Goal: Task Accomplishment & Management: Complete application form

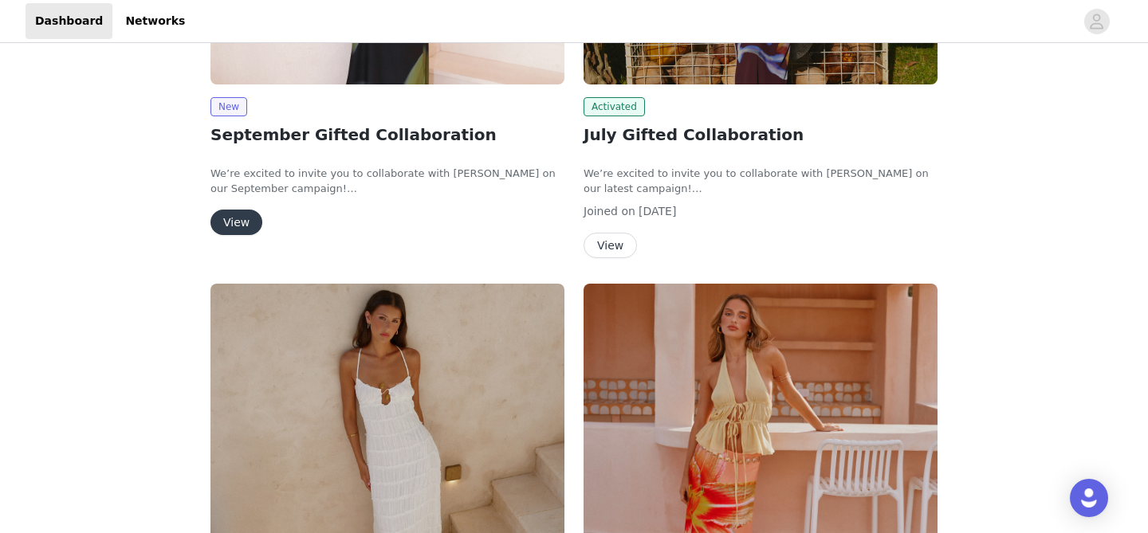
scroll to position [320, 0]
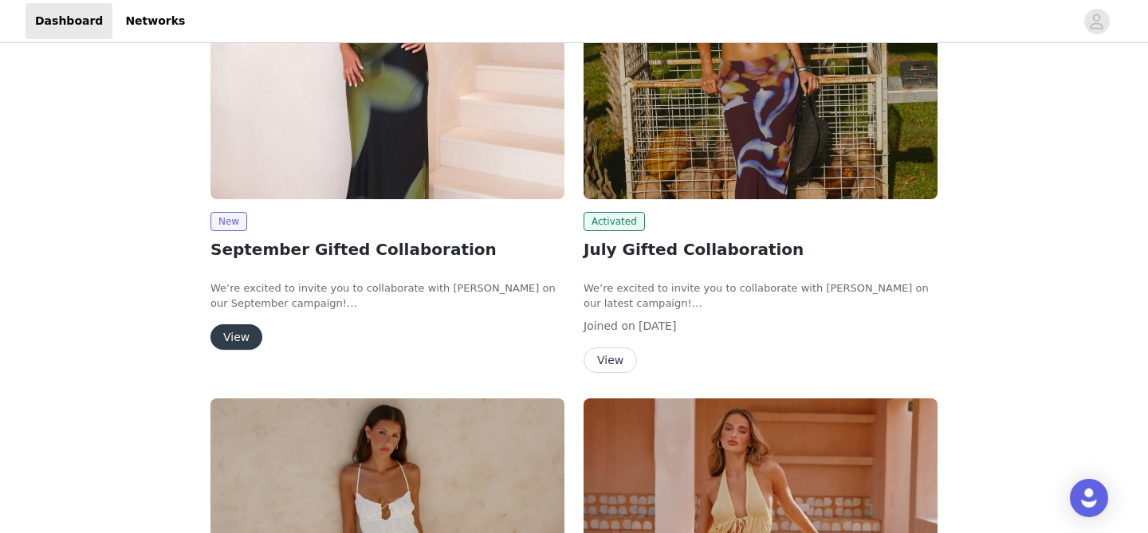
click at [234, 334] on button "View" at bounding box center [236, 337] width 52 height 26
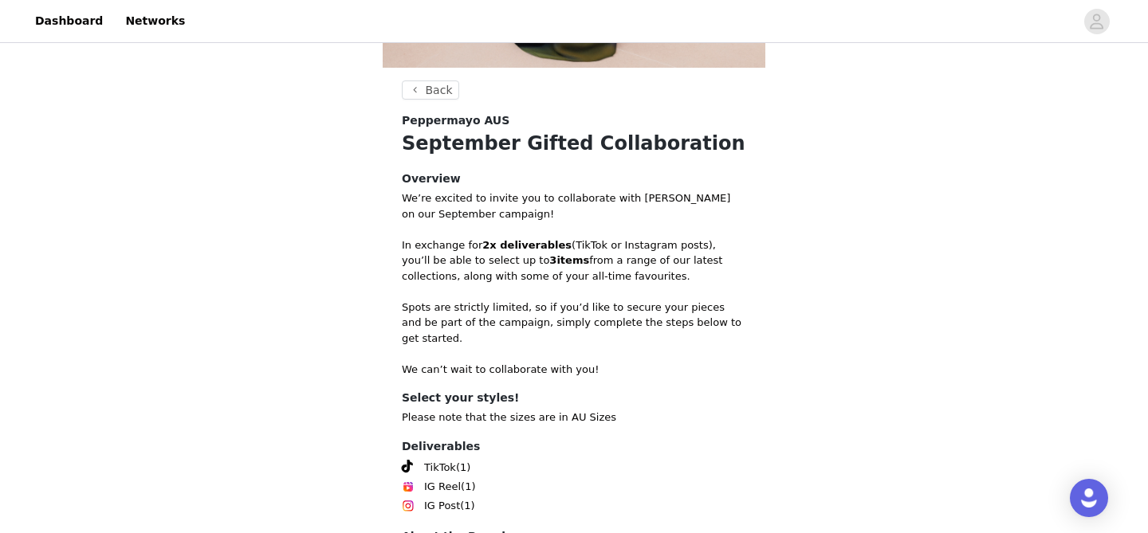
scroll to position [571, 0]
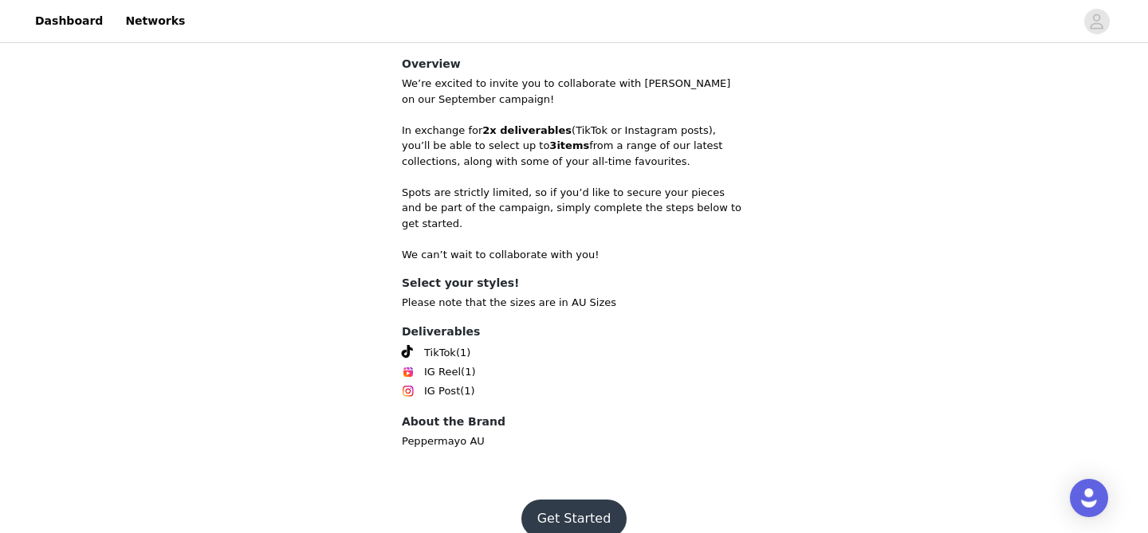
click at [554, 514] on button "Get Started" at bounding box center [574, 519] width 106 height 38
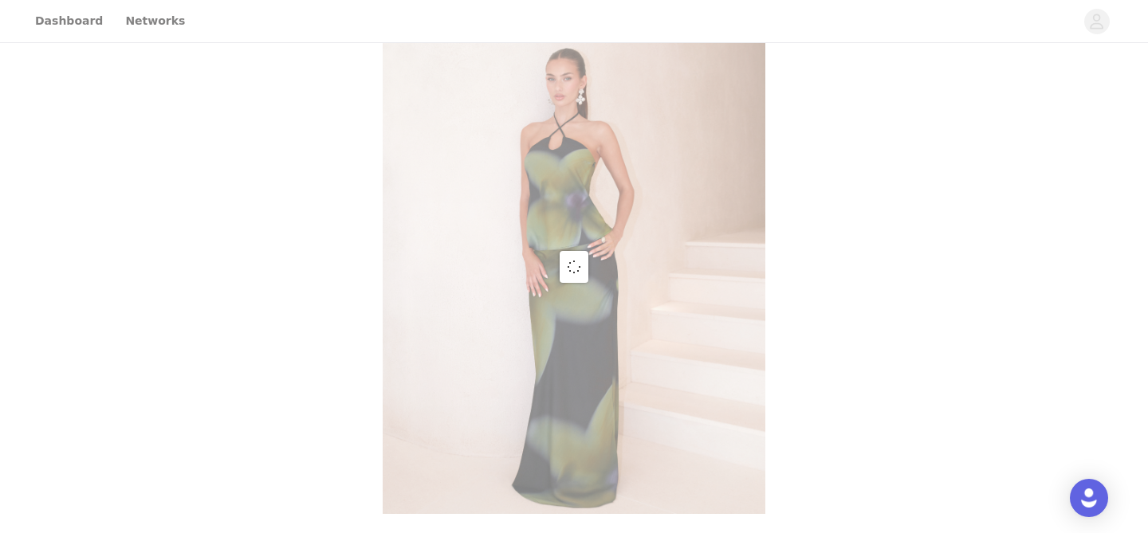
scroll to position [571, 0]
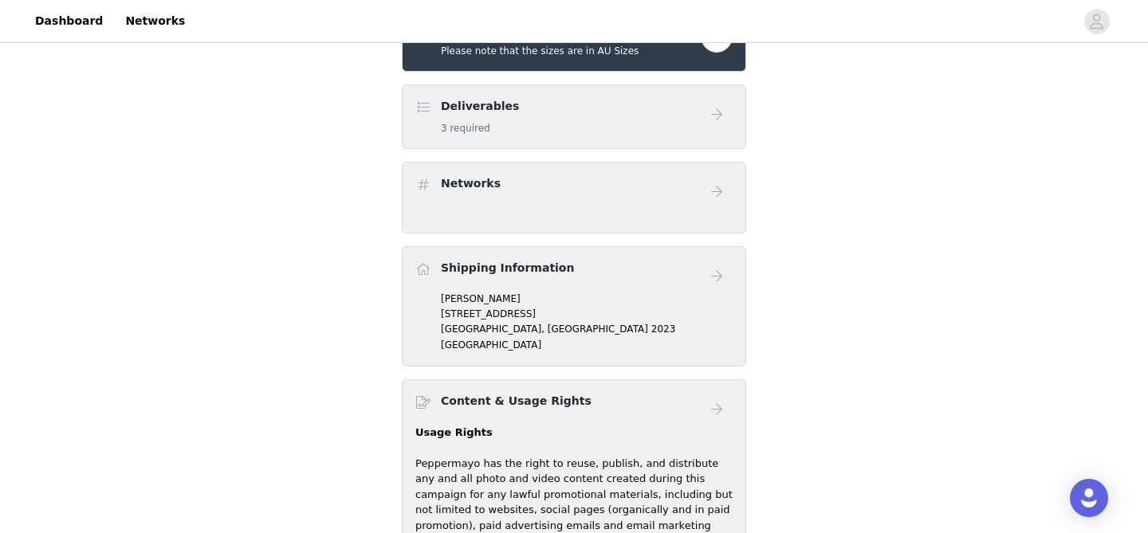
click at [583, 145] on div "Deliverables 3 required" at bounding box center [574, 116] width 344 height 65
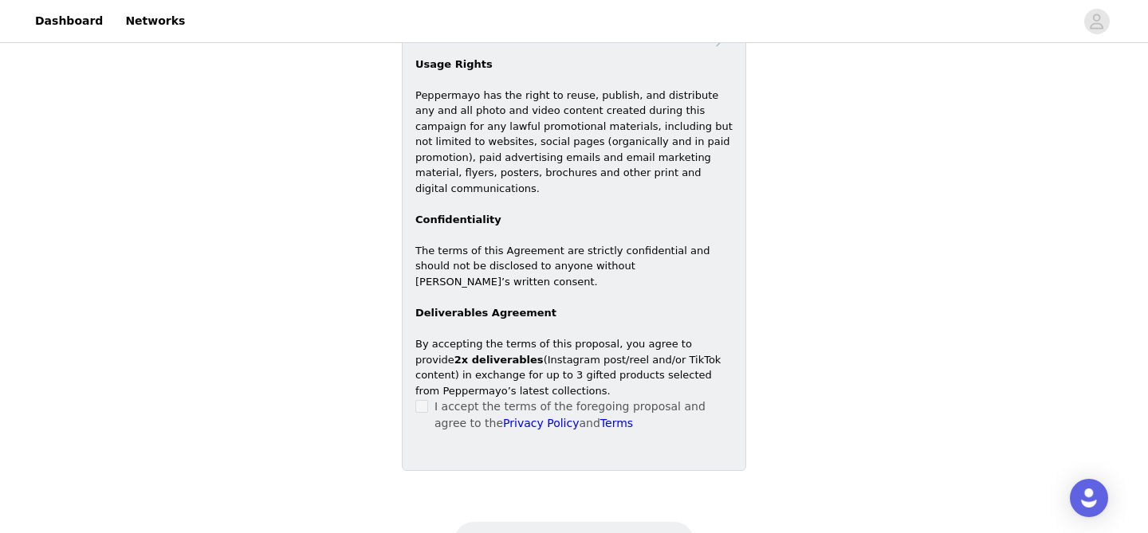
scroll to position [979, 0]
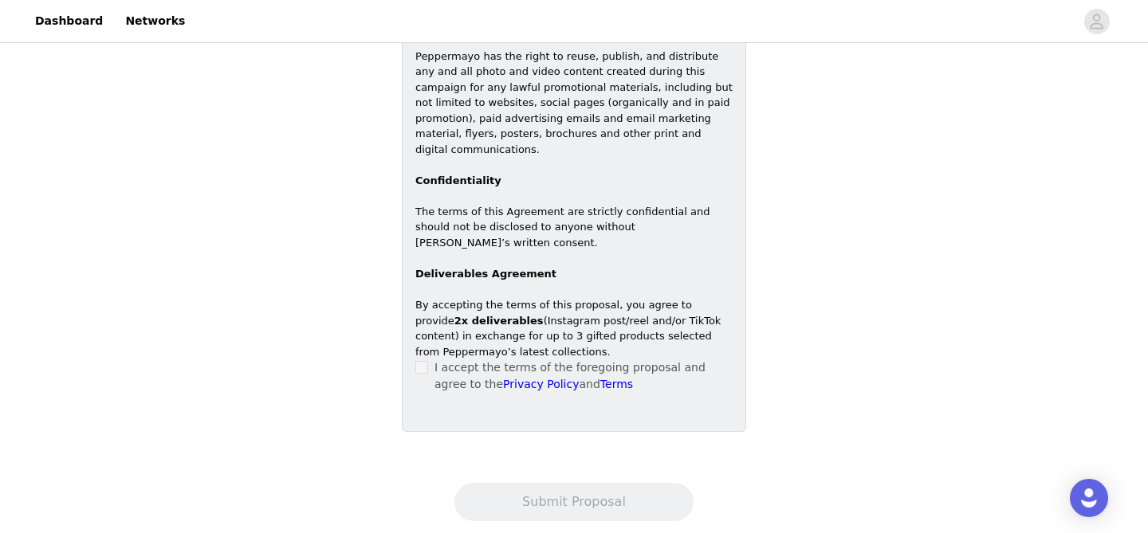
click at [418, 361] on div "I accept the terms of the foregoing proposal and agree to the Privacy Policy an…" at bounding box center [573, 375] width 317 height 33
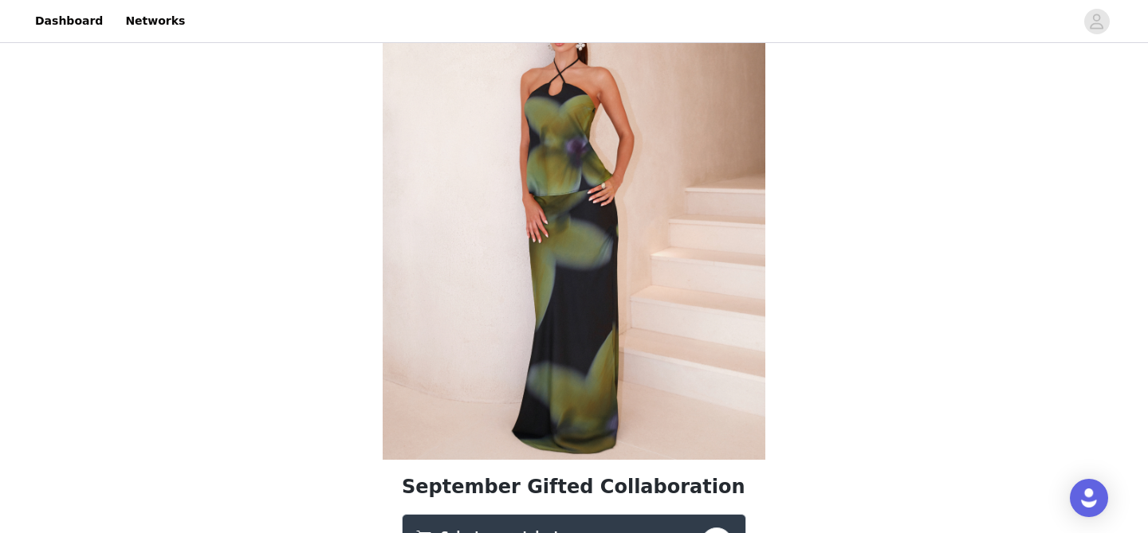
scroll to position [363, 0]
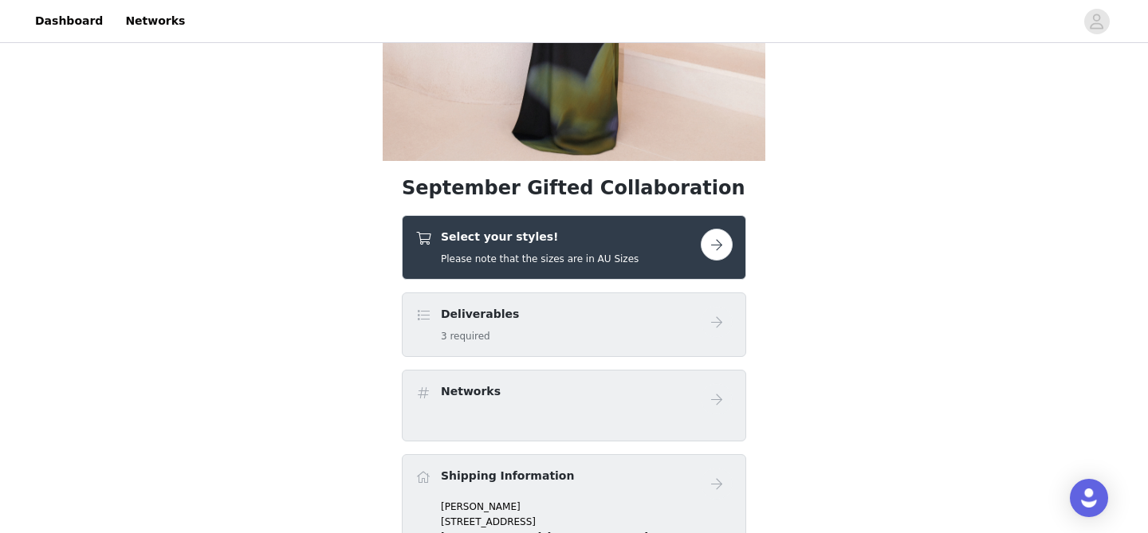
click at [730, 243] on button "button" at bounding box center [717, 245] width 32 height 32
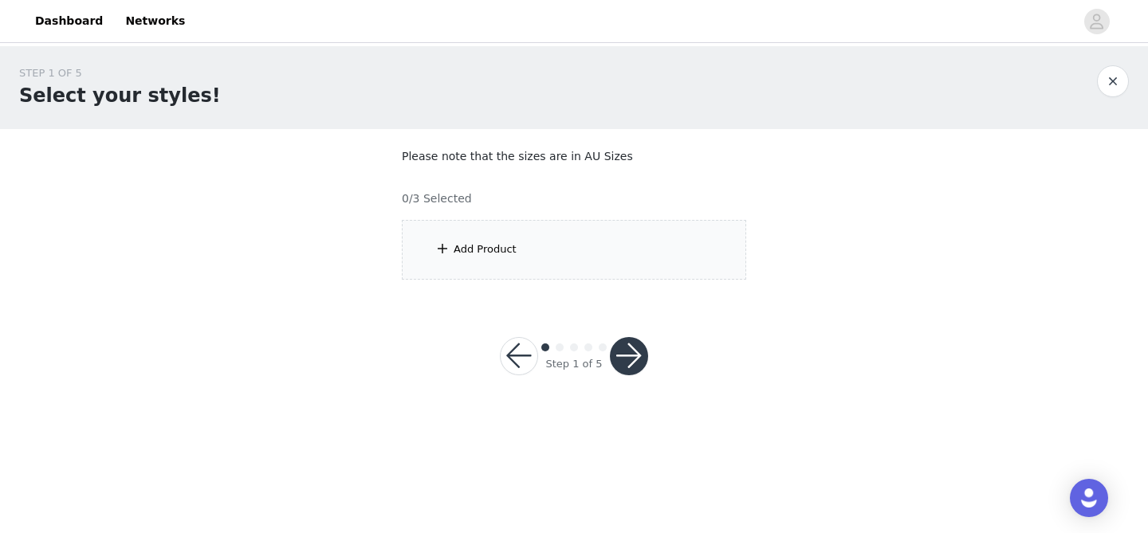
click at [730, 243] on div "Add Product" at bounding box center [574, 250] width 344 height 60
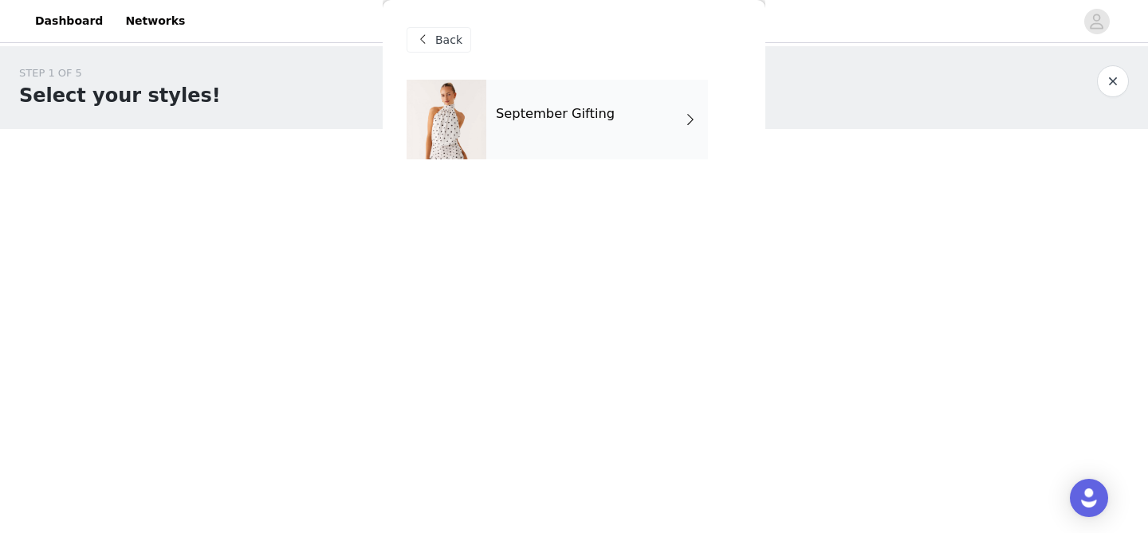
click at [602, 111] on h4 "September Gifting" at bounding box center [555, 114] width 119 height 14
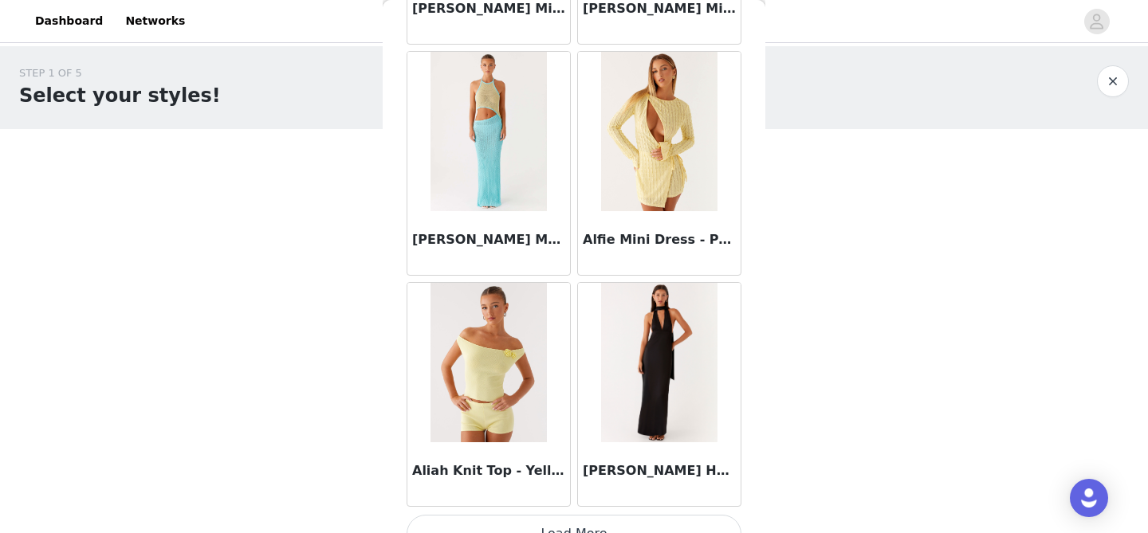
scroll to position [1906, 0]
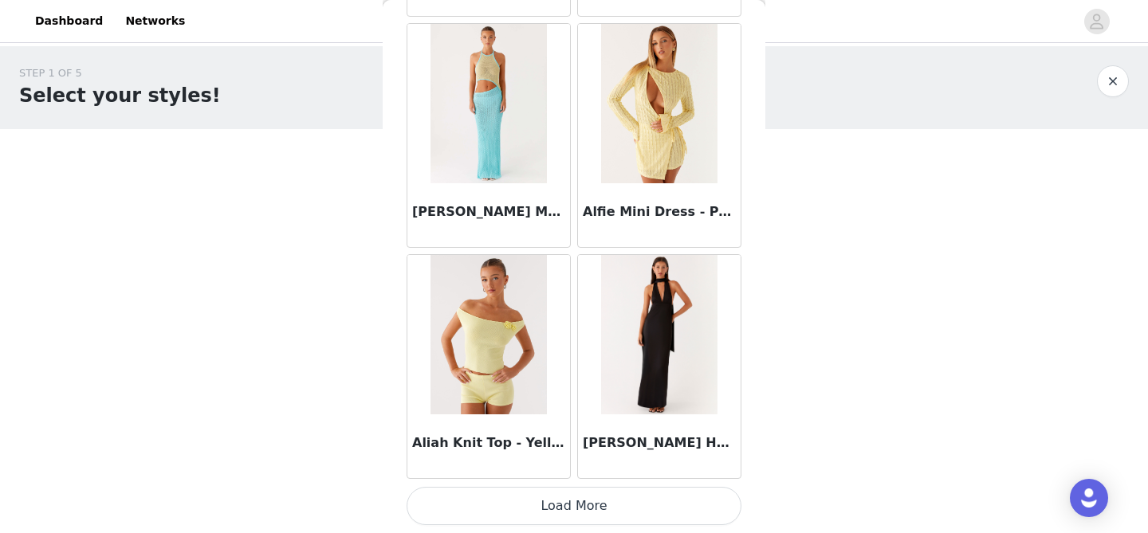
click at [624, 509] on button "Load More" at bounding box center [573, 506] width 335 height 38
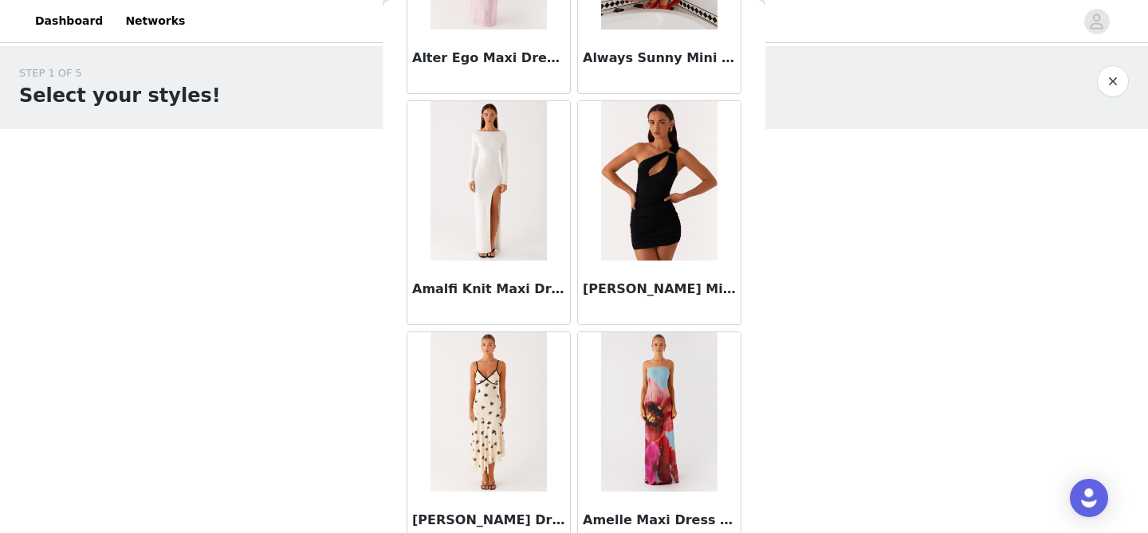
scroll to position [4217, 0]
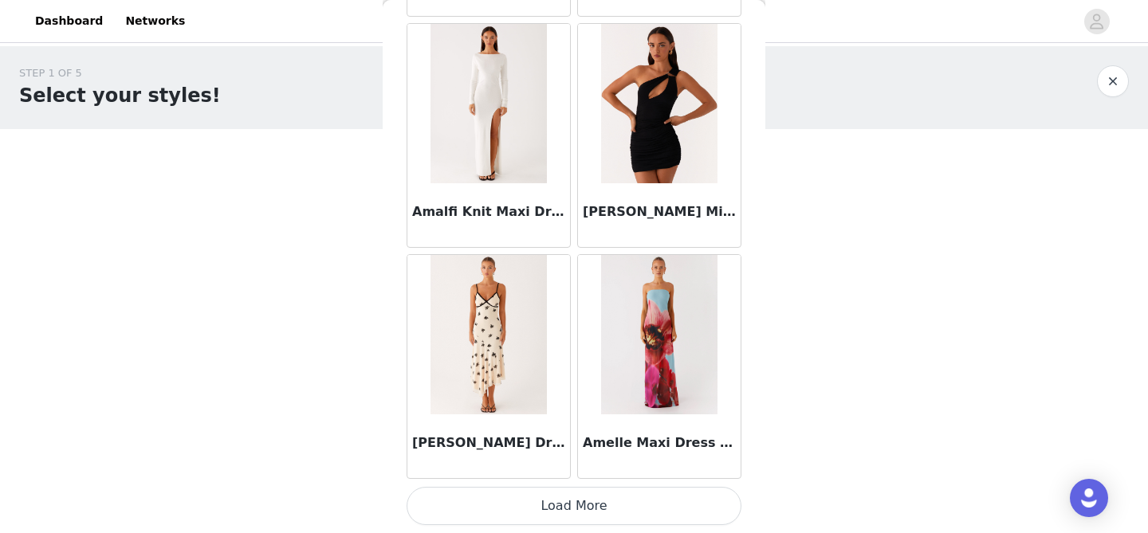
click at [591, 505] on button "Load More" at bounding box center [573, 506] width 335 height 38
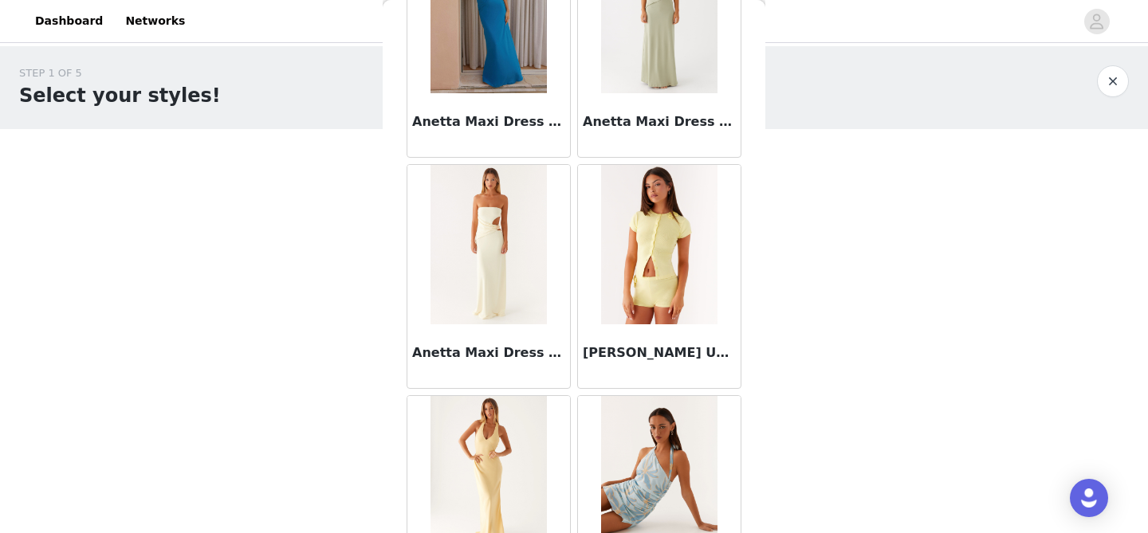
scroll to position [6529, 0]
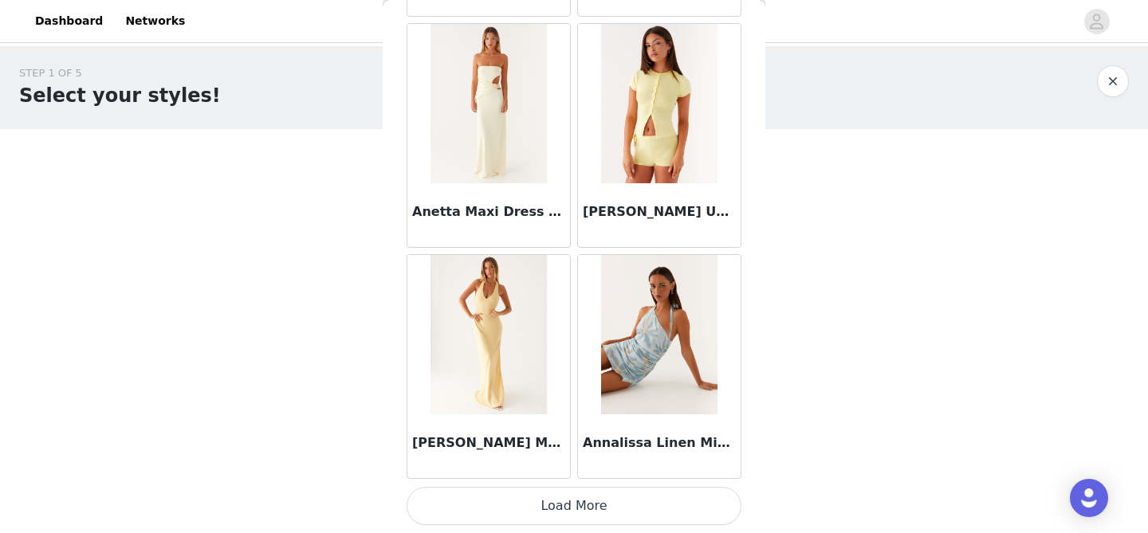
click at [616, 518] on button "Load More" at bounding box center [573, 506] width 335 height 38
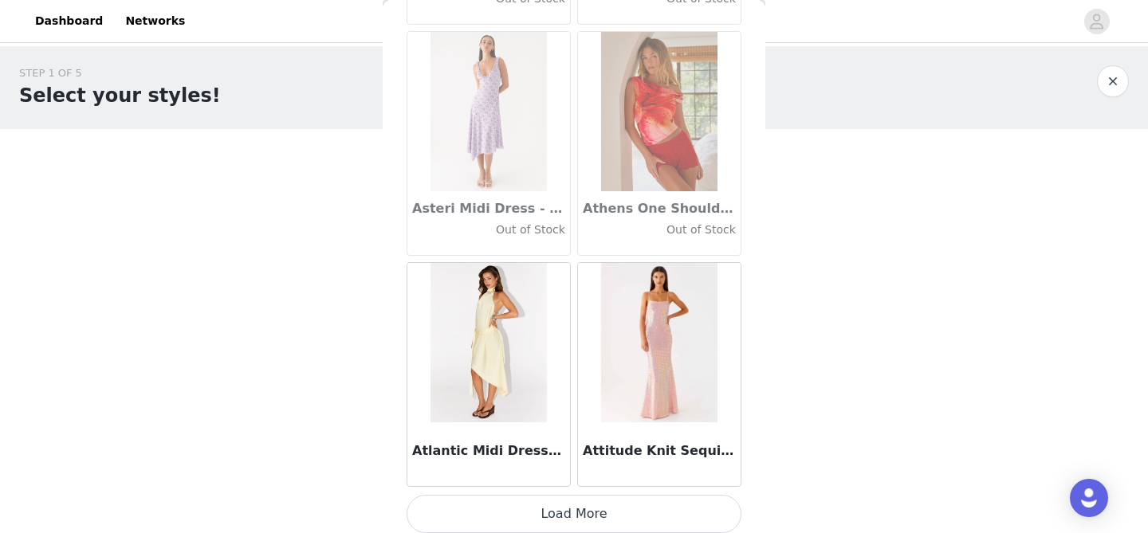
scroll to position [8840, 0]
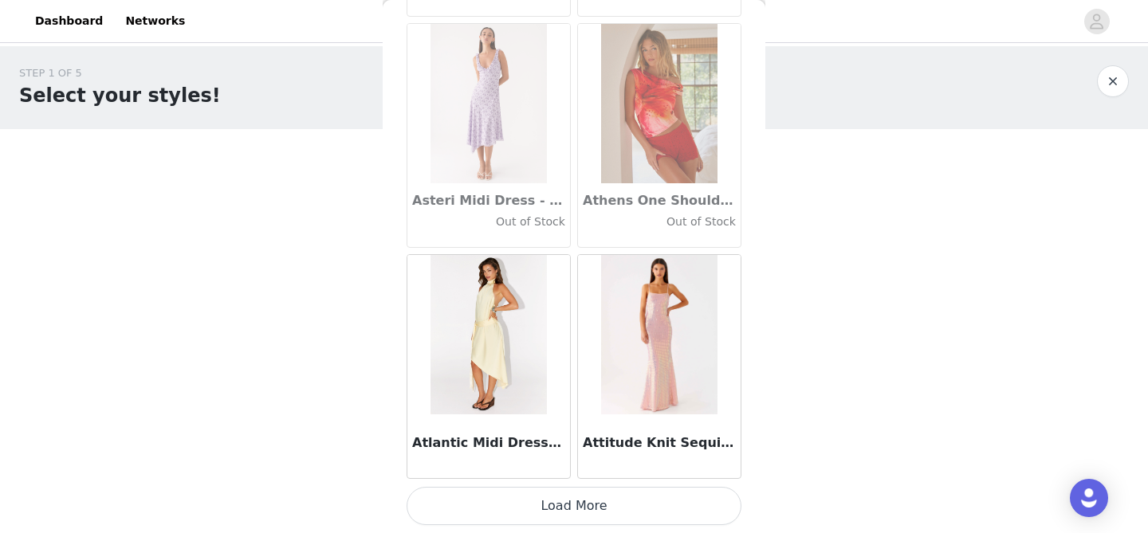
click at [600, 513] on button "Load More" at bounding box center [573, 506] width 335 height 38
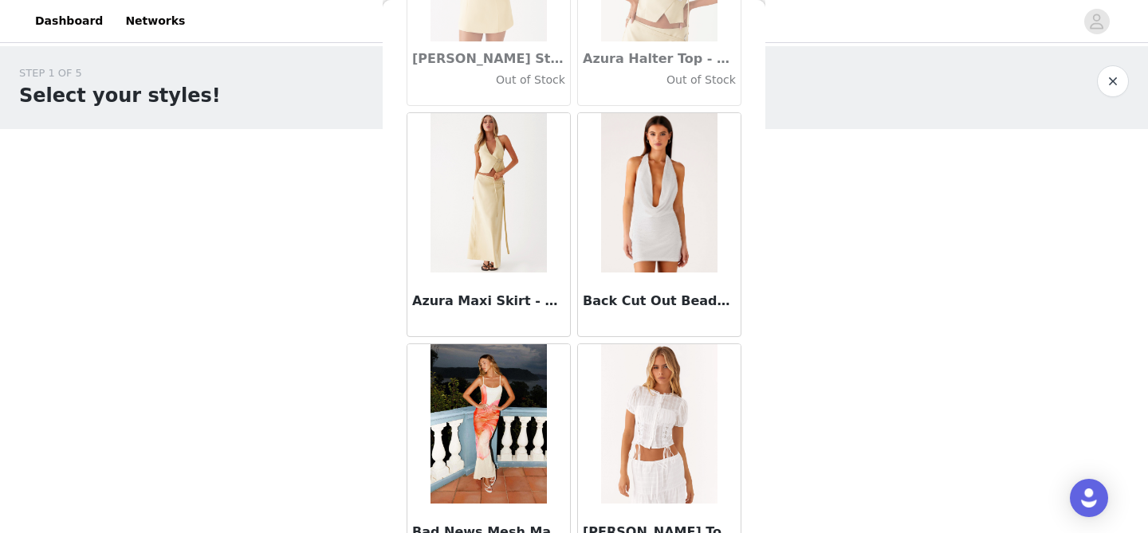
scroll to position [11151, 0]
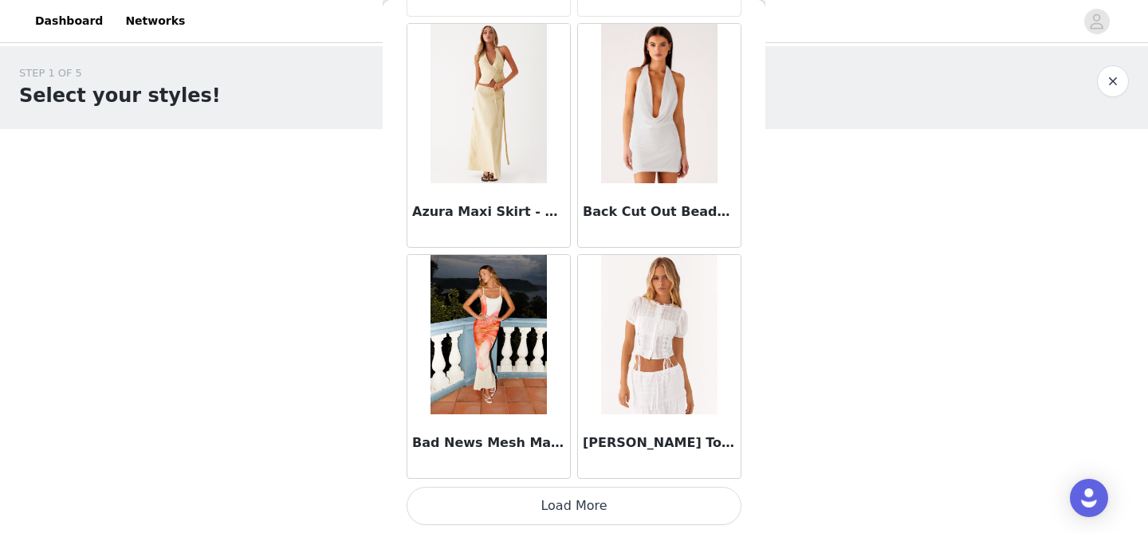
click at [574, 508] on button "Load More" at bounding box center [573, 506] width 335 height 38
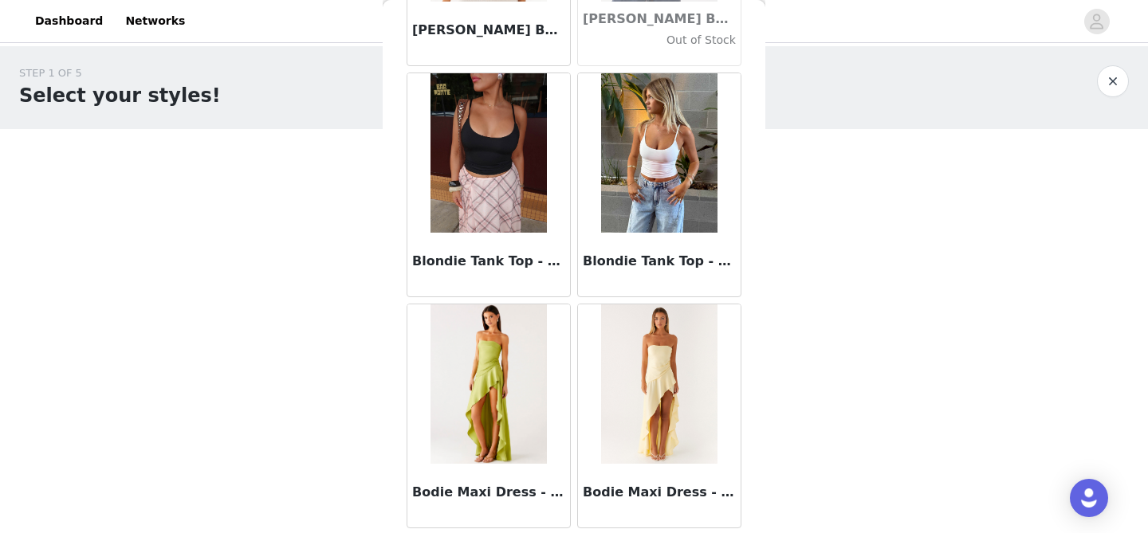
scroll to position [13463, 0]
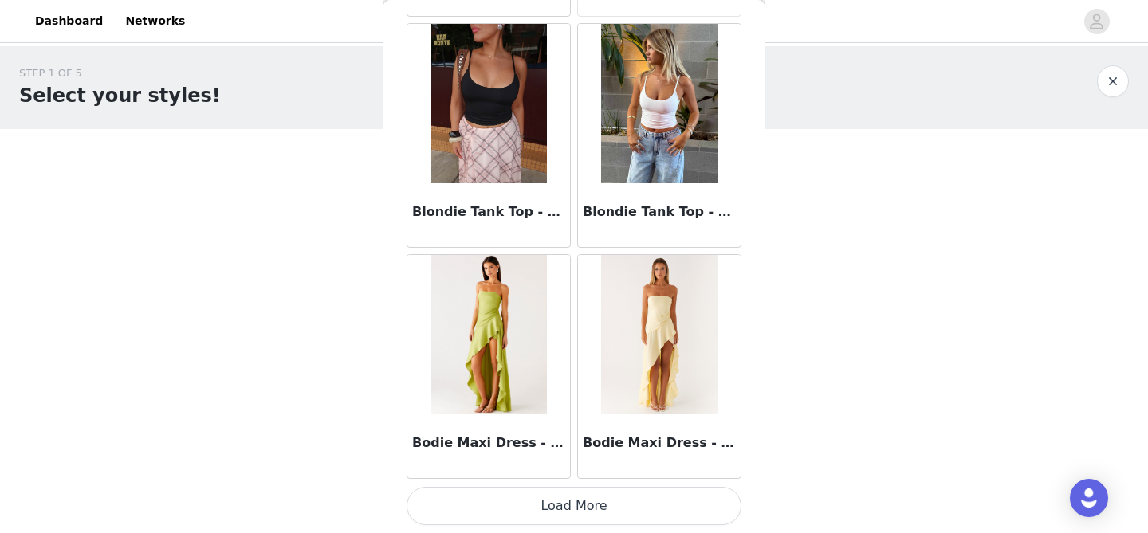
click at [579, 509] on button "Load More" at bounding box center [573, 506] width 335 height 38
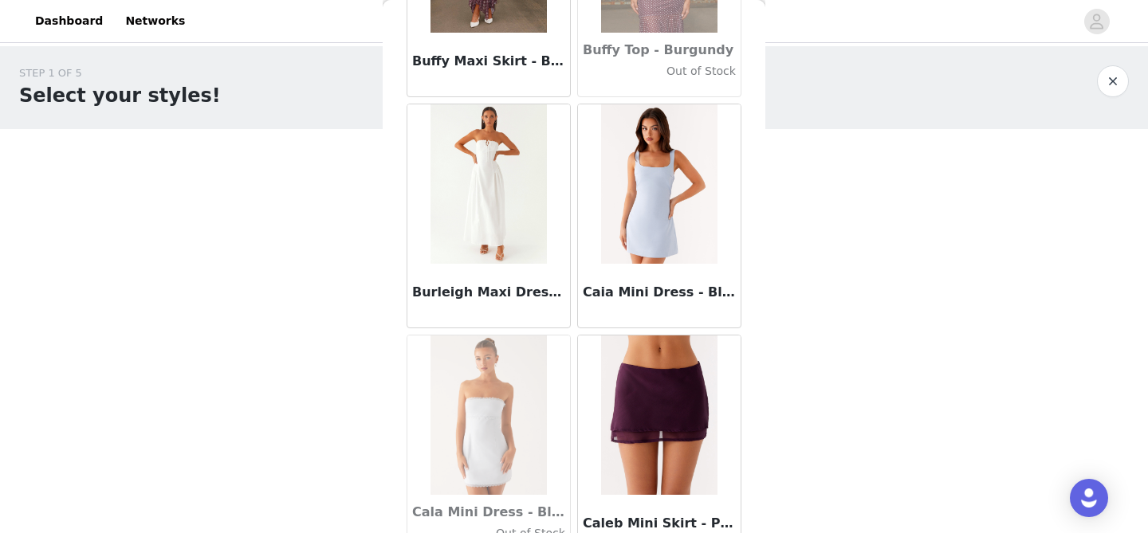
scroll to position [15774, 0]
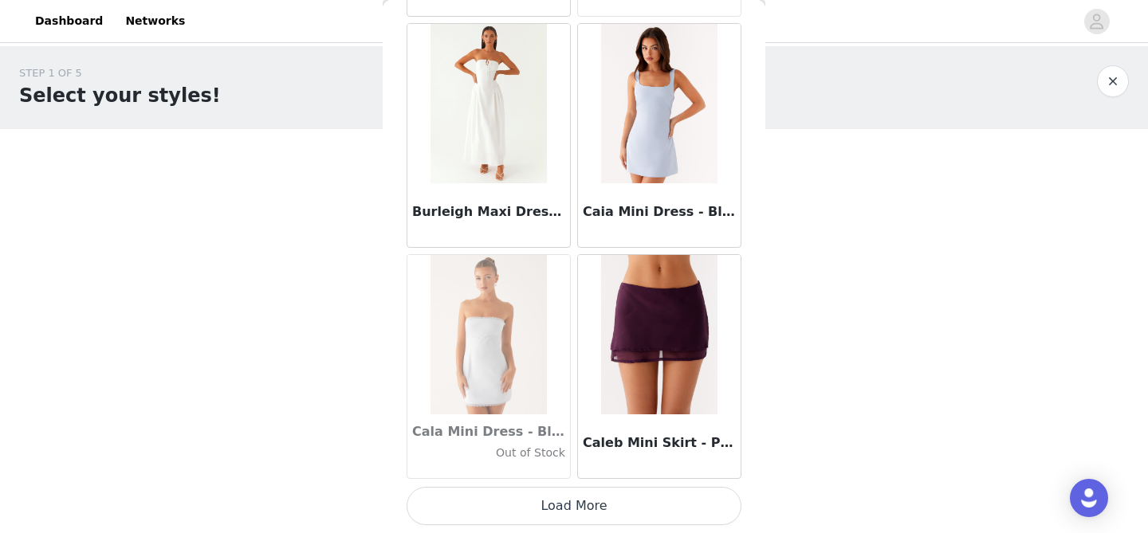
click at [575, 512] on button "Load More" at bounding box center [573, 506] width 335 height 38
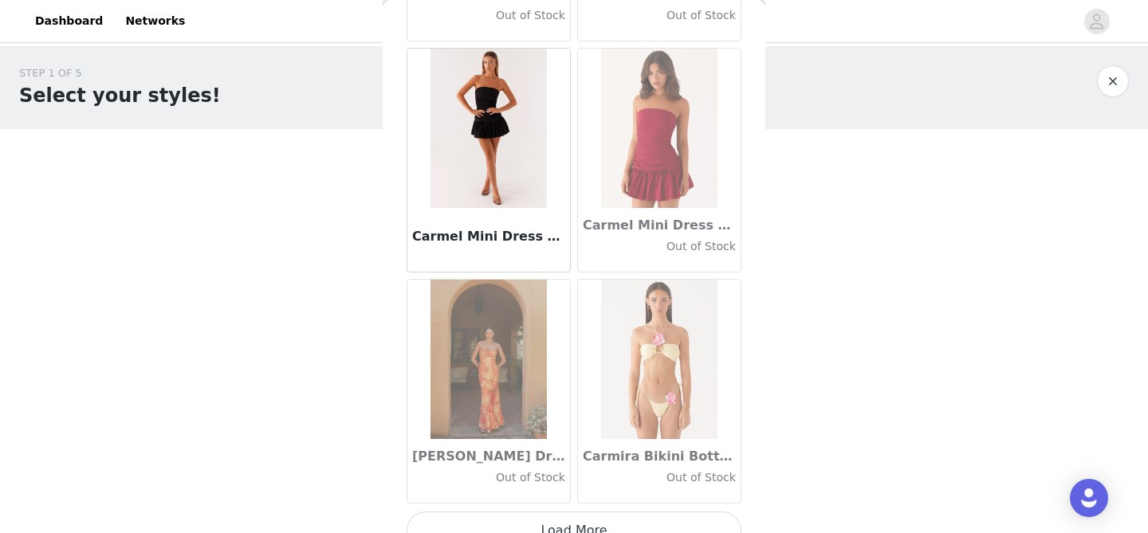
scroll to position [18086, 0]
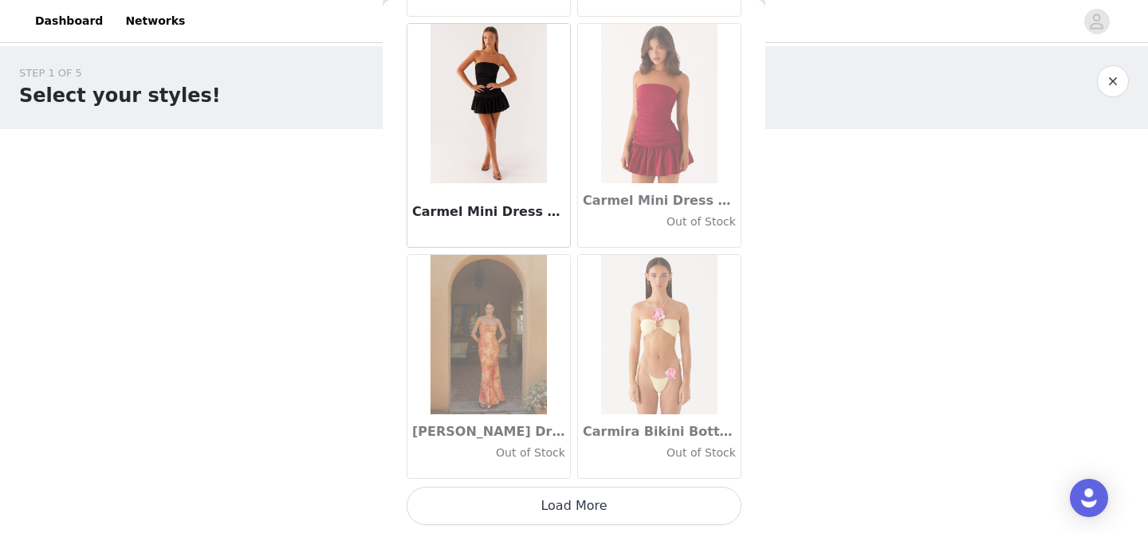
click at [607, 501] on button "Load More" at bounding box center [573, 506] width 335 height 38
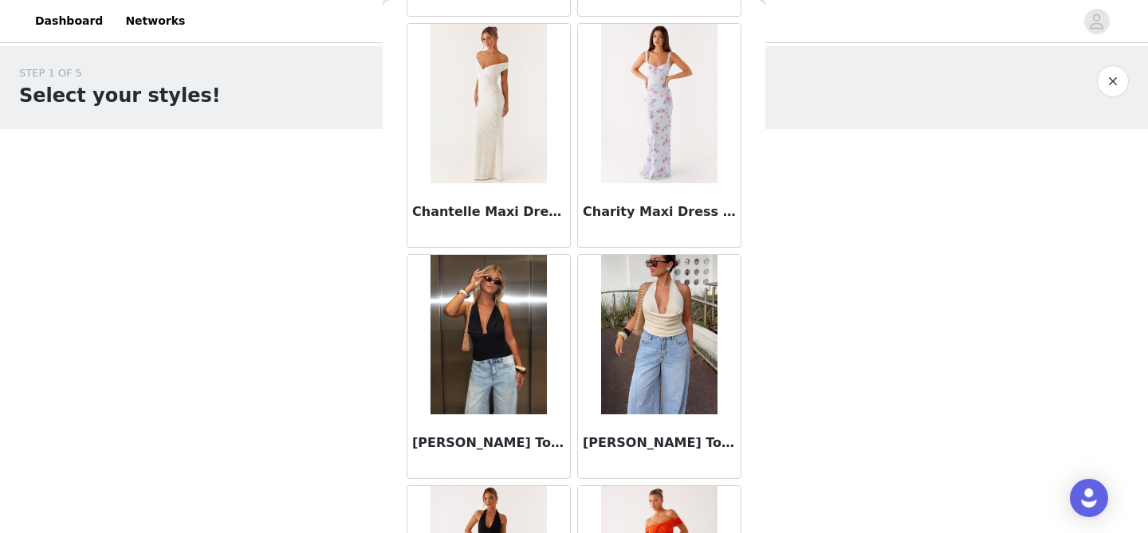
scroll to position [20397, 0]
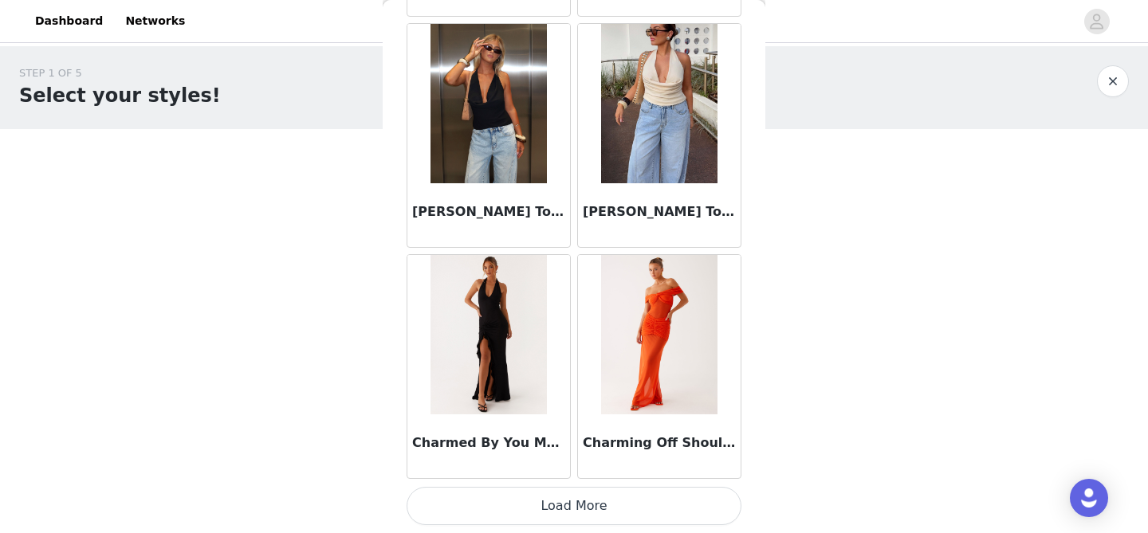
click at [585, 501] on button "Load More" at bounding box center [573, 506] width 335 height 38
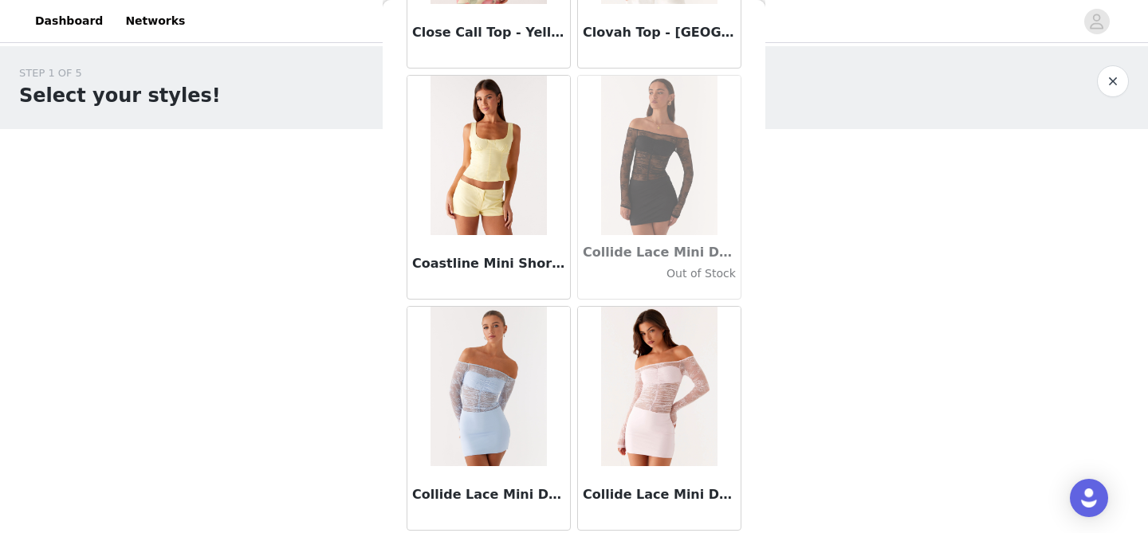
scroll to position [22709, 0]
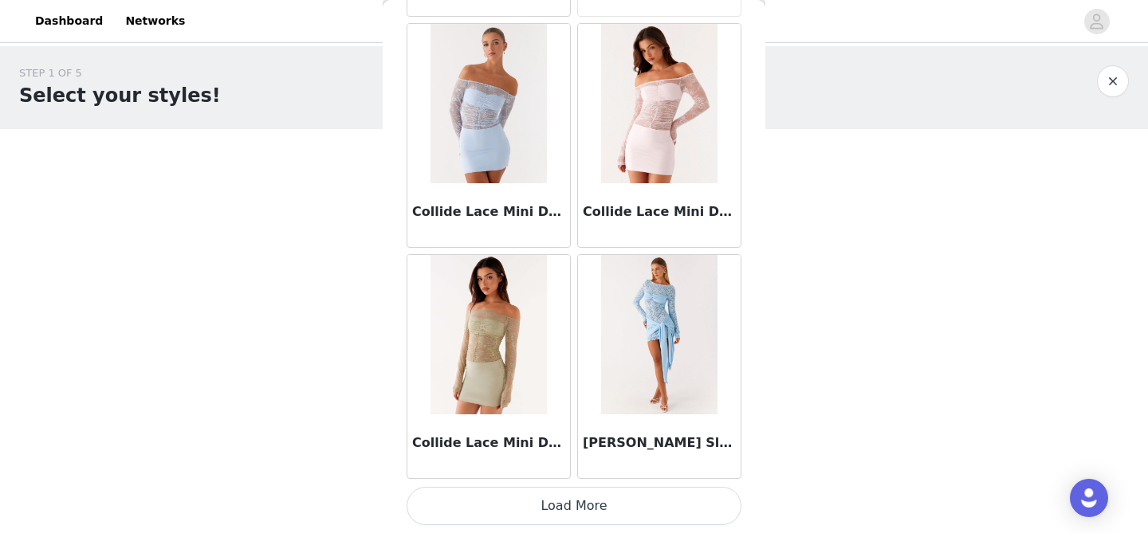
click at [603, 517] on button "Load More" at bounding box center [573, 506] width 335 height 38
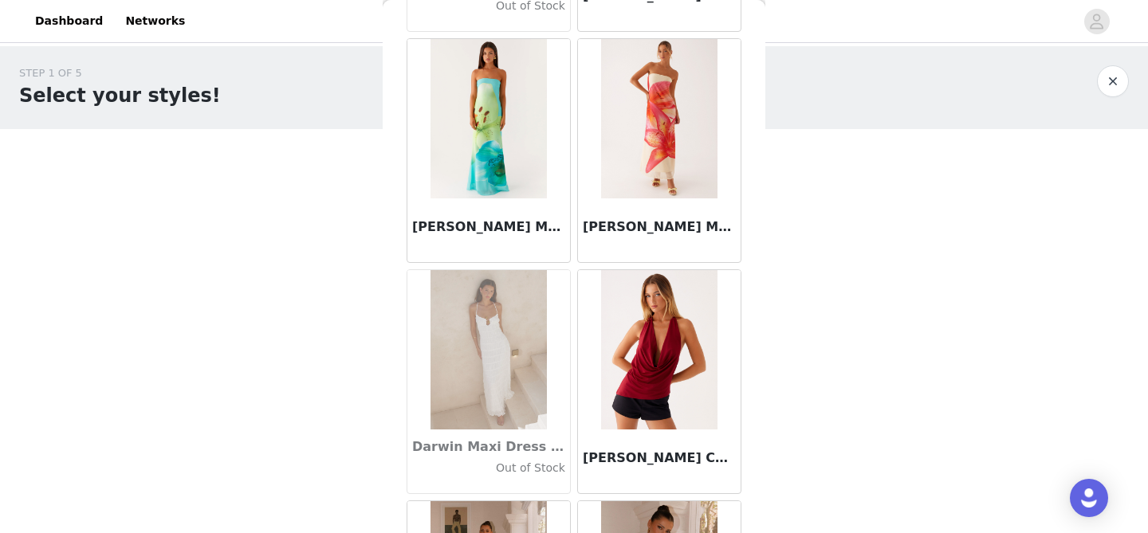
scroll to position [25020, 0]
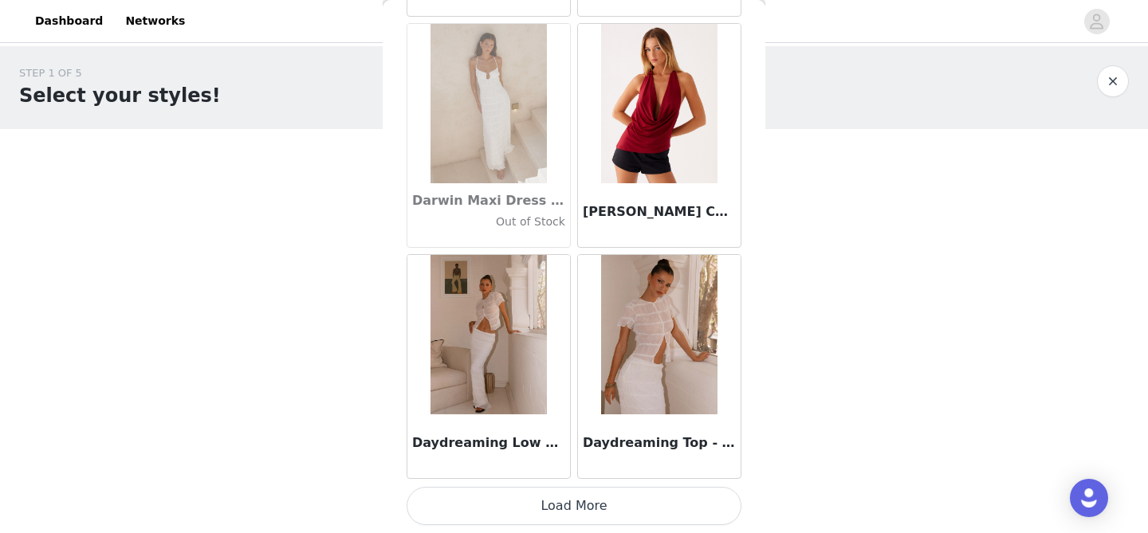
click at [597, 493] on button "Load More" at bounding box center [573, 506] width 335 height 38
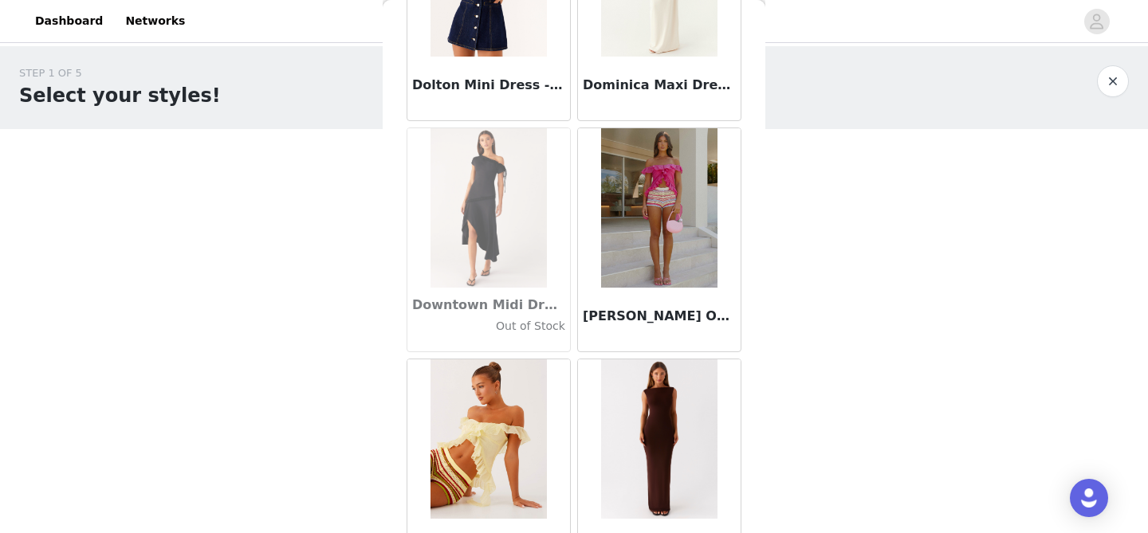
scroll to position [27332, 0]
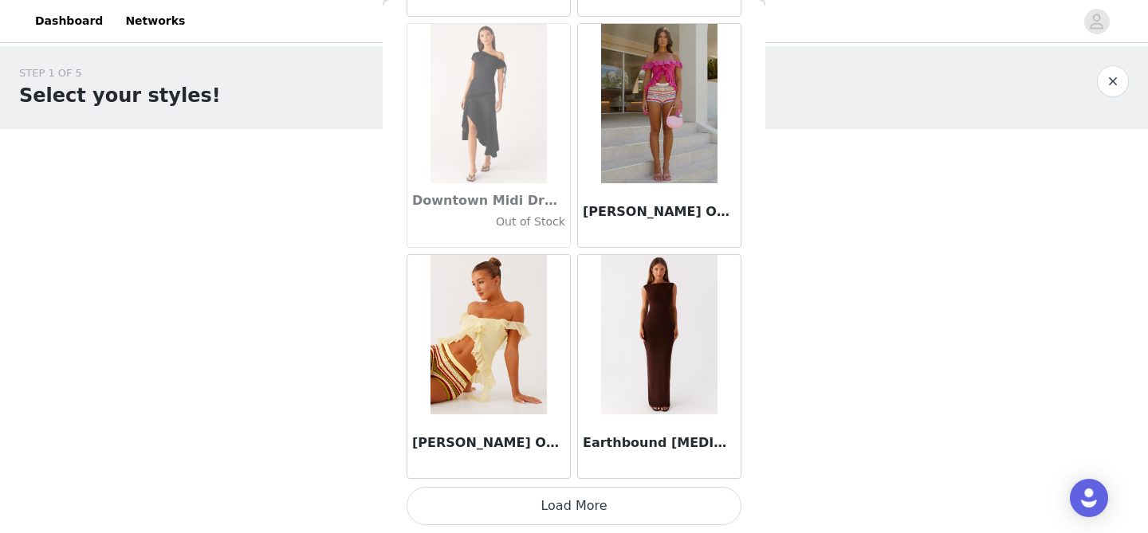
click at [584, 500] on button "Load More" at bounding box center [573, 506] width 335 height 38
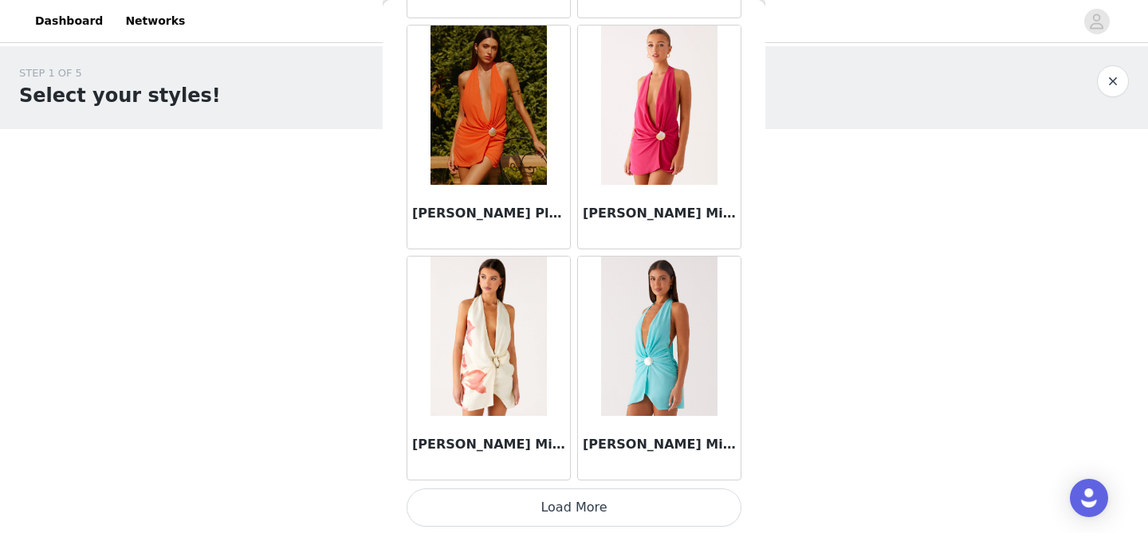
scroll to position [29643, 0]
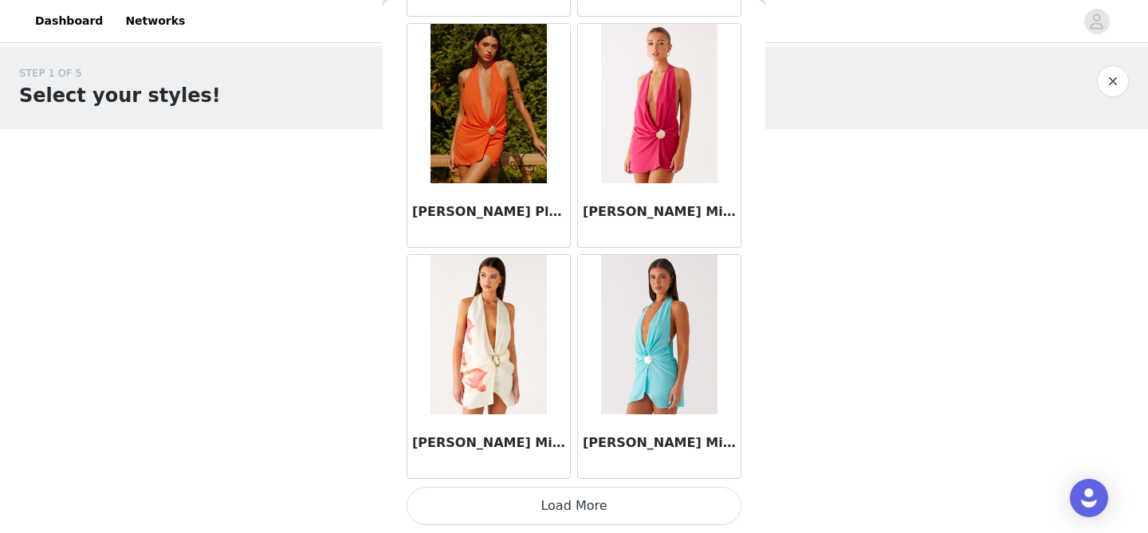
click at [567, 505] on button "Load More" at bounding box center [573, 506] width 335 height 38
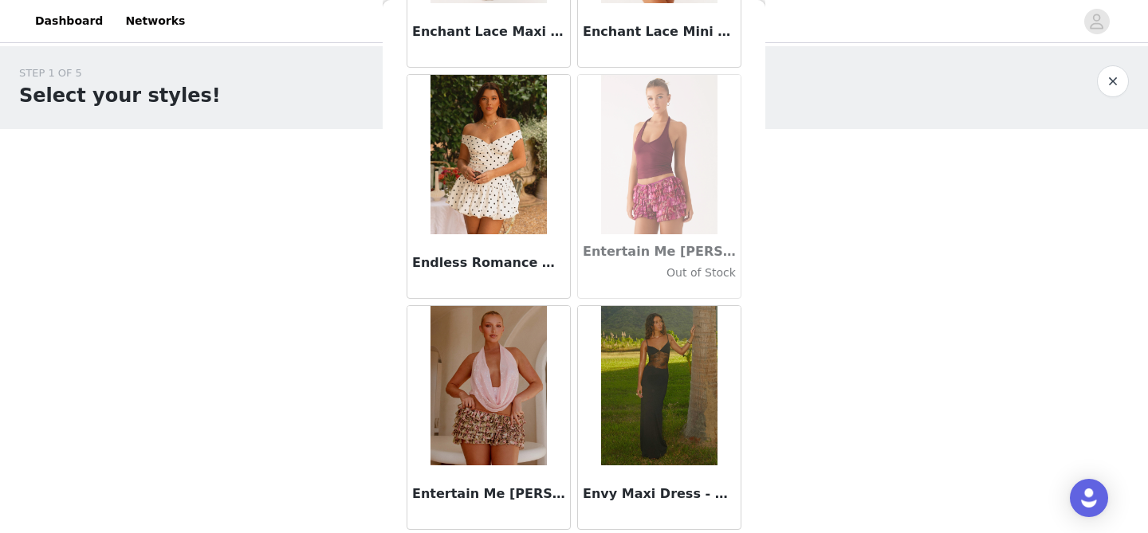
scroll to position [31954, 0]
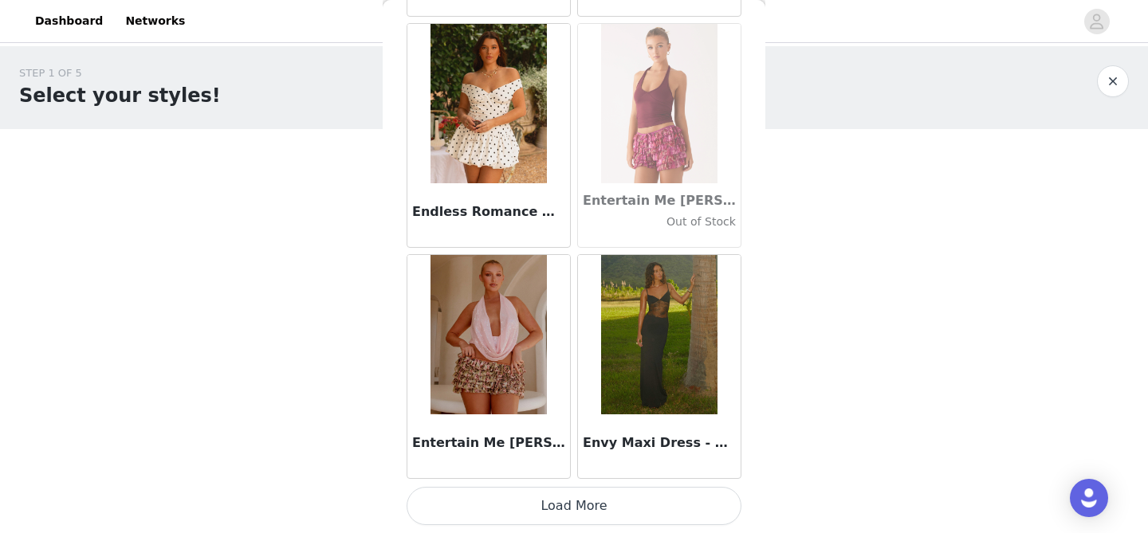
click at [563, 518] on button "Load More" at bounding box center [573, 506] width 335 height 38
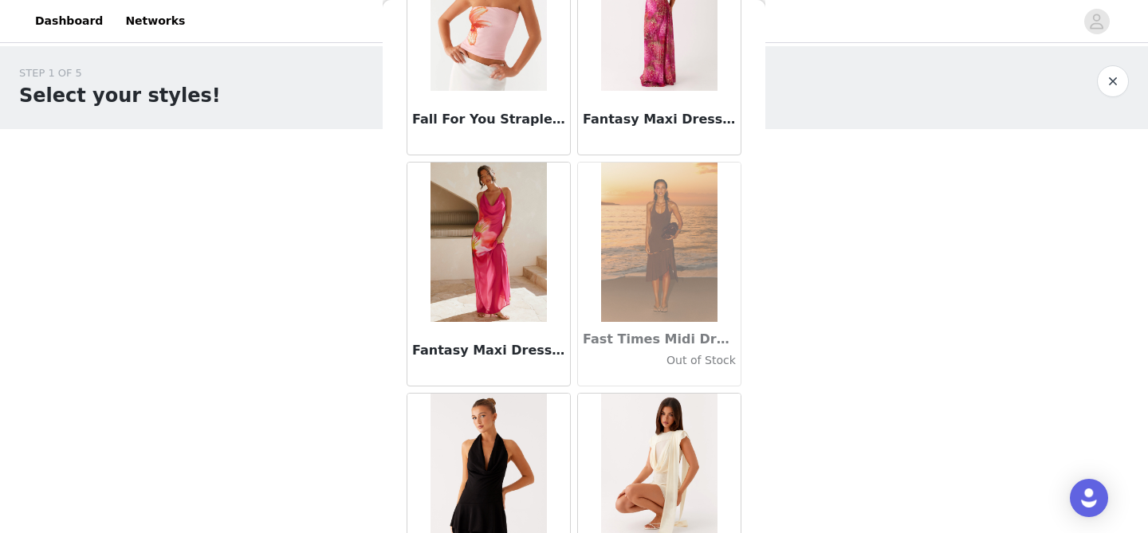
scroll to position [34266, 0]
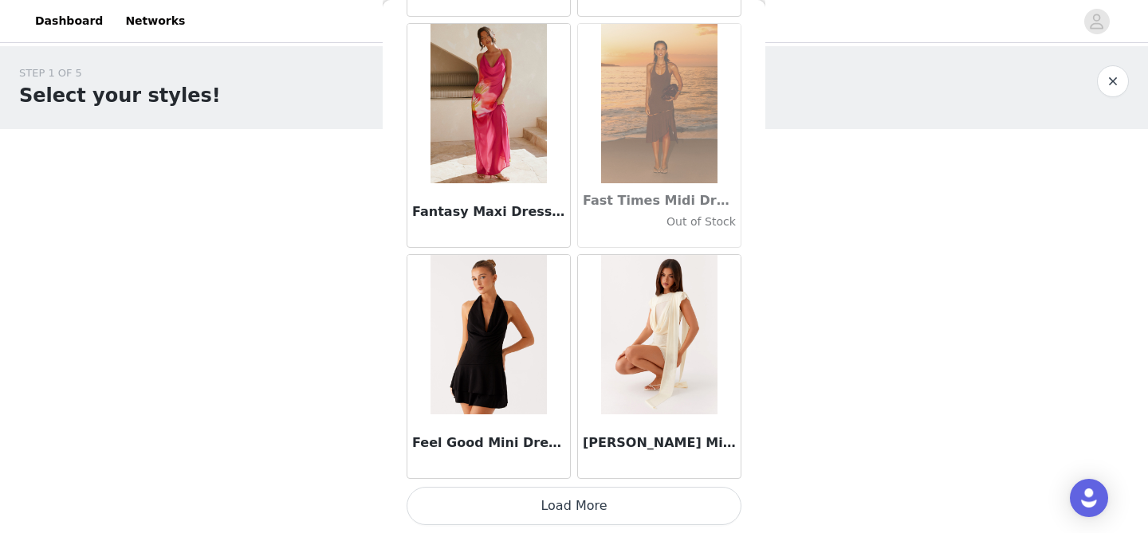
click at [573, 501] on button "Load More" at bounding box center [573, 506] width 335 height 38
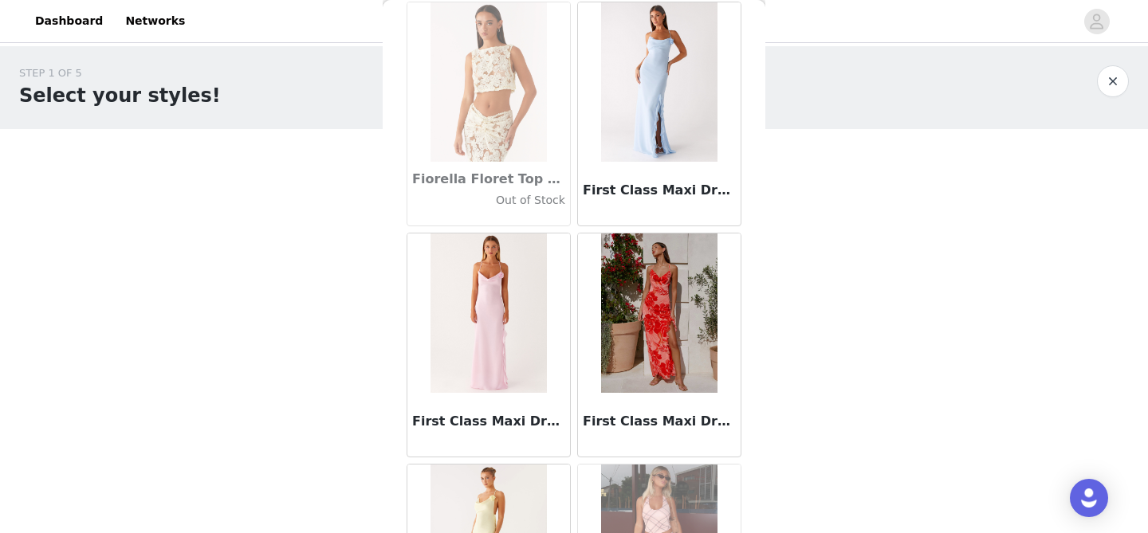
scroll to position [36577, 0]
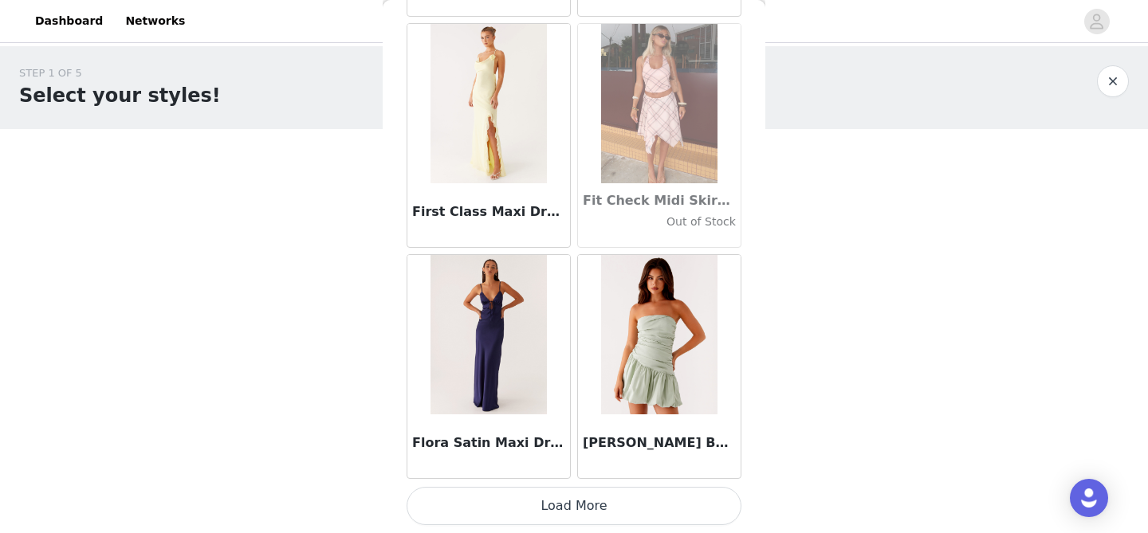
click at [610, 501] on button "Load More" at bounding box center [573, 506] width 335 height 38
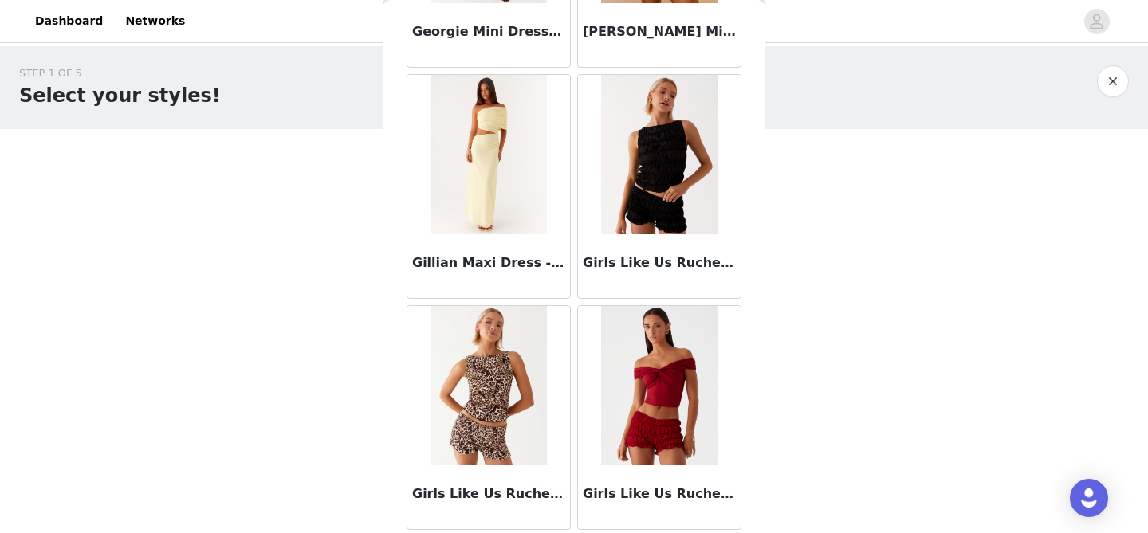
scroll to position [38889, 0]
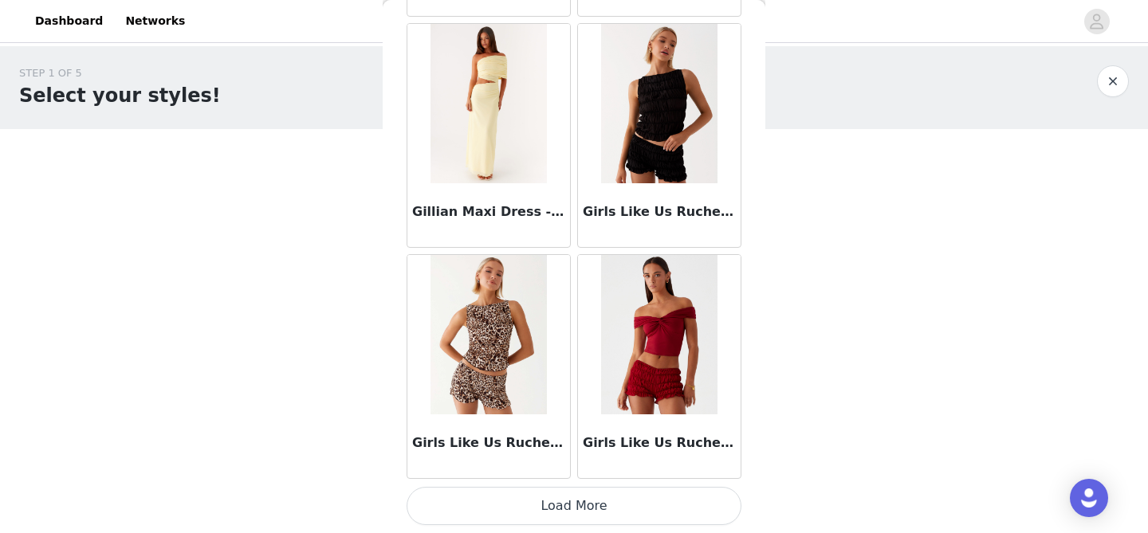
click at [591, 506] on button "Load More" at bounding box center [573, 506] width 335 height 38
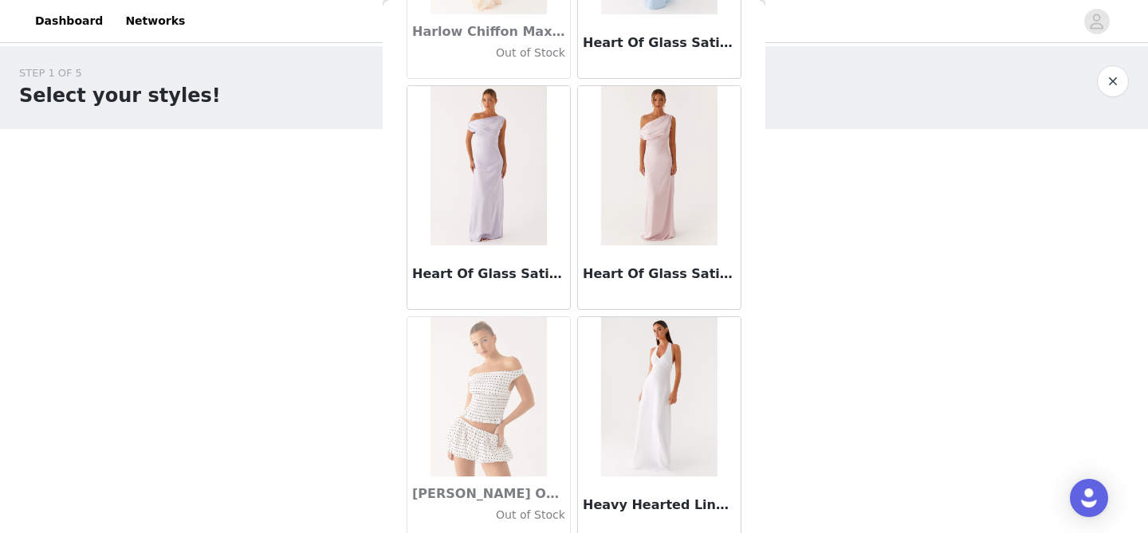
scroll to position [41200, 0]
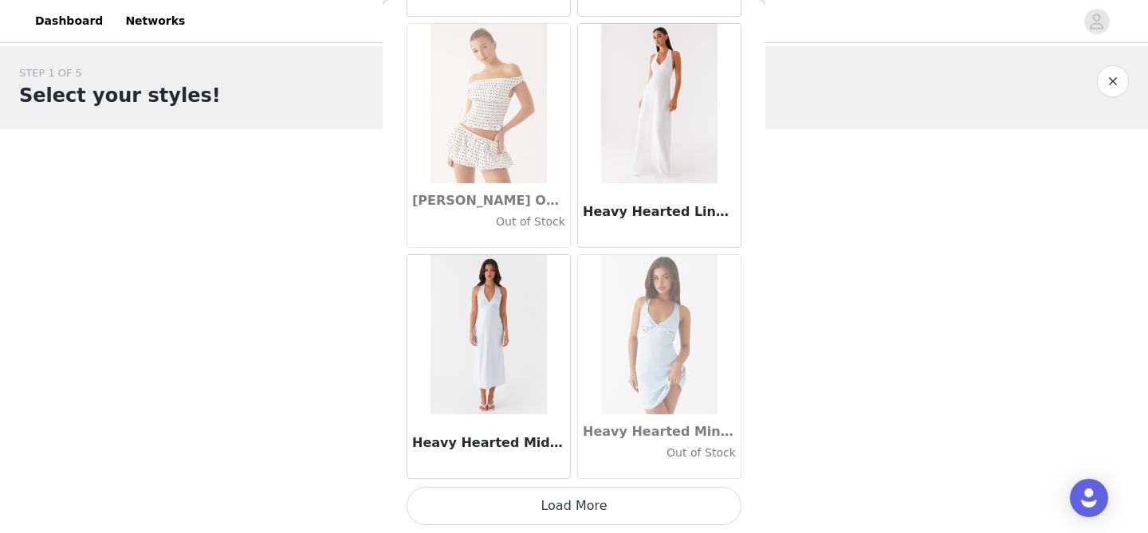
click at [594, 501] on button "Load More" at bounding box center [573, 506] width 335 height 38
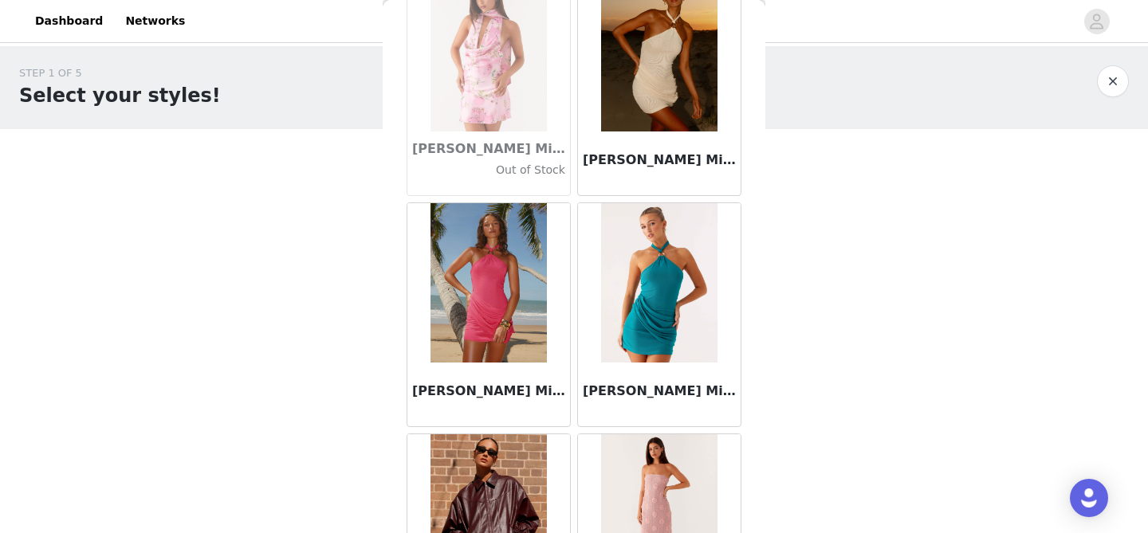
scroll to position [42653, 0]
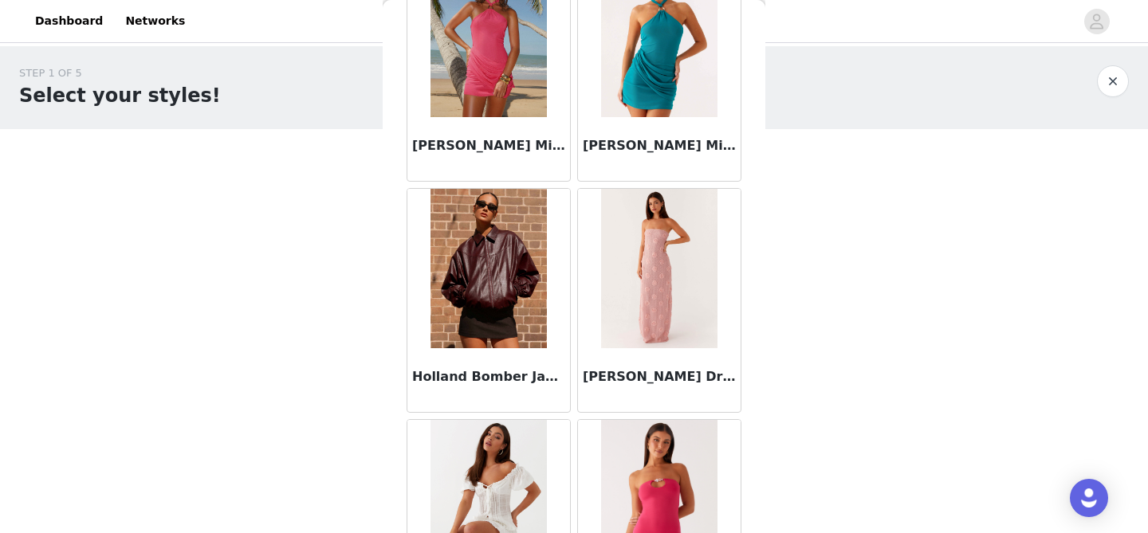
drag, startPoint x: 461, startPoint y: 295, endPoint x: 638, endPoint y: 12, distance: 333.7
click at [0, 0] on div "Dashboard Networks STEP 1 OF 5 Select your styles! Please note that the sizes a…" at bounding box center [574, 207] width 1148 height 414
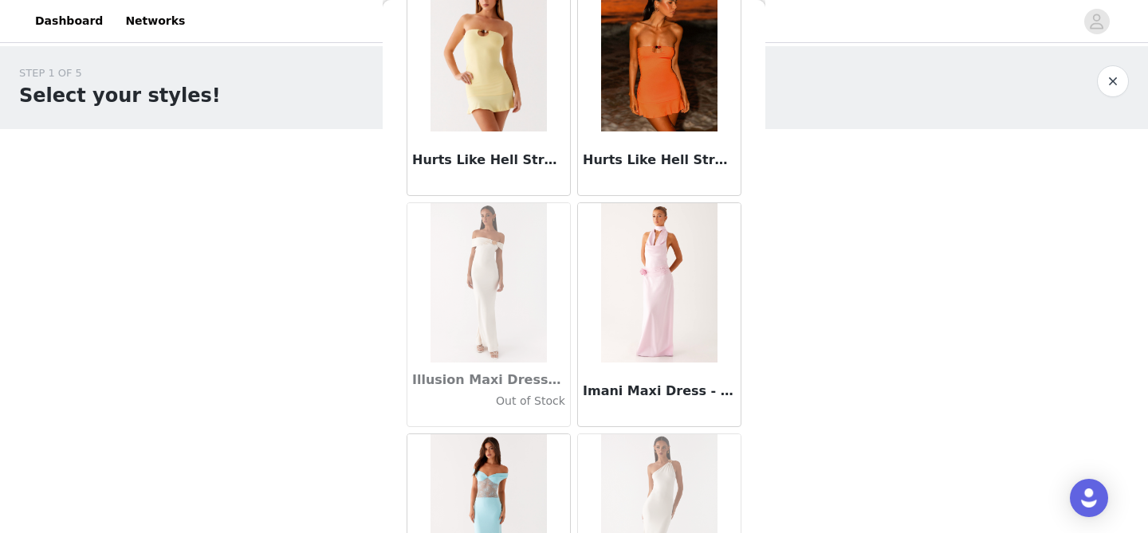
scroll to position [43512, 0]
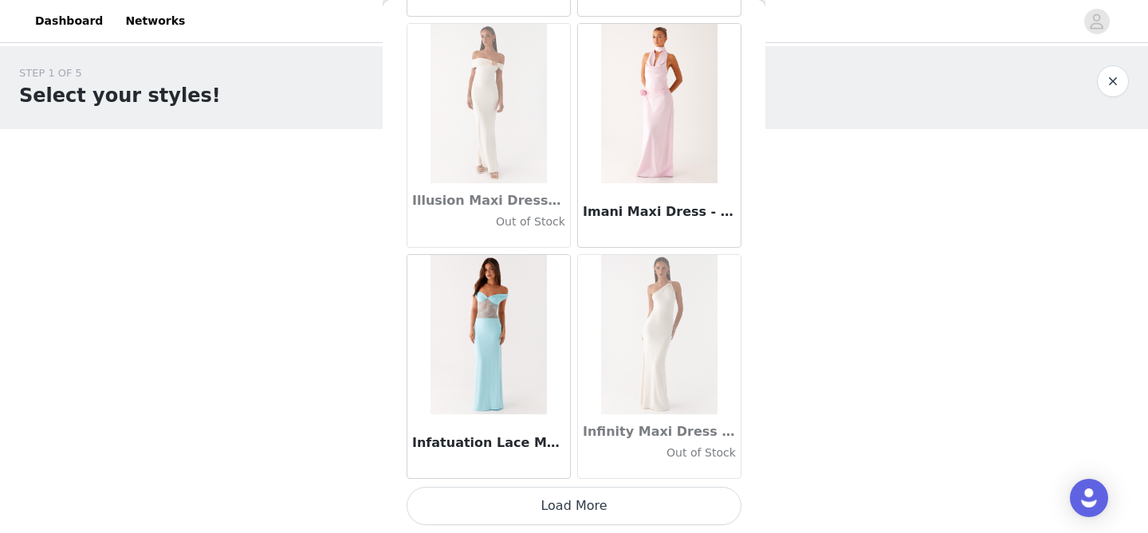
click at [601, 500] on button "Load More" at bounding box center [573, 506] width 335 height 38
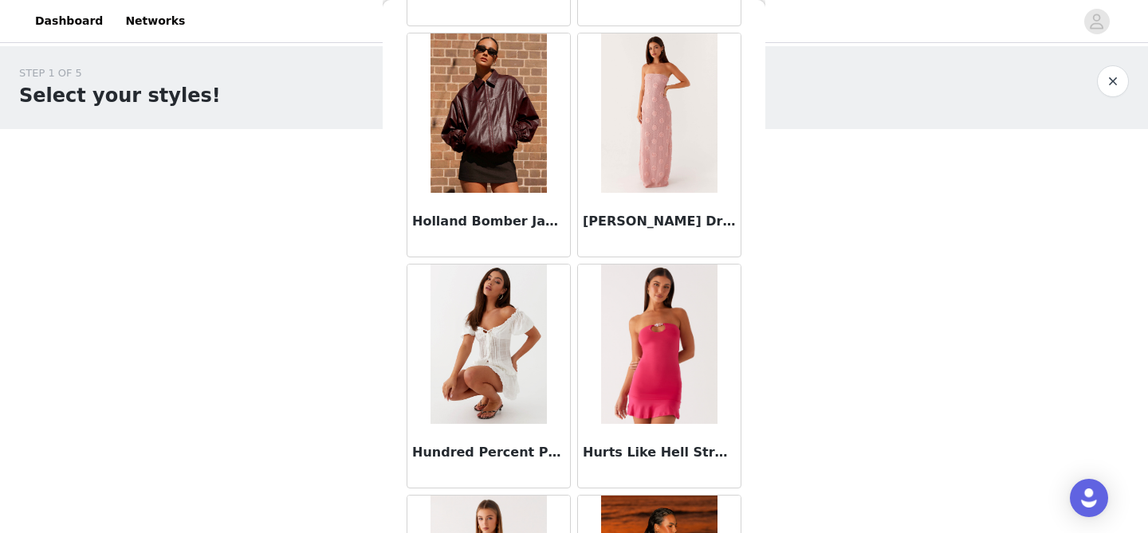
scroll to position [42799, 0]
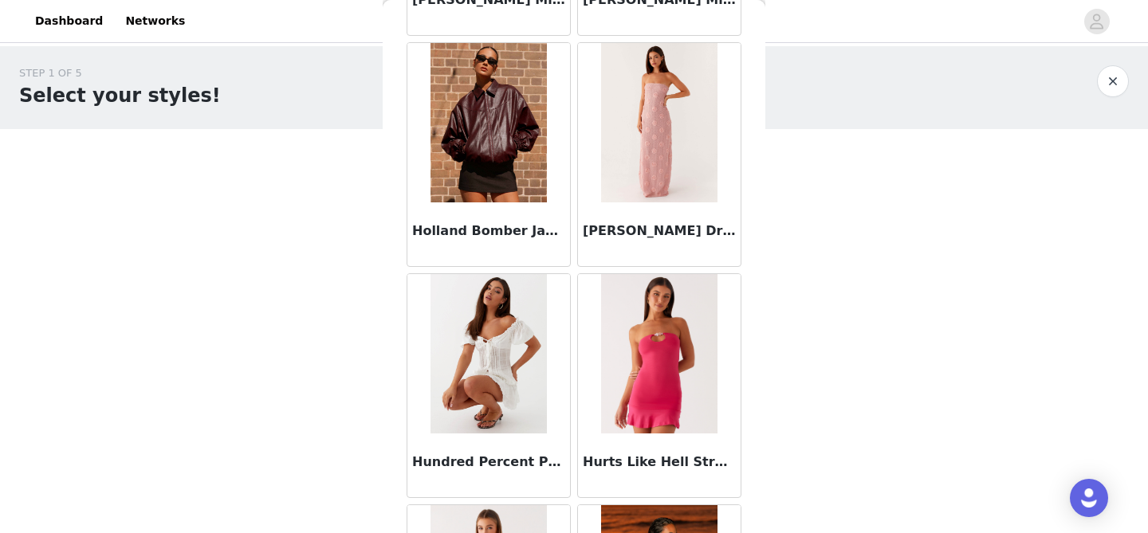
click at [511, 173] on img at bounding box center [488, 122] width 116 height 159
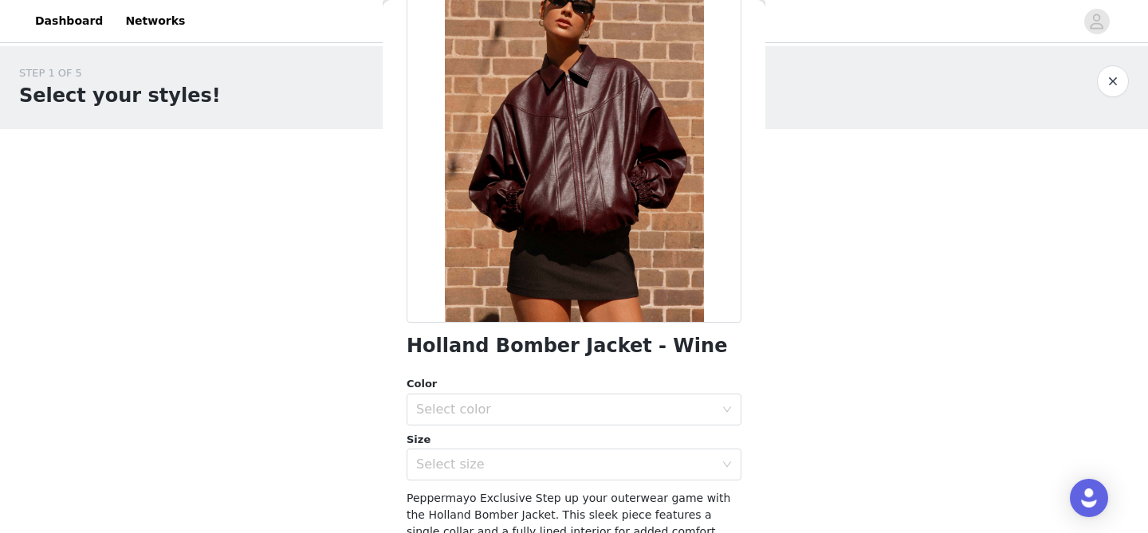
scroll to position [228, 0]
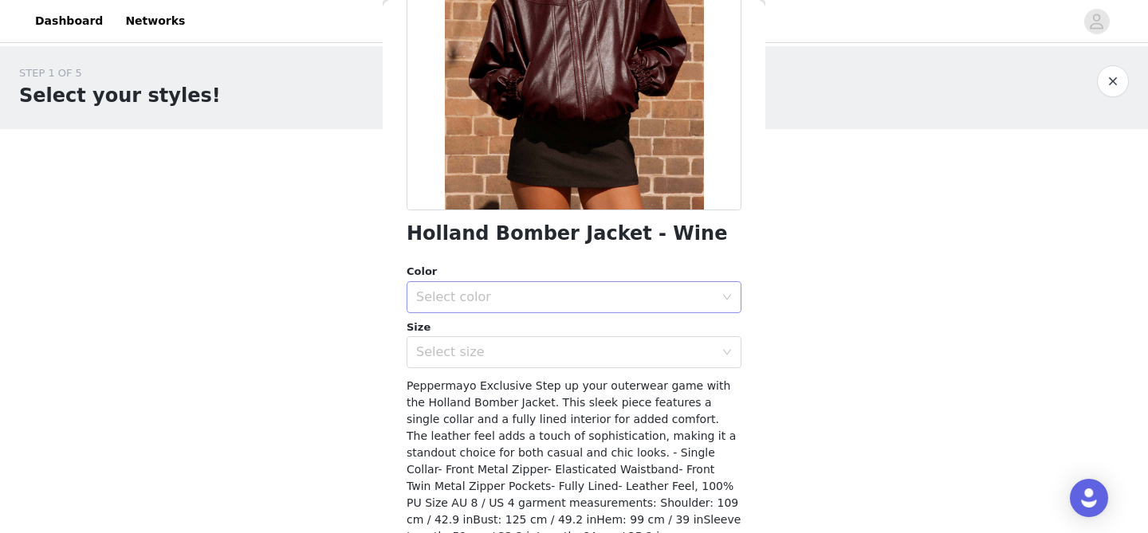
click at [520, 307] on div "Select color" at bounding box center [568, 297] width 305 height 30
click at [508, 335] on li "Wine" at bounding box center [573, 333] width 335 height 26
click at [519, 355] on div "Select size" at bounding box center [565, 352] width 298 height 16
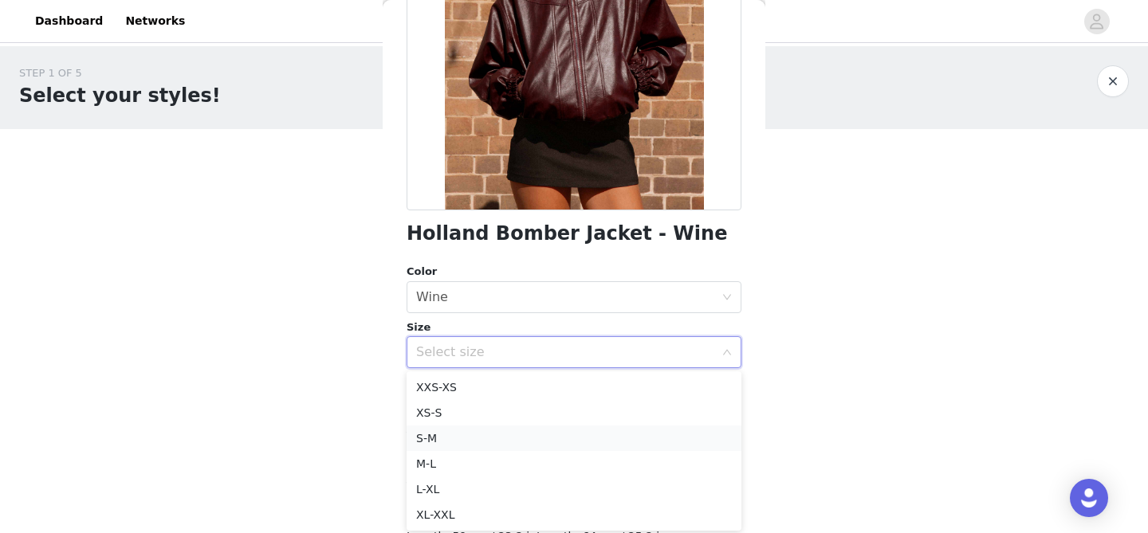
click at [516, 446] on li "S-M" at bounding box center [573, 439] width 335 height 26
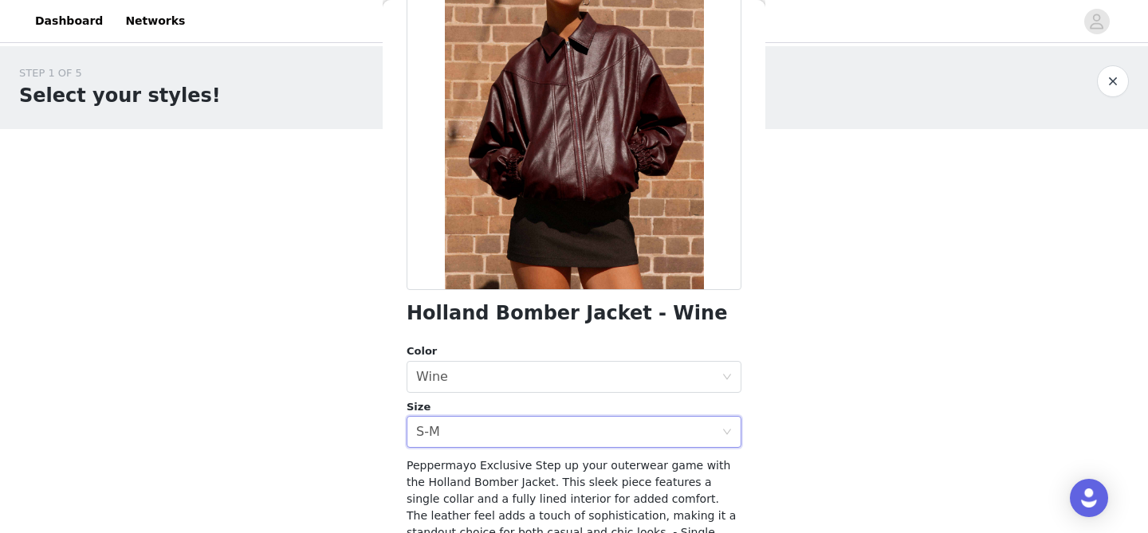
scroll to position [184, 0]
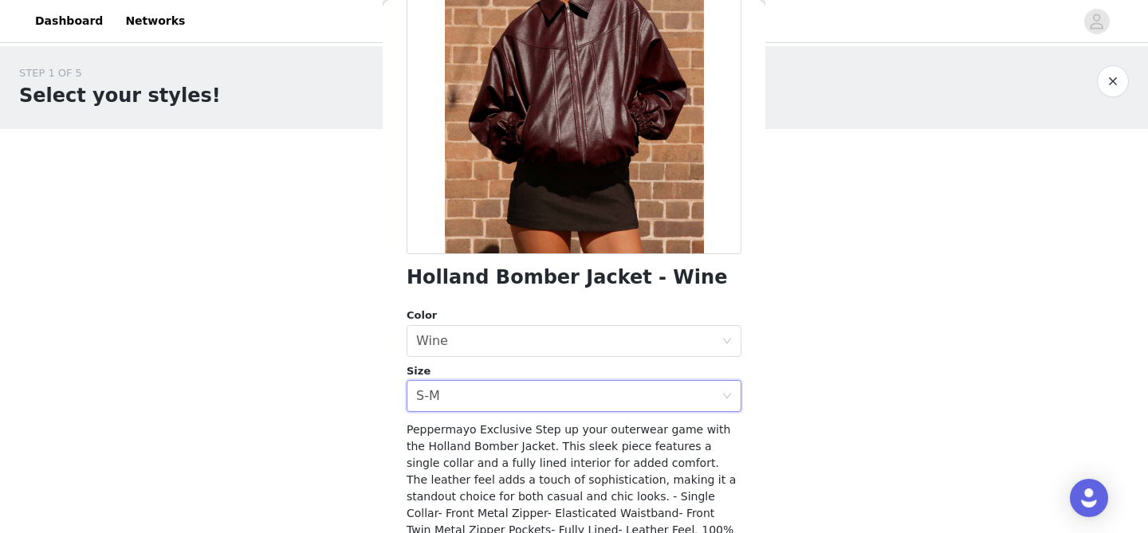
click at [566, 400] on div "Select size S-M" at bounding box center [568, 396] width 305 height 30
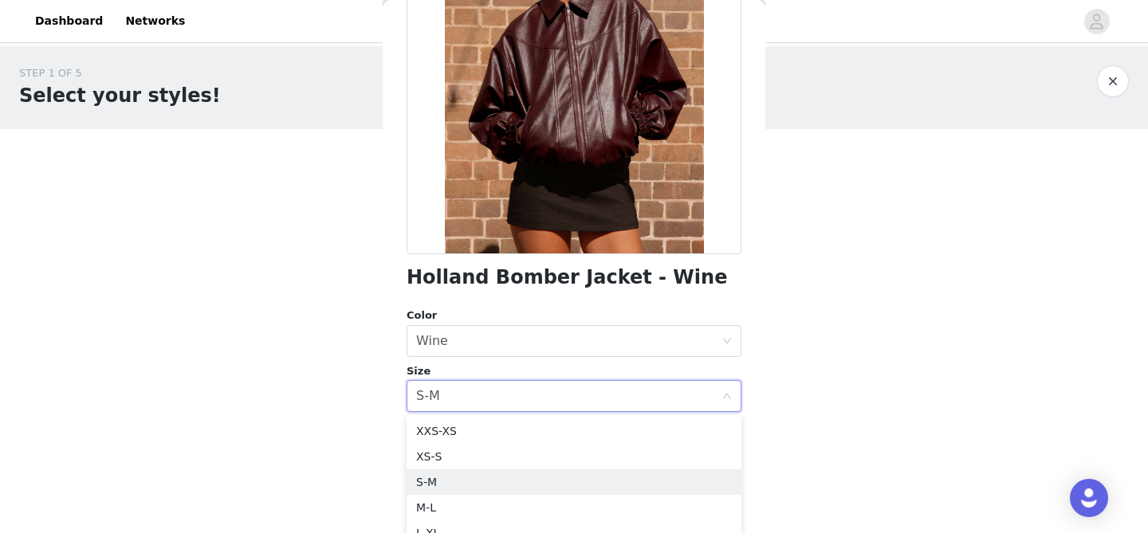
click at [566, 400] on div "Select size S-M" at bounding box center [568, 396] width 305 height 30
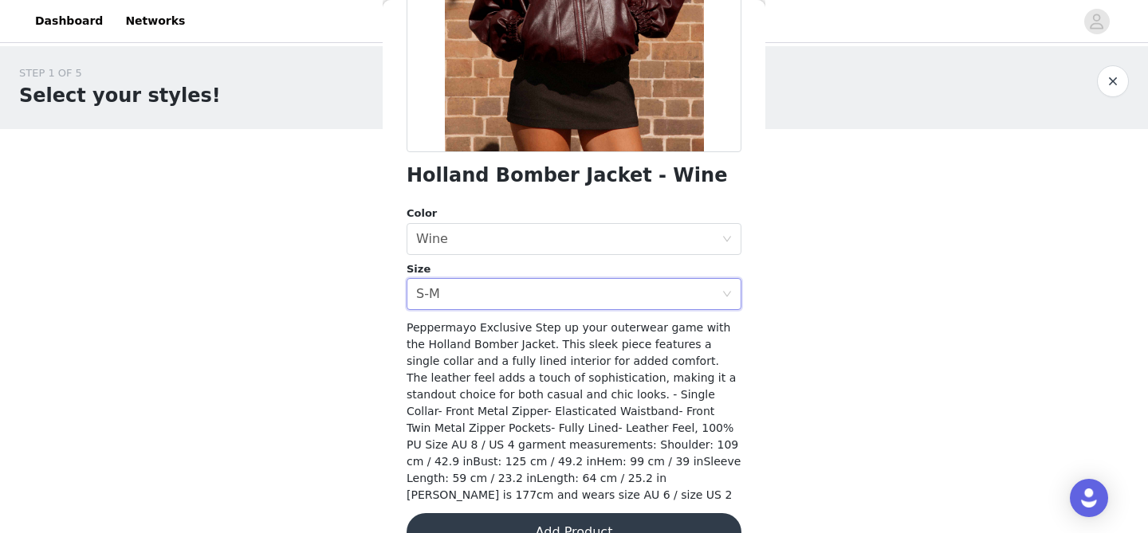
scroll to position [307, 0]
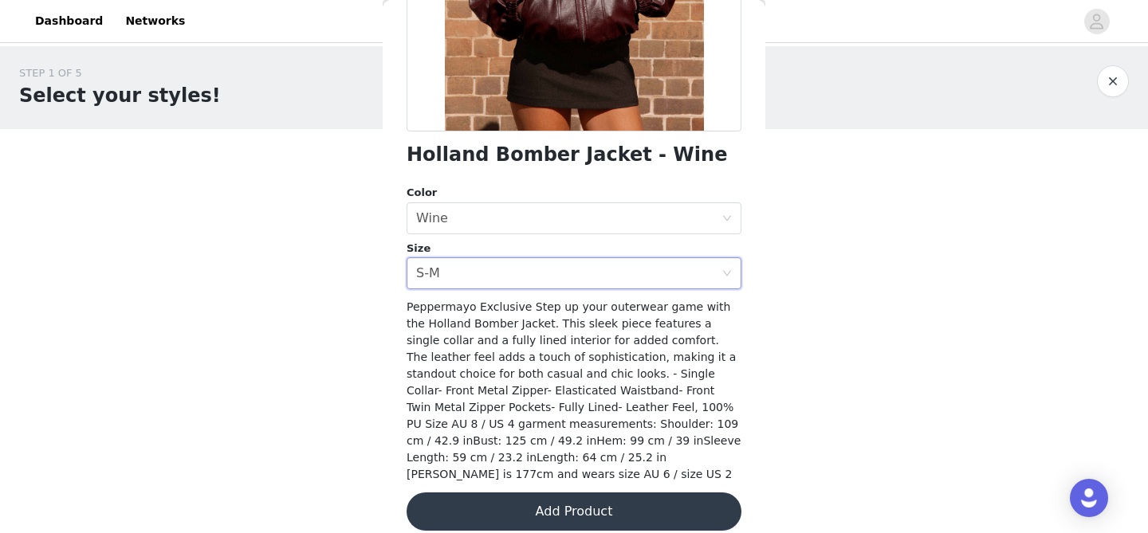
click at [548, 495] on button "Add Product" at bounding box center [573, 512] width 335 height 38
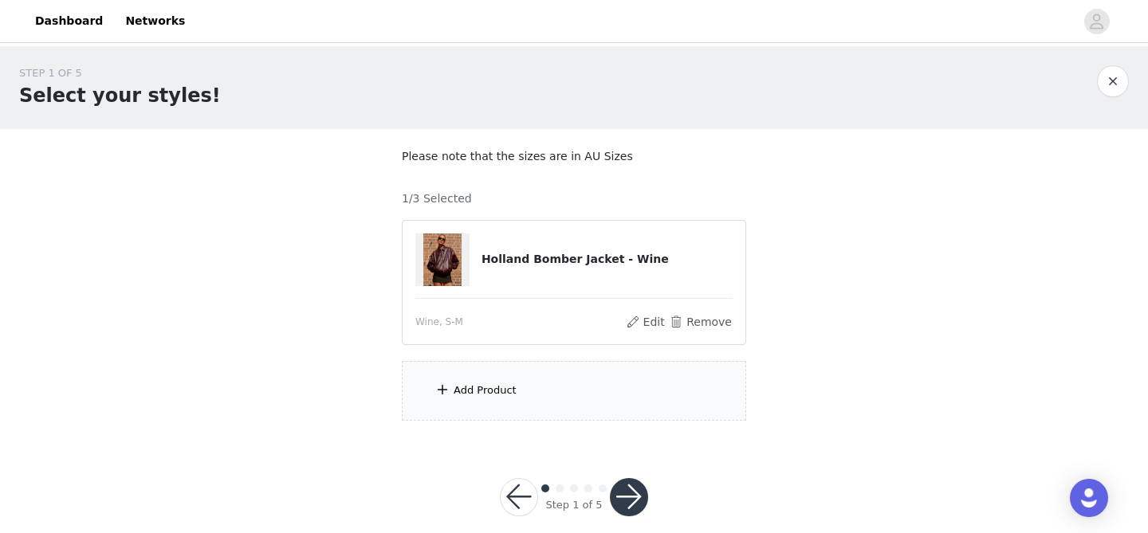
click at [600, 371] on div "Add Product" at bounding box center [574, 391] width 344 height 60
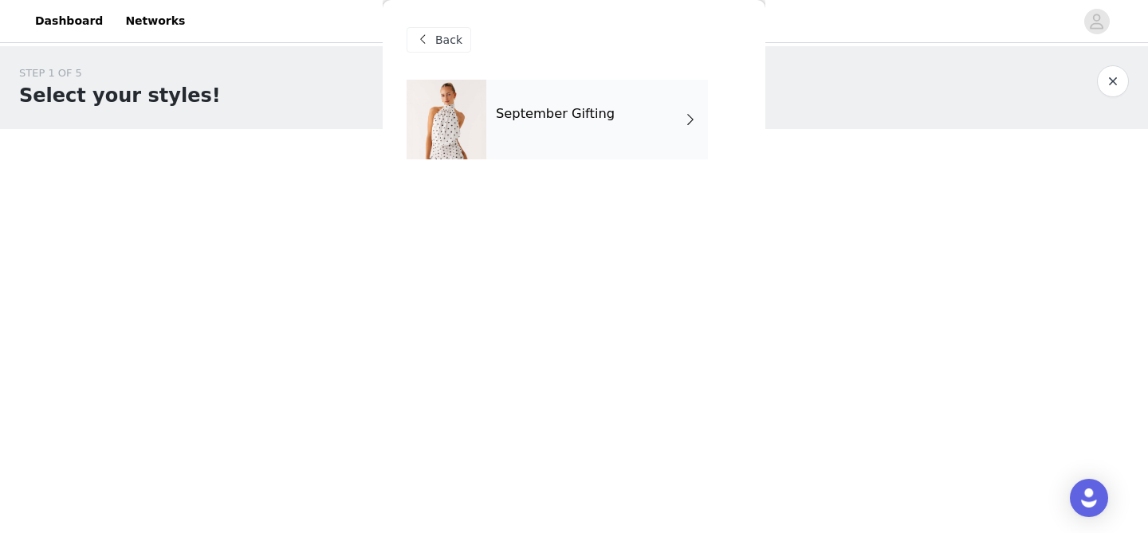
click at [591, 83] on div "September Gifting" at bounding box center [597, 120] width 222 height 80
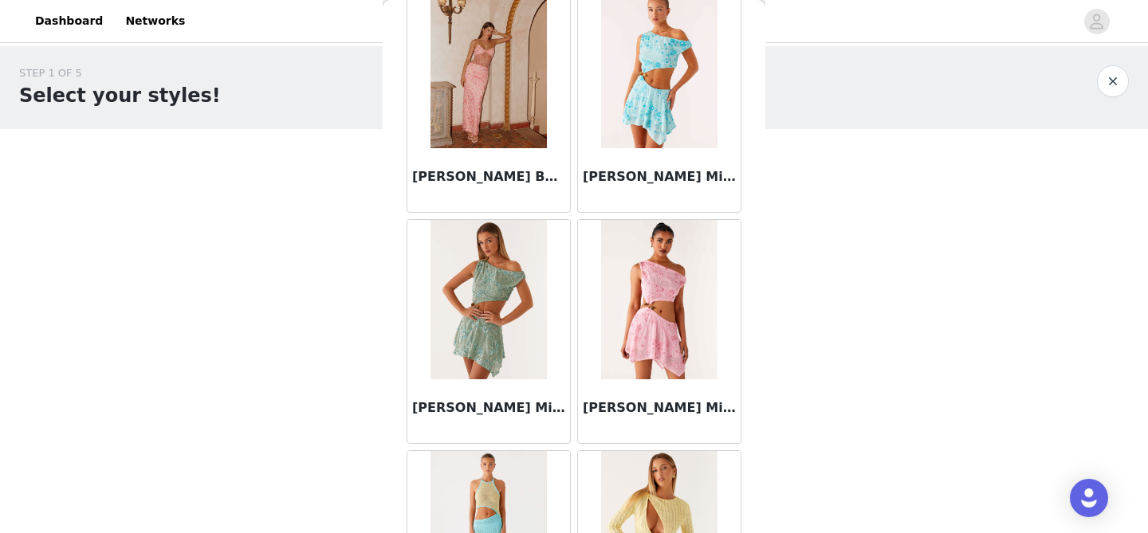
scroll to position [1906, 0]
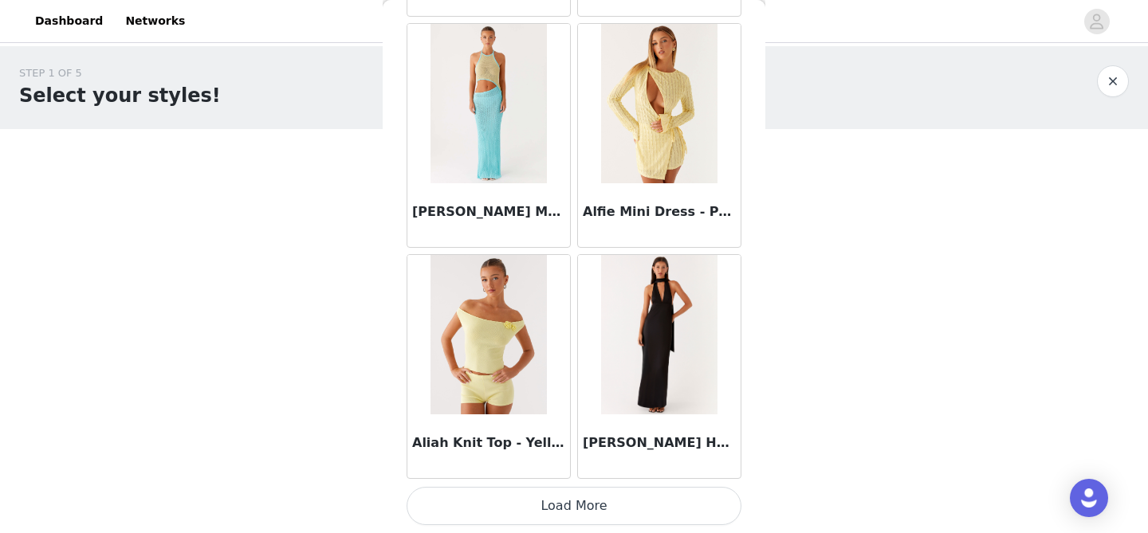
click at [623, 481] on div "[PERSON_NAME] Halter Maxi Dress - Black" at bounding box center [659, 366] width 171 height 231
click at [602, 516] on button "Load More" at bounding box center [573, 506] width 335 height 38
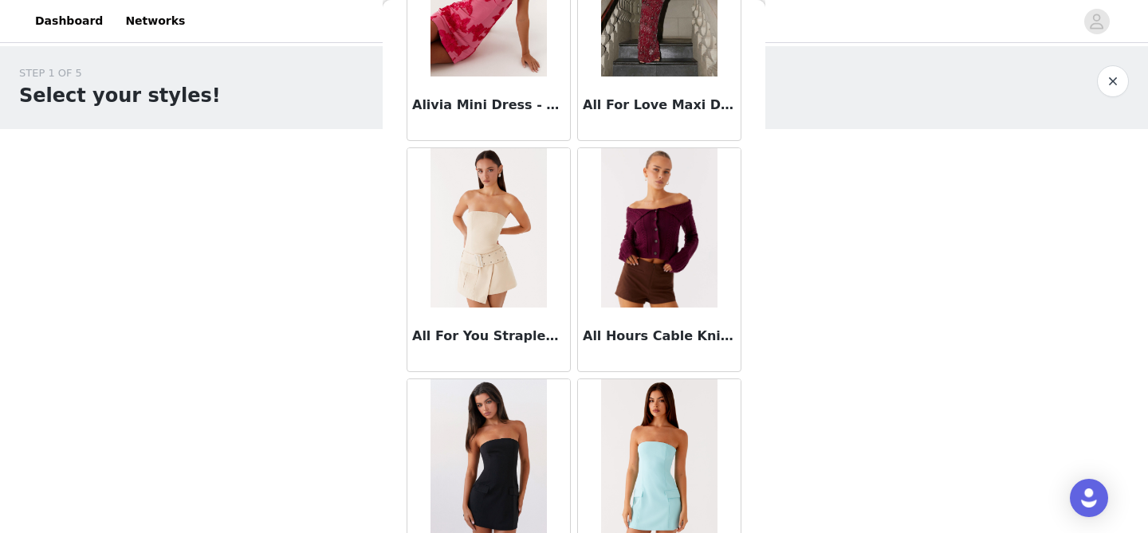
scroll to position [4217, 0]
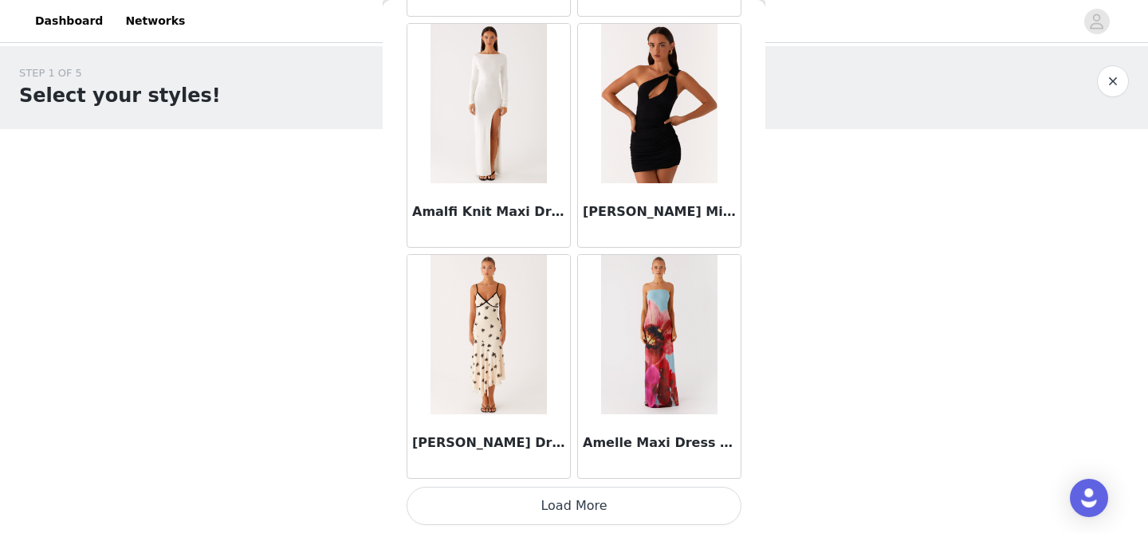
click at [593, 498] on button "Load More" at bounding box center [573, 506] width 335 height 38
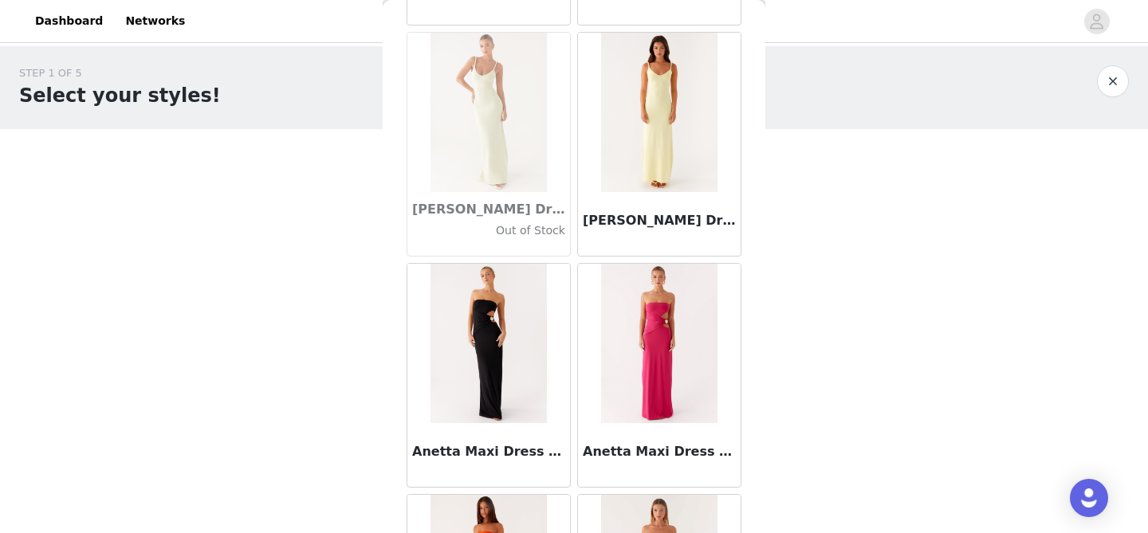
scroll to position [6529, 0]
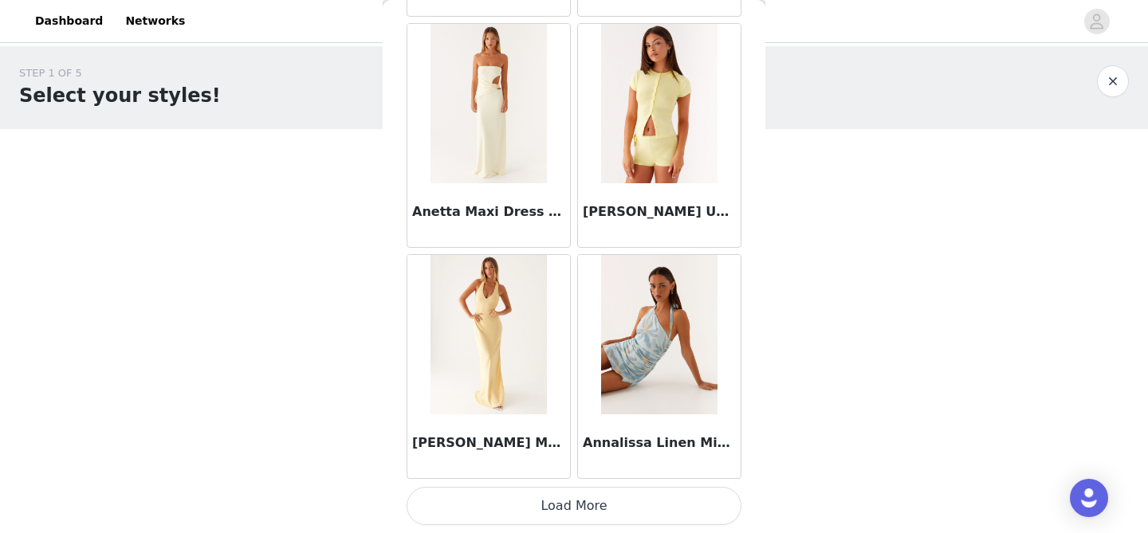
click at [586, 519] on button "Load More" at bounding box center [573, 506] width 335 height 38
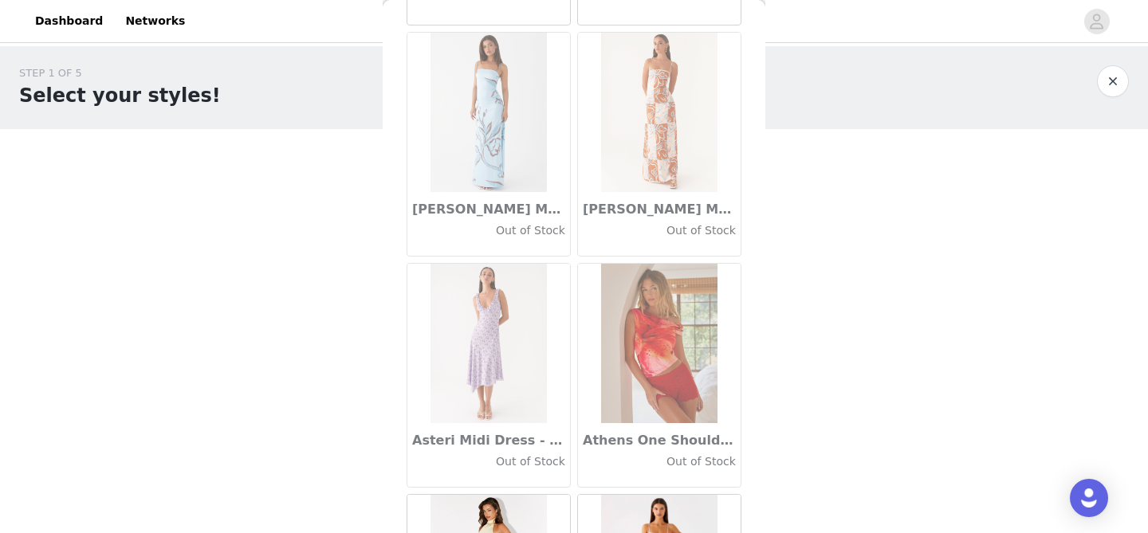
scroll to position [8840, 0]
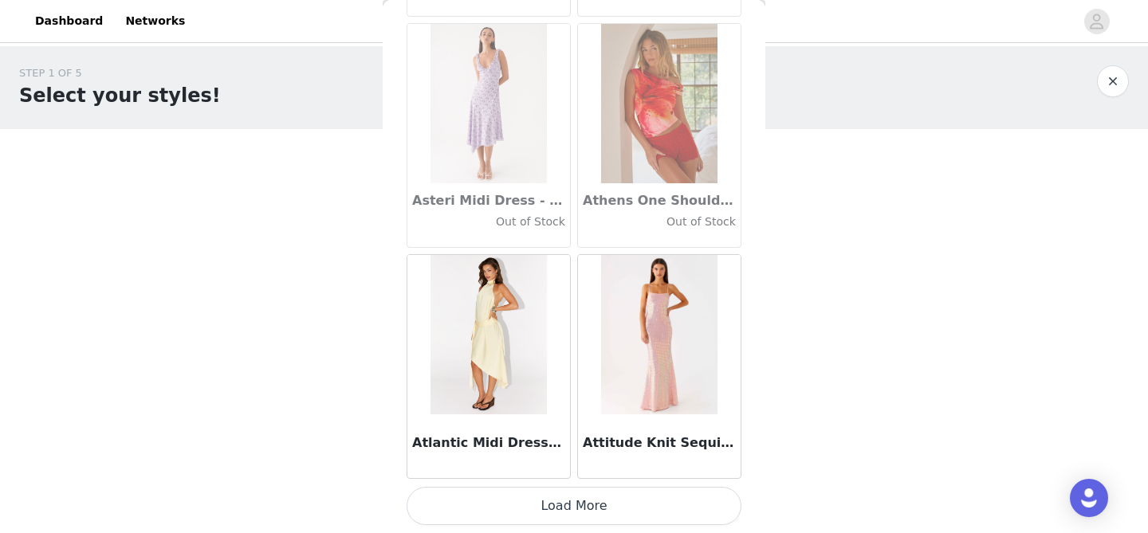
click at [590, 520] on button "Load More" at bounding box center [573, 506] width 335 height 38
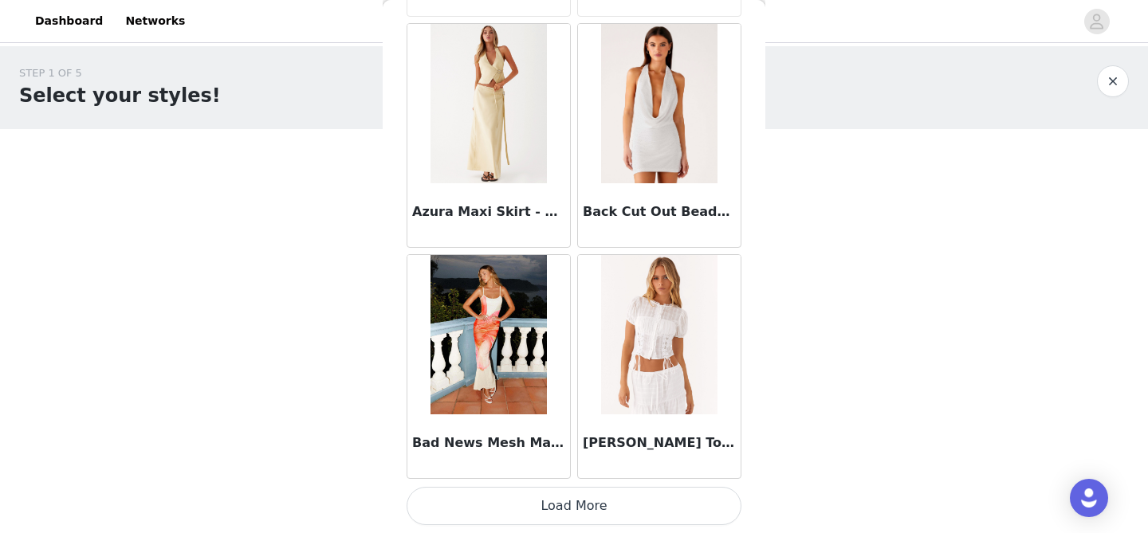
scroll to position [21, 0]
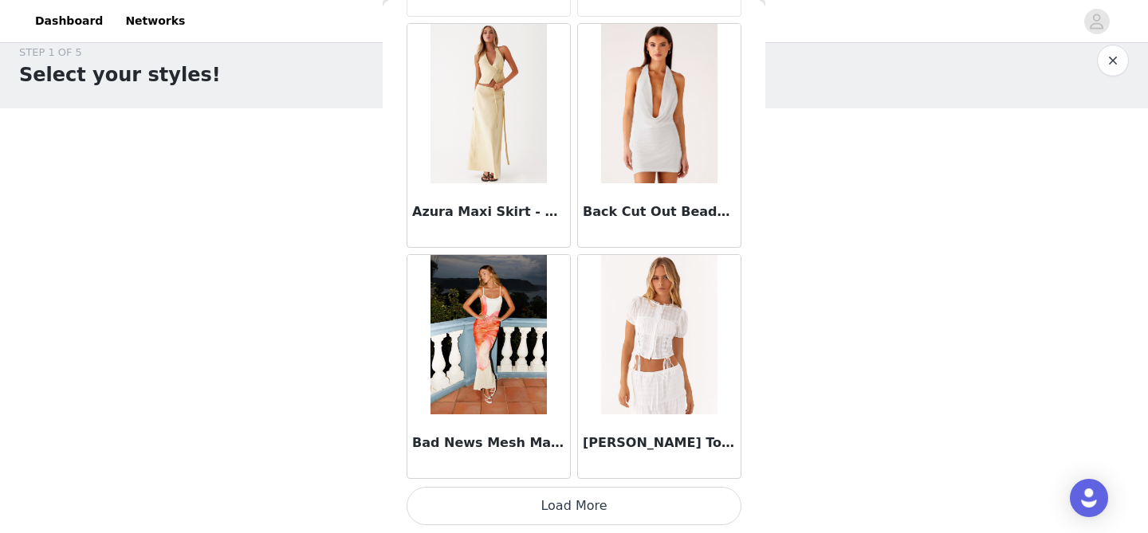
click at [588, 501] on button "Load More" at bounding box center [573, 506] width 335 height 38
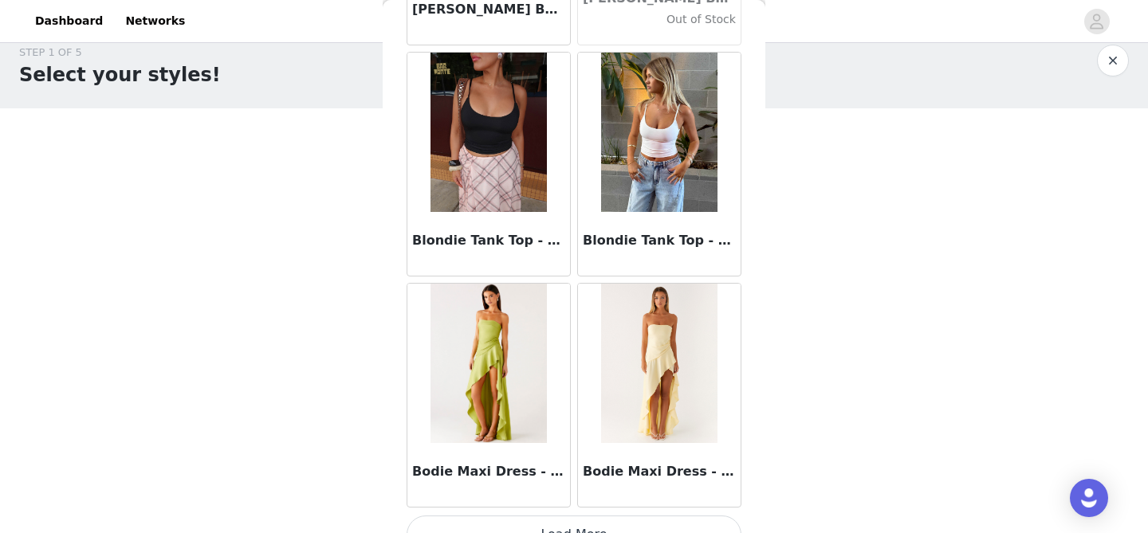
scroll to position [13463, 0]
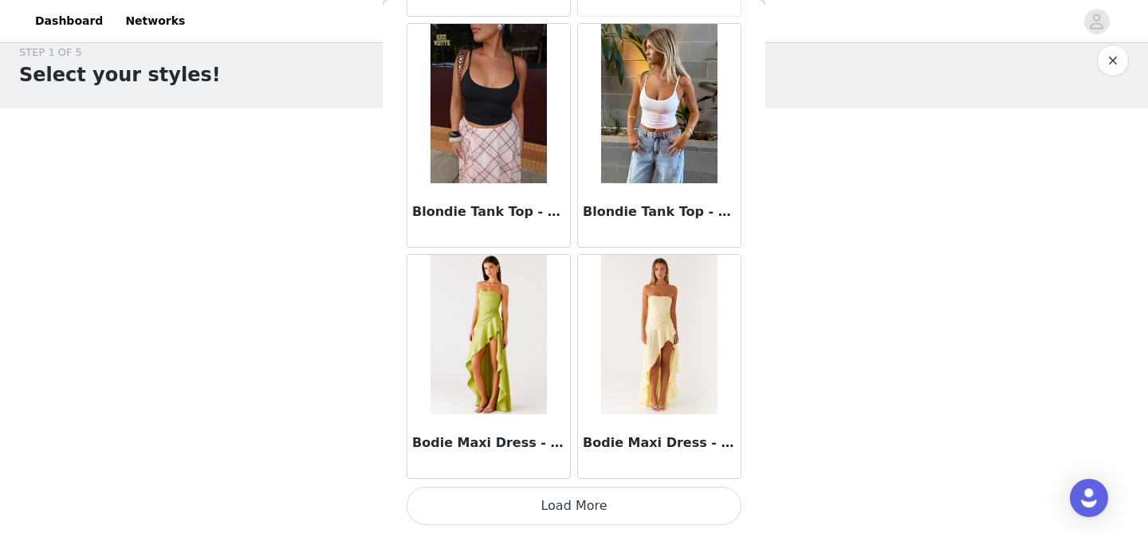
click at [586, 512] on button "Load More" at bounding box center [573, 506] width 335 height 38
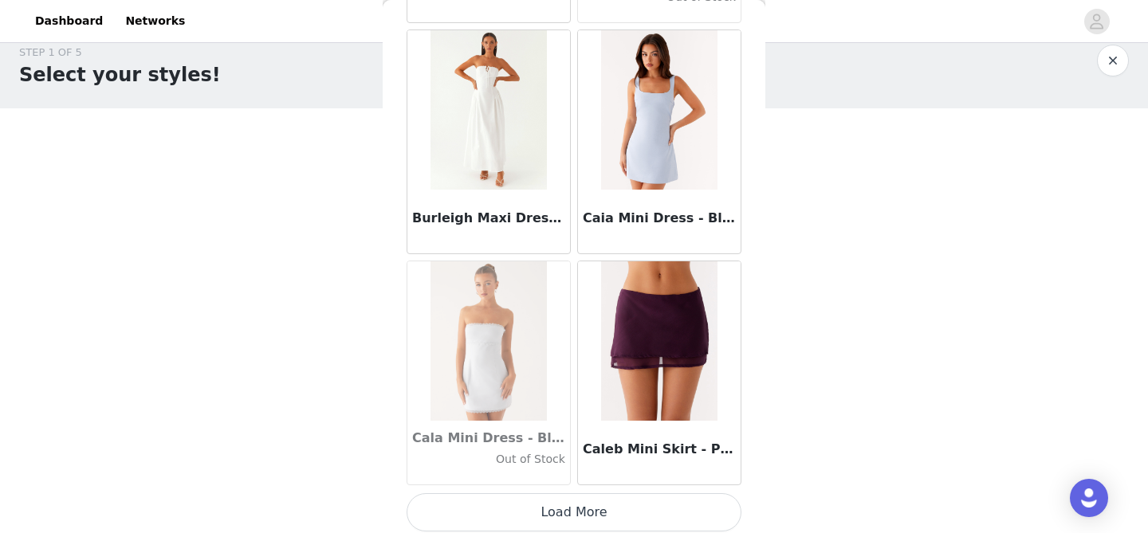
scroll to position [15774, 0]
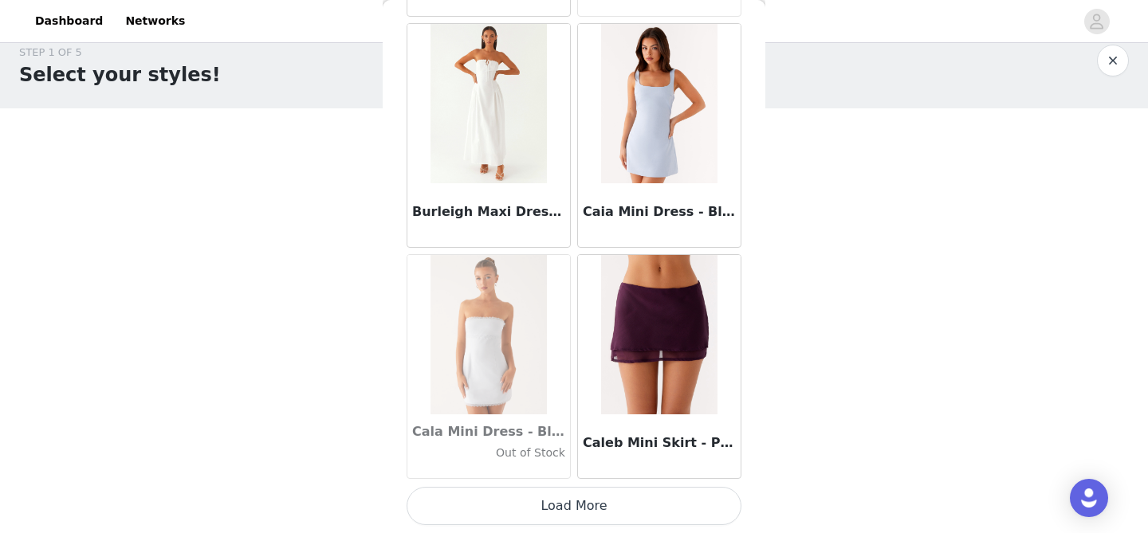
click at [603, 509] on button "Load More" at bounding box center [573, 506] width 335 height 38
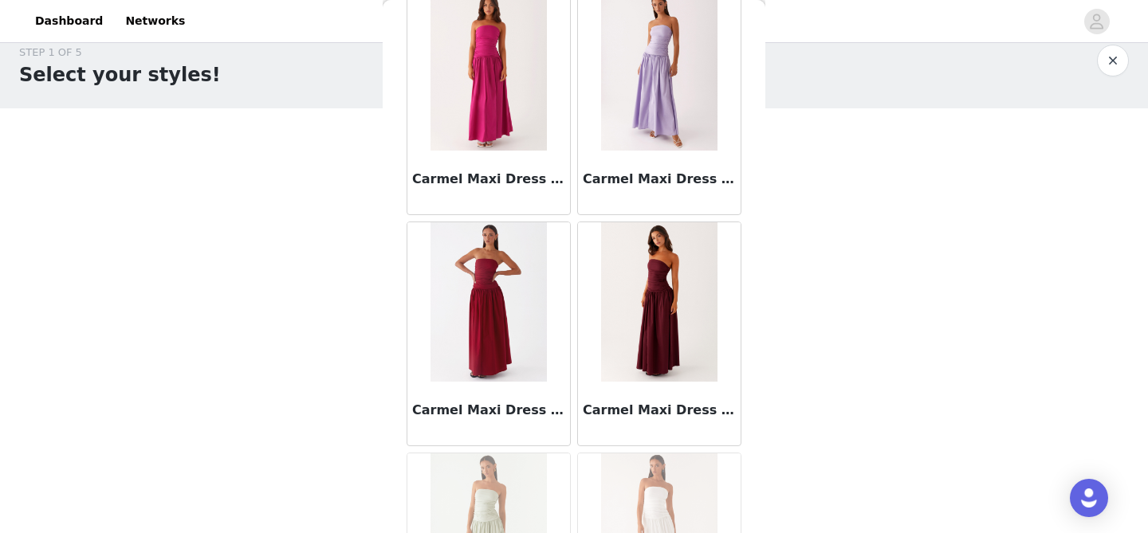
scroll to position [18086, 0]
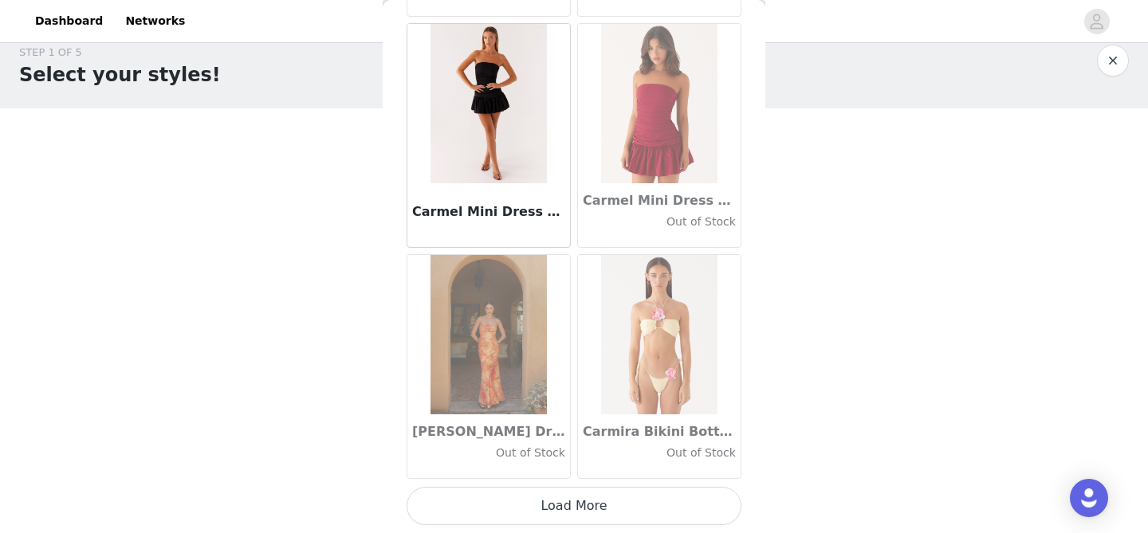
click at [606, 509] on button "Load More" at bounding box center [573, 506] width 335 height 38
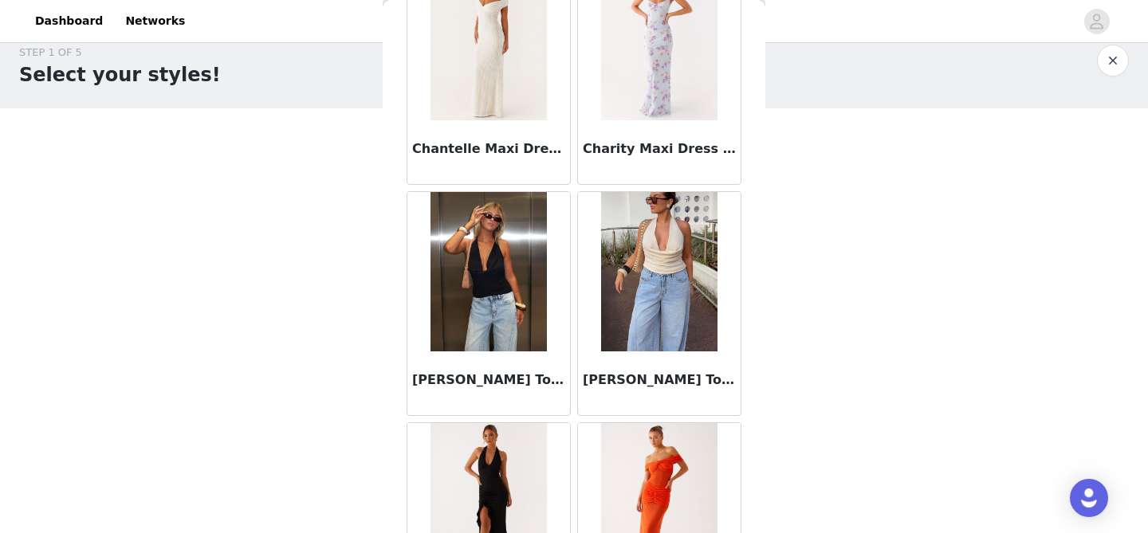
scroll to position [20397, 0]
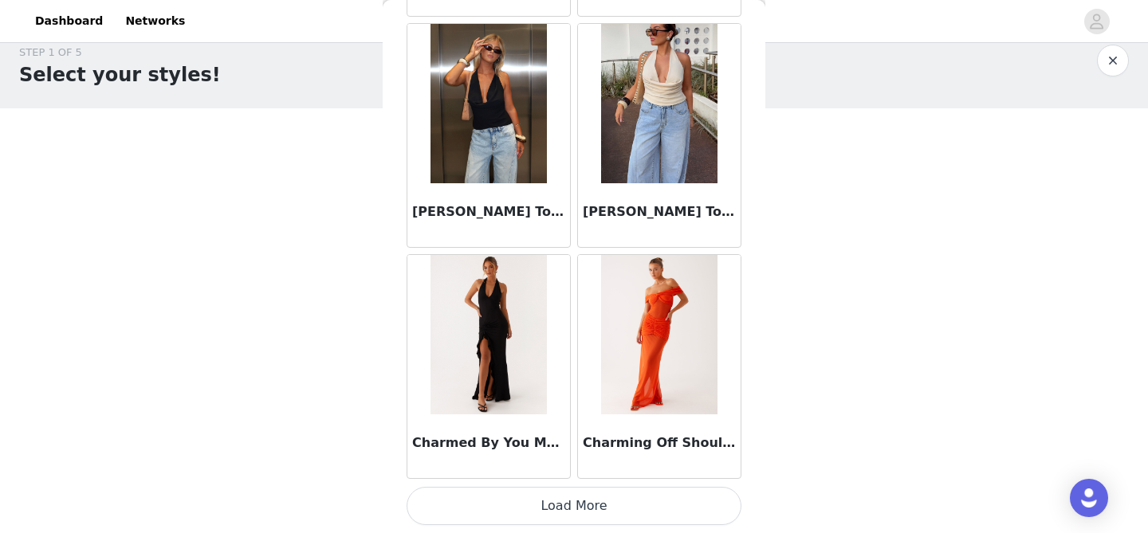
click at [612, 505] on button "Load More" at bounding box center [573, 506] width 335 height 38
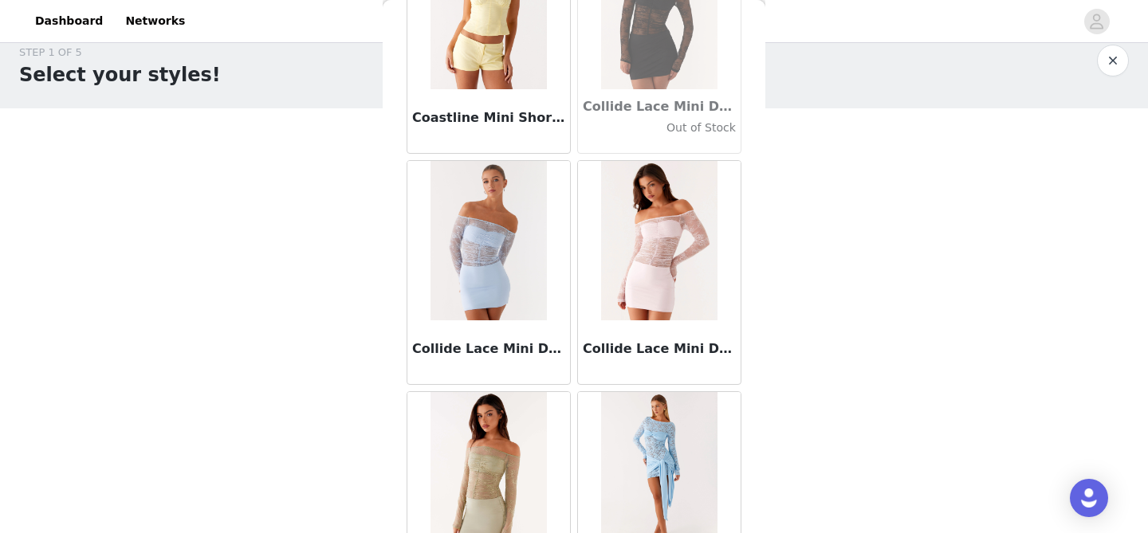
scroll to position [22709, 0]
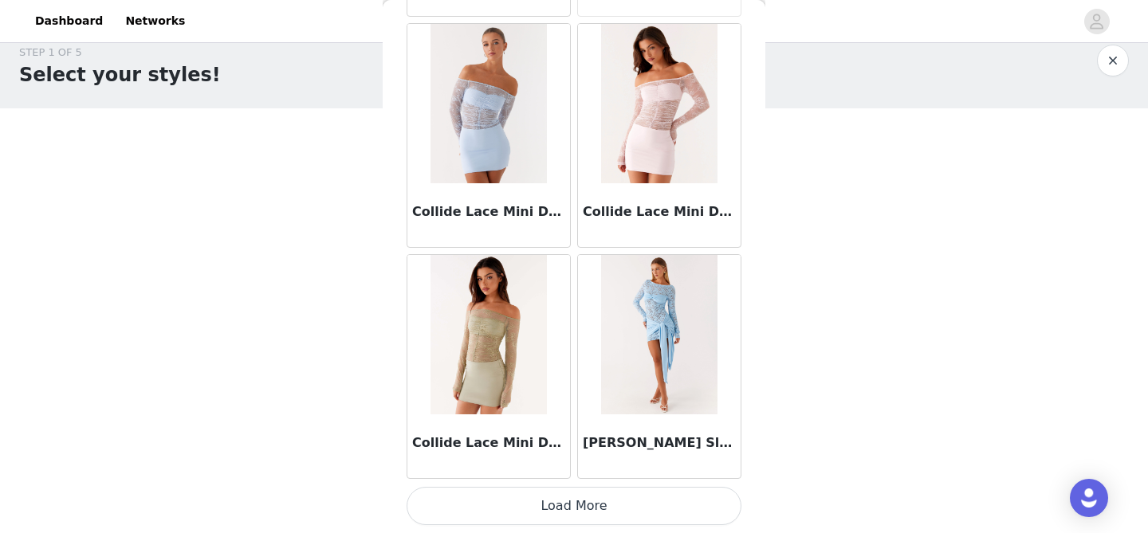
click at [606, 506] on button "Load More" at bounding box center [573, 506] width 335 height 38
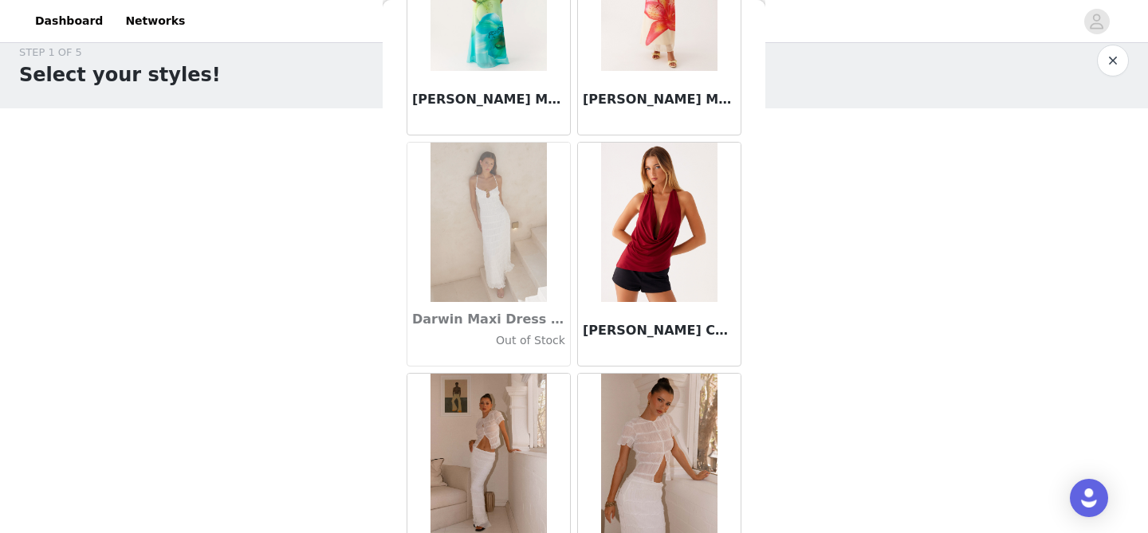
scroll to position [25020, 0]
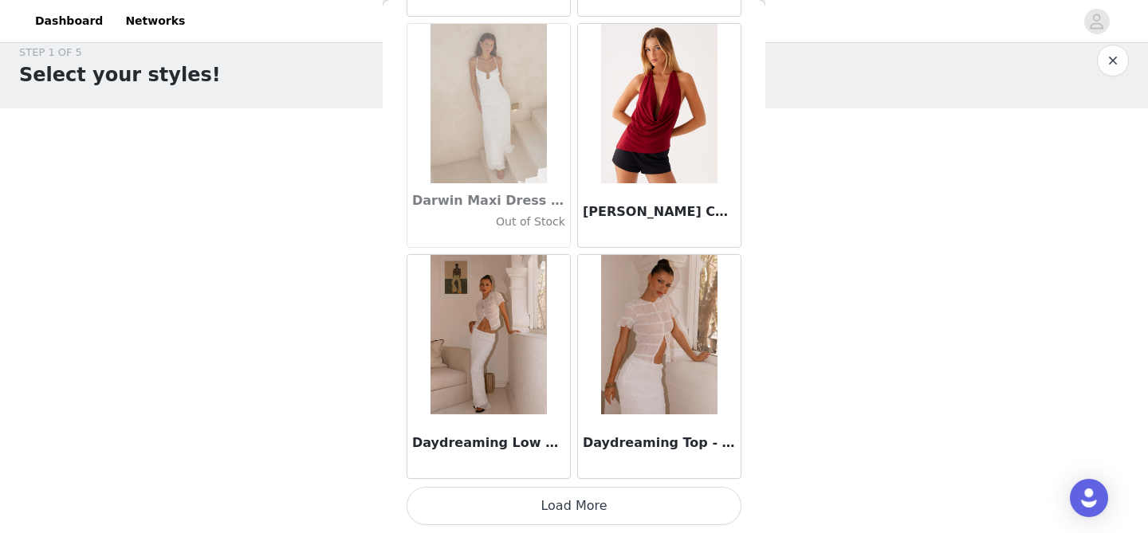
click at [603, 493] on button "Load More" at bounding box center [573, 506] width 335 height 38
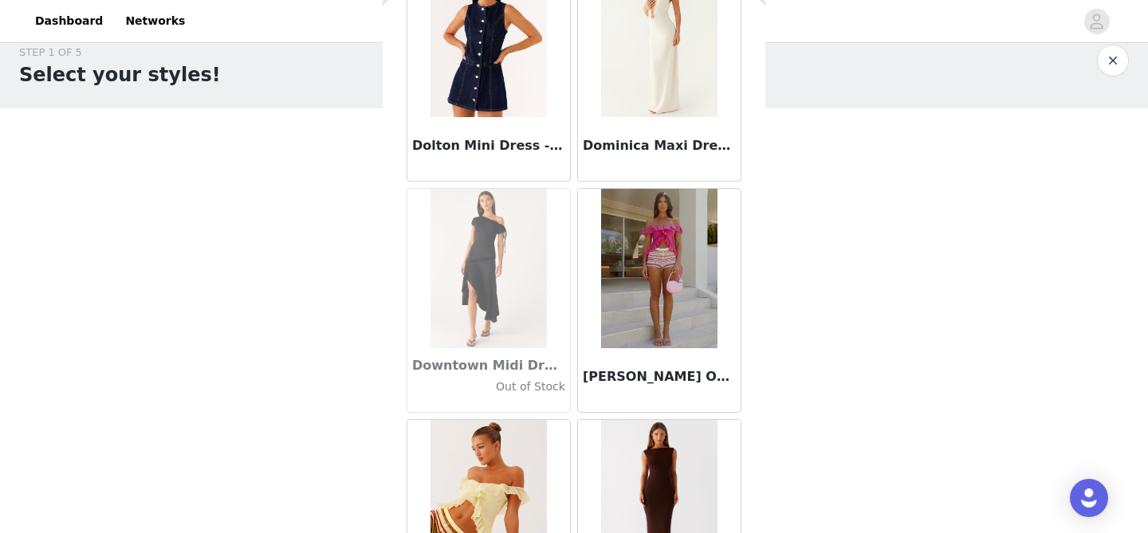
scroll to position [27332, 0]
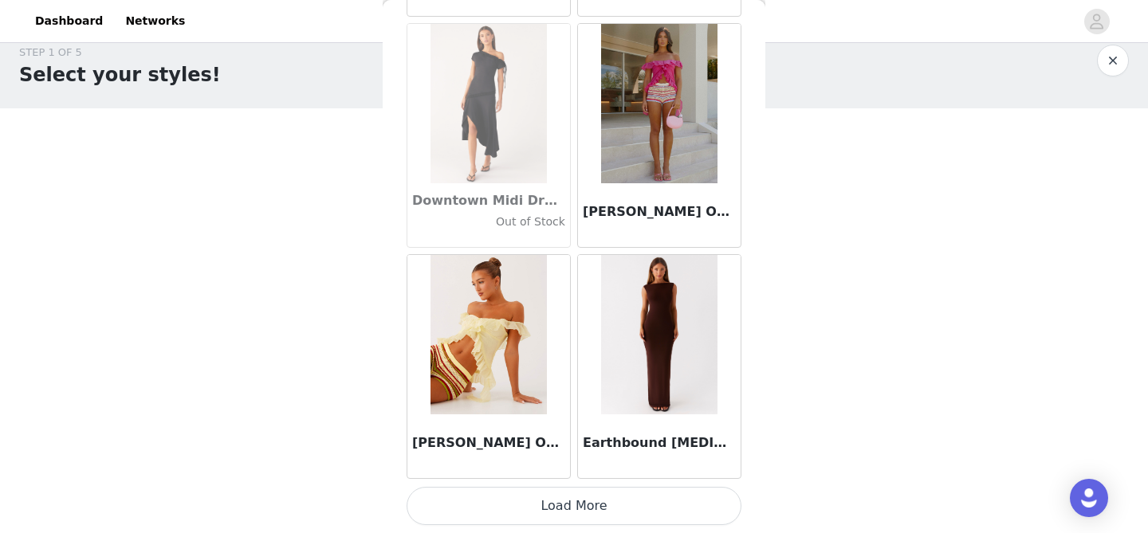
click at [585, 498] on button "Load More" at bounding box center [573, 506] width 335 height 38
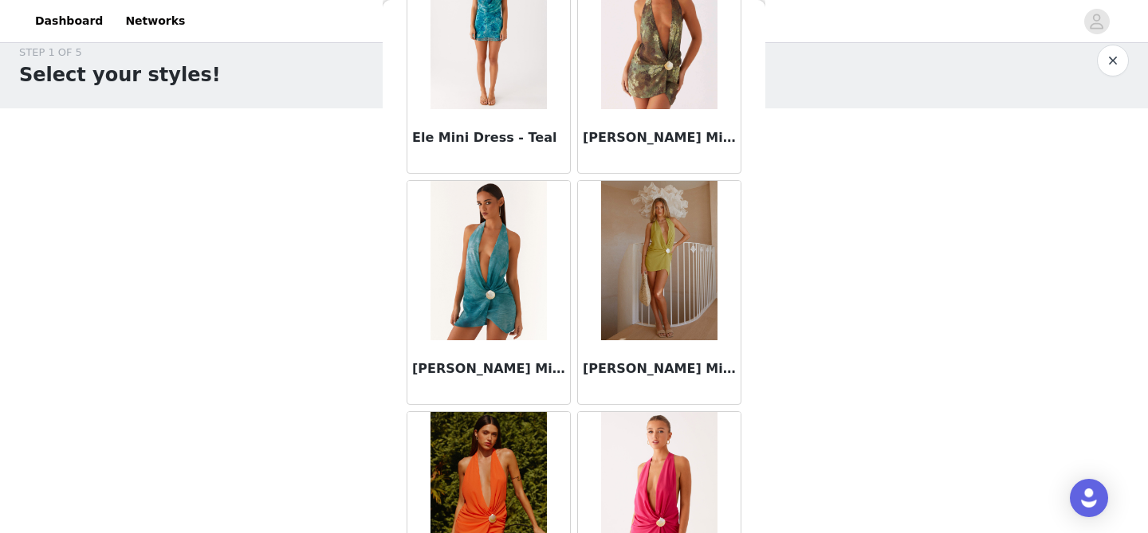
scroll to position [29643, 0]
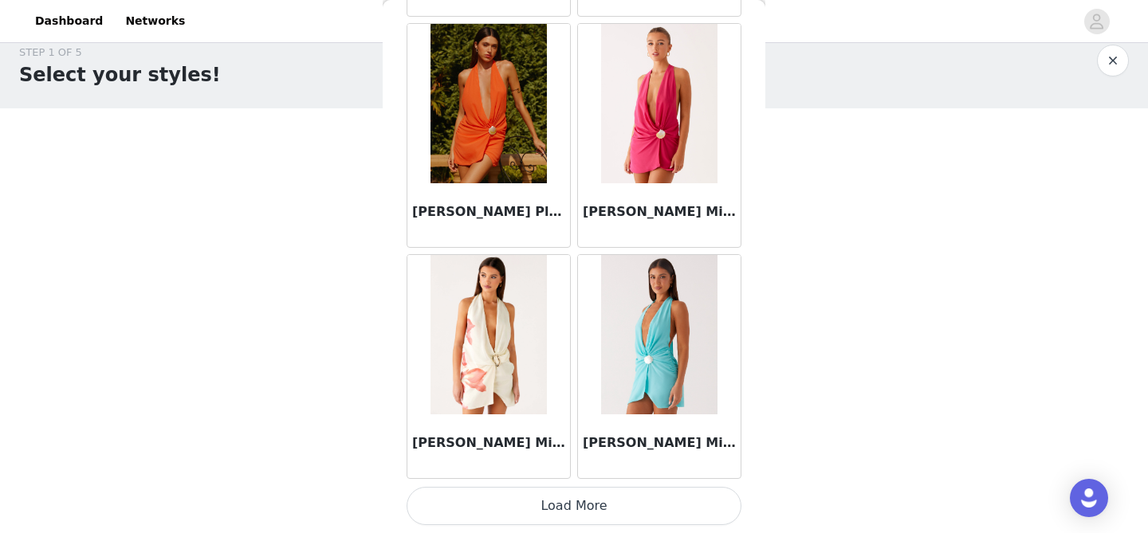
click at [593, 490] on button "Load More" at bounding box center [573, 506] width 335 height 38
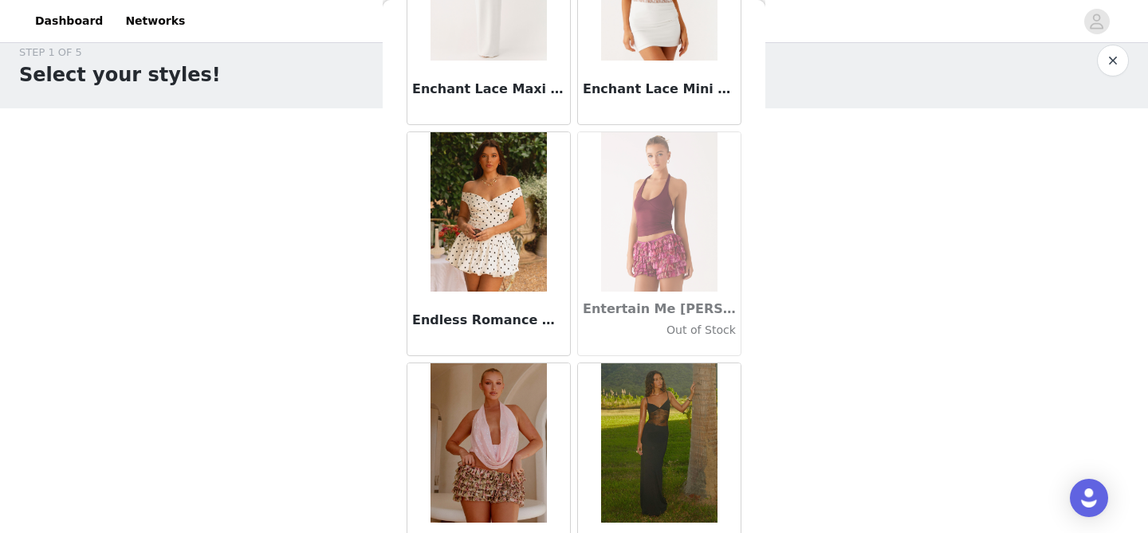
scroll to position [31954, 0]
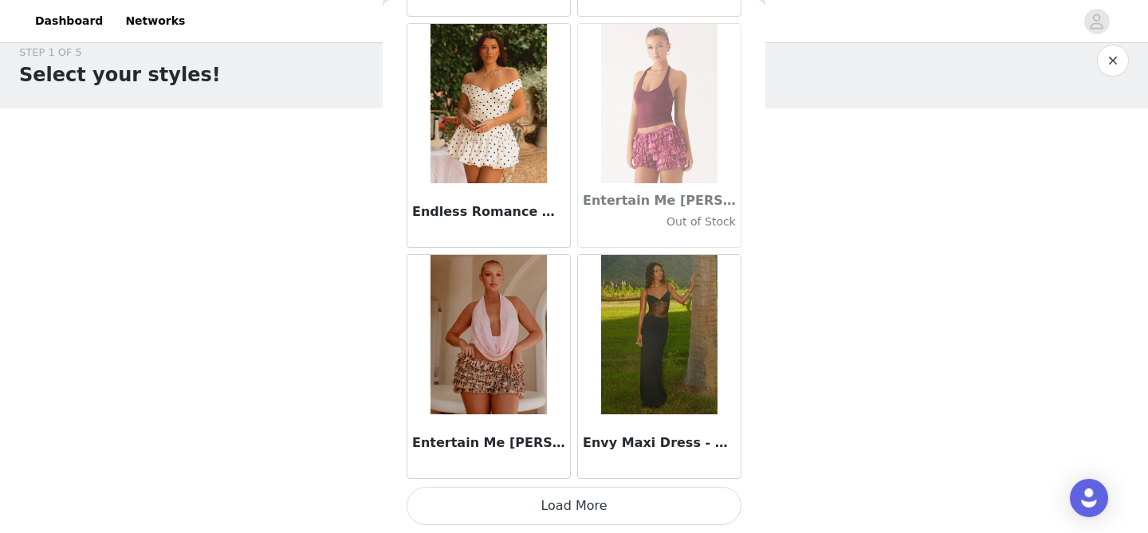
click at [601, 509] on button "Load More" at bounding box center [573, 506] width 335 height 38
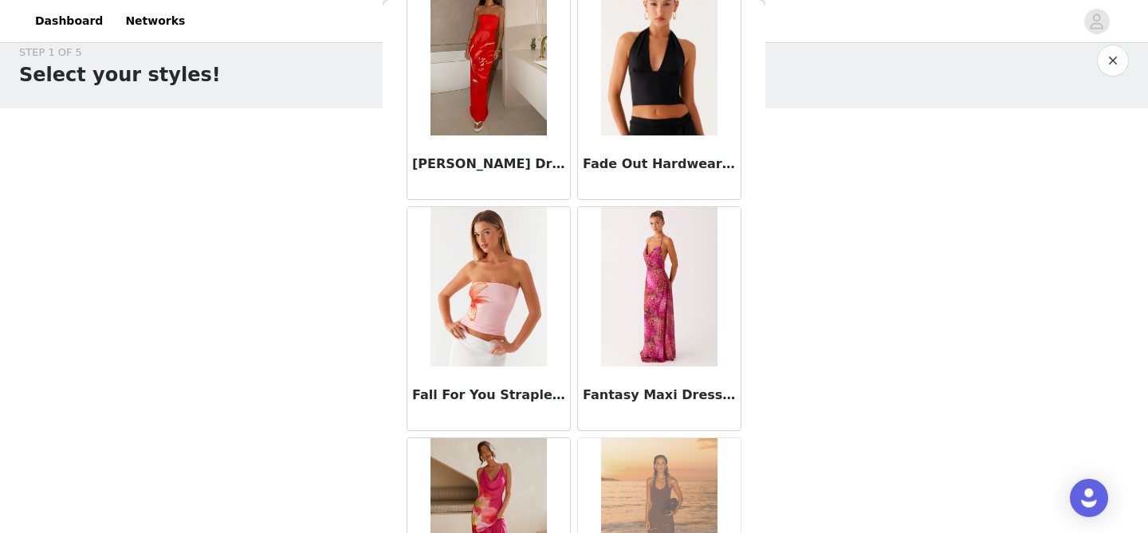
scroll to position [34266, 0]
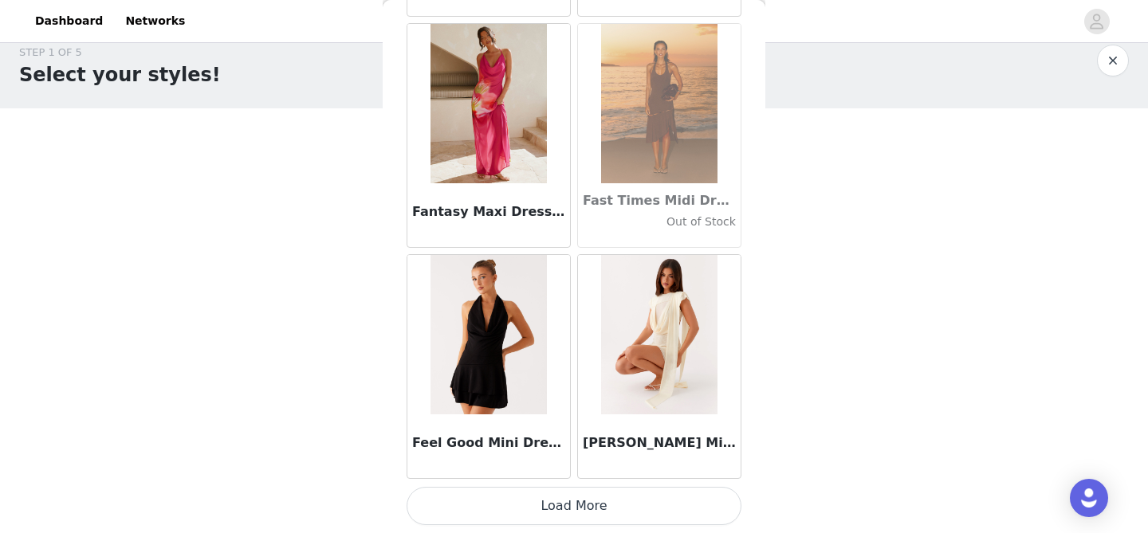
click at [607, 507] on button "Load More" at bounding box center [573, 506] width 335 height 38
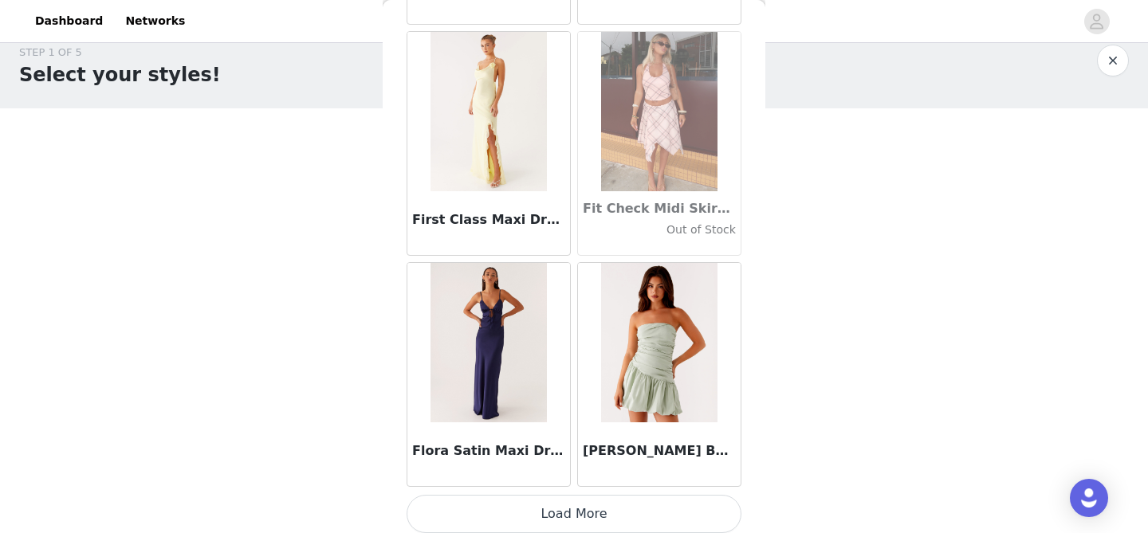
scroll to position [36577, 0]
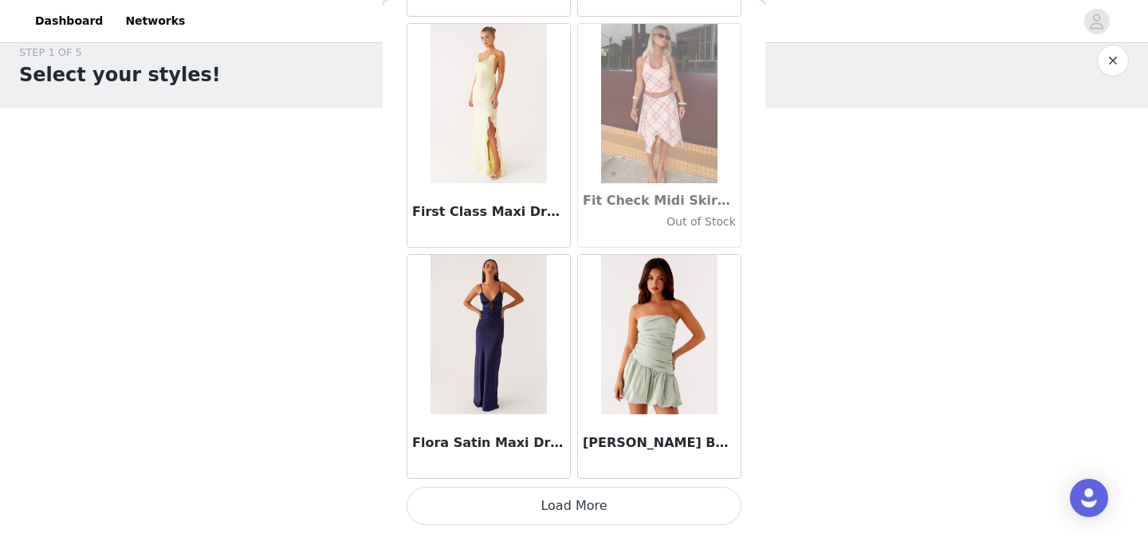
click at [638, 507] on button "Load More" at bounding box center [573, 506] width 335 height 38
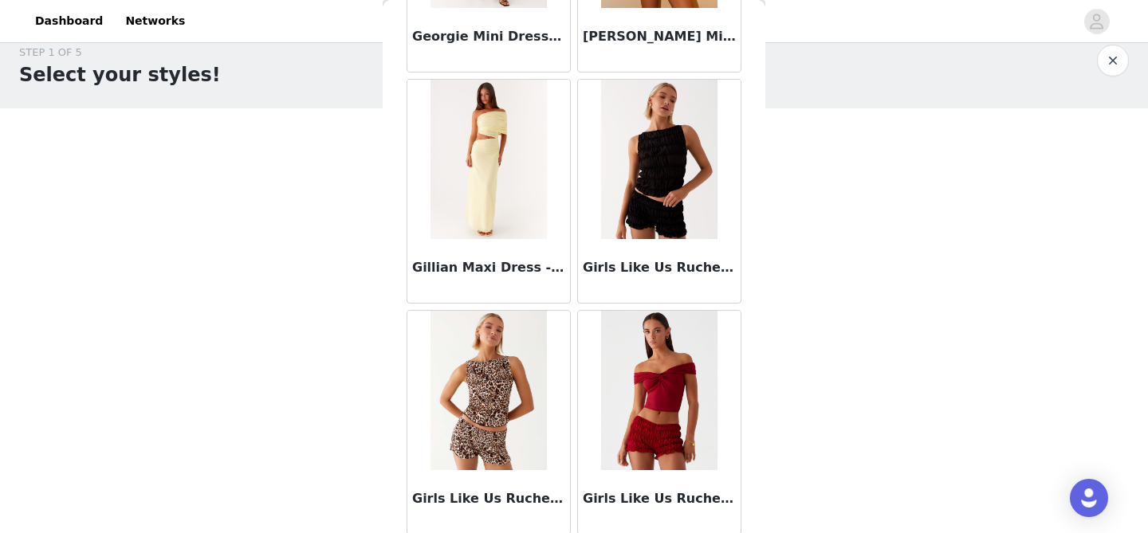
scroll to position [38889, 0]
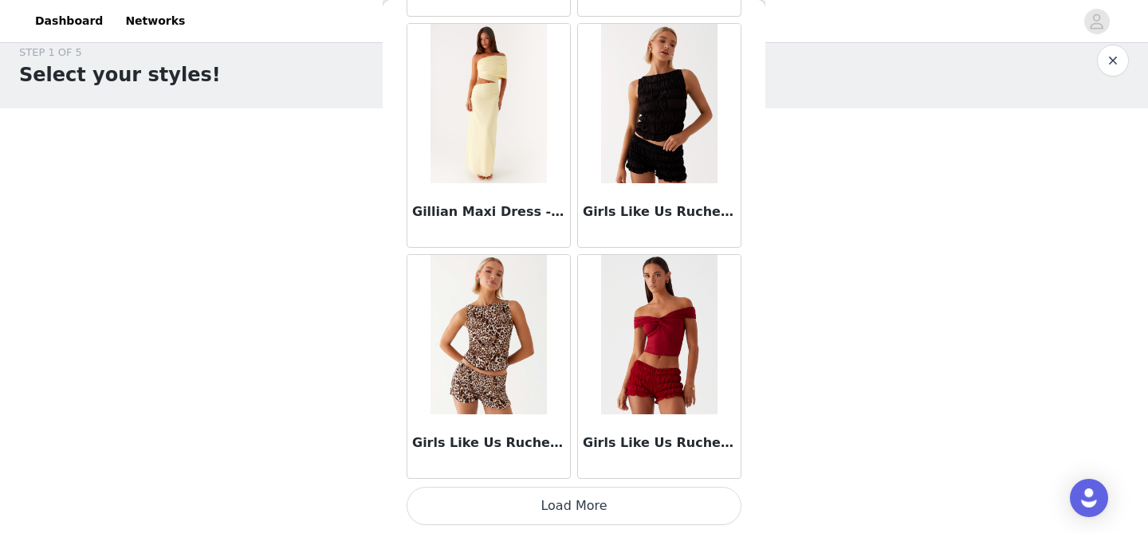
click at [612, 522] on button "Load More" at bounding box center [573, 506] width 335 height 38
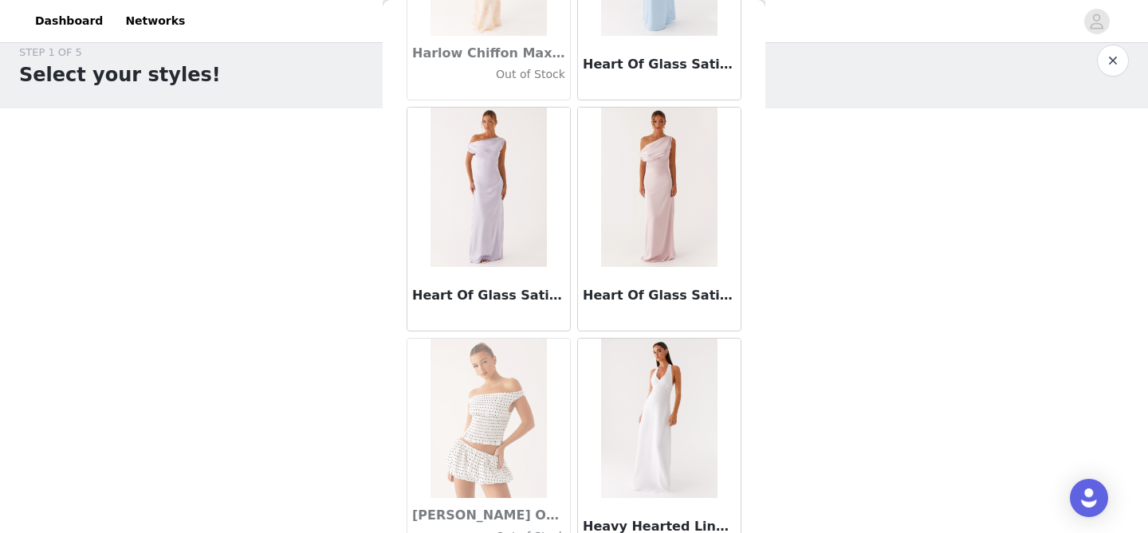
scroll to position [41200, 0]
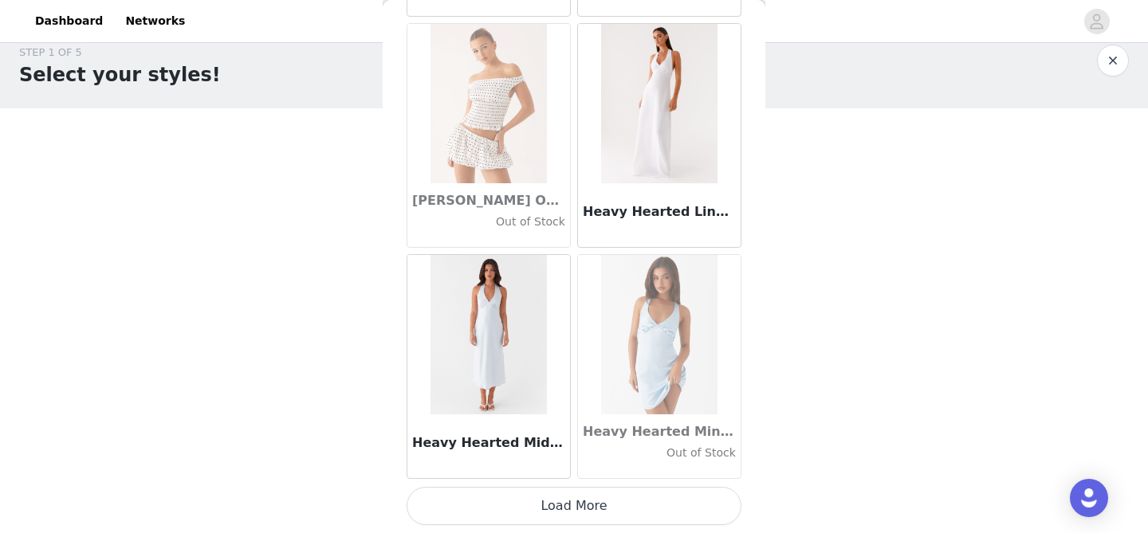
click at [587, 512] on button "Load More" at bounding box center [573, 506] width 335 height 38
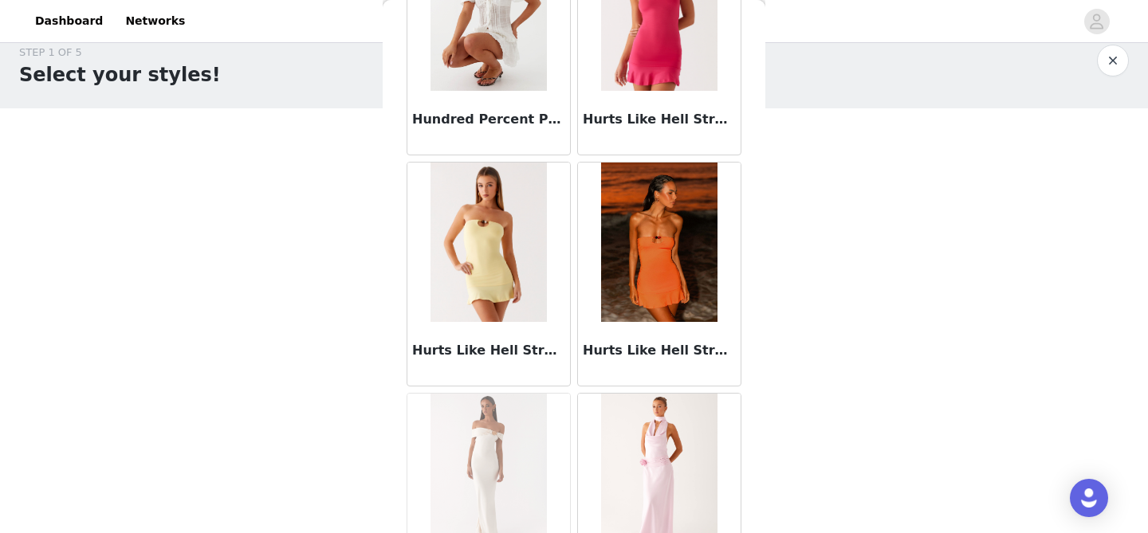
scroll to position [43512, 0]
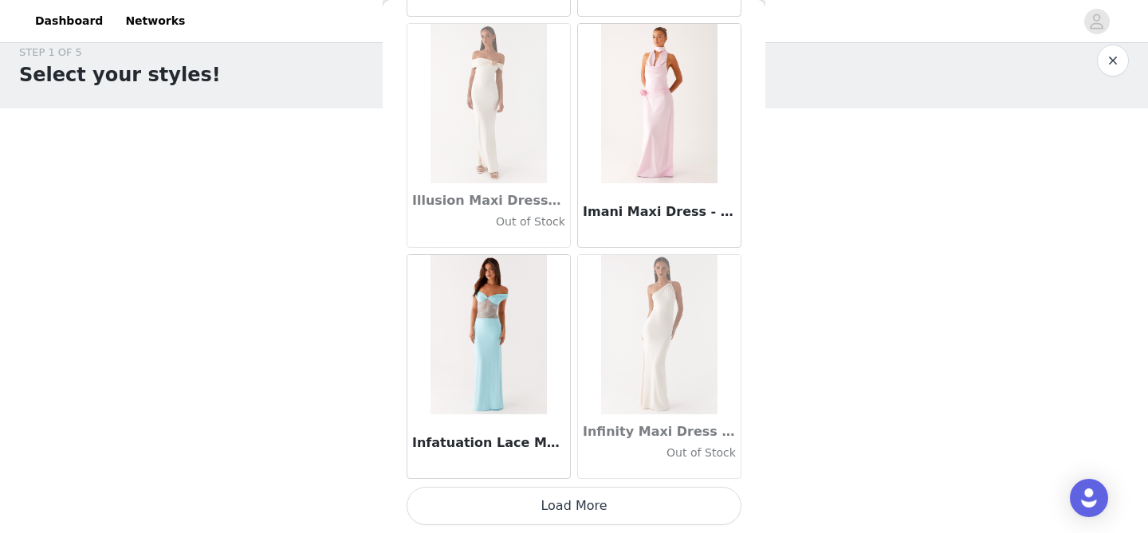
click at [630, 510] on button "Load More" at bounding box center [573, 506] width 335 height 38
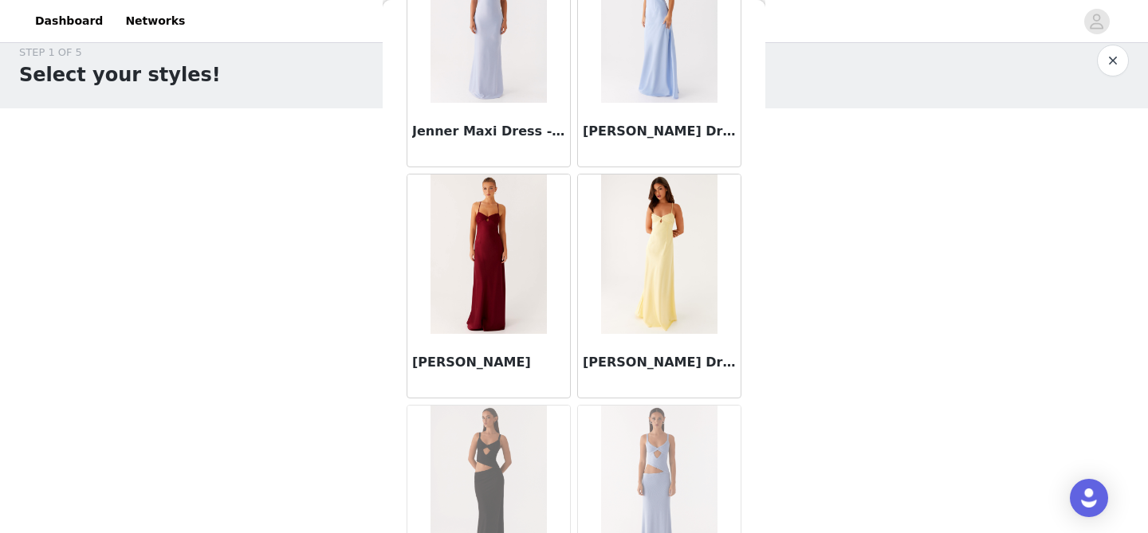
scroll to position [45823, 0]
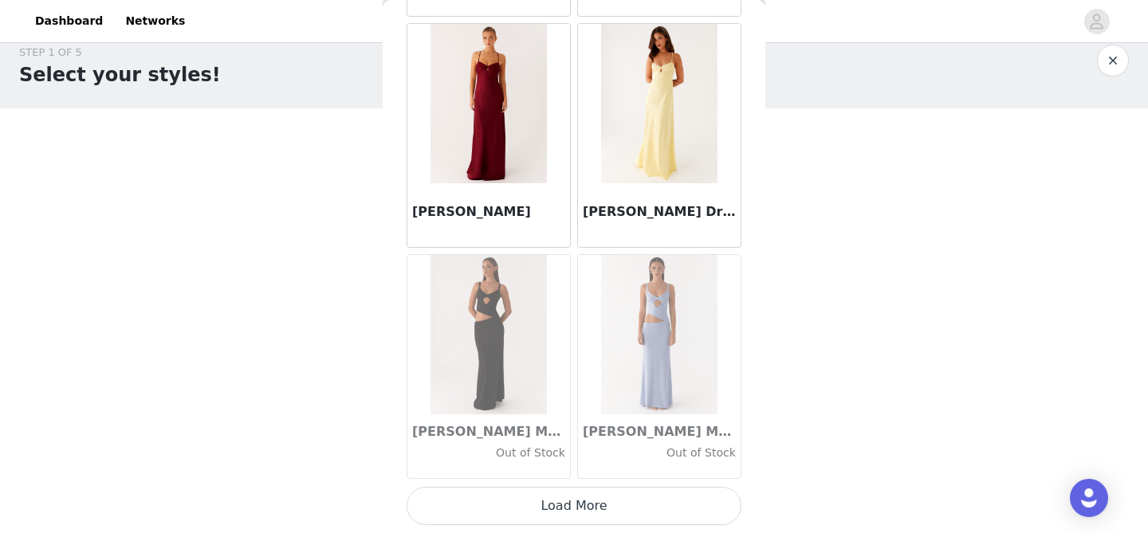
click at [618, 496] on button "Load More" at bounding box center [573, 506] width 335 height 38
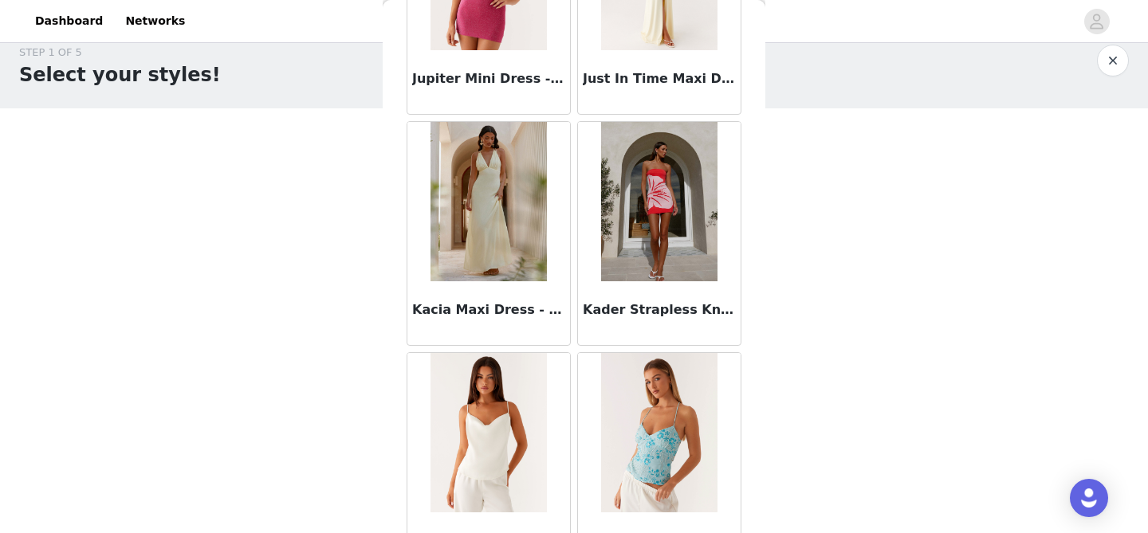
scroll to position [48134, 0]
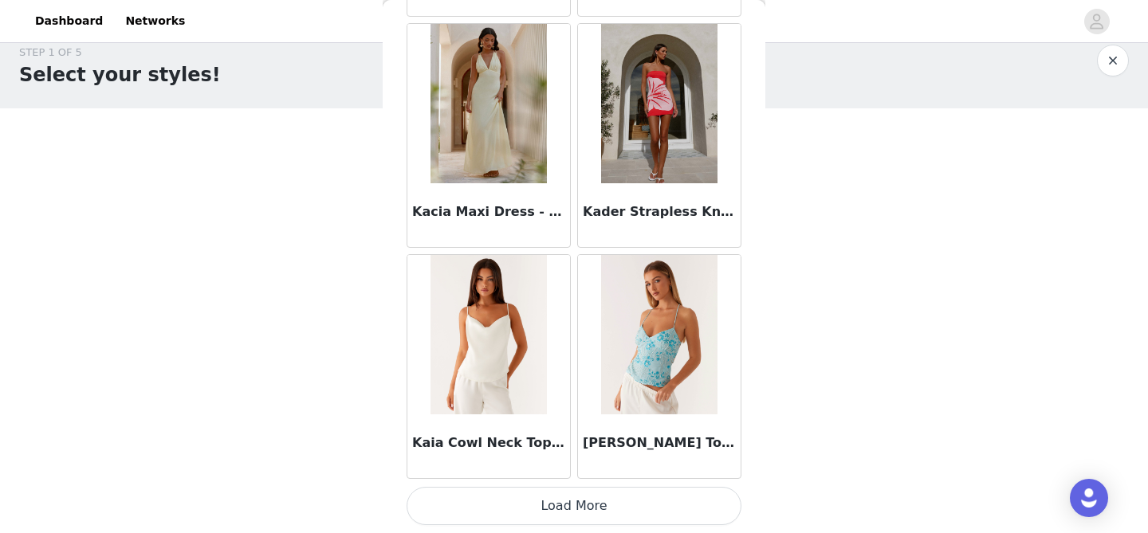
click at [611, 505] on button "Load More" at bounding box center [573, 506] width 335 height 38
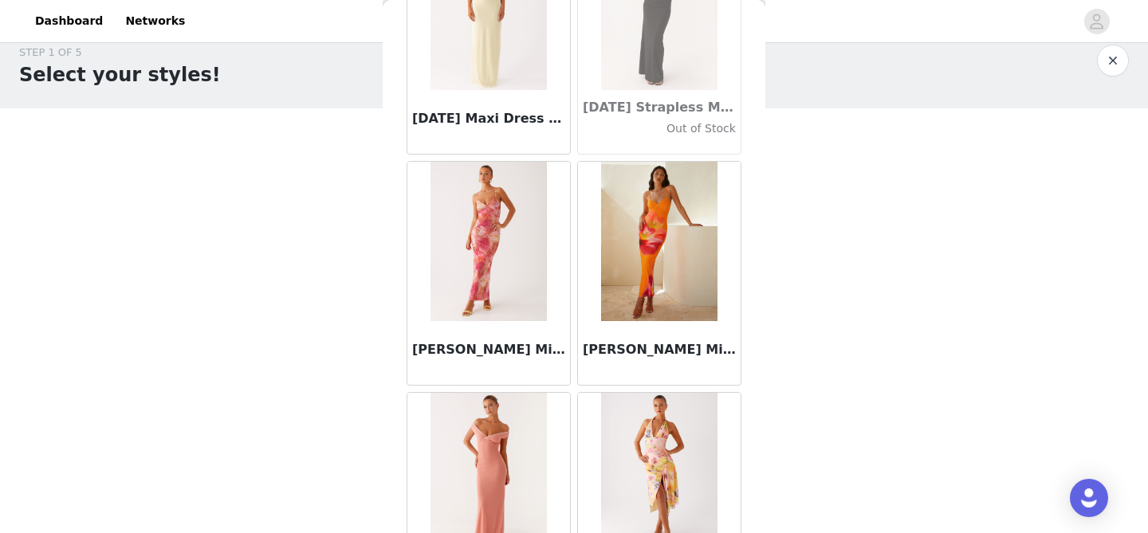
scroll to position [50446, 0]
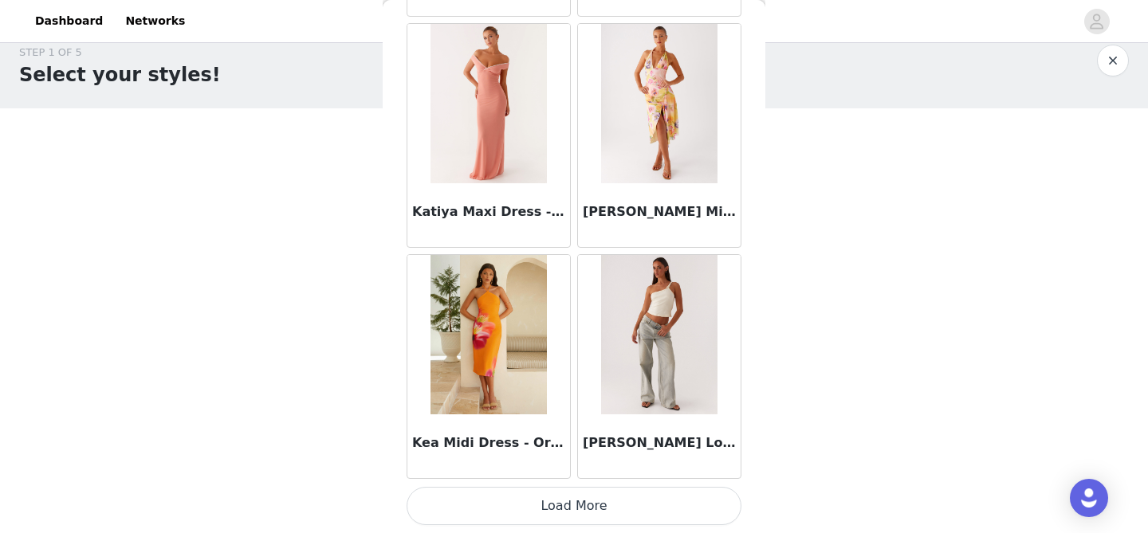
click at [641, 508] on button "Load More" at bounding box center [573, 506] width 335 height 38
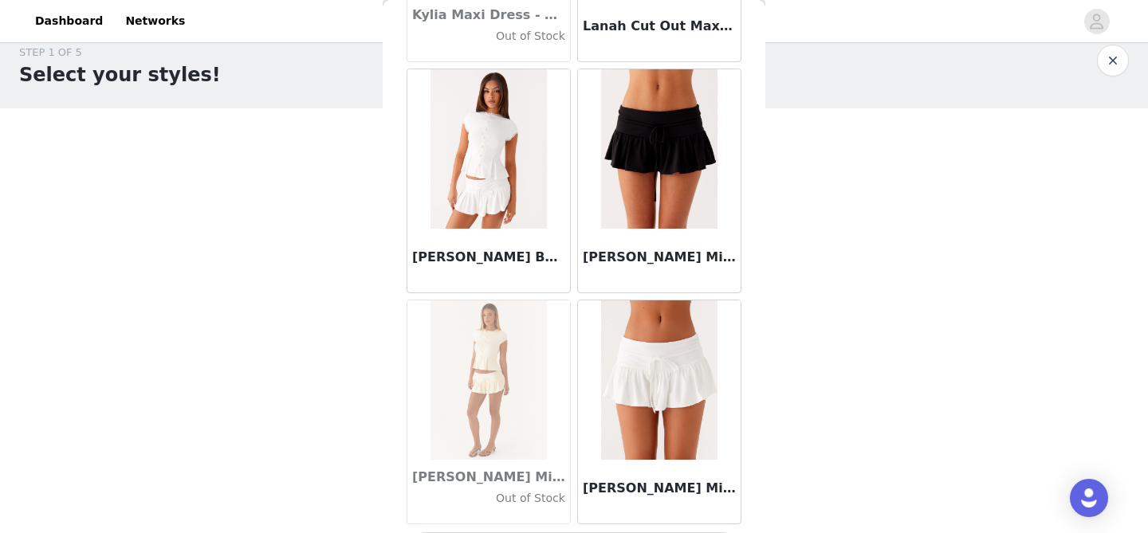
scroll to position [52757, 0]
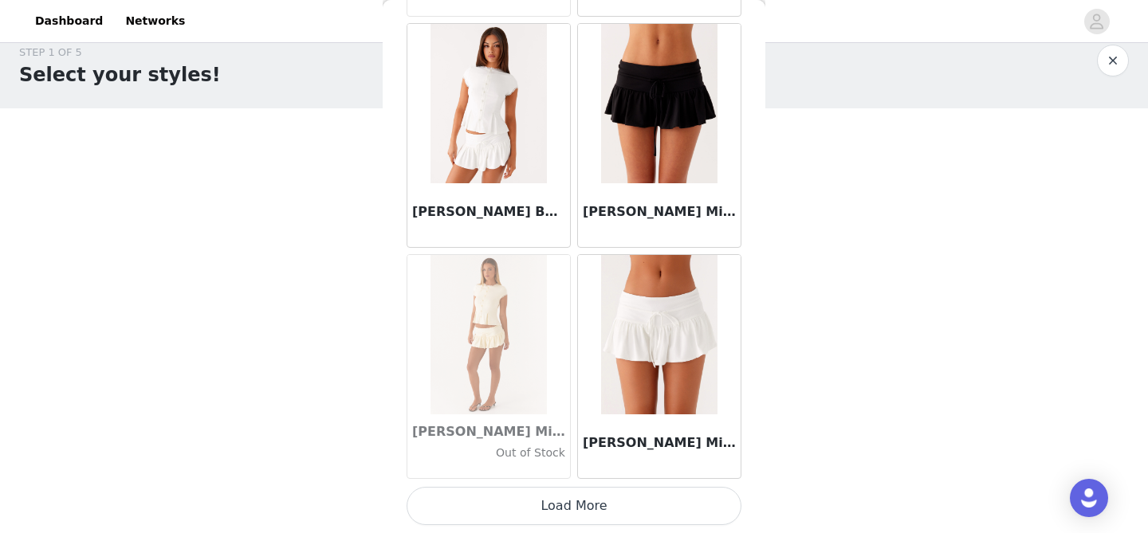
click at [579, 508] on button "Load More" at bounding box center [573, 506] width 335 height 38
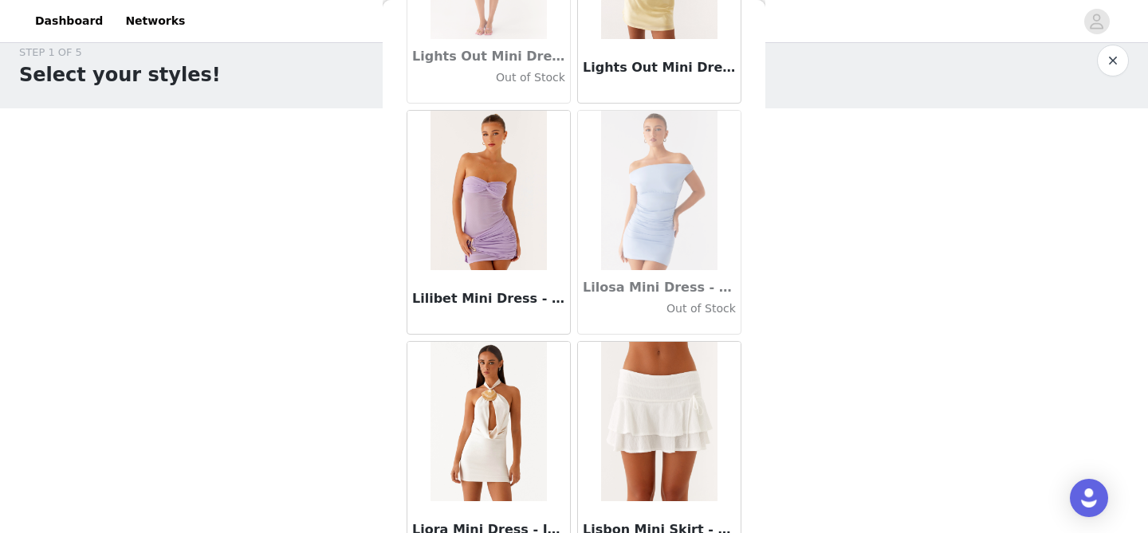
scroll to position [55069, 0]
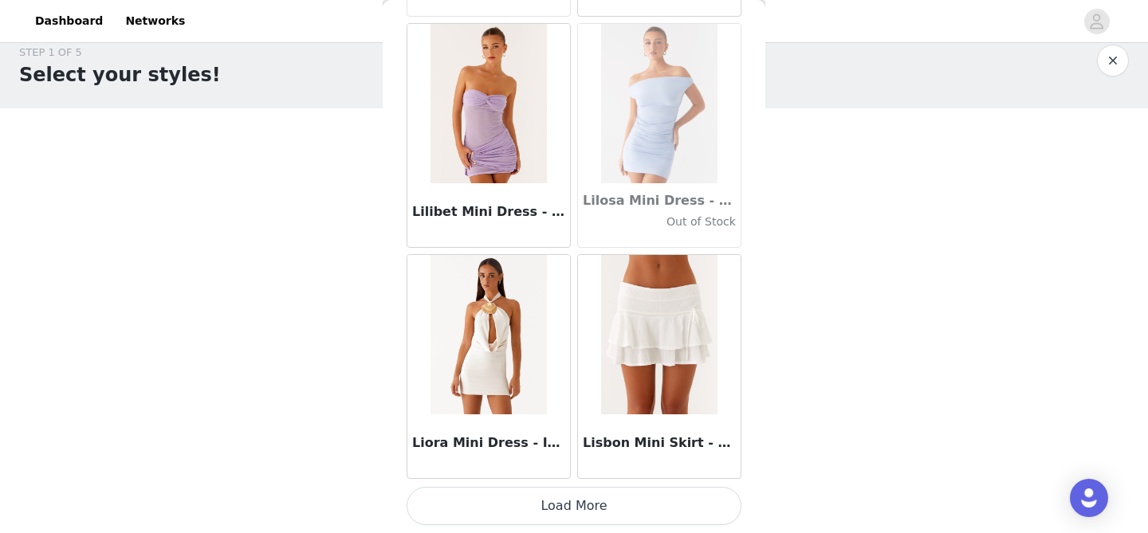
click at [595, 504] on button "Load More" at bounding box center [573, 506] width 335 height 38
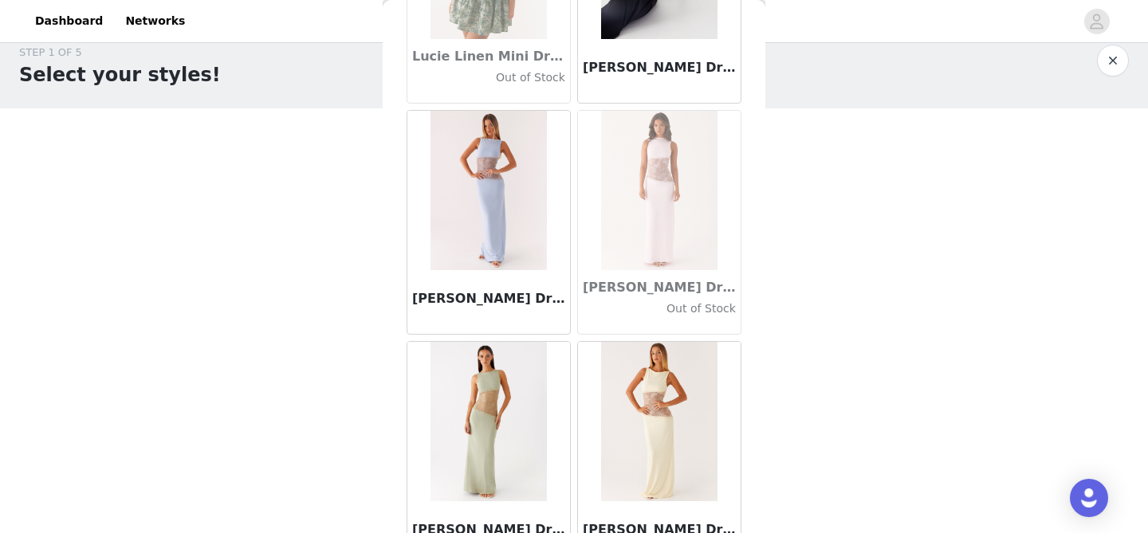
scroll to position [57380, 0]
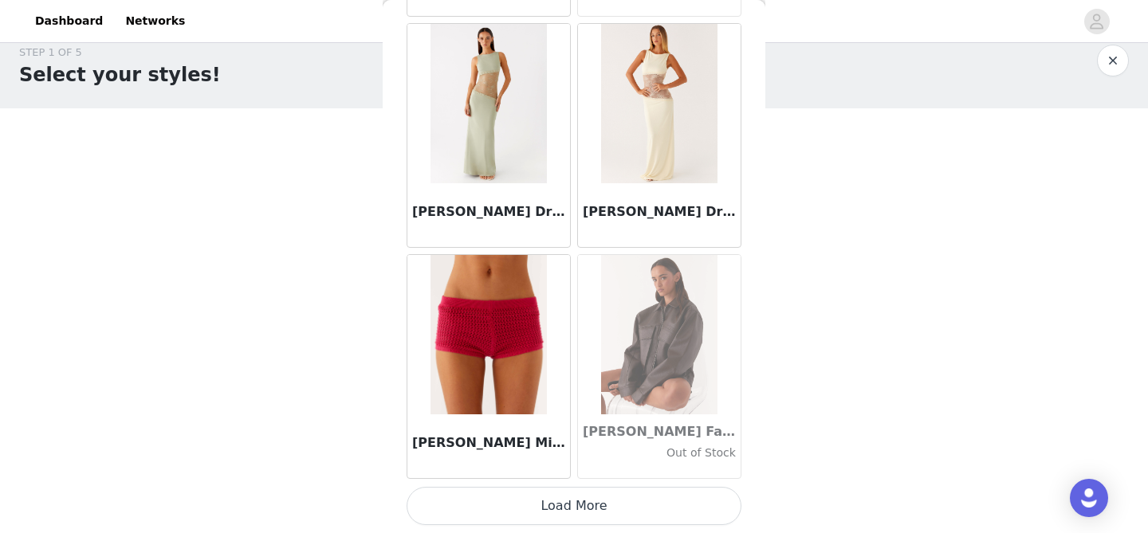
click at [590, 521] on button "Load More" at bounding box center [573, 506] width 335 height 38
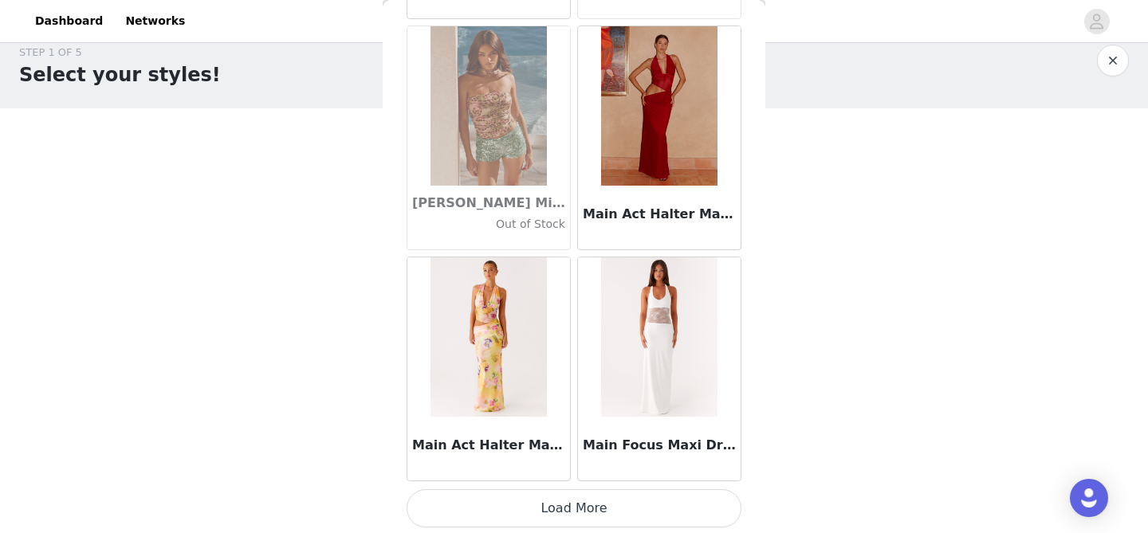
scroll to position [59692, 0]
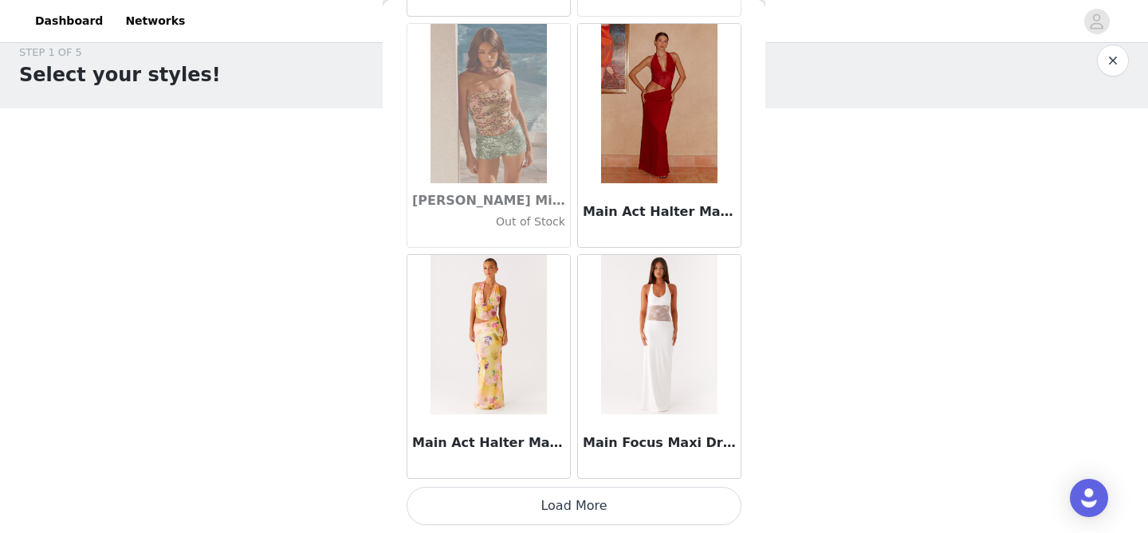
click at [598, 501] on button "Load More" at bounding box center [573, 506] width 335 height 38
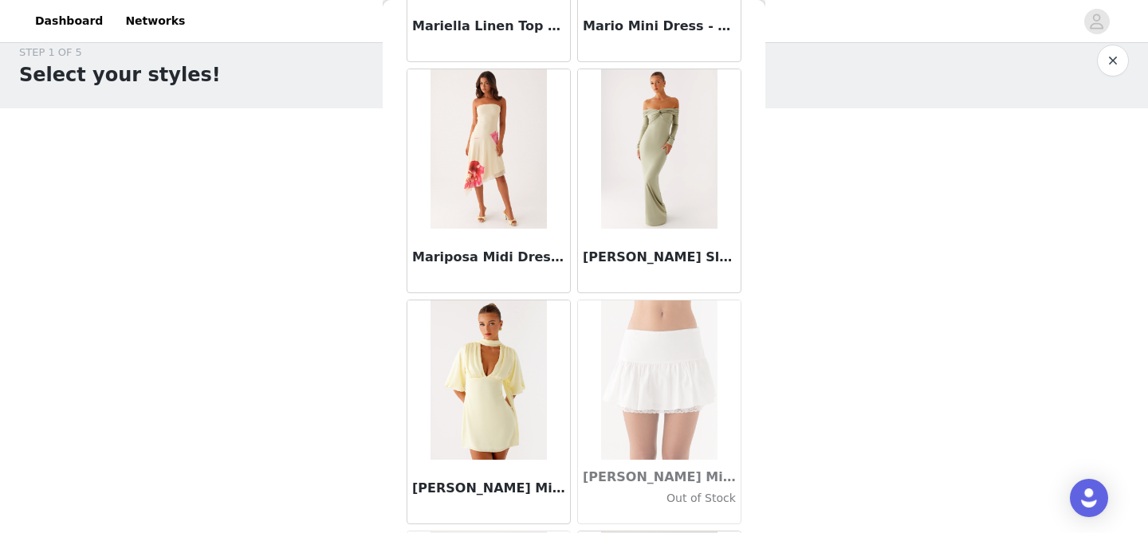
scroll to position [62003, 0]
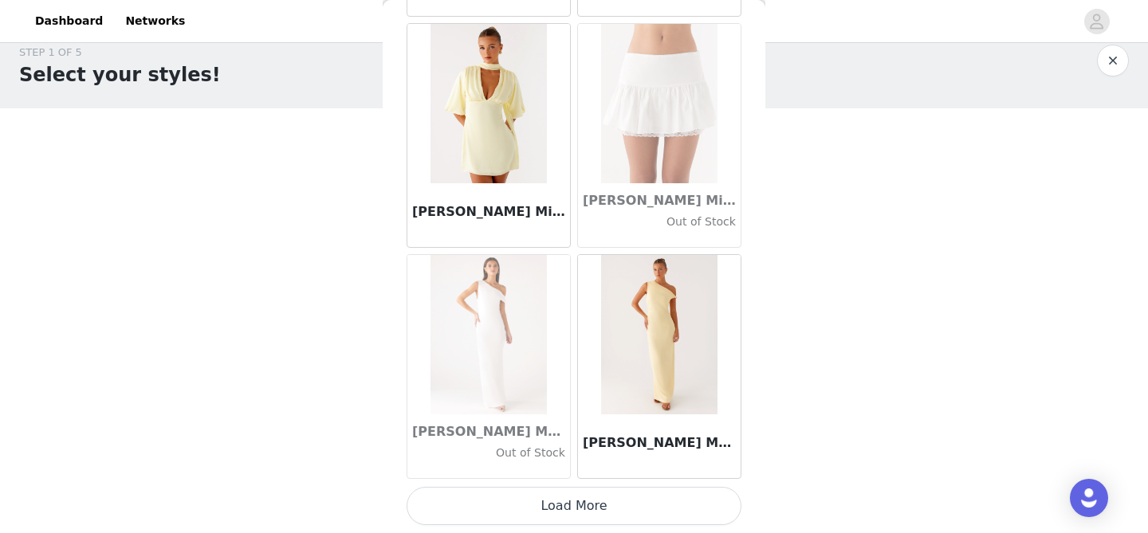
click at [578, 513] on button "Load More" at bounding box center [573, 506] width 335 height 38
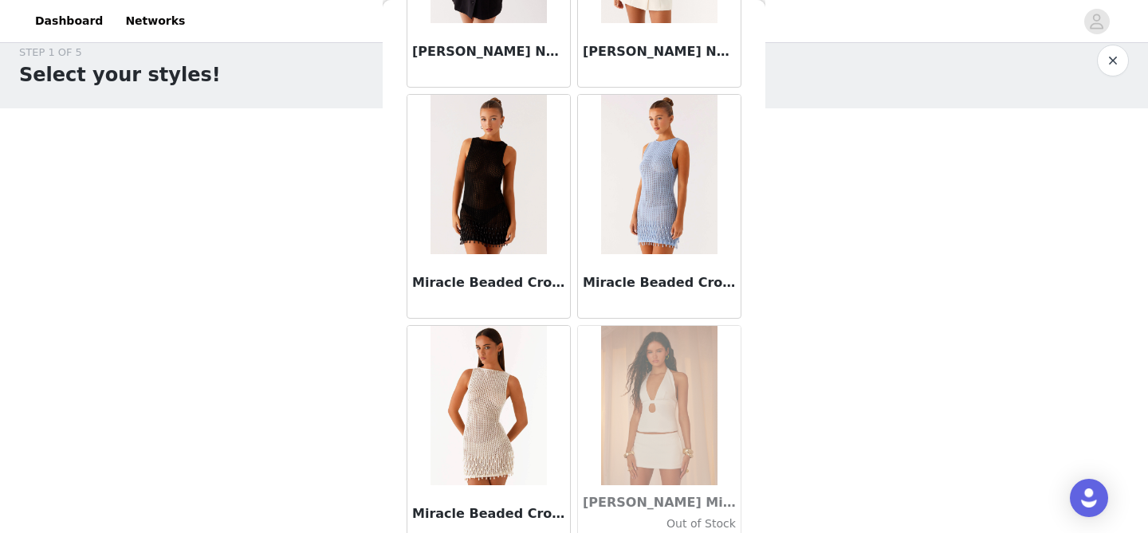
scroll to position [64314, 0]
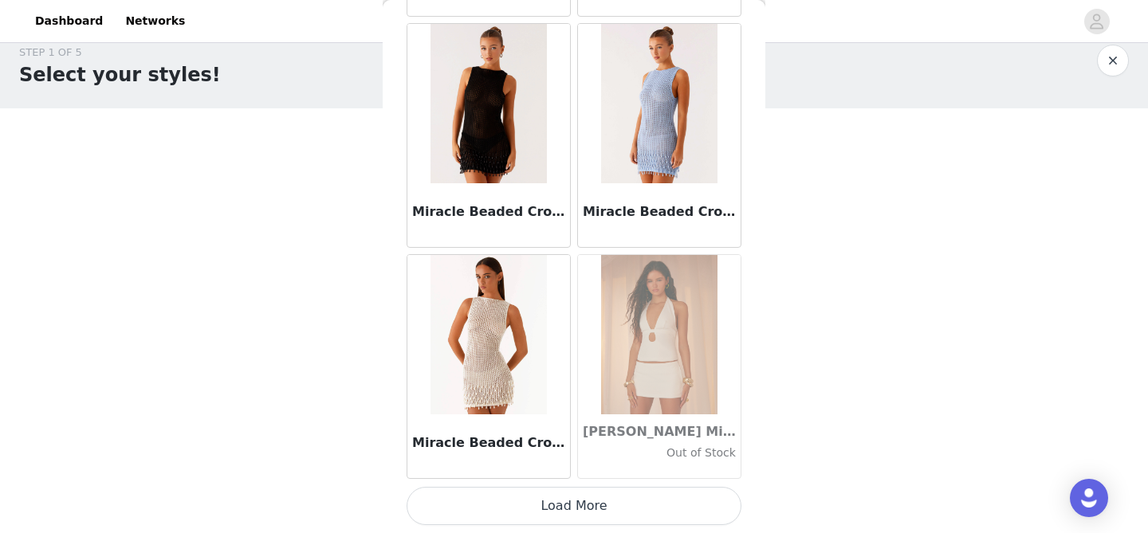
click at [581, 520] on button "Load More" at bounding box center [573, 506] width 335 height 38
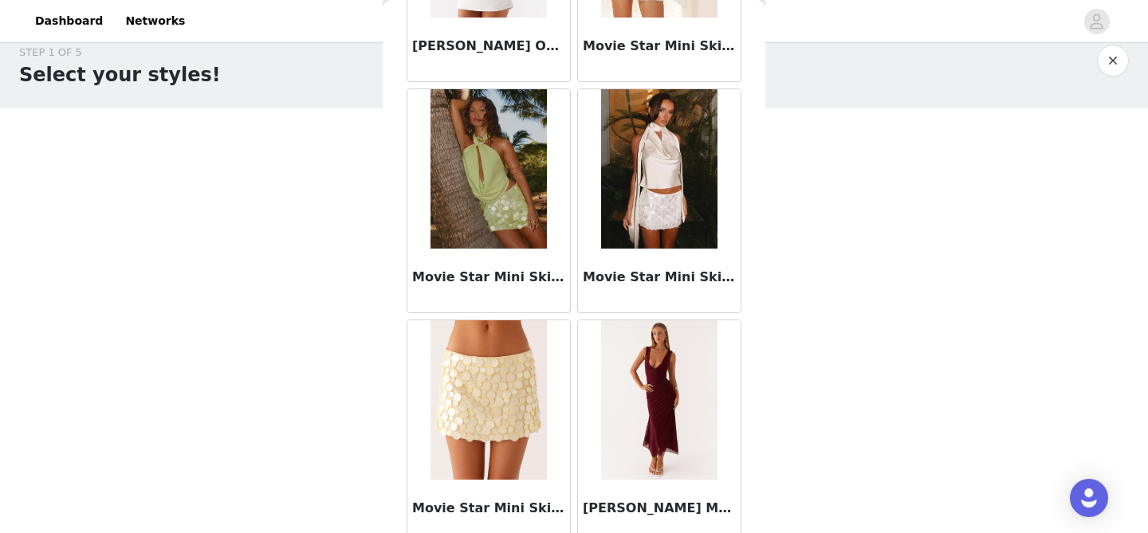
scroll to position [66626, 0]
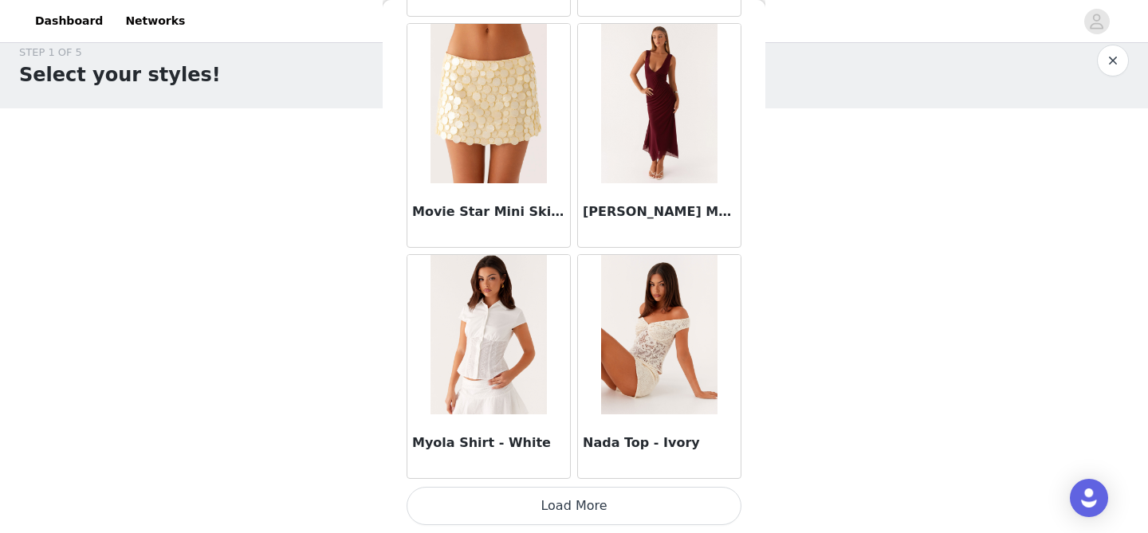
click at [584, 516] on button "Load More" at bounding box center [573, 506] width 335 height 38
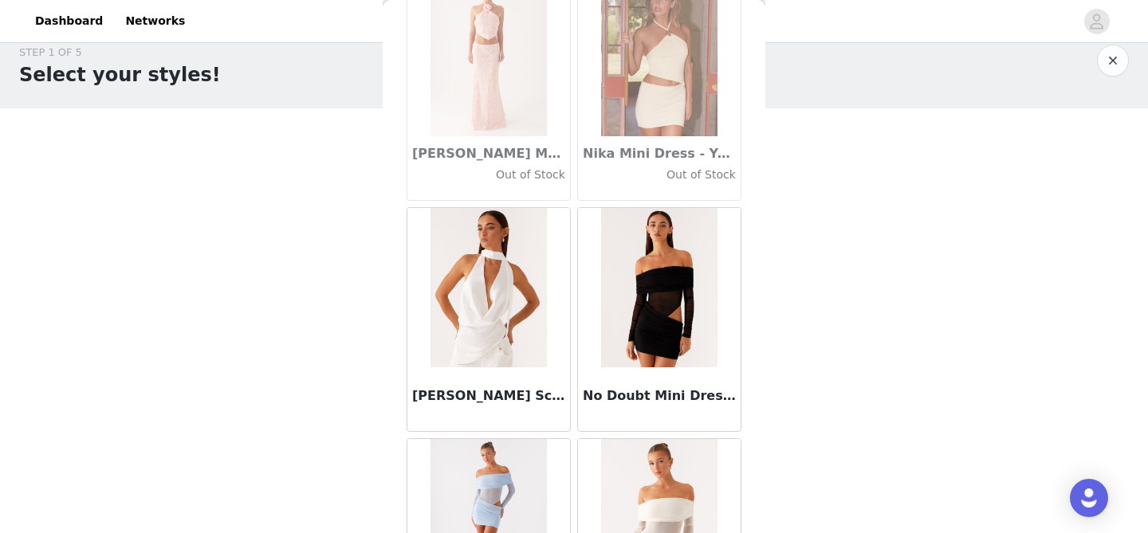
scroll to position [68937, 0]
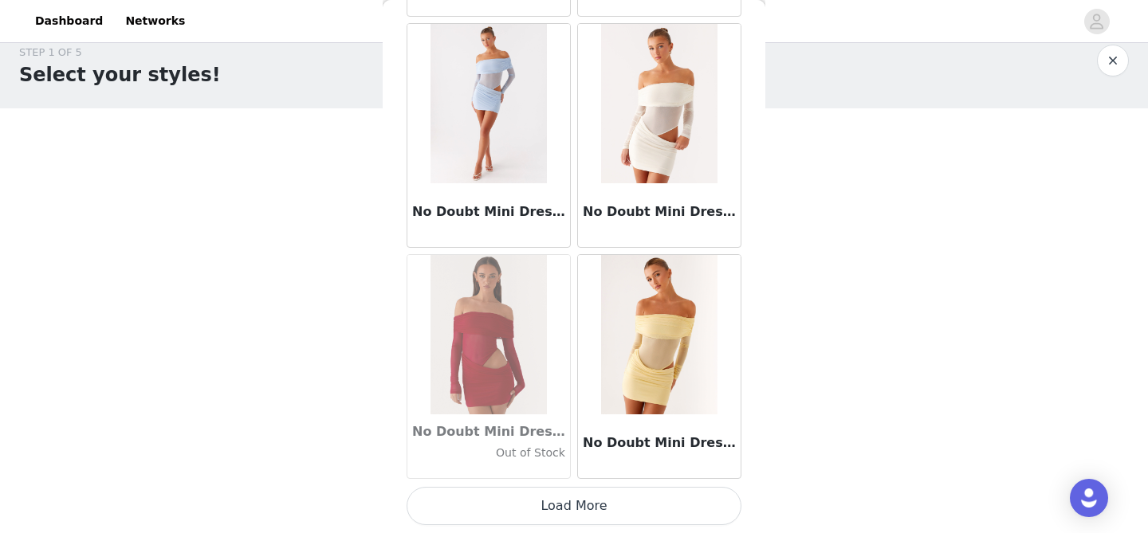
click at [636, 493] on button "Load More" at bounding box center [573, 506] width 335 height 38
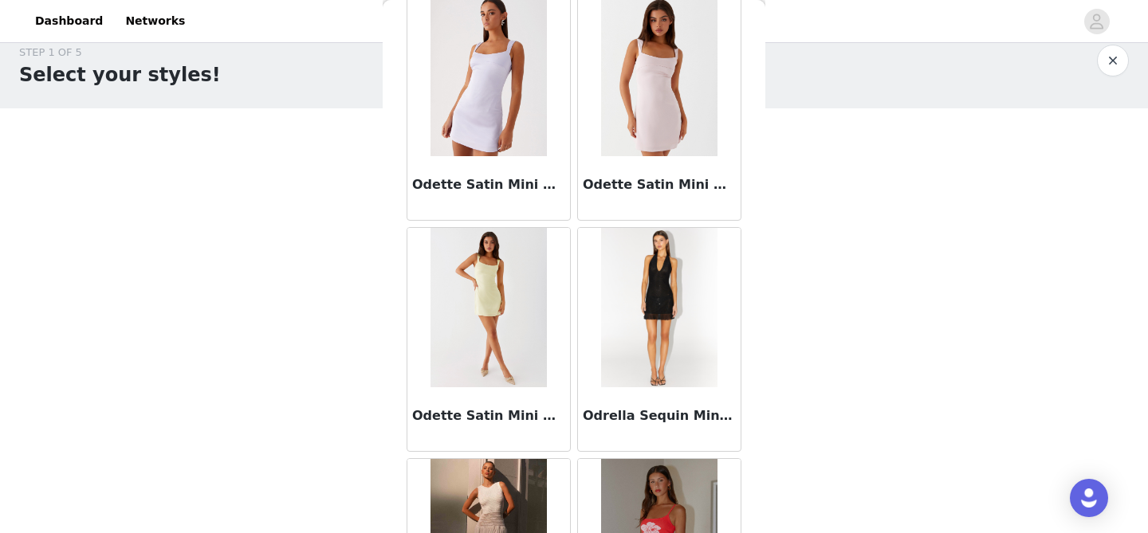
scroll to position [71249, 0]
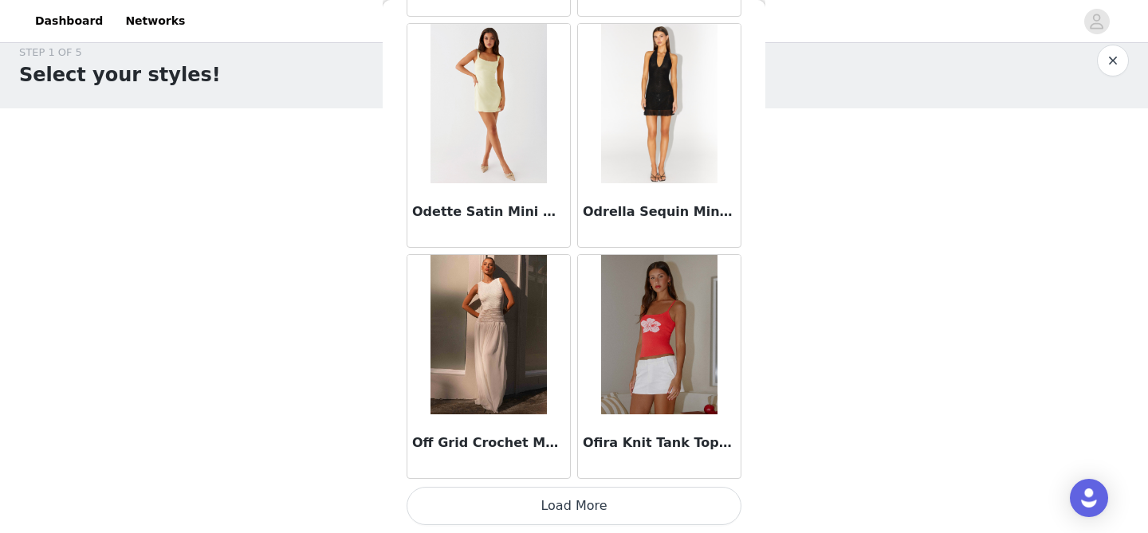
click at [584, 508] on button "Load More" at bounding box center [573, 506] width 335 height 38
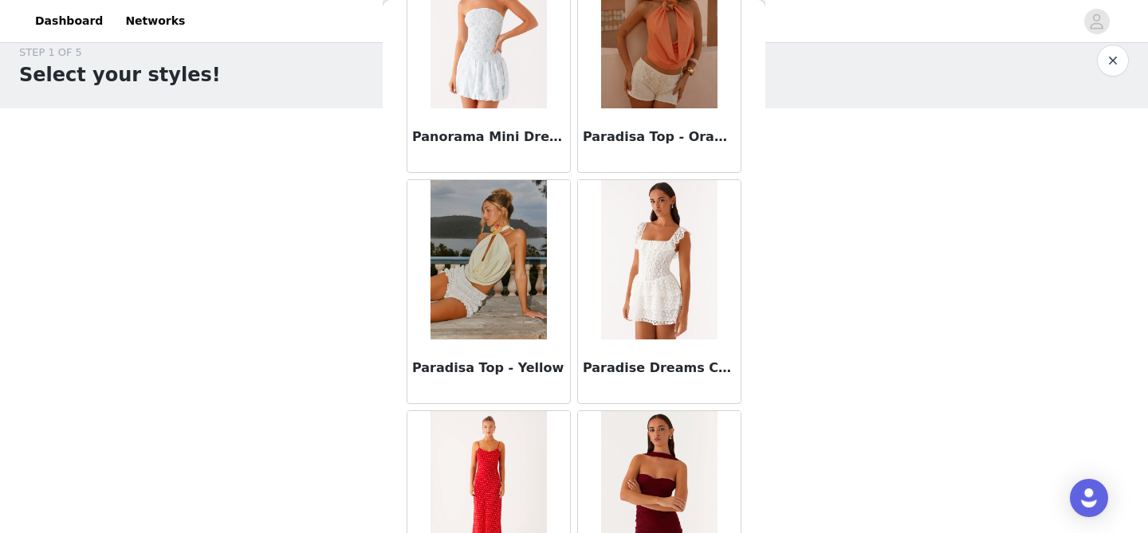
scroll to position [73560, 0]
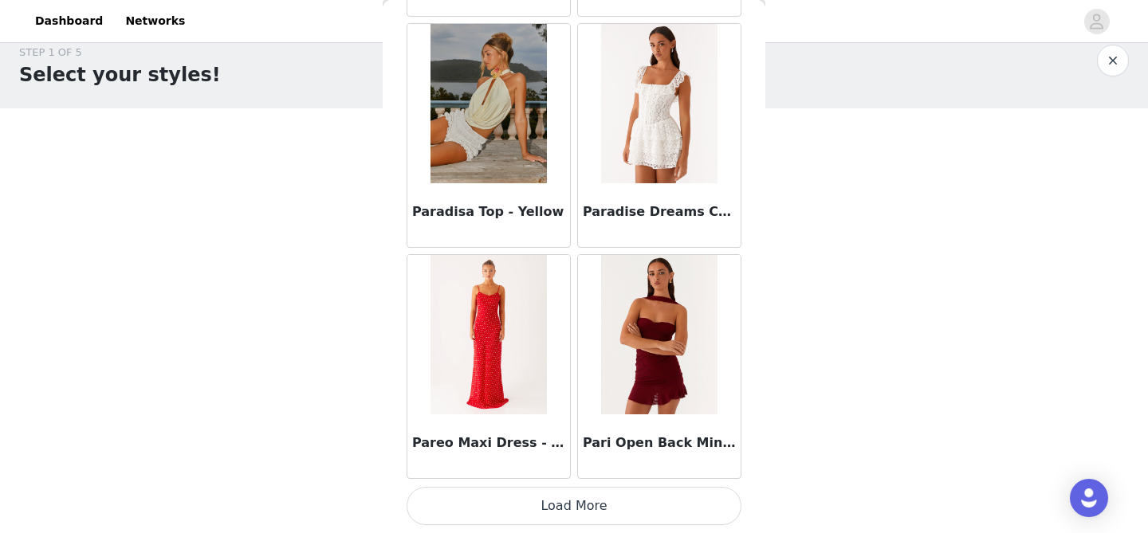
click at [562, 509] on button "Load More" at bounding box center [573, 506] width 335 height 38
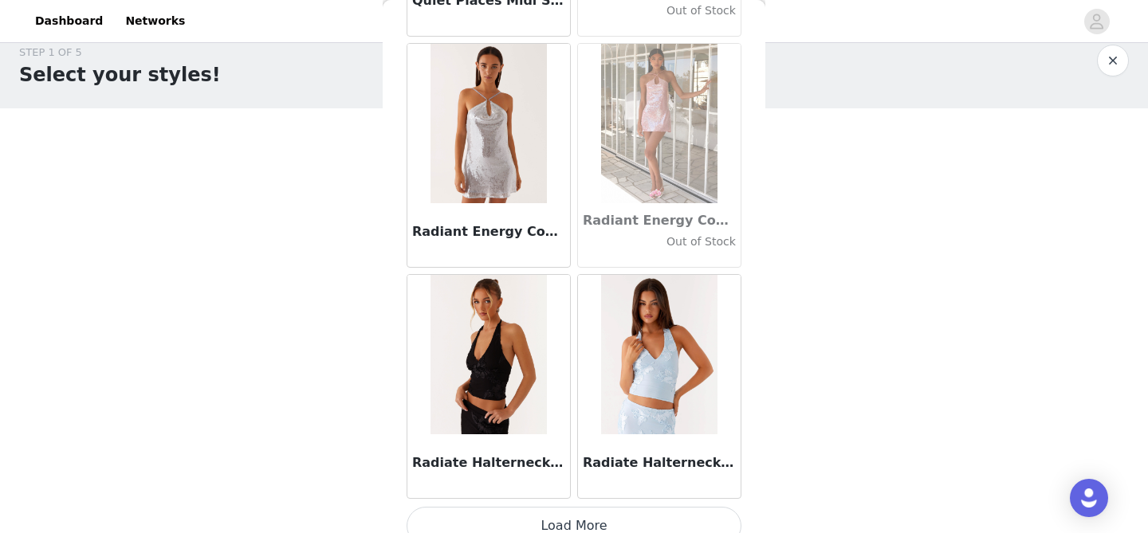
scroll to position [75872, 0]
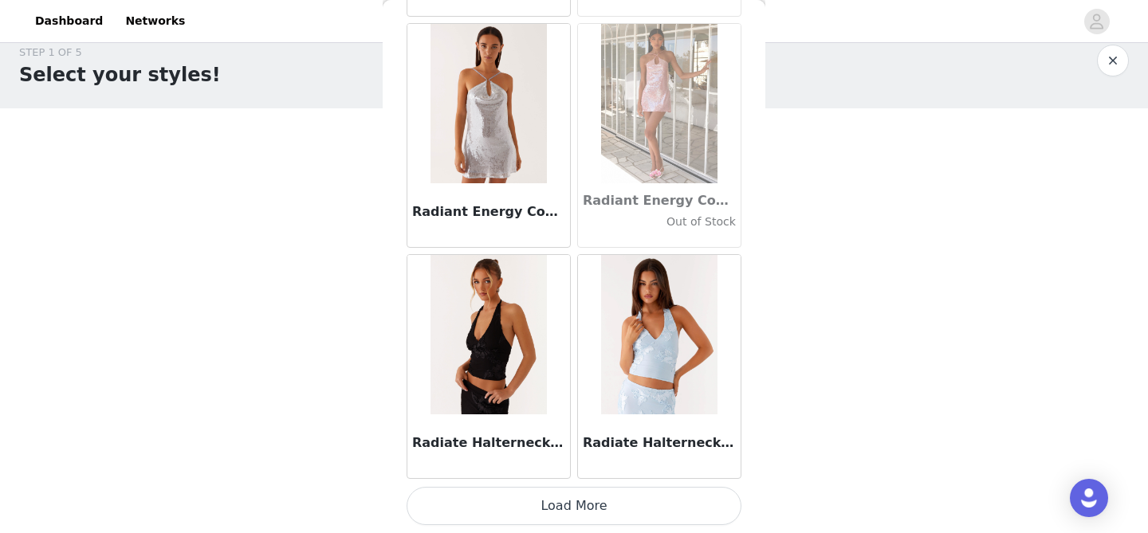
click at [595, 514] on button "Load More" at bounding box center [573, 506] width 335 height 38
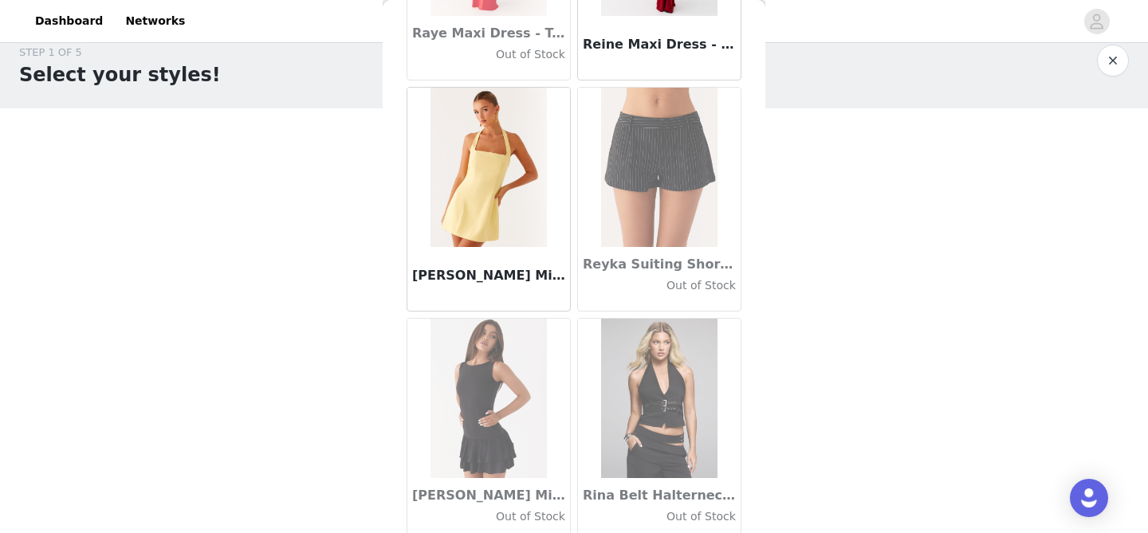
scroll to position [78183, 0]
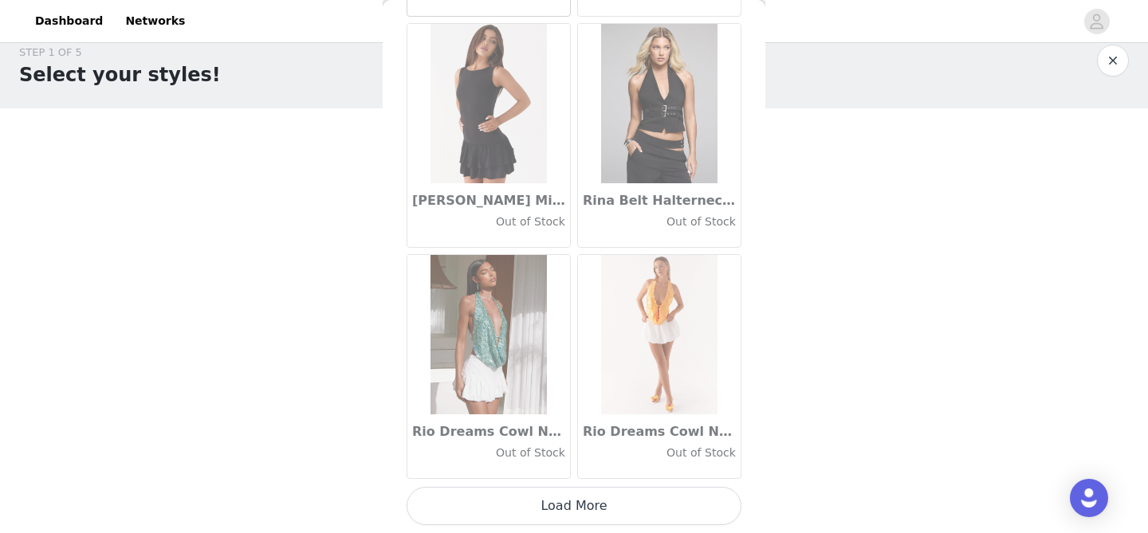
click at [587, 504] on button "Load More" at bounding box center [573, 506] width 335 height 38
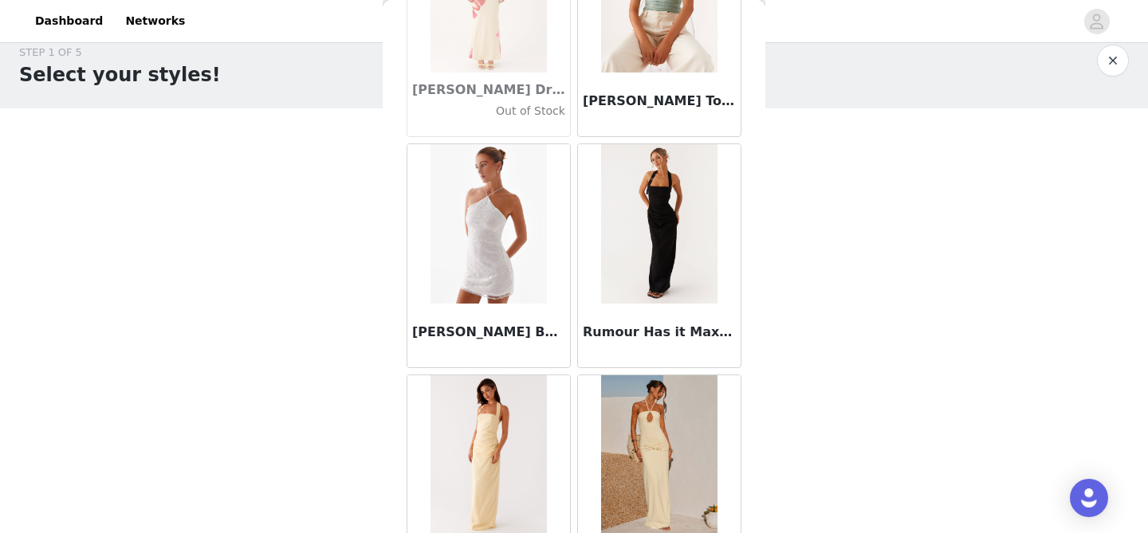
scroll to position [80494, 0]
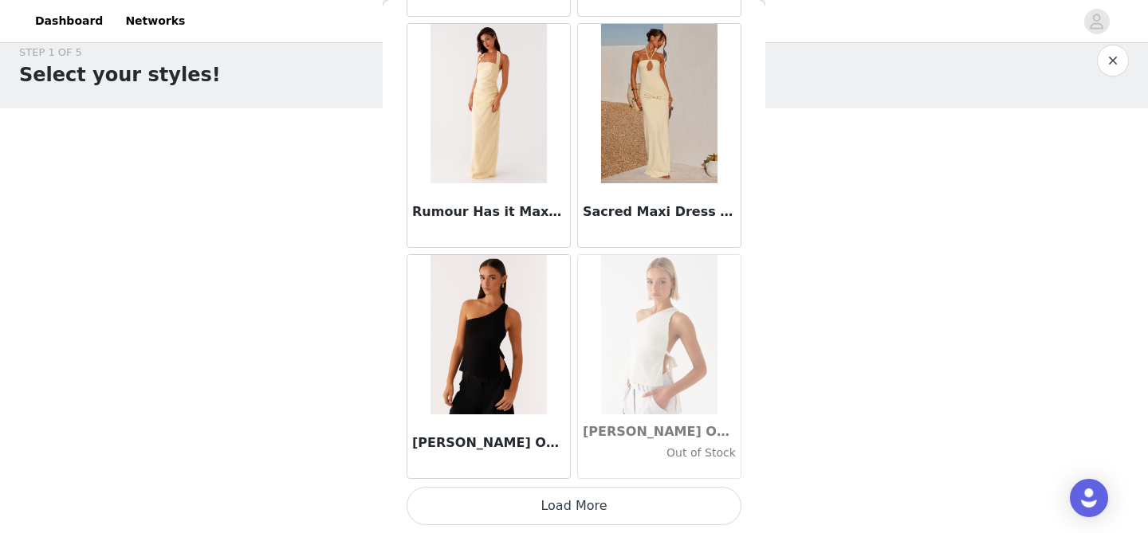
click at [585, 508] on button "Load More" at bounding box center [573, 506] width 335 height 38
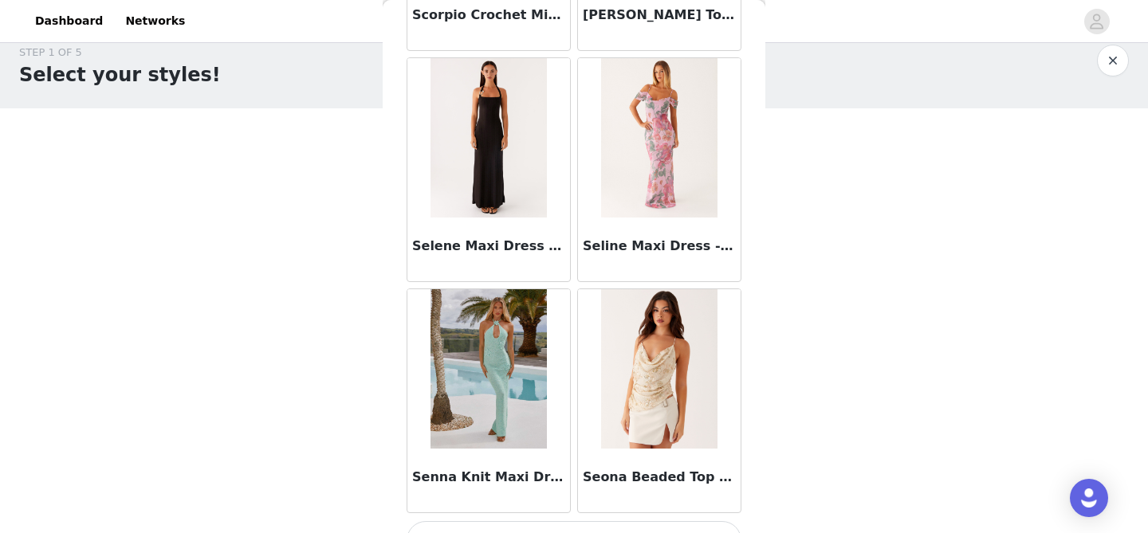
scroll to position [82806, 0]
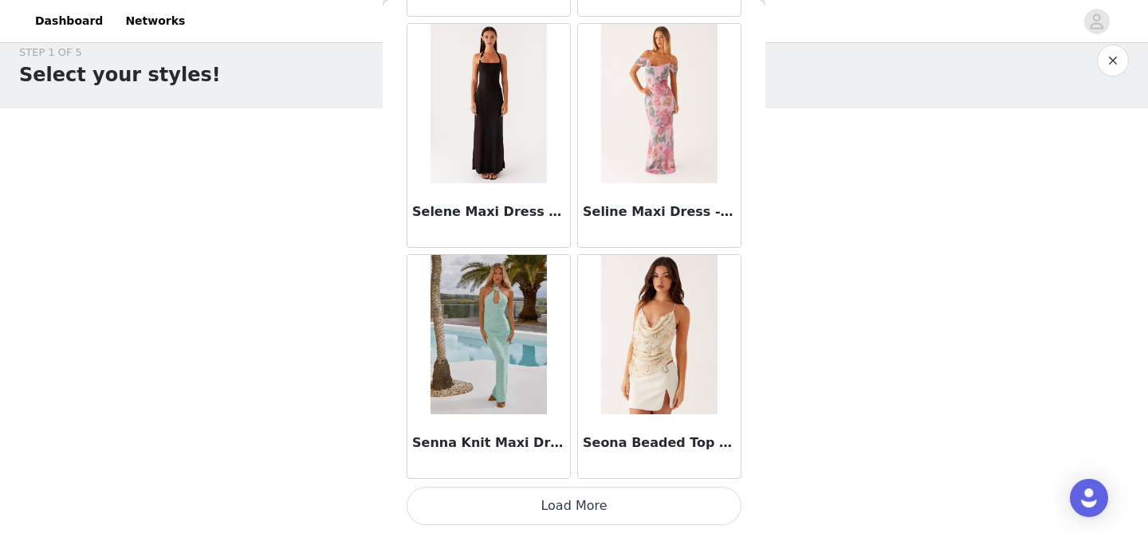
click at [576, 520] on button "Load More" at bounding box center [573, 506] width 335 height 38
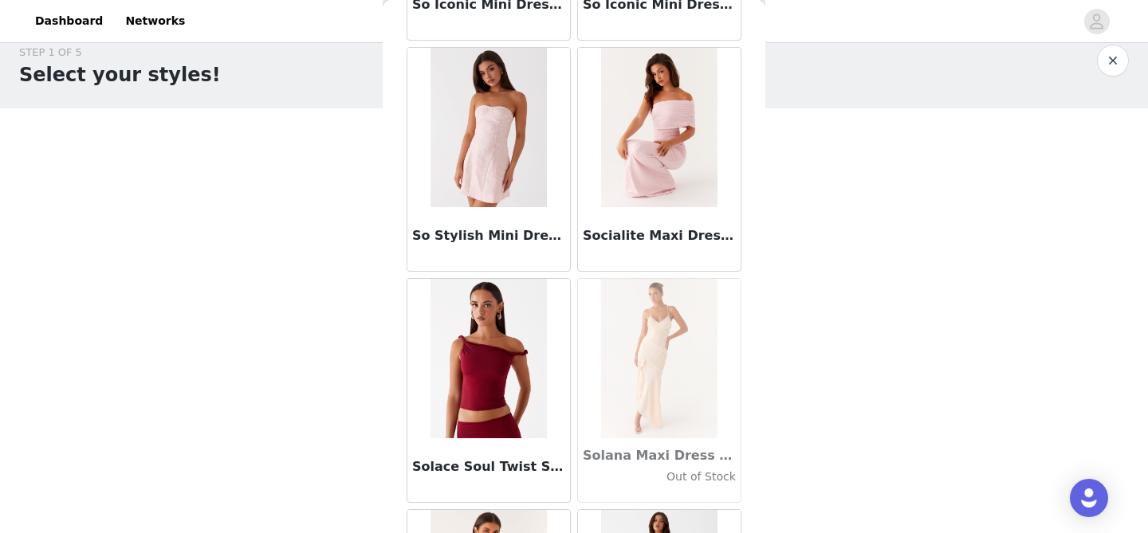
scroll to position [85117, 0]
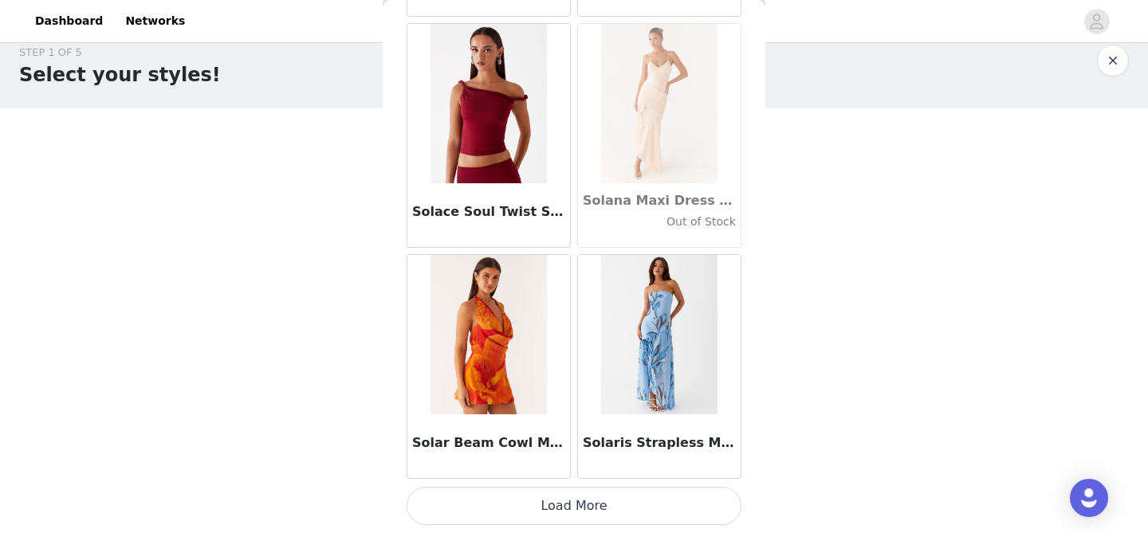
click at [583, 497] on button "Load More" at bounding box center [573, 506] width 335 height 38
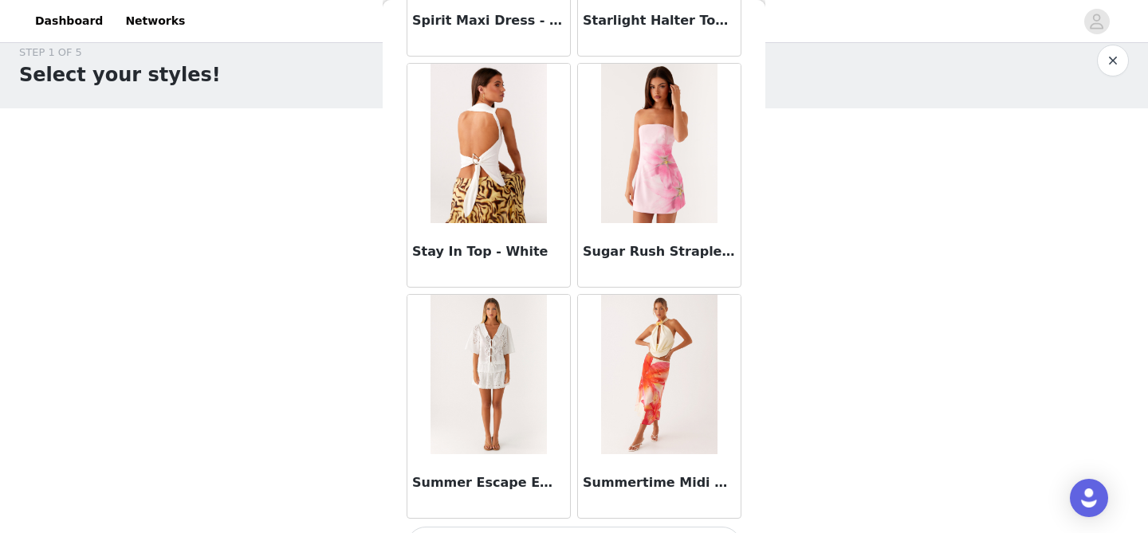
scroll to position [87429, 0]
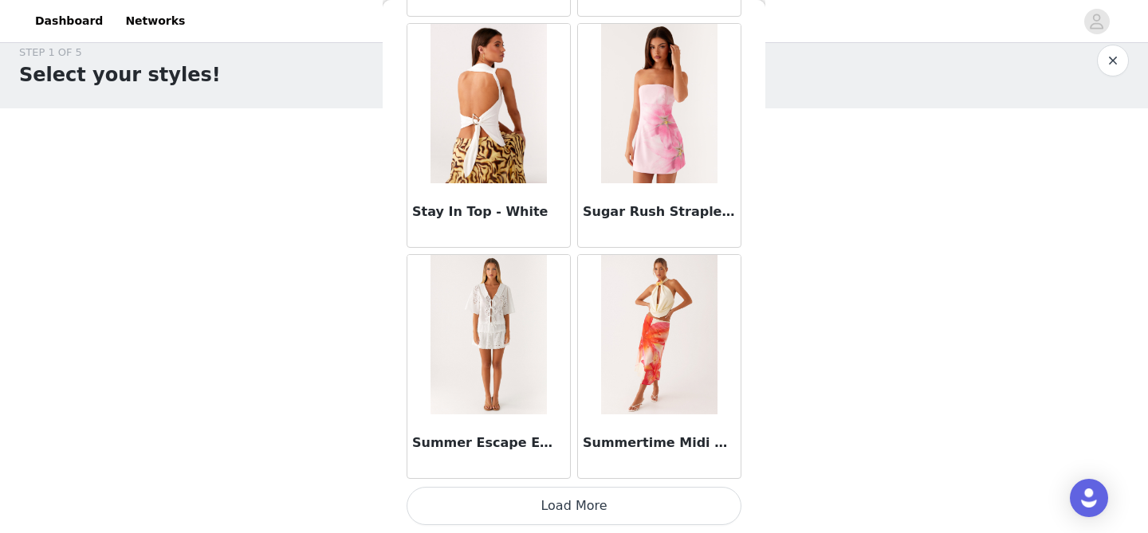
click at [590, 498] on button "Load More" at bounding box center [573, 506] width 335 height 38
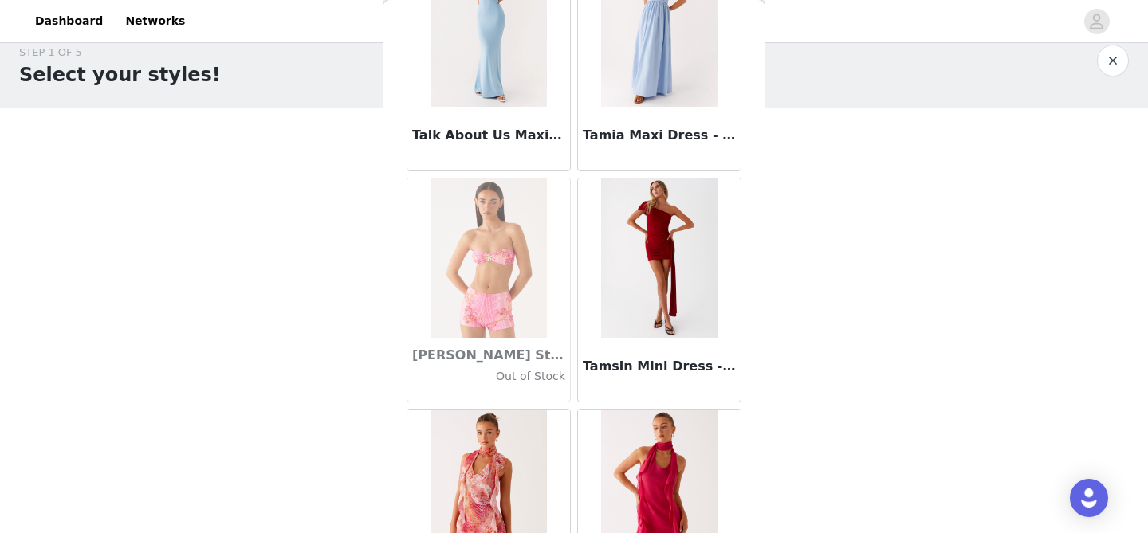
scroll to position [89740, 0]
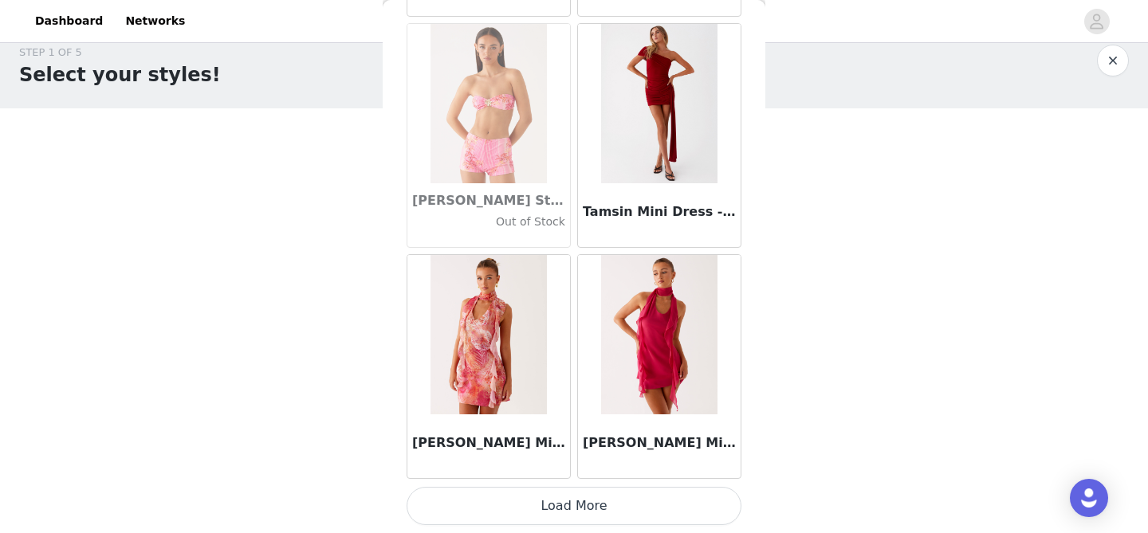
click at [590, 514] on button "Load More" at bounding box center [573, 506] width 335 height 38
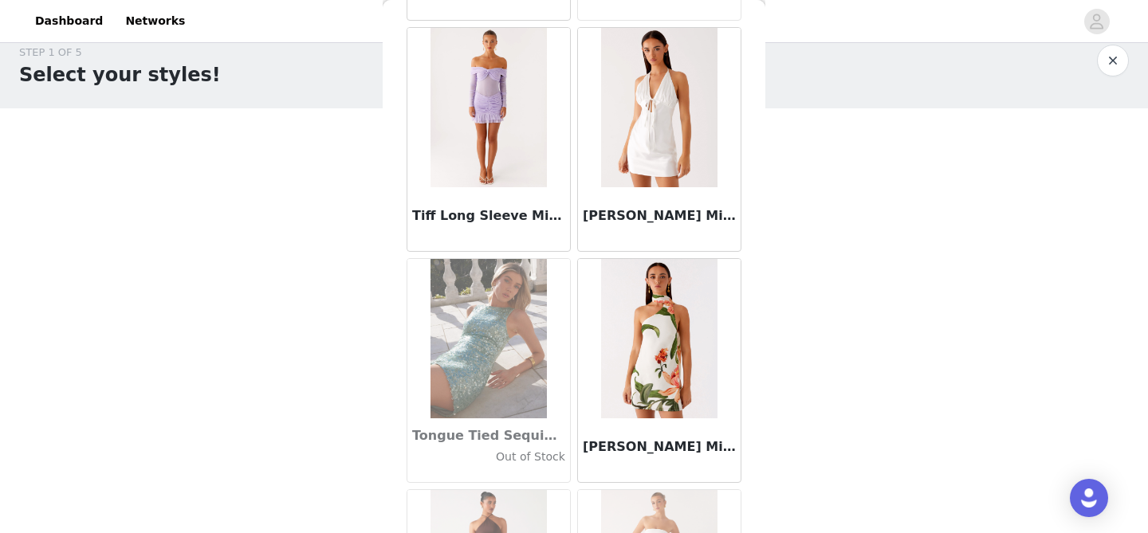
scroll to position [92052, 0]
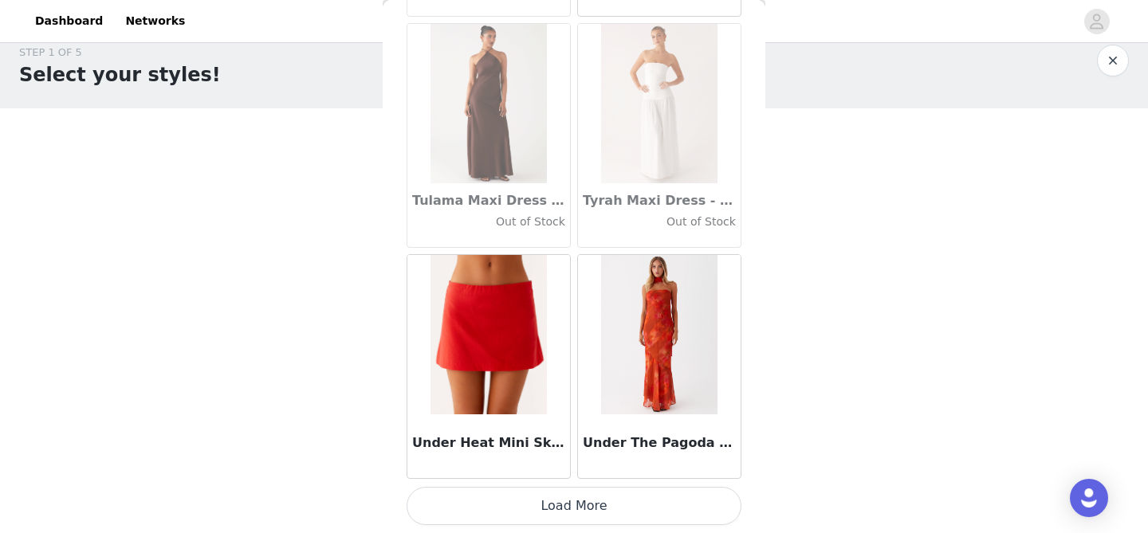
click at [557, 504] on button "Load More" at bounding box center [573, 506] width 335 height 38
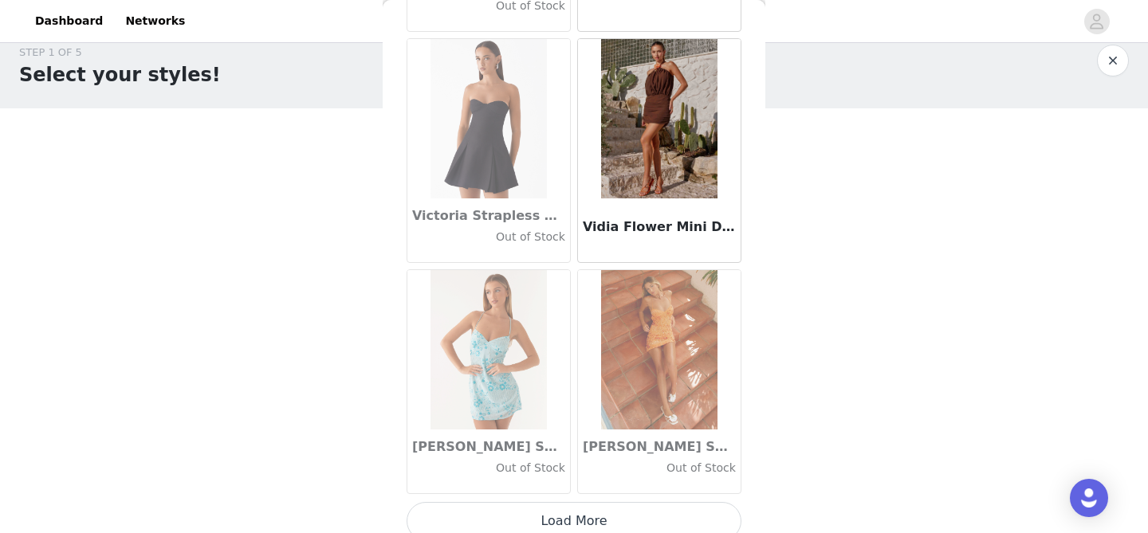
scroll to position [94363, 0]
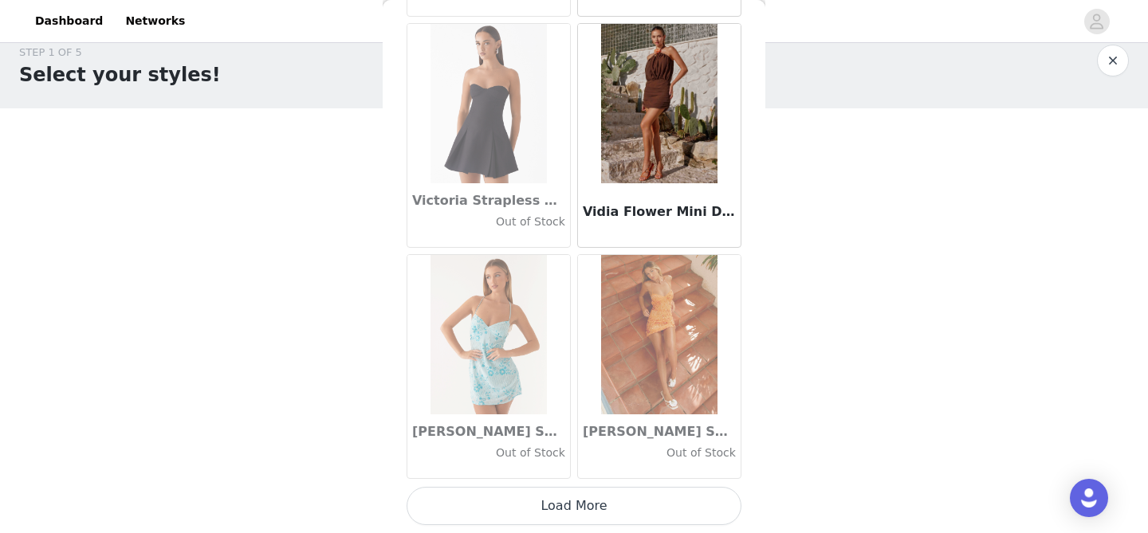
click at [536, 493] on button "Load More" at bounding box center [573, 506] width 335 height 38
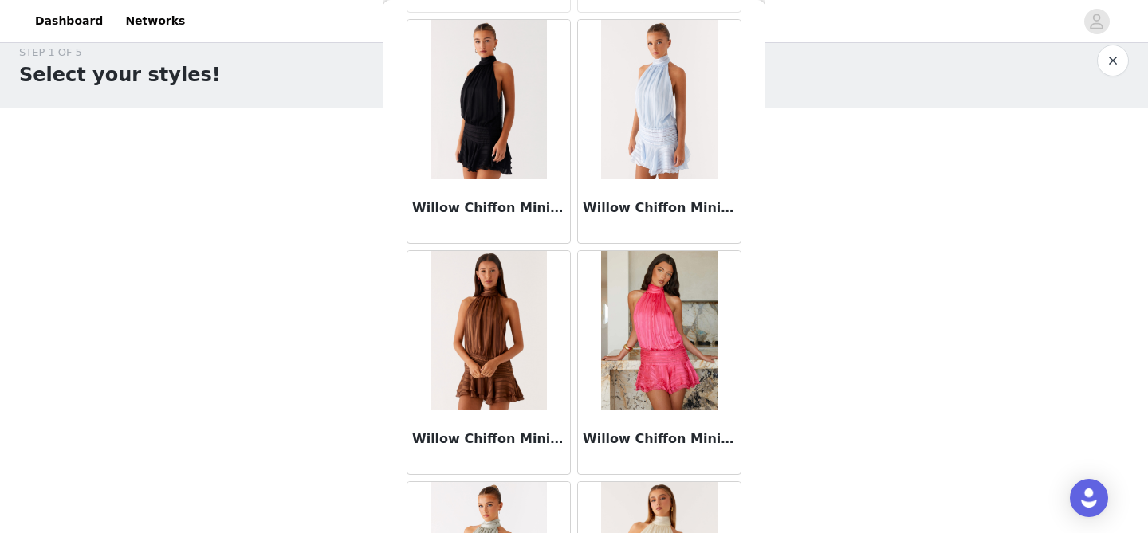
scroll to position [95723, 0]
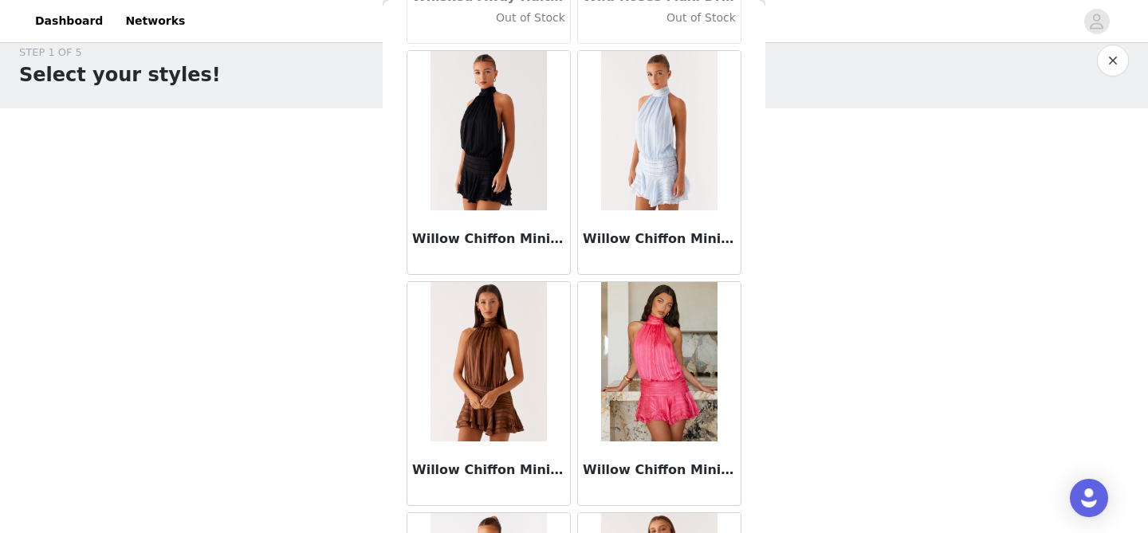
click at [0, 0] on div "Dashboard Networks STEP 1 OF 5 Select your styles! Please note that the sizes a…" at bounding box center [574, 256] width 1148 height 555
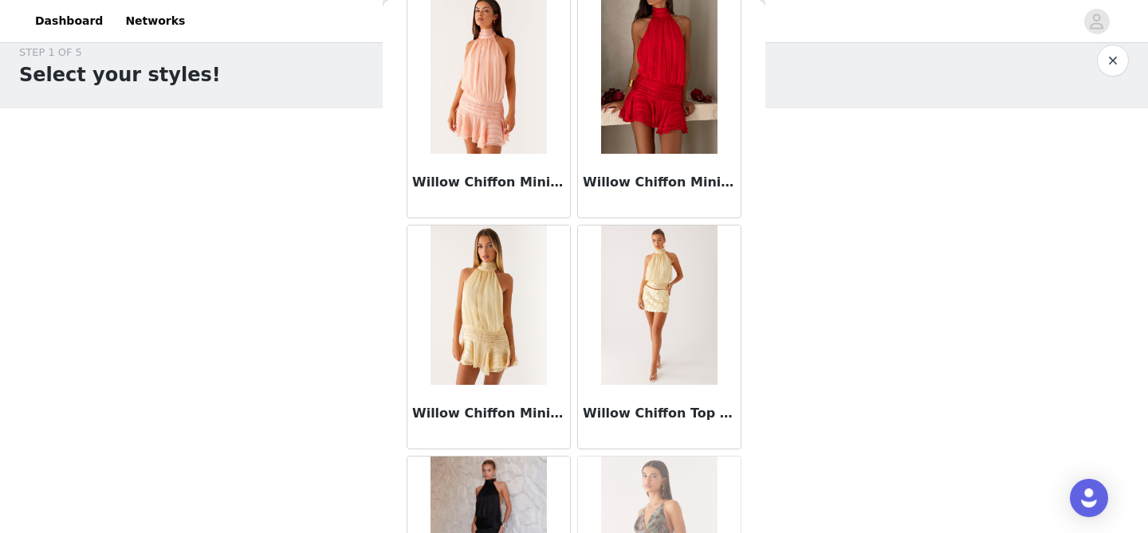
scroll to position [96675, 0]
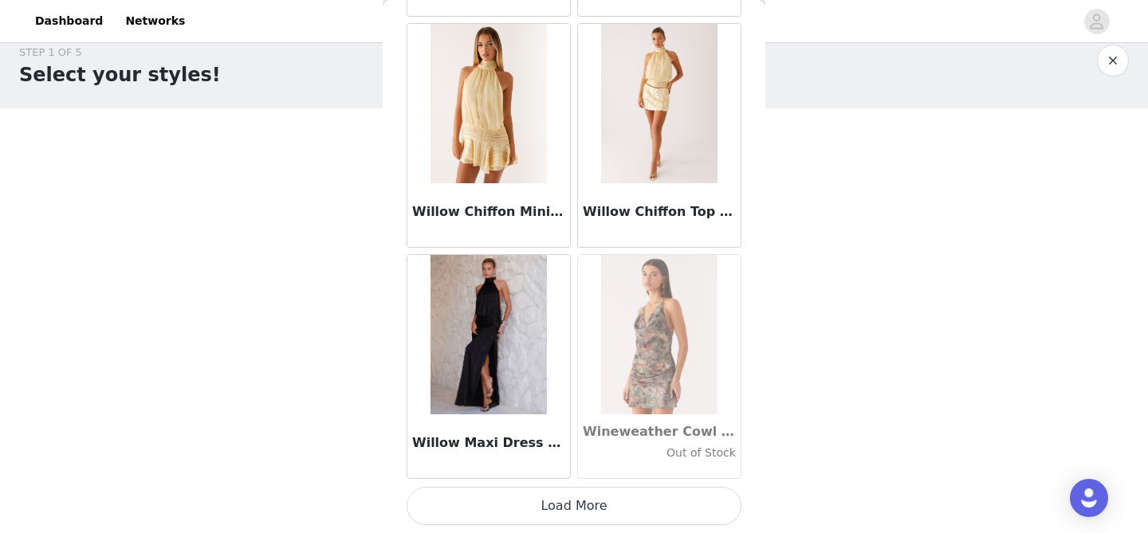
click at [556, 516] on button "Load More" at bounding box center [573, 506] width 335 height 38
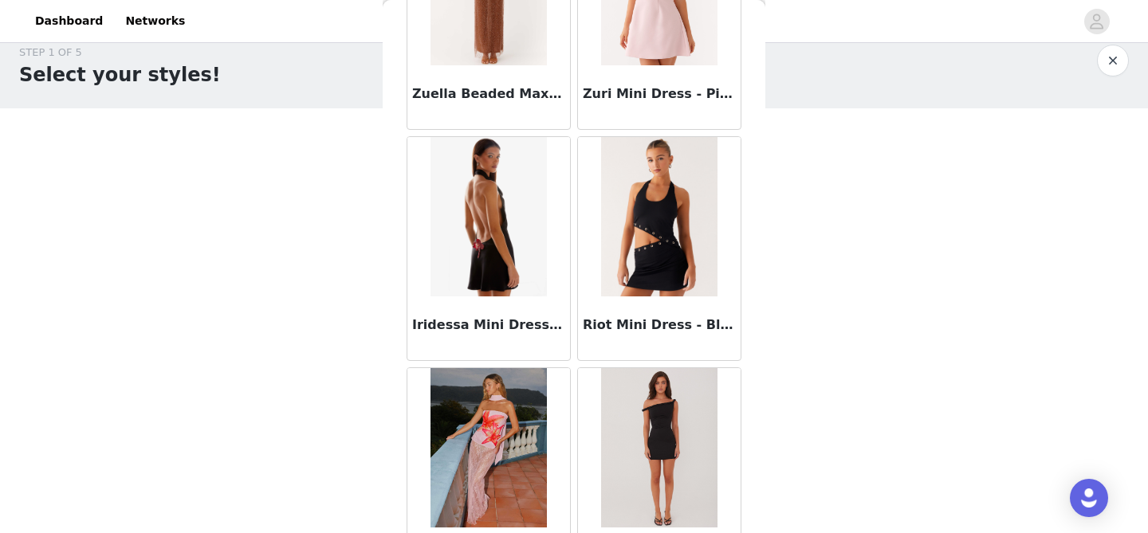
scroll to position [98986, 0]
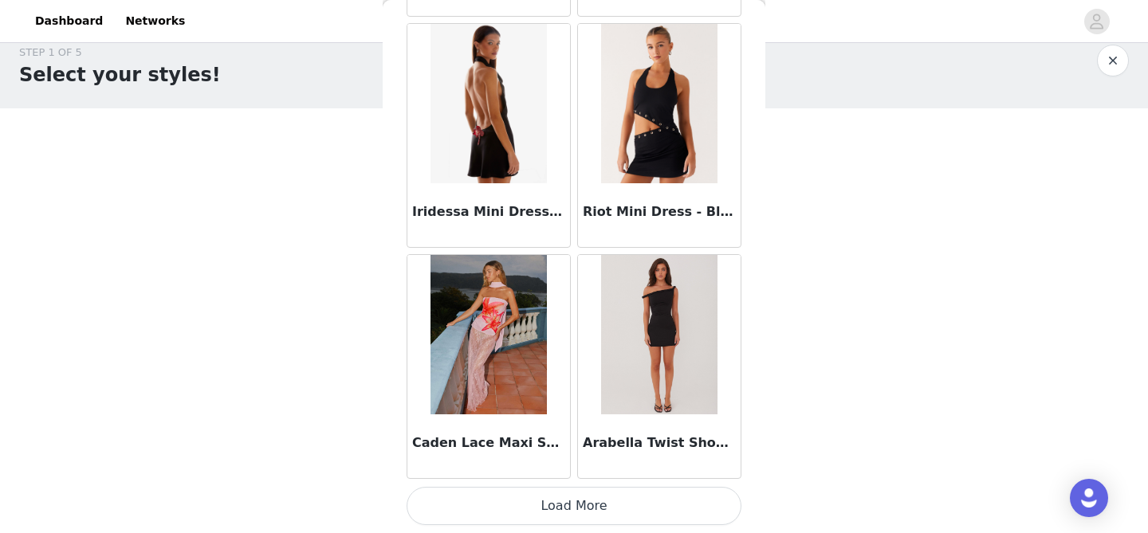
click at [585, 501] on button "Load More" at bounding box center [573, 506] width 335 height 38
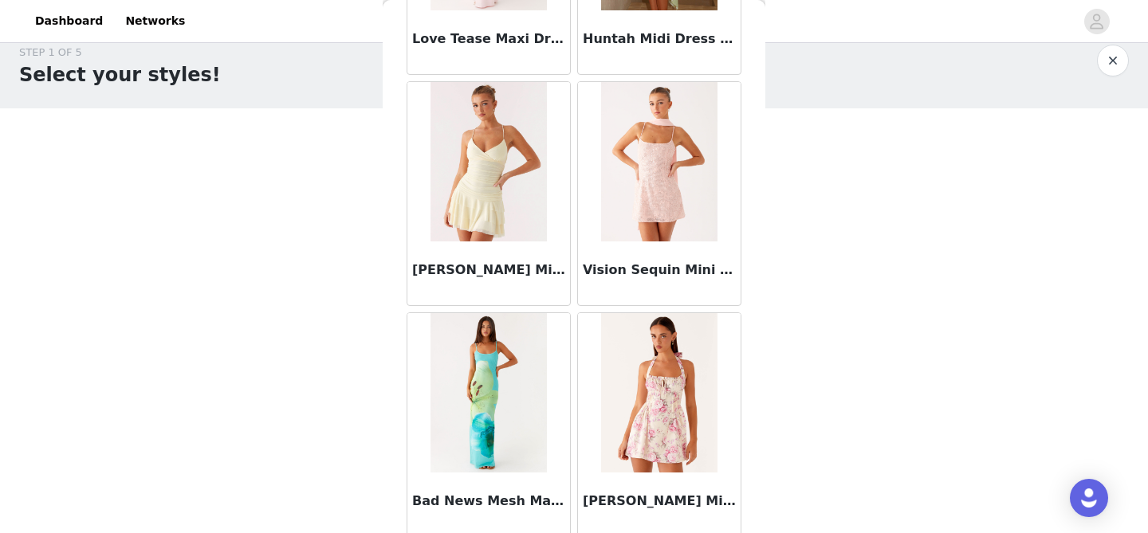
scroll to position [101297, 0]
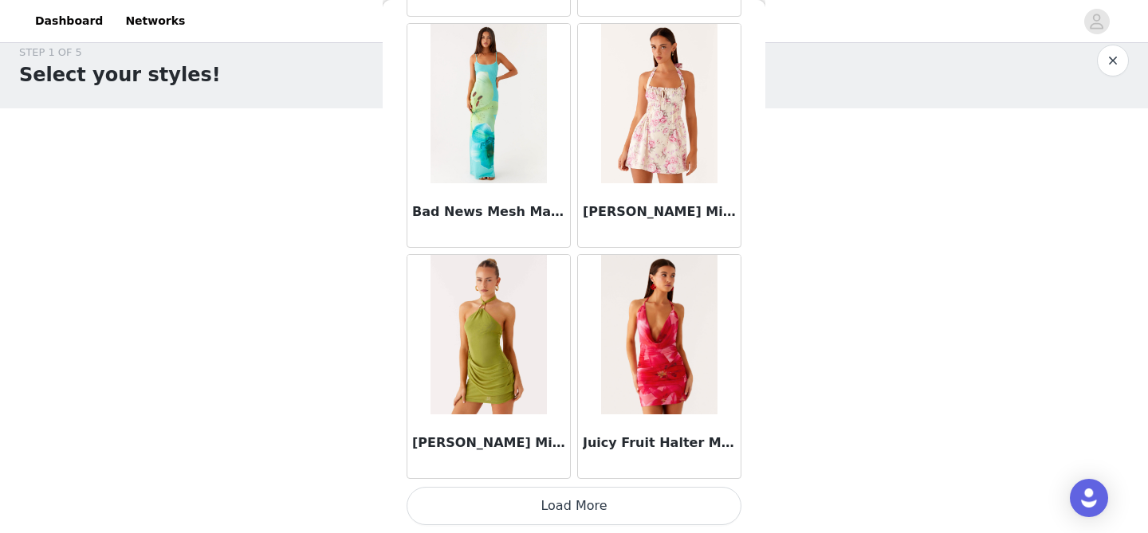
click at [594, 513] on button "Load More" at bounding box center [573, 506] width 335 height 38
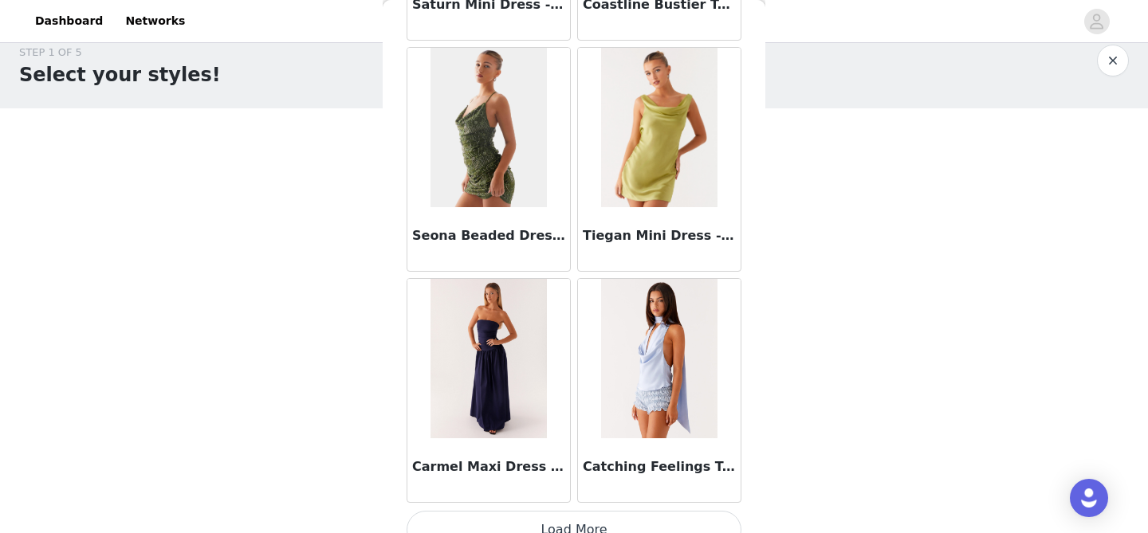
scroll to position [103609, 0]
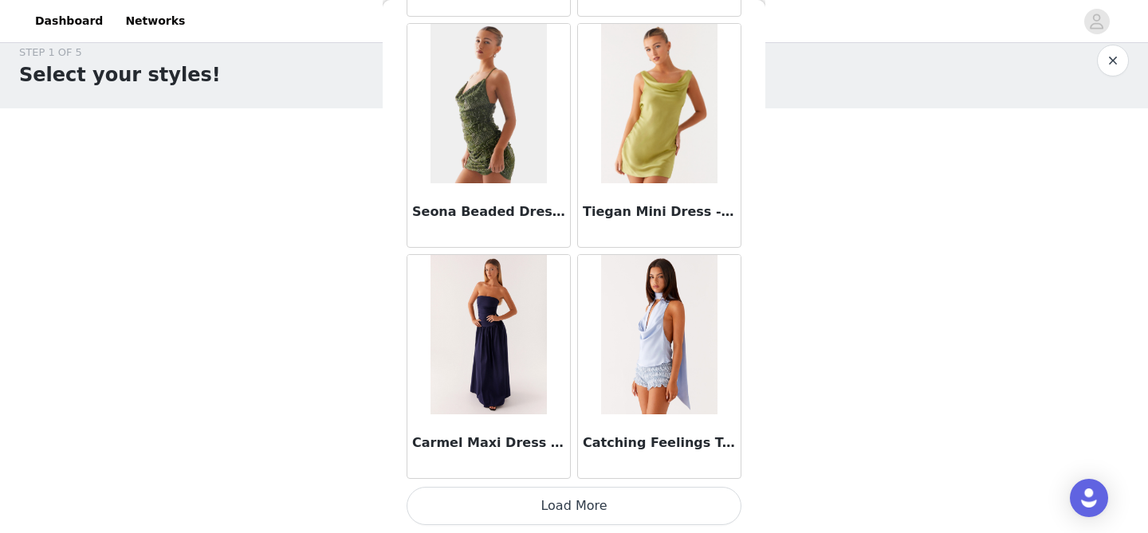
click at [581, 513] on button "Load More" at bounding box center [573, 506] width 335 height 38
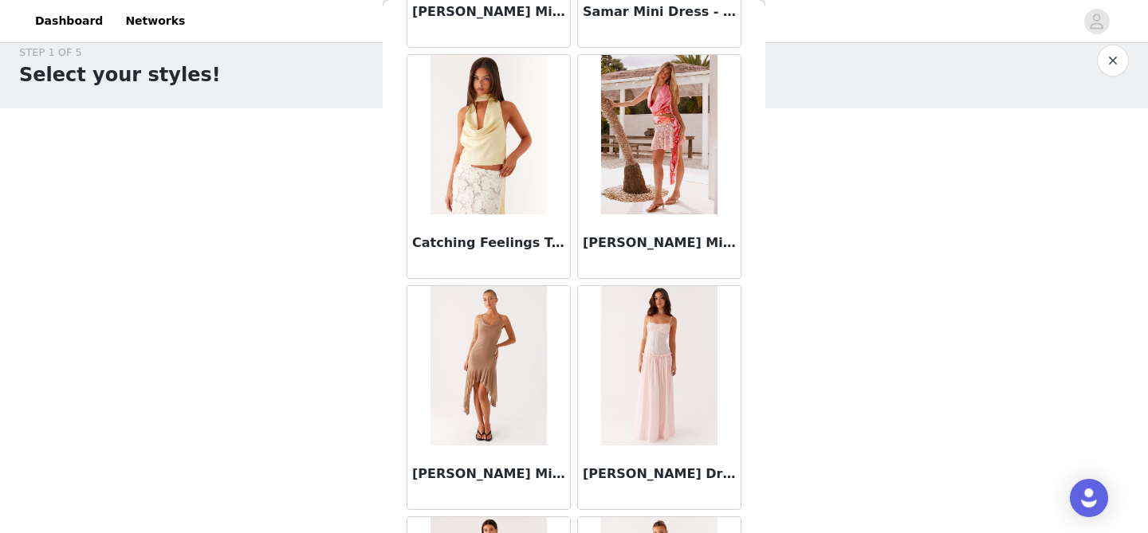
scroll to position [104459, 0]
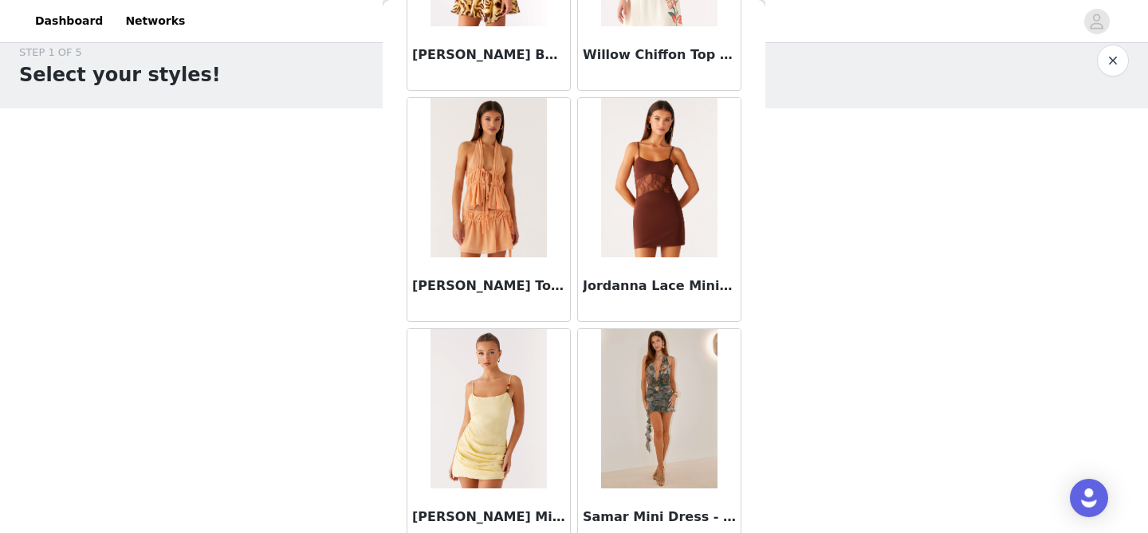
click at [0, 0] on div "Dashboard Networks STEP 1 OF 5 Select your styles! Please note that the sizes a…" at bounding box center [574, 256] width 1148 height 555
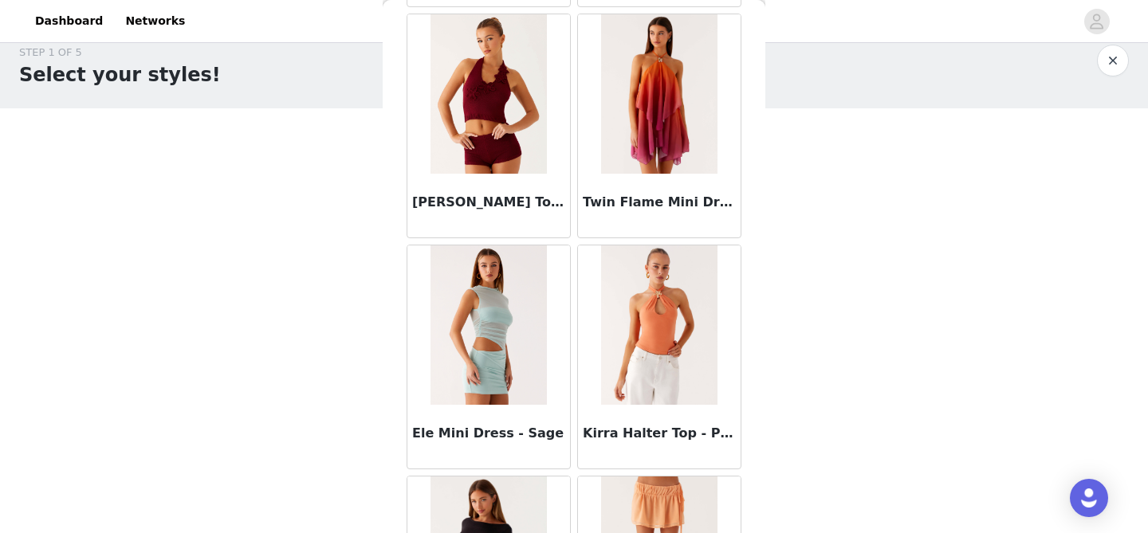
scroll to position [105920, 0]
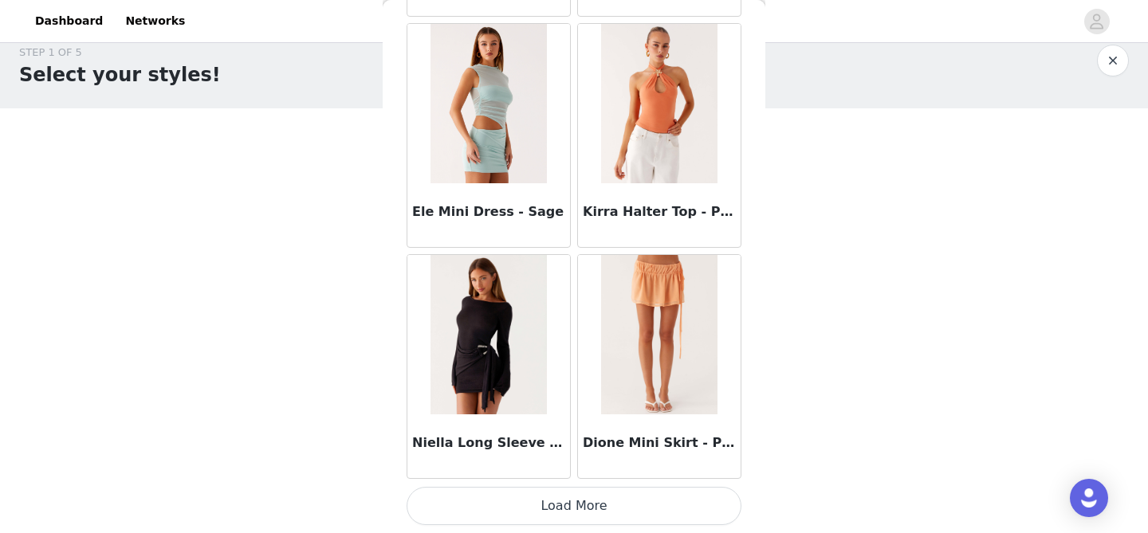
click at [567, 496] on button "Load More" at bounding box center [573, 506] width 335 height 38
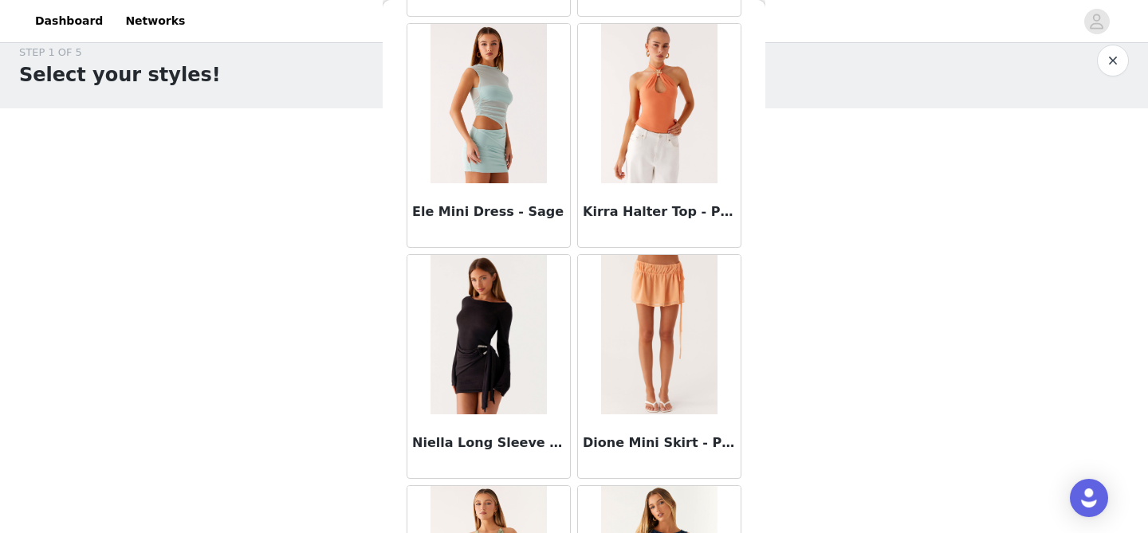
click at [0, 0] on div "Dashboard Networks STEP 1 OF 5 Select your styles! Please note that the sizes a…" at bounding box center [574, 256] width 1148 height 555
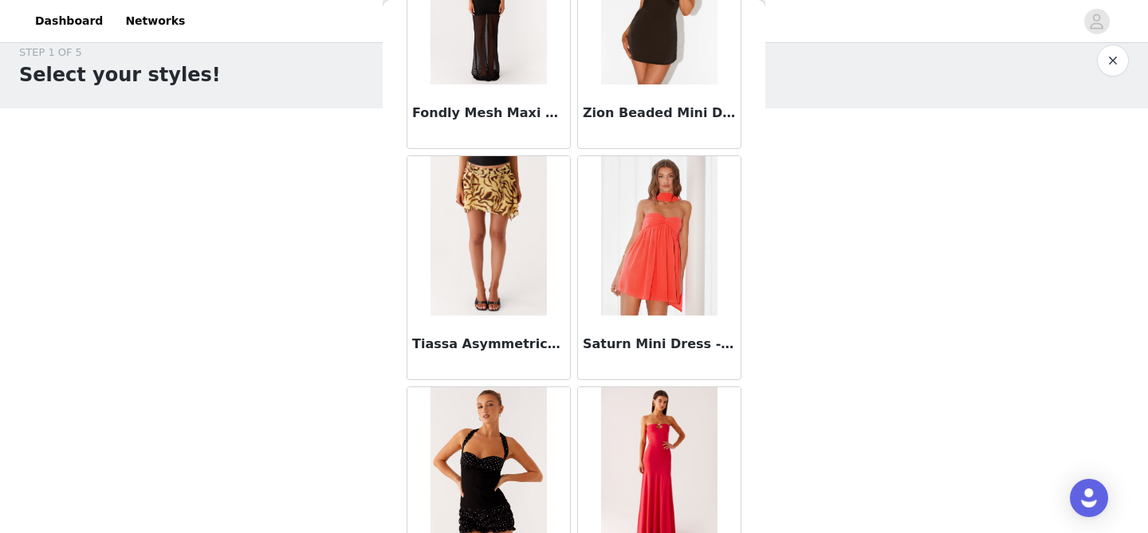
scroll to position [108232, 0]
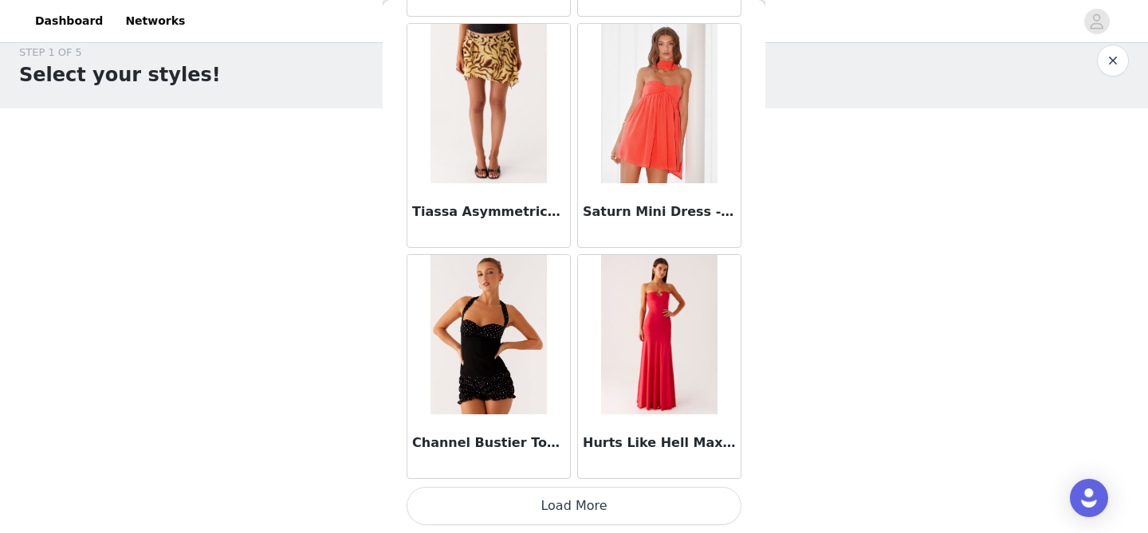
click at [560, 497] on button "Load More" at bounding box center [573, 506] width 335 height 38
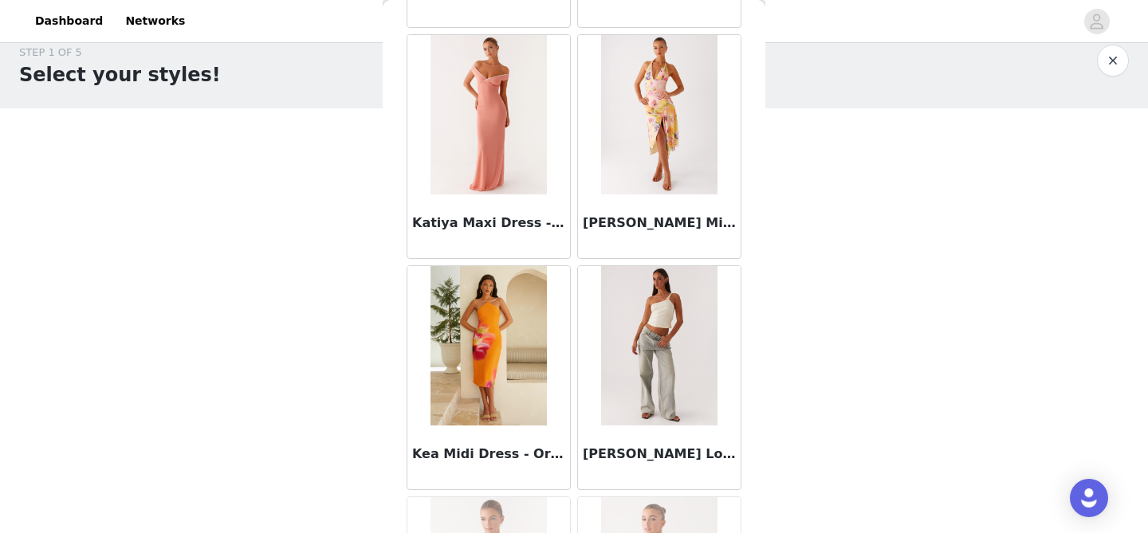
scroll to position [50432, 0]
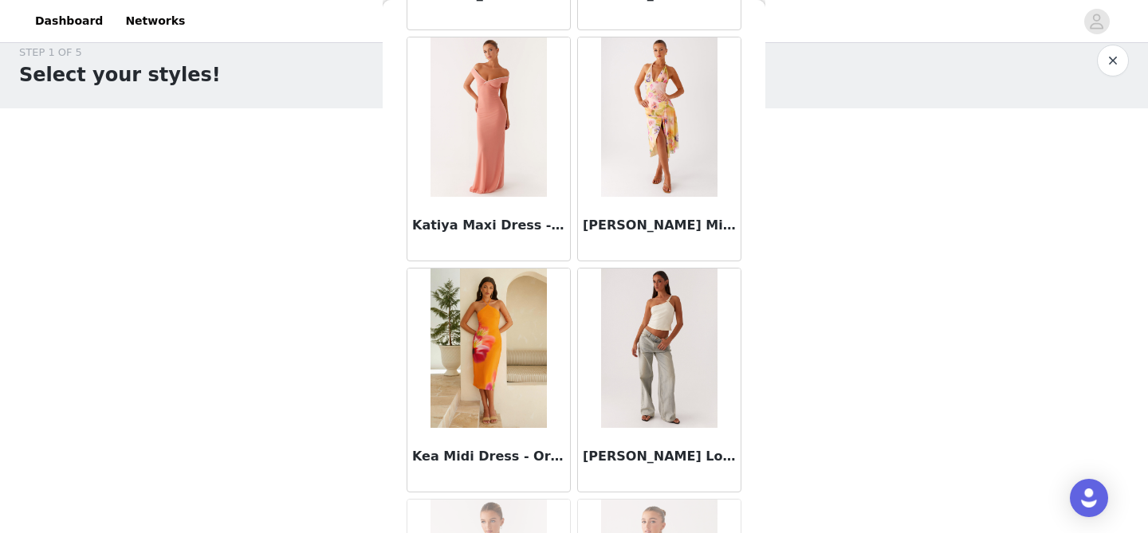
click at [0, 0] on div "Dashboard Networks STEP 1 OF 5 Select your styles! Please note that the sizes a…" at bounding box center [574, 256] width 1148 height 555
click at [676, 395] on img at bounding box center [659, 348] width 116 height 159
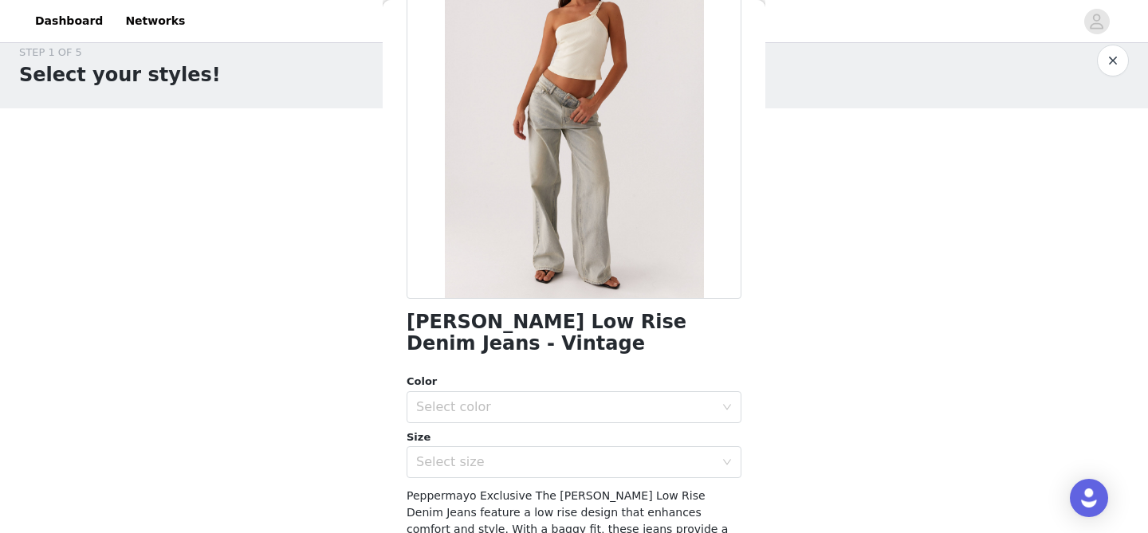
scroll to position [177, 0]
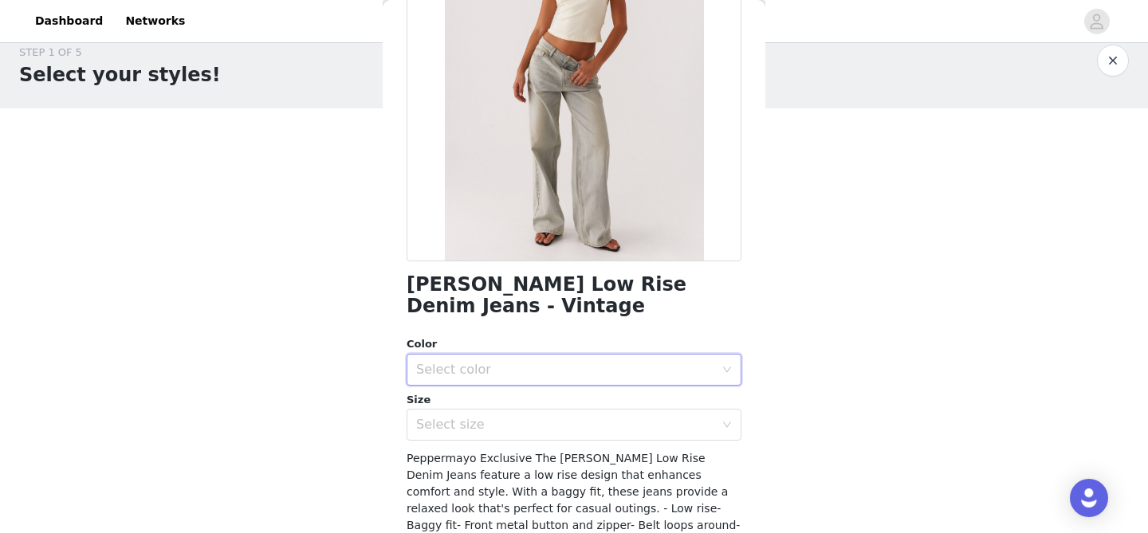
click at [635, 356] on div "Select color" at bounding box center [568, 370] width 305 height 30
click at [532, 410] on li "Vintage" at bounding box center [573, 405] width 335 height 26
click at [528, 435] on div "Select size" at bounding box center [568, 425] width 305 height 30
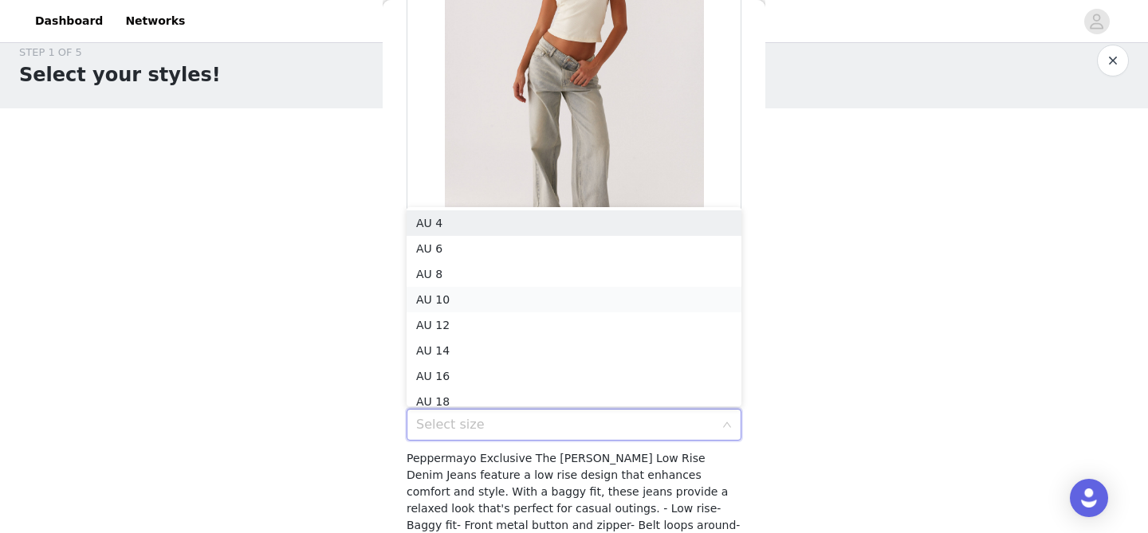
scroll to position [8, 0]
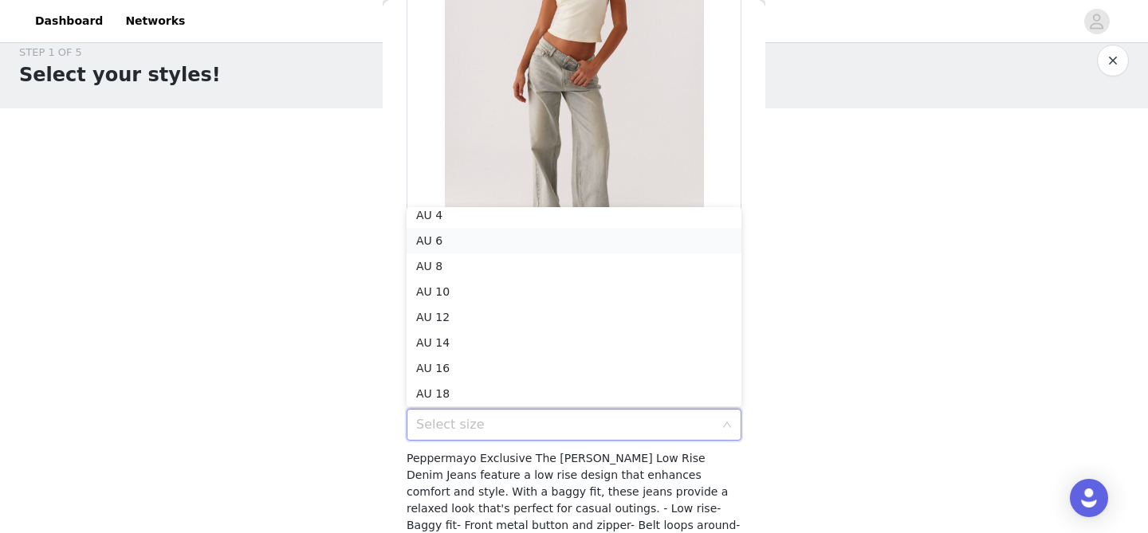
click at [469, 245] on li "AU 6" at bounding box center [573, 241] width 335 height 26
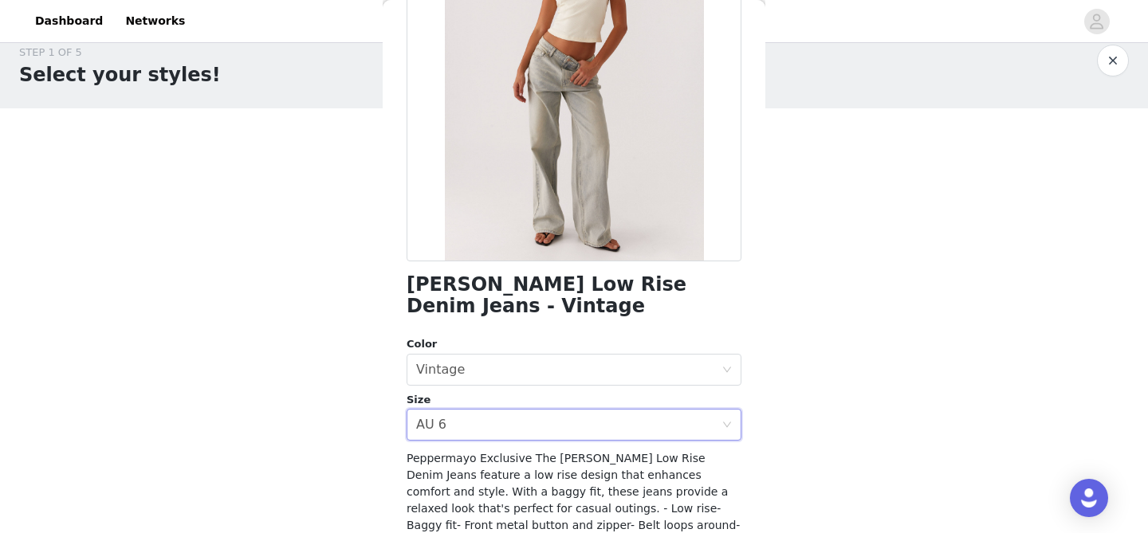
scroll to position [328, 0]
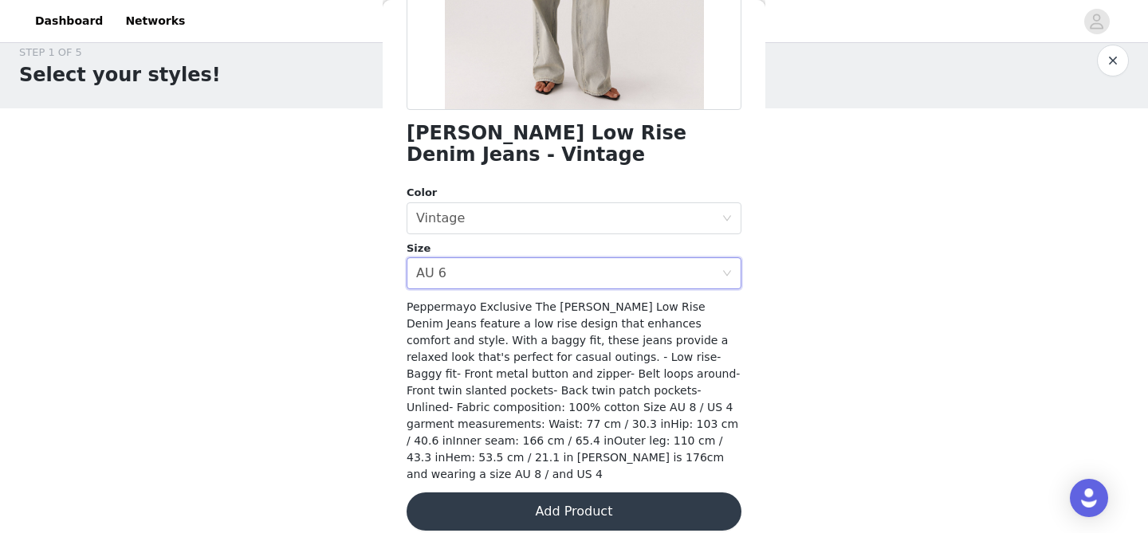
click at [505, 498] on button "Add Product" at bounding box center [573, 512] width 335 height 38
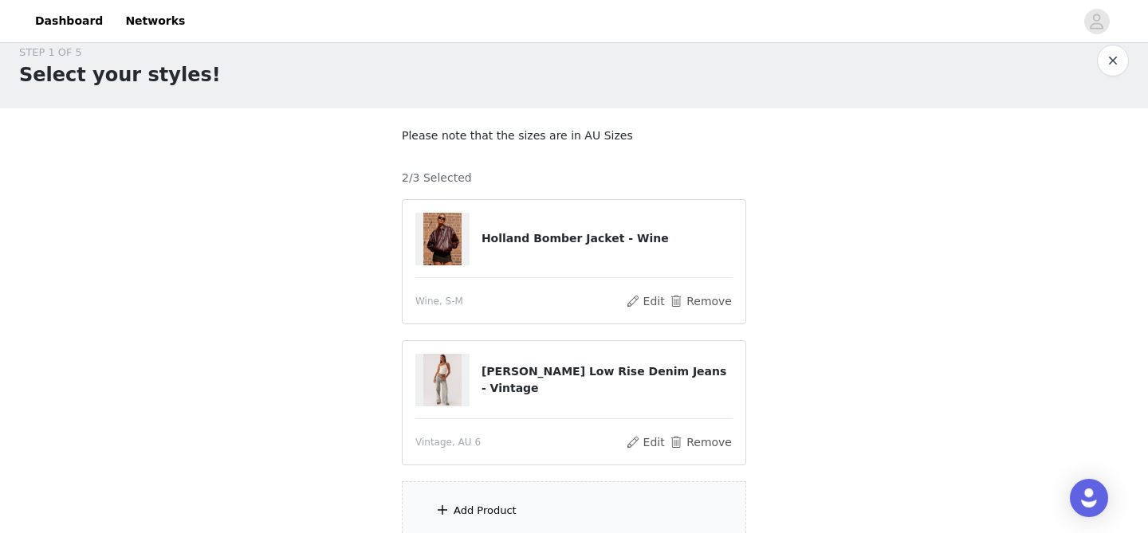
click at [505, 498] on div "Add Product" at bounding box center [574, 511] width 344 height 60
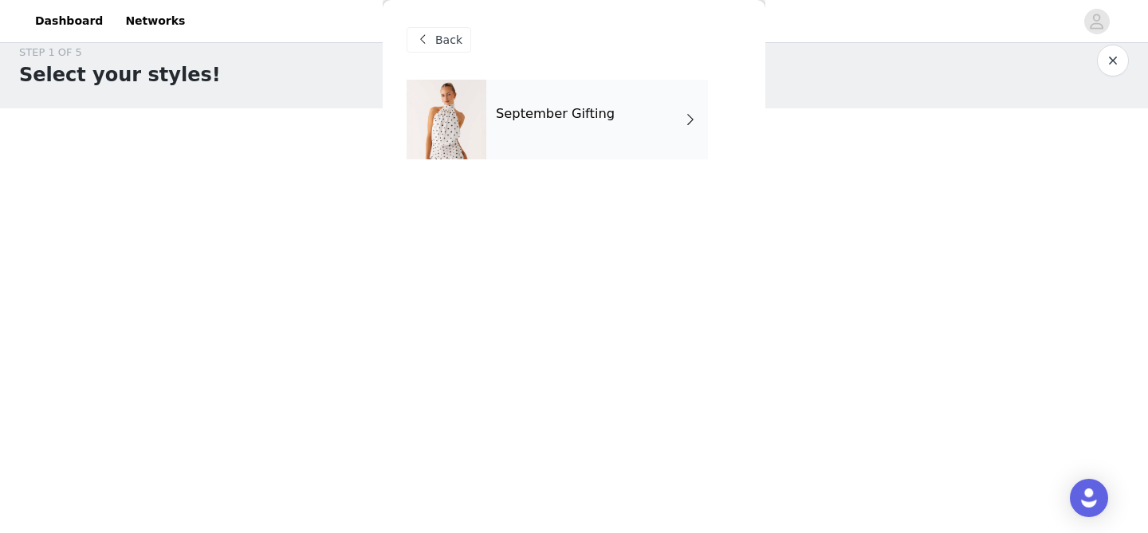
click at [534, 82] on div "September Gifting" at bounding box center [597, 120] width 222 height 80
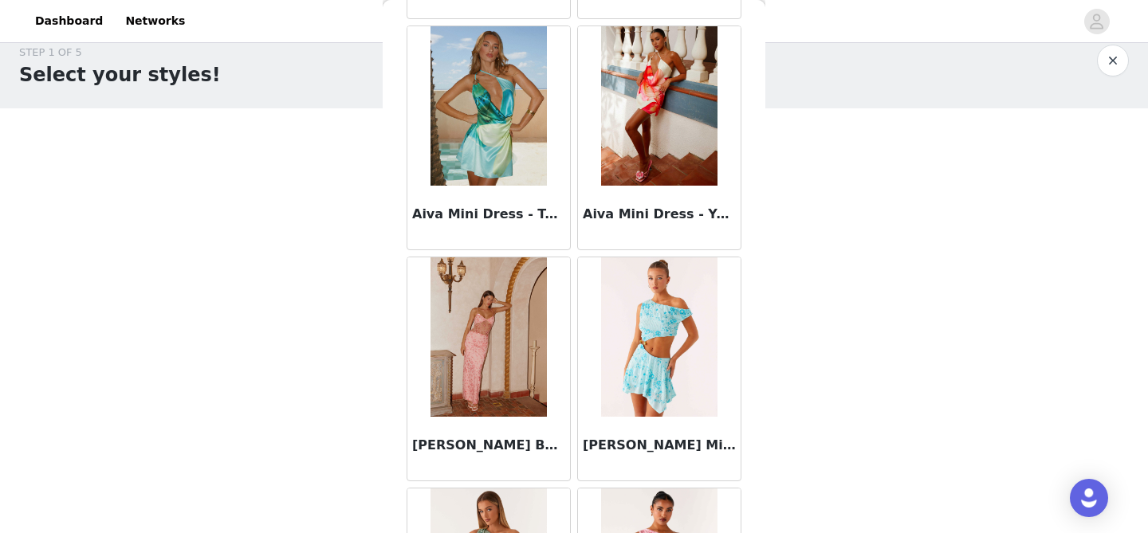
scroll to position [1906, 0]
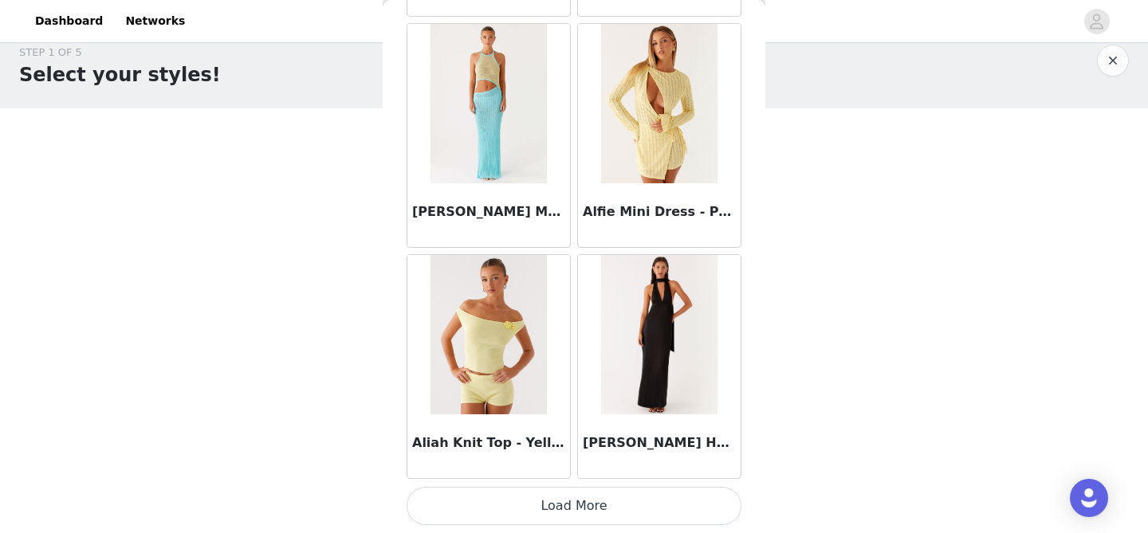
click at [556, 490] on button "Load More" at bounding box center [573, 506] width 335 height 38
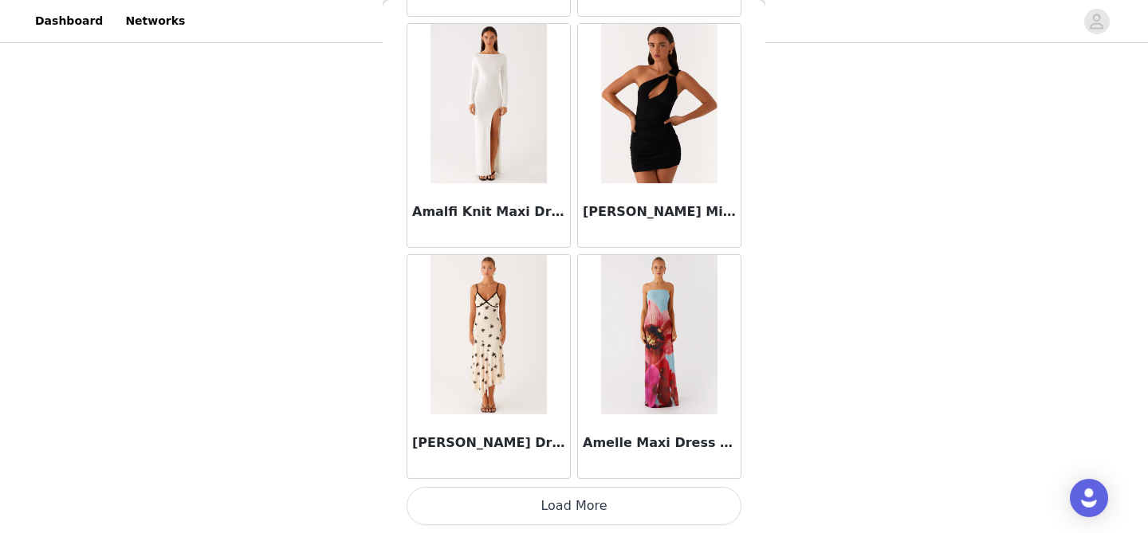
scroll to position [162, 0]
click at [552, 501] on button "Load More" at bounding box center [573, 506] width 335 height 38
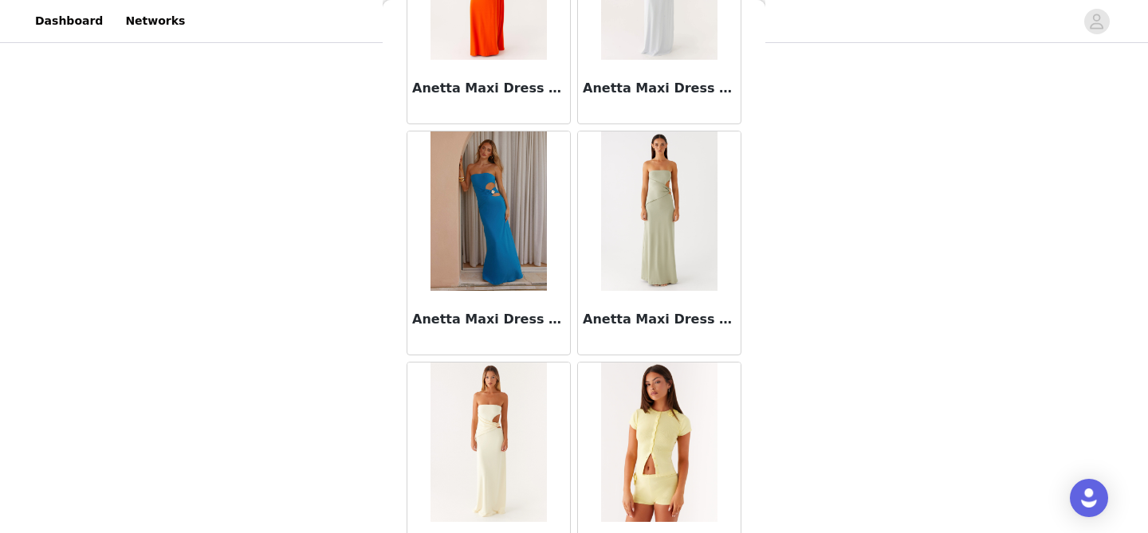
scroll to position [6529, 0]
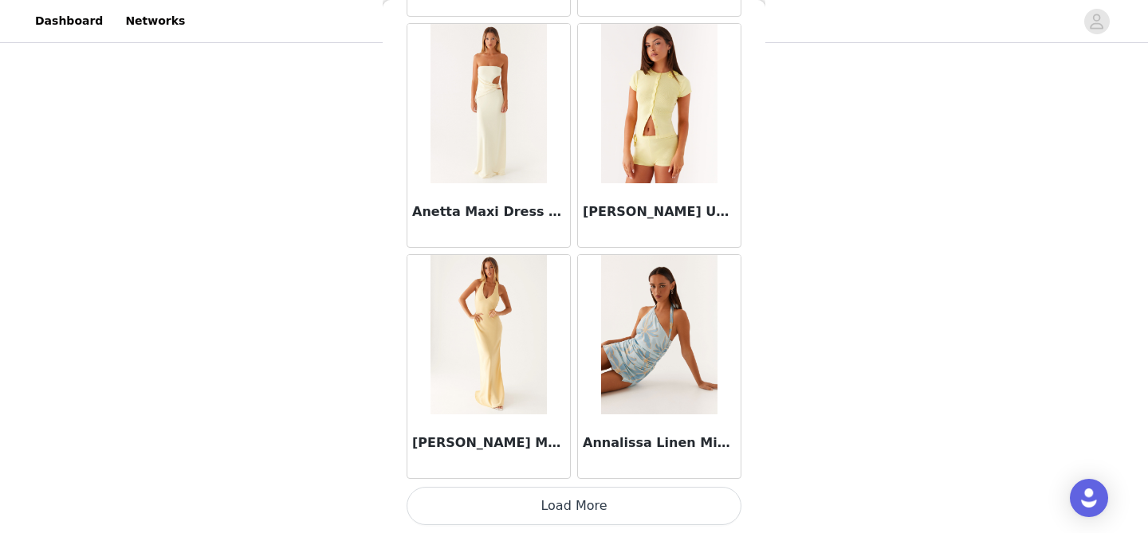
click at [526, 522] on button "Load More" at bounding box center [573, 506] width 335 height 38
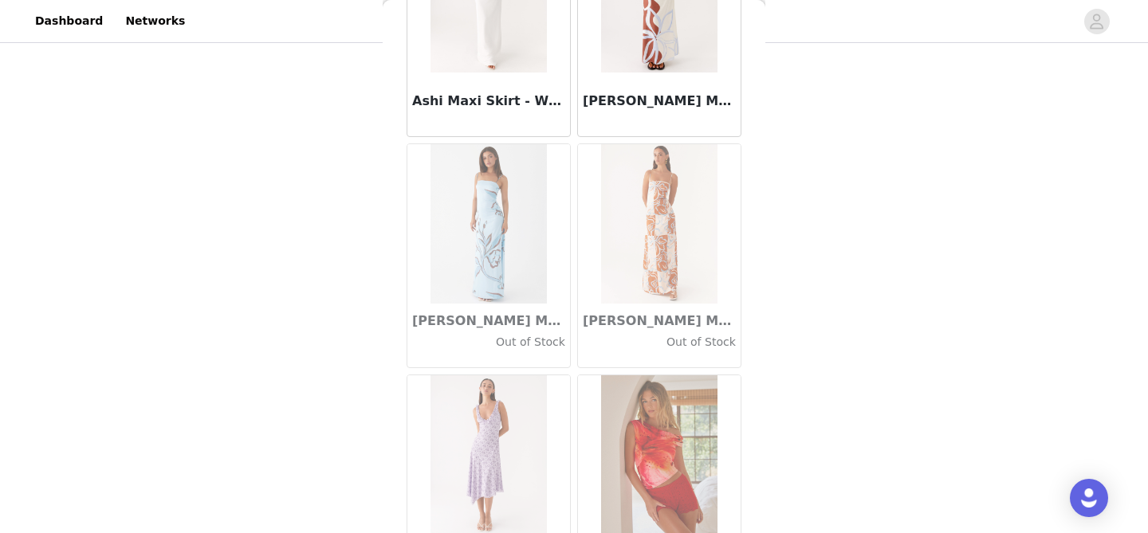
scroll to position [8840, 0]
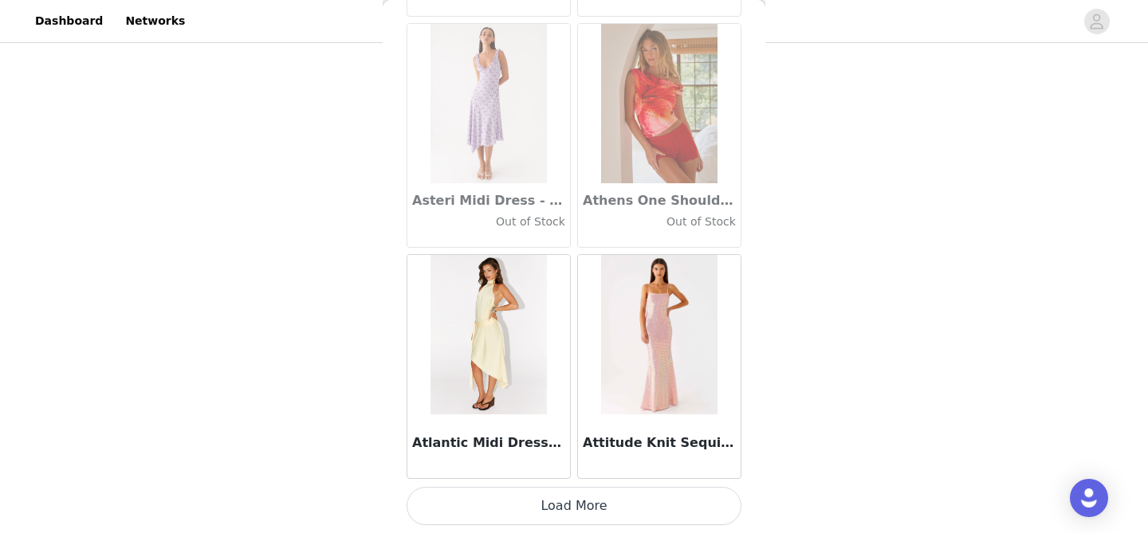
click at [531, 515] on button "Load More" at bounding box center [573, 506] width 335 height 38
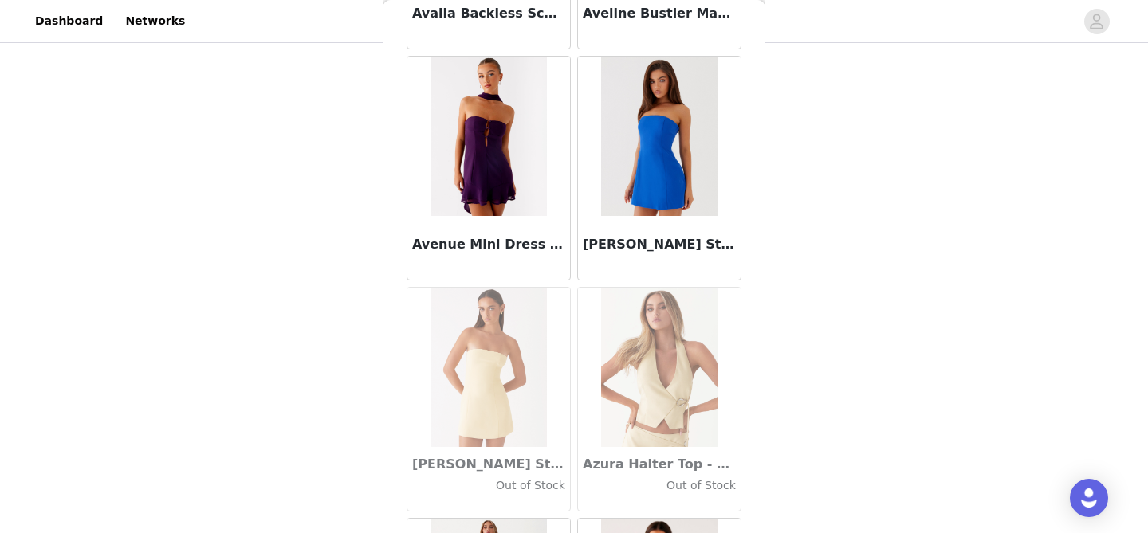
scroll to position [11151, 0]
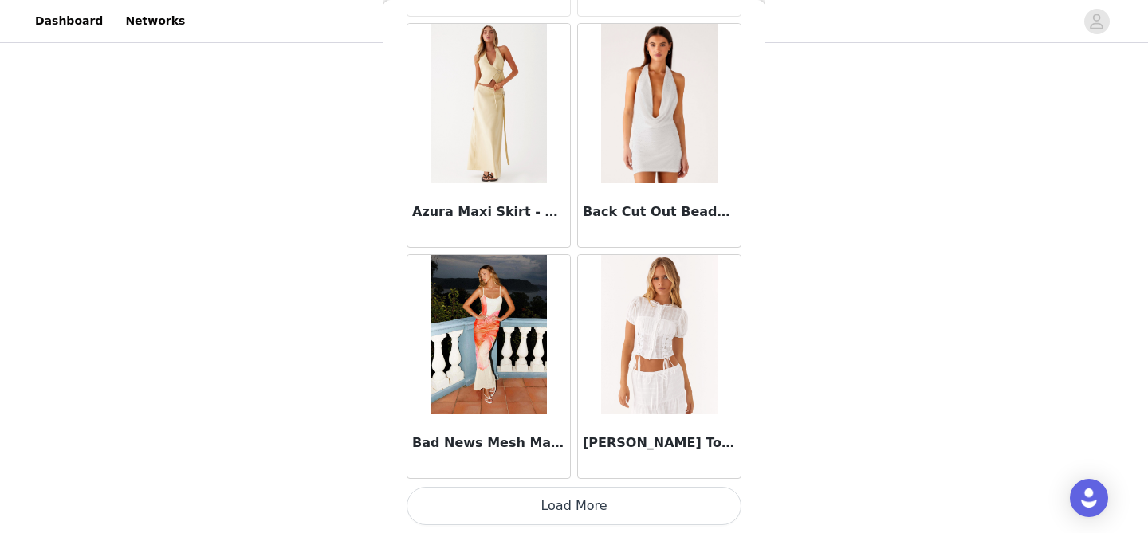
click at [577, 490] on button "Load More" at bounding box center [573, 506] width 335 height 38
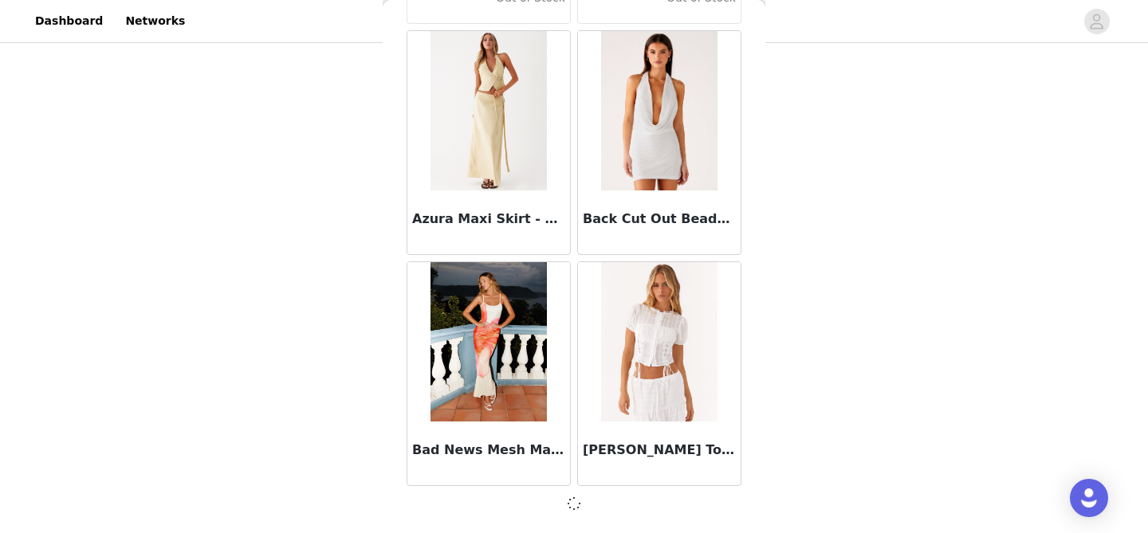
scroll to position [11144, 0]
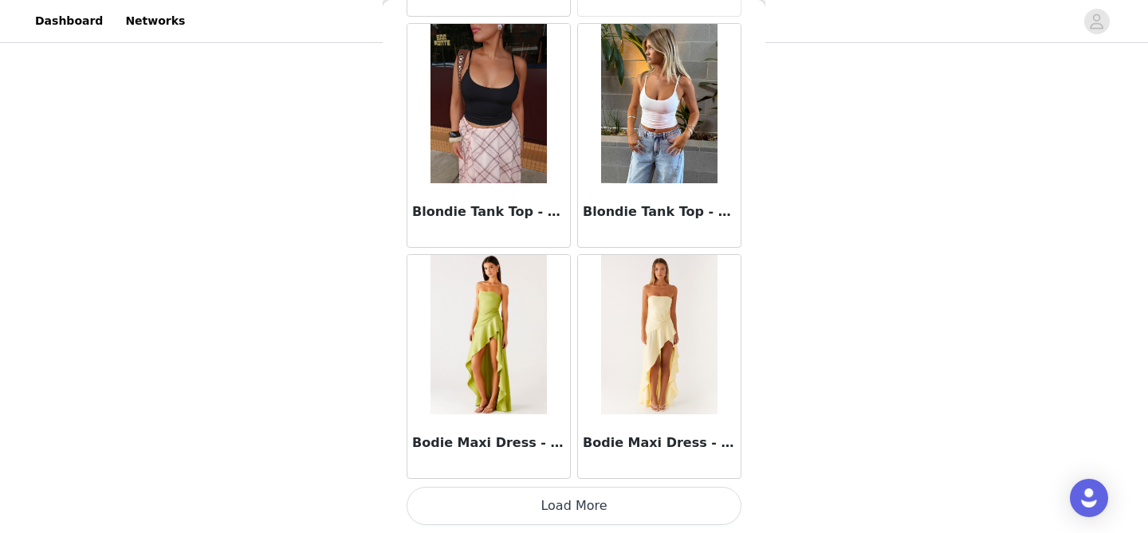
click at [549, 508] on button "Load More" at bounding box center [573, 506] width 335 height 38
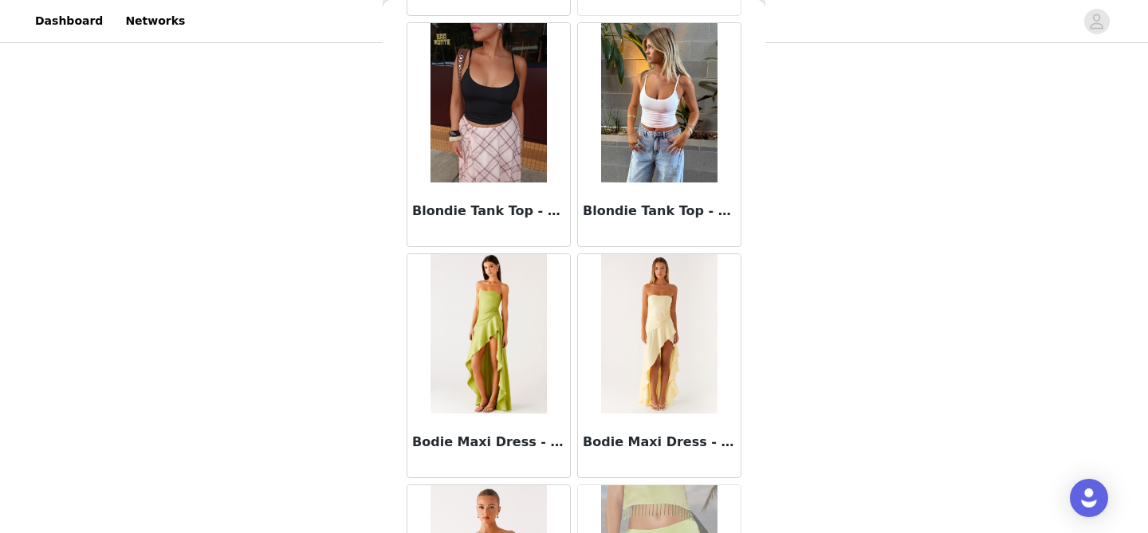
scroll to position [13461, 0]
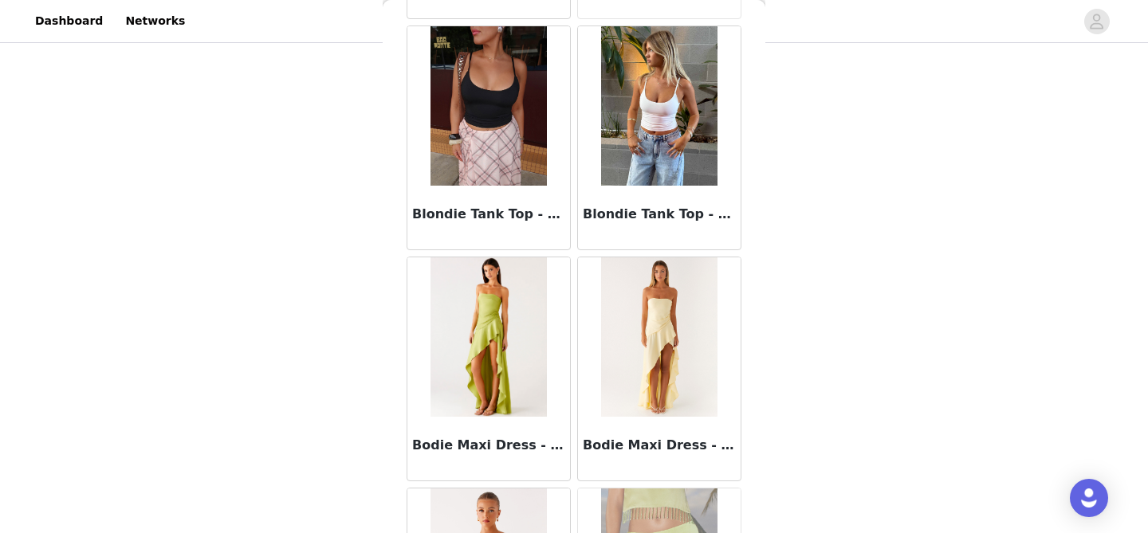
click at [659, 169] on img at bounding box center [659, 105] width 116 height 159
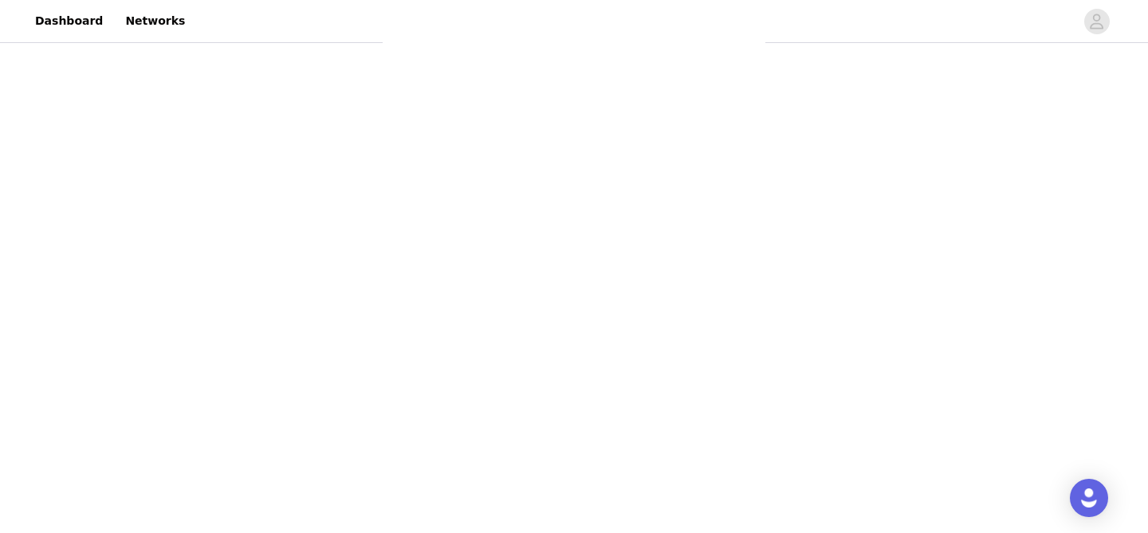
scroll to position [0, 0]
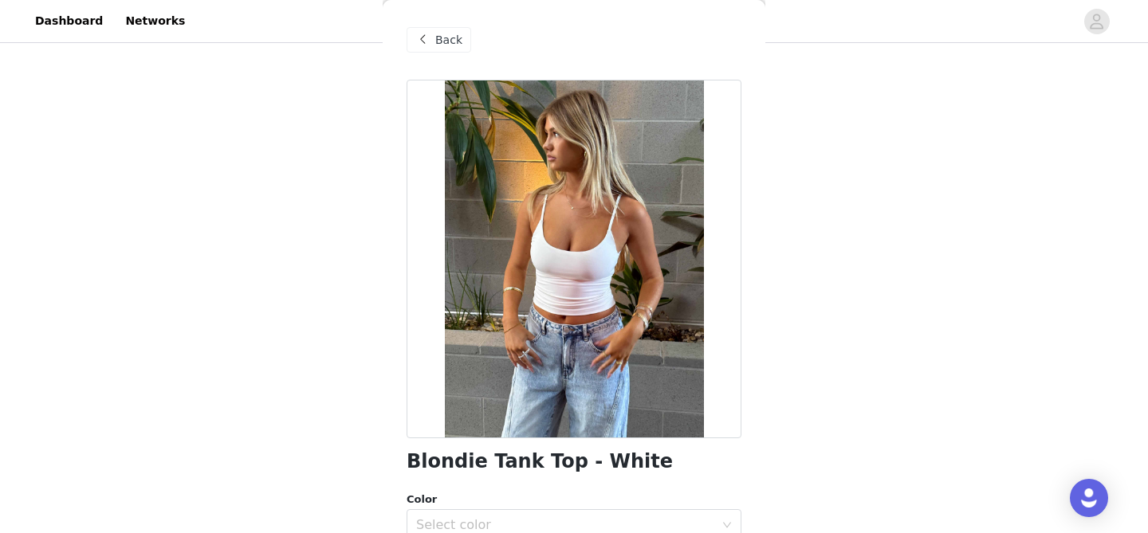
click at [450, 45] on span "Back" at bounding box center [448, 40] width 27 height 17
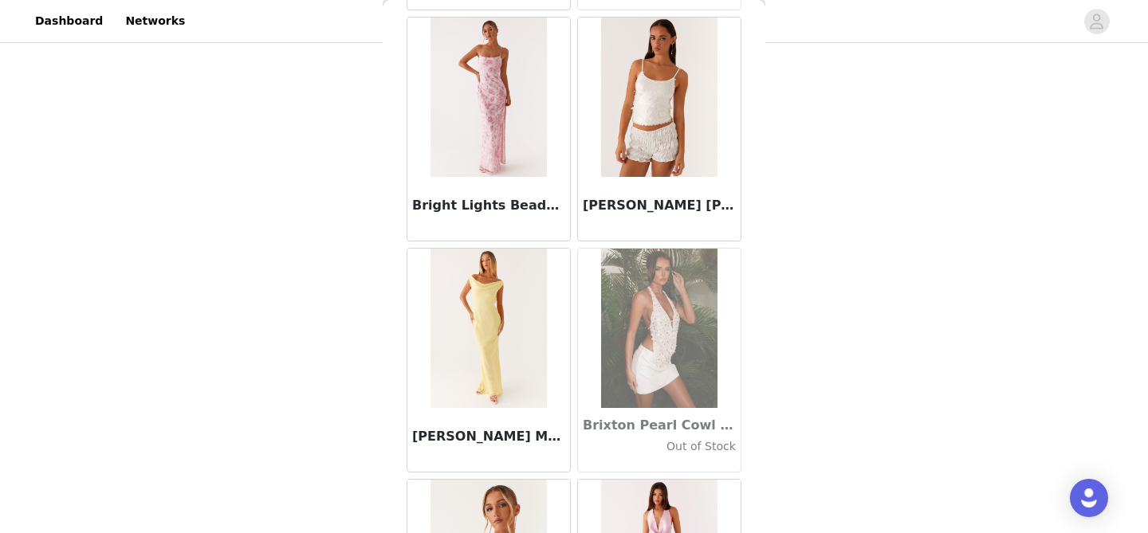
scroll to position [15774, 0]
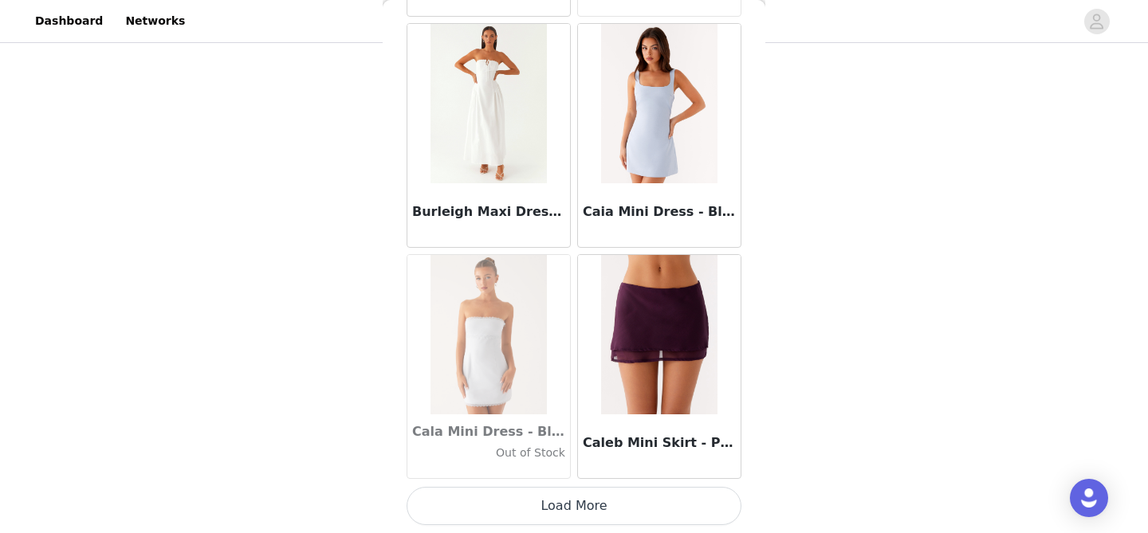
click at [540, 497] on button "Load More" at bounding box center [573, 506] width 335 height 38
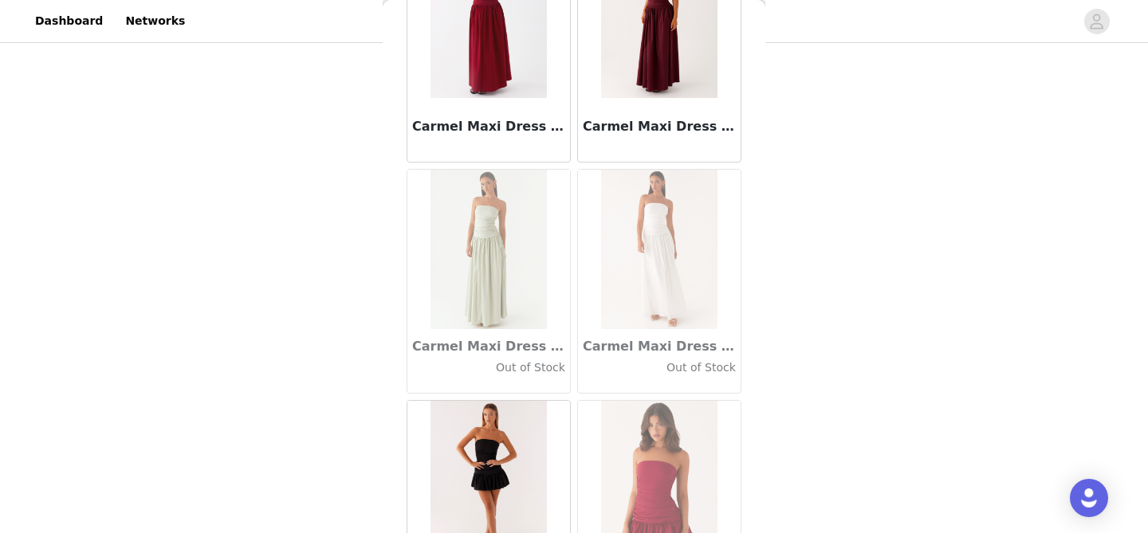
scroll to position [18086, 0]
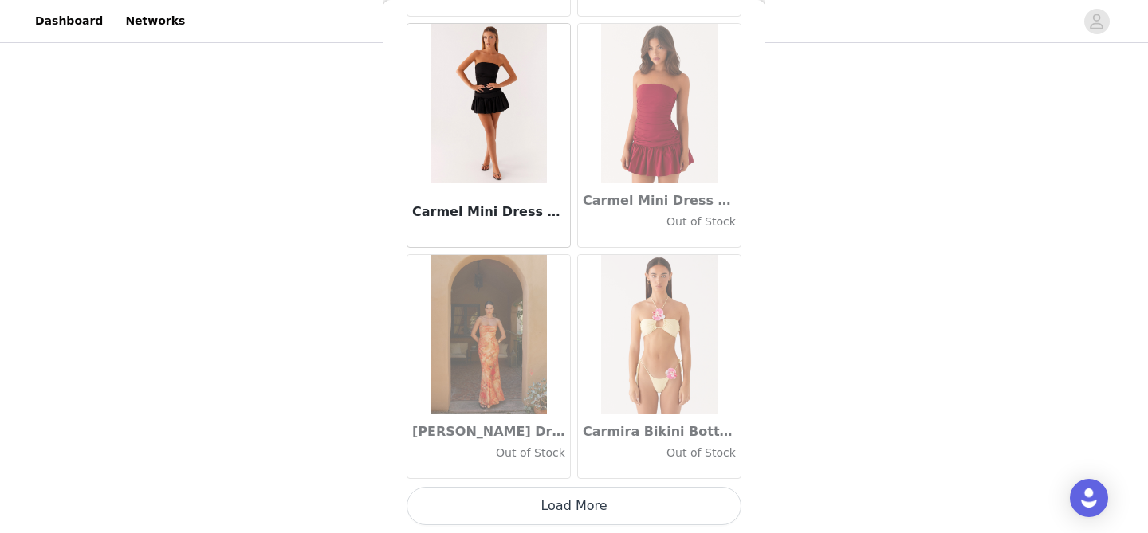
click at [578, 509] on button "Load More" at bounding box center [573, 506] width 335 height 38
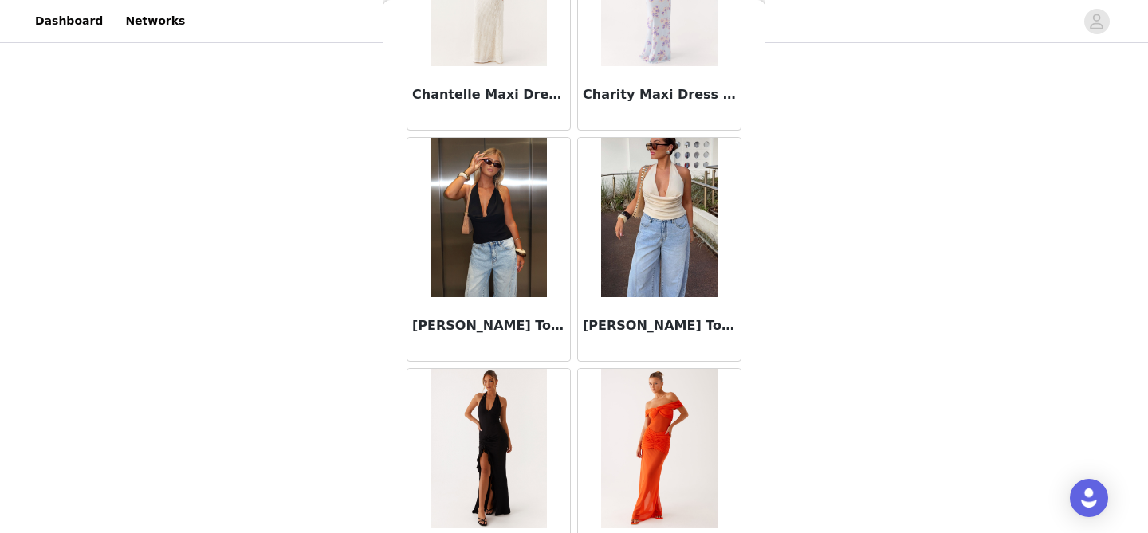
scroll to position [20397, 0]
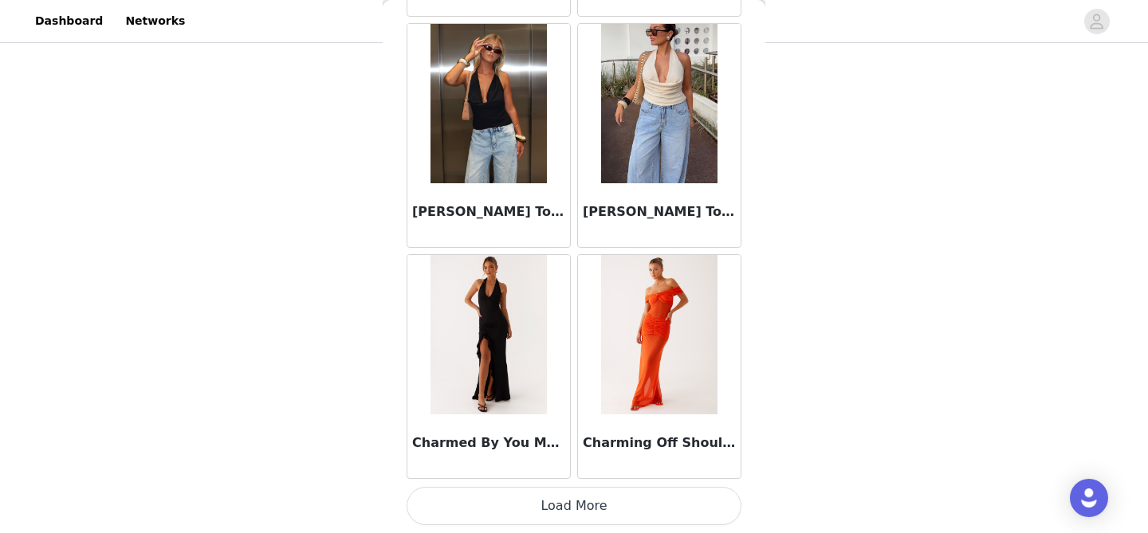
click at [563, 524] on button "Load More" at bounding box center [573, 506] width 335 height 38
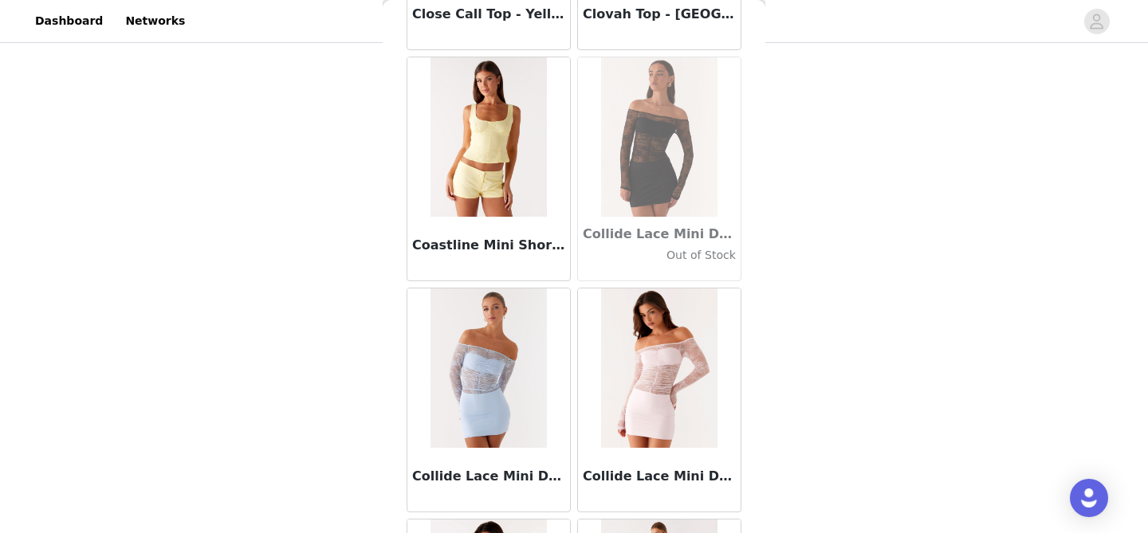
scroll to position [22709, 0]
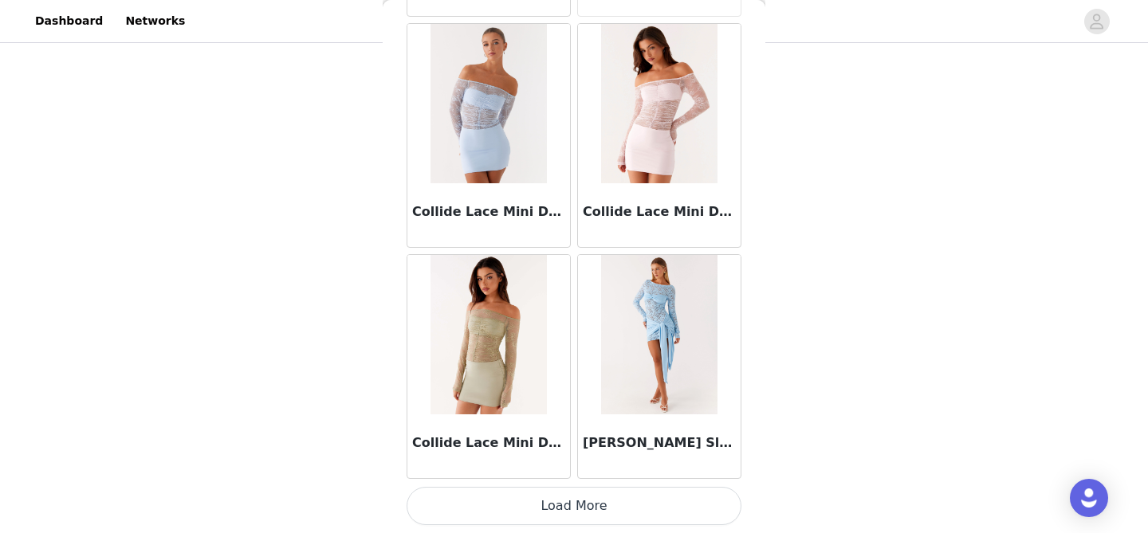
click at [503, 501] on button "Load More" at bounding box center [573, 506] width 335 height 38
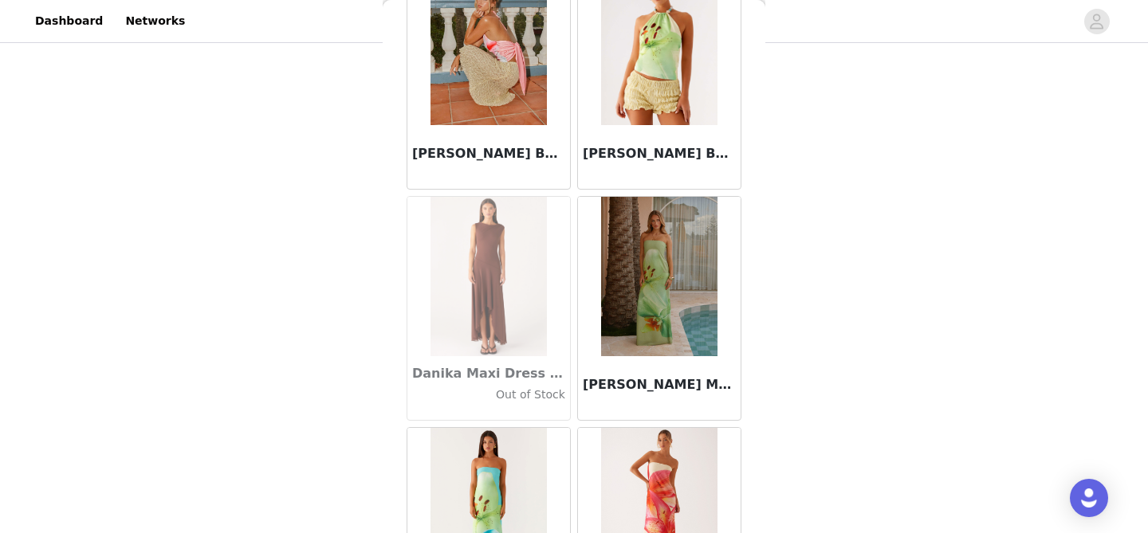
scroll to position [25020, 0]
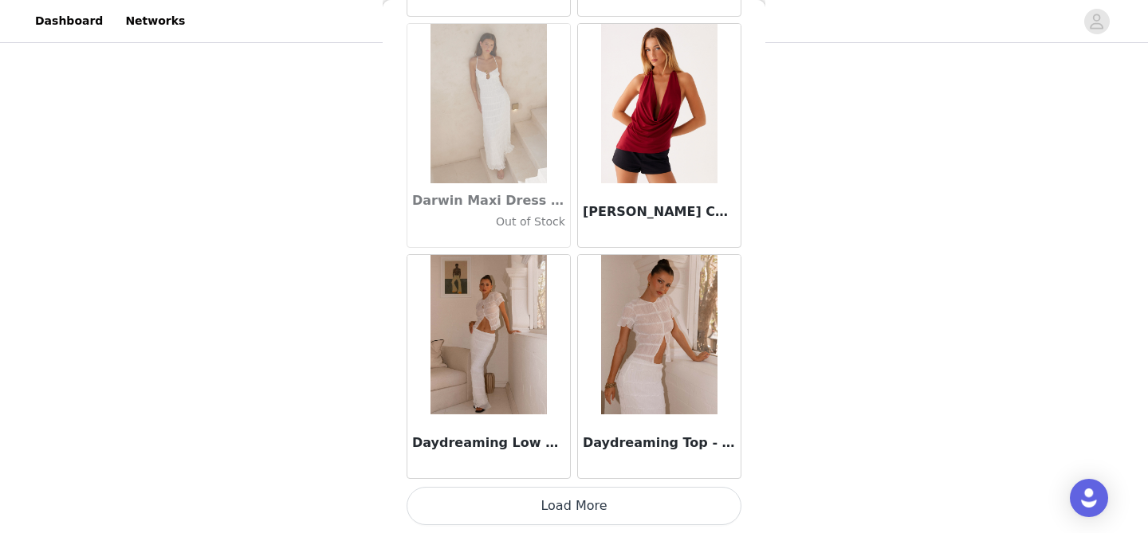
click at [535, 493] on button "Load More" at bounding box center [573, 506] width 335 height 38
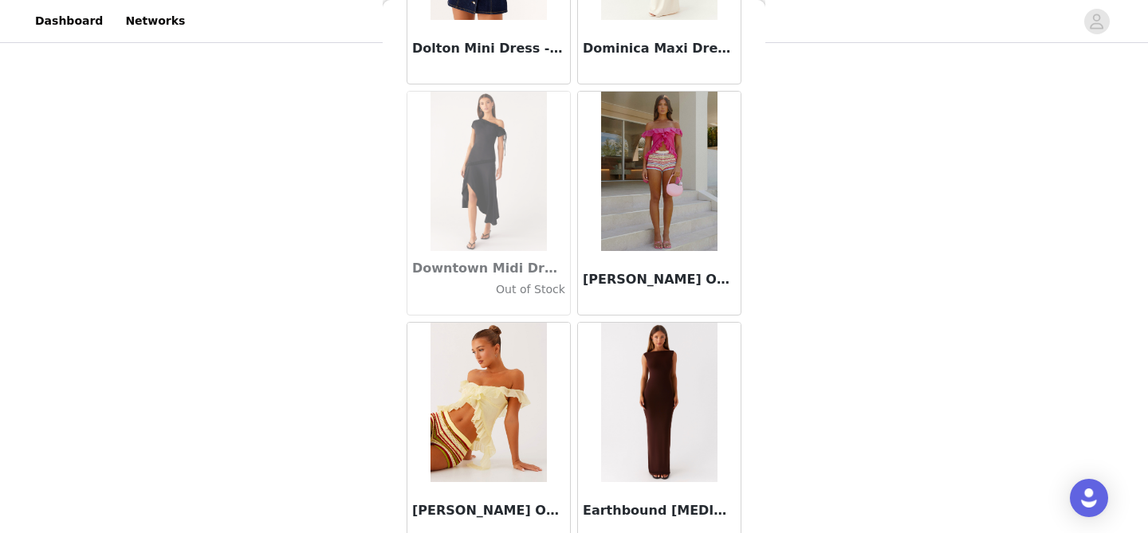
scroll to position [27332, 0]
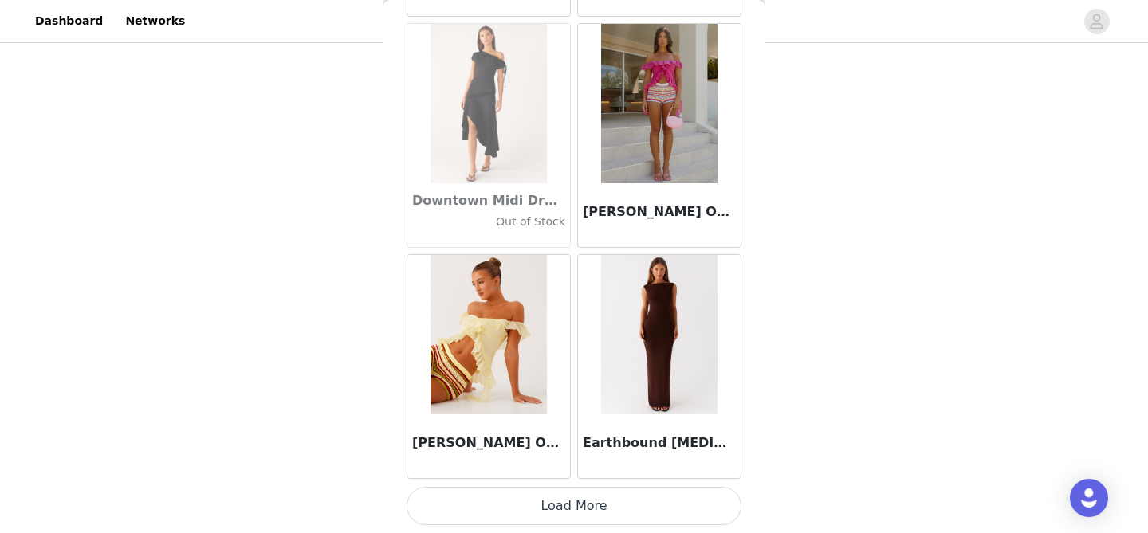
click at [595, 502] on button "Load More" at bounding box center [573, 506] width 335 height 38
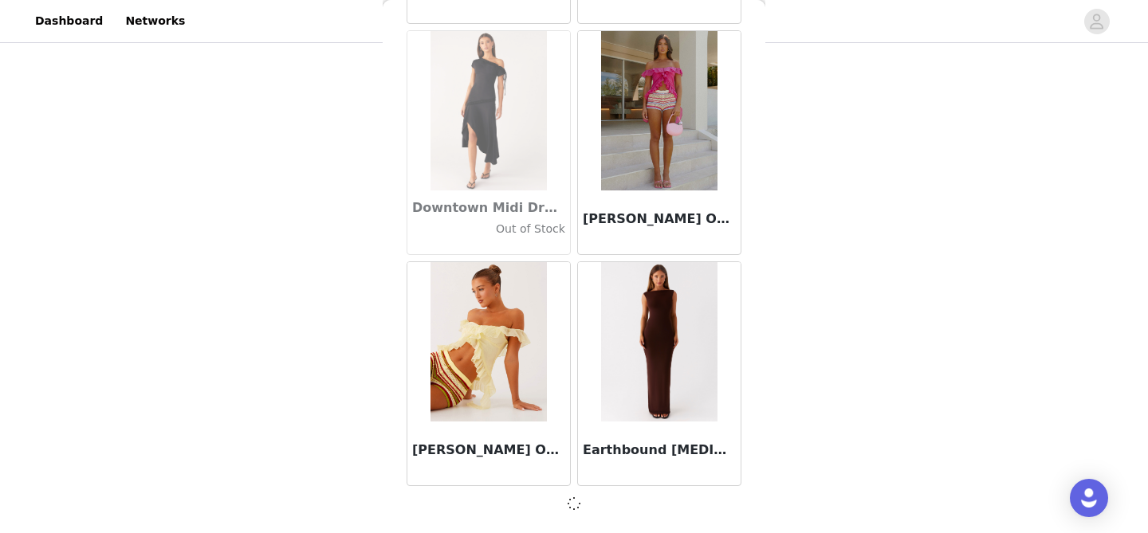
scroll to position [27324, 0]
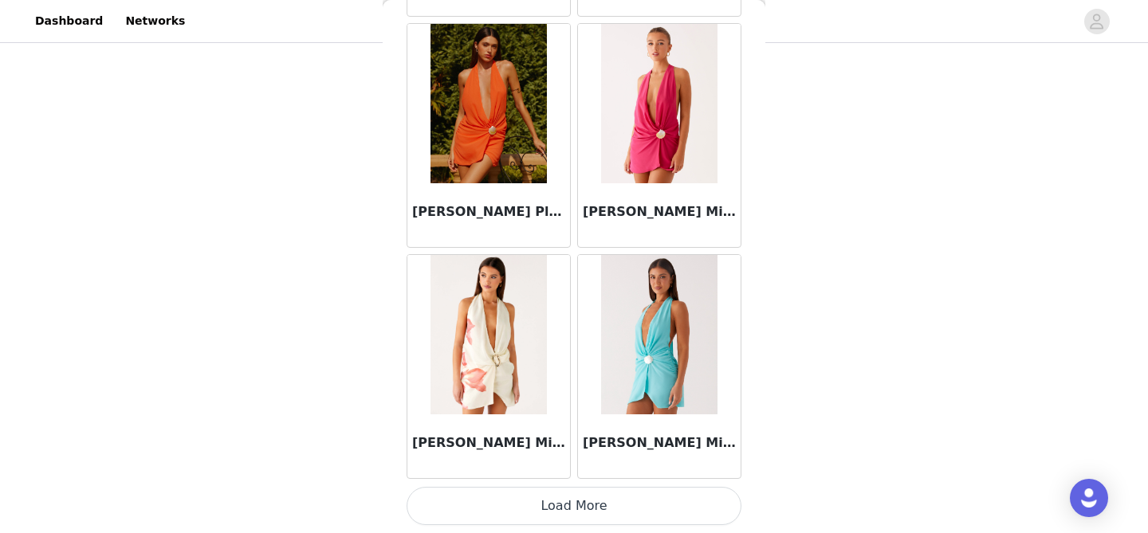
click at [585, 498] on button "Load More" at bounding box center [573, 506] width 335 height 38
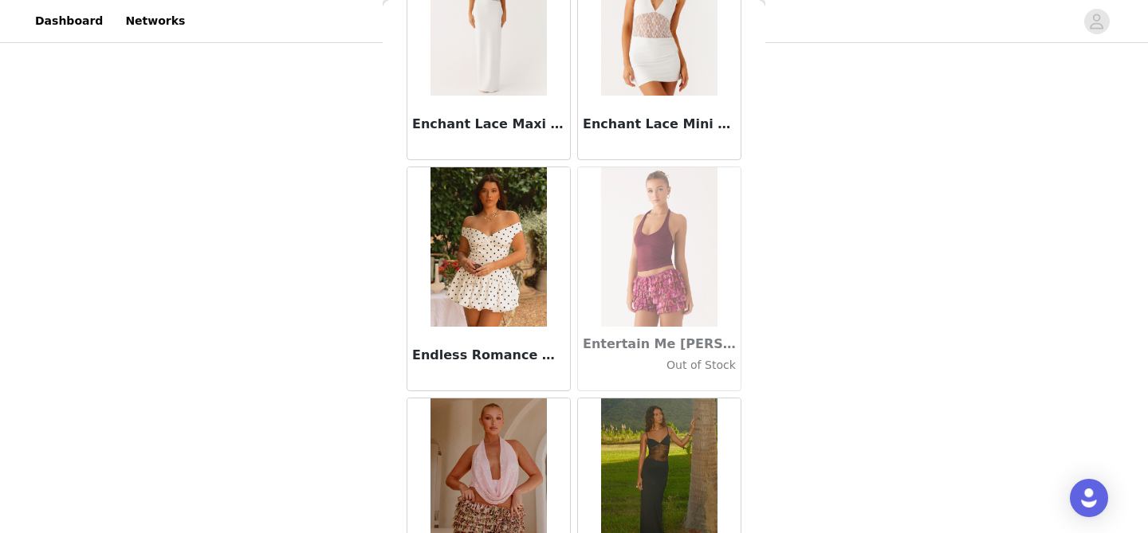
scroll to position [31954, 0]
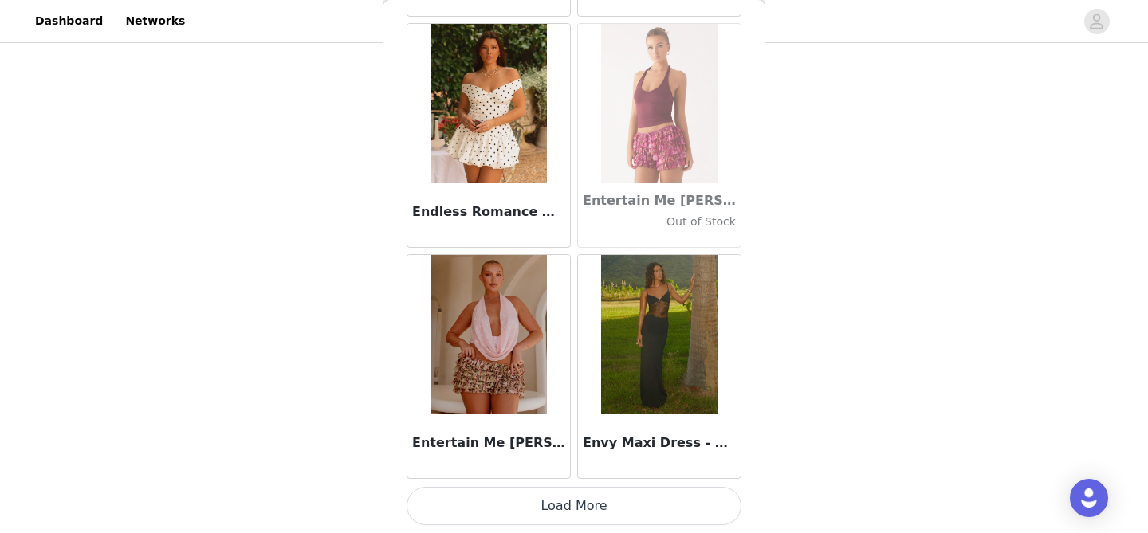
click at [565, 492] on button "Load More" at bounding box center [573, 506] width 335 height 38
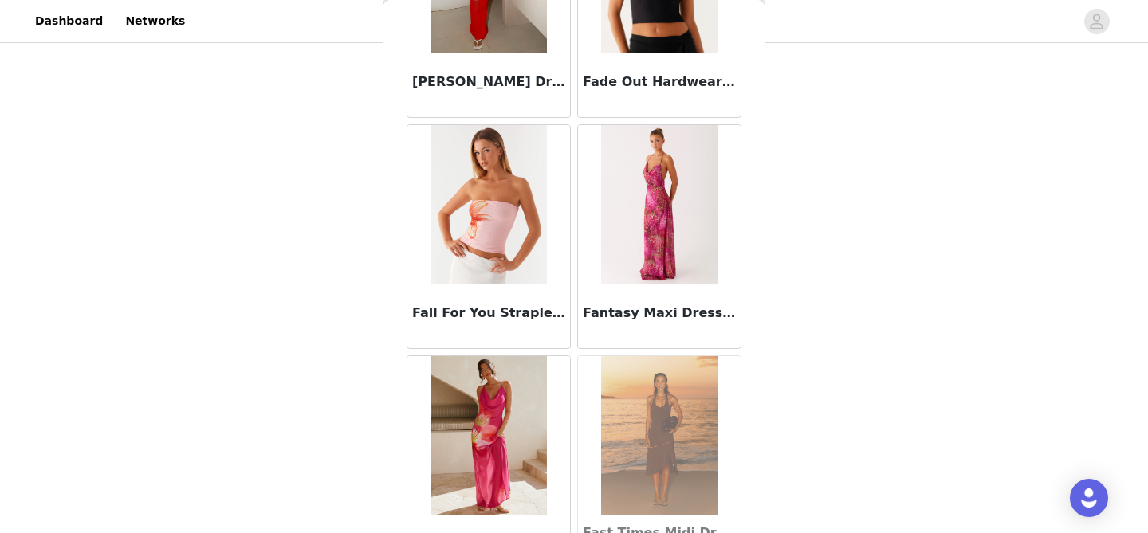
scroll to position [34266, 0]
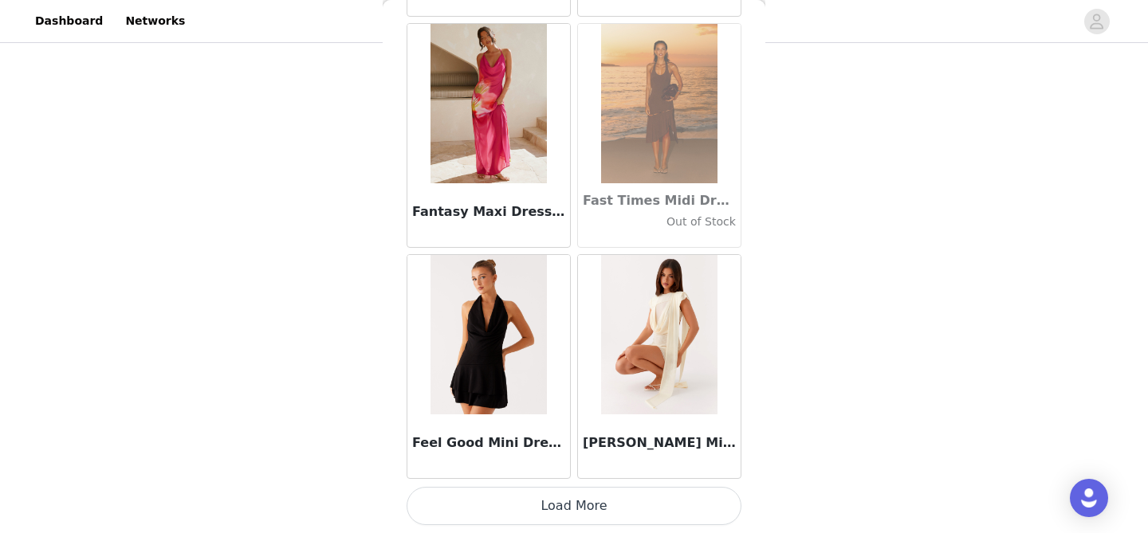
click at [566, 510] on button "Load More" at bounding box center [573, 506] width 335 height 38
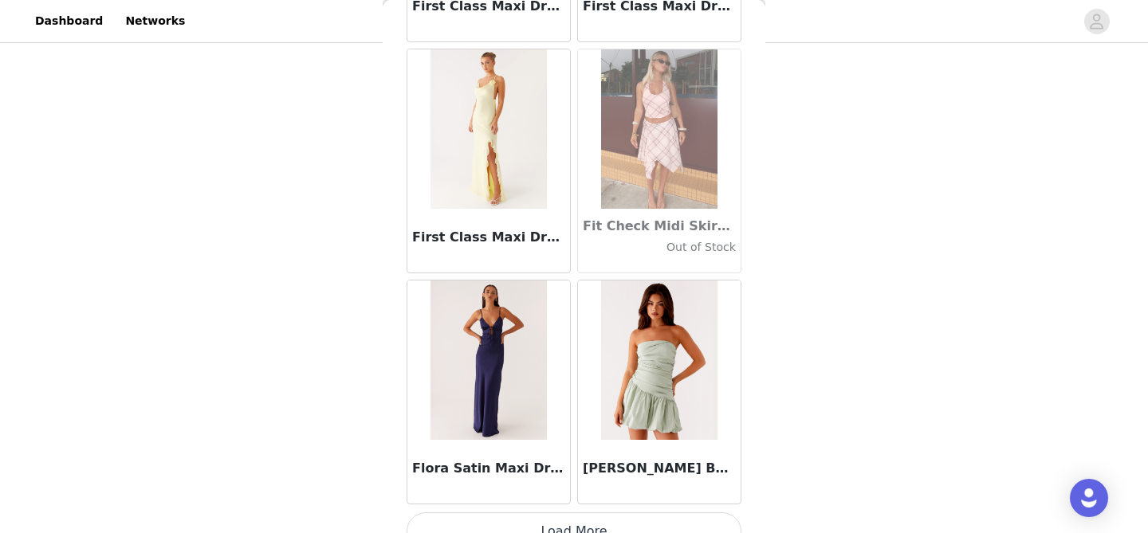
scroll to position [36577, 0]
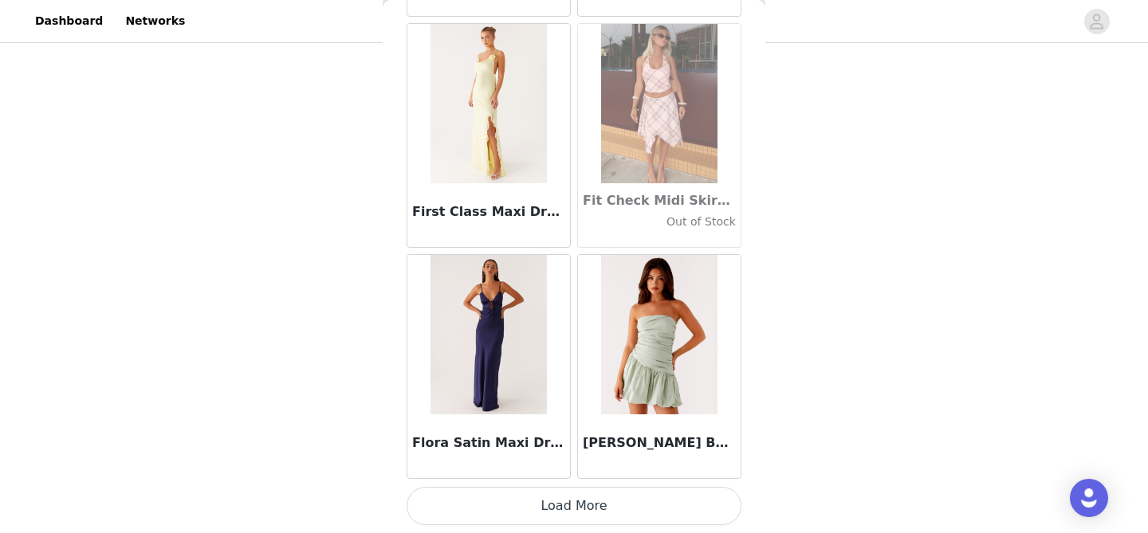
click at [599, 494] on button "Load More" at bounding box center [573, 506] width 335 height 38
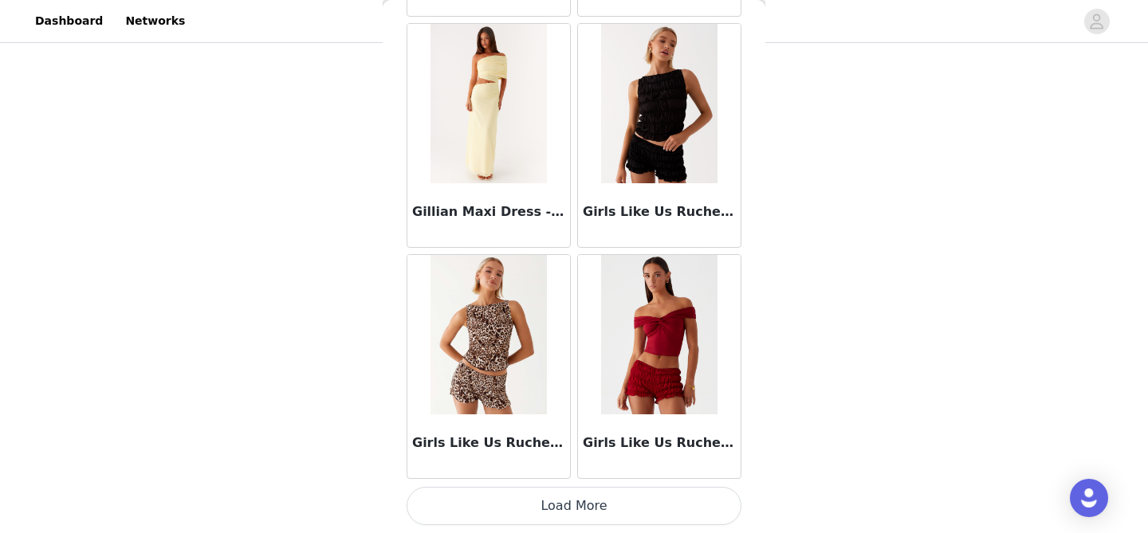
click at [591, 500] on button "Load More" at bounding box center [573, 506] width 335 height 38
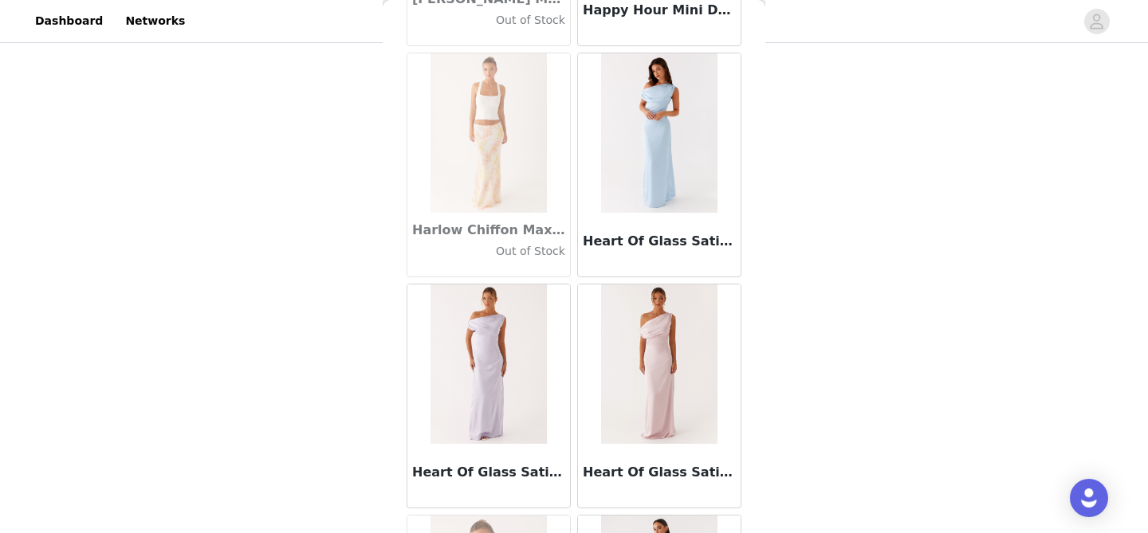
scroll to position [41200, 0]
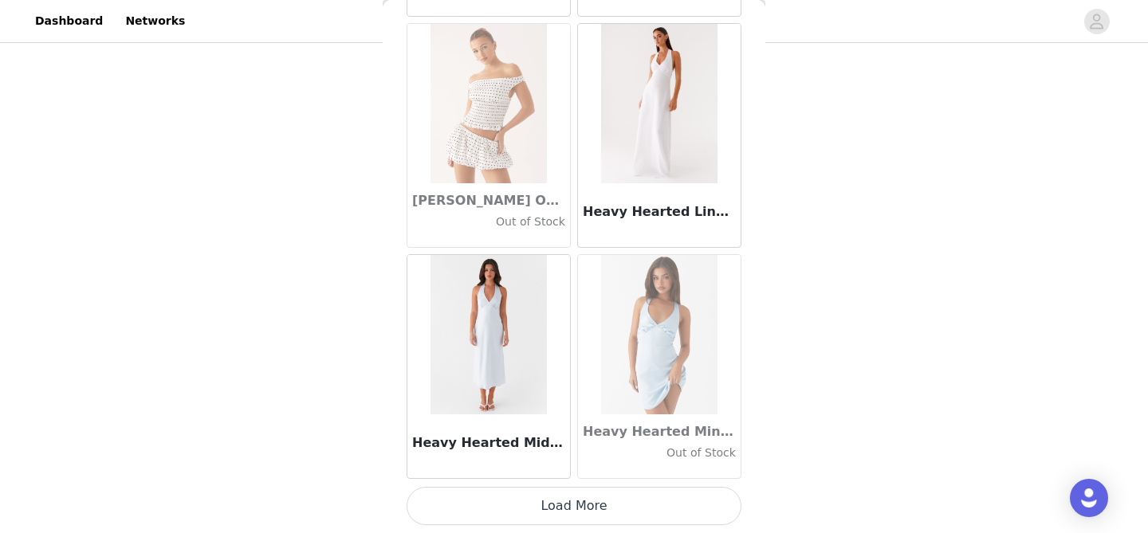
click at [609, 519] on button "Load More" at bounding box center [573, 506] width 335 height 38
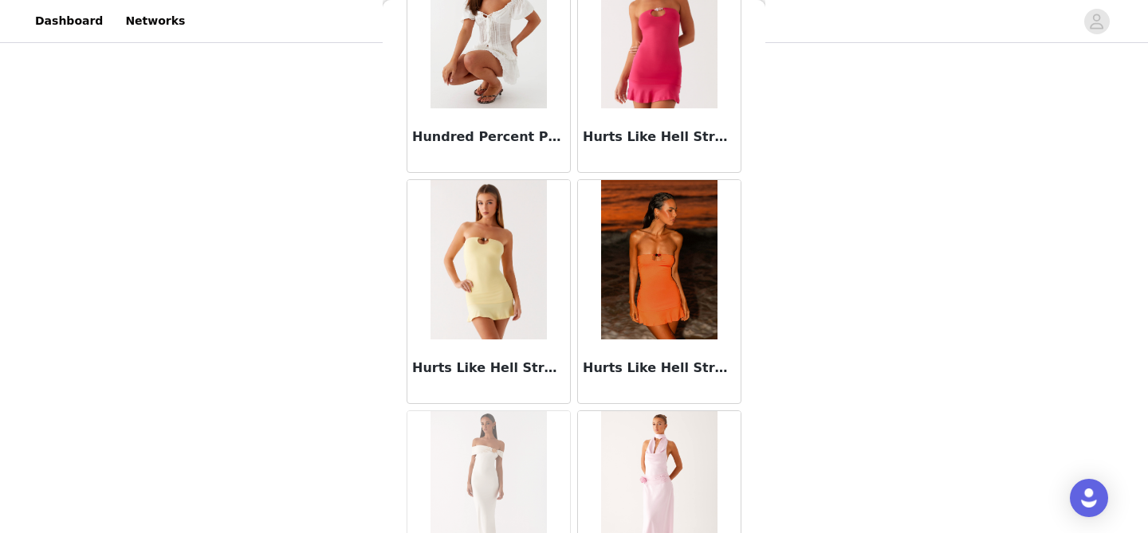
scroll to position [43512, 0]
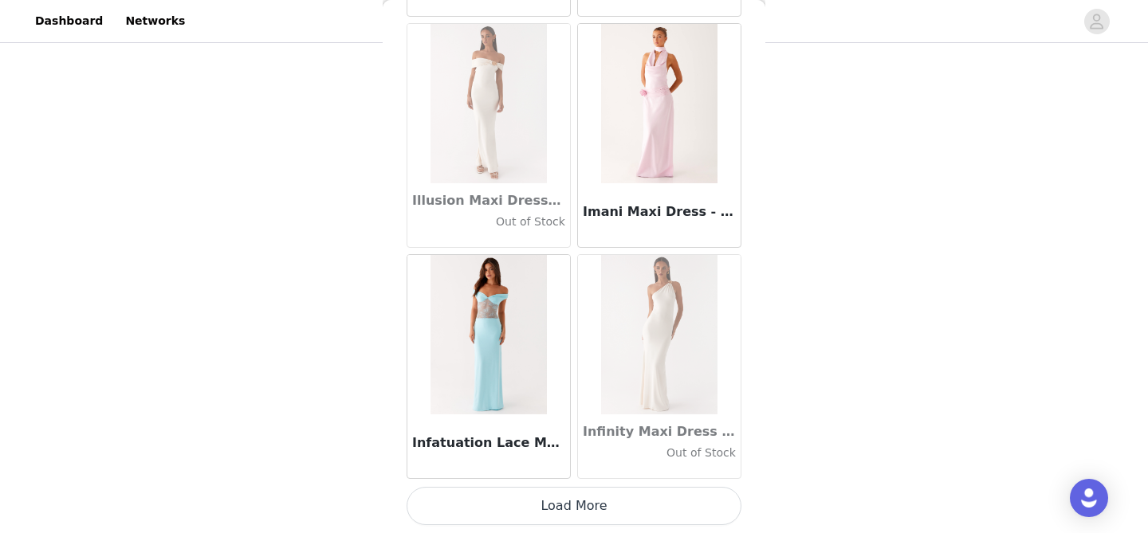
click at [562, 507] on button "Load More" at bounding box center [573, 506] width 335 height 38
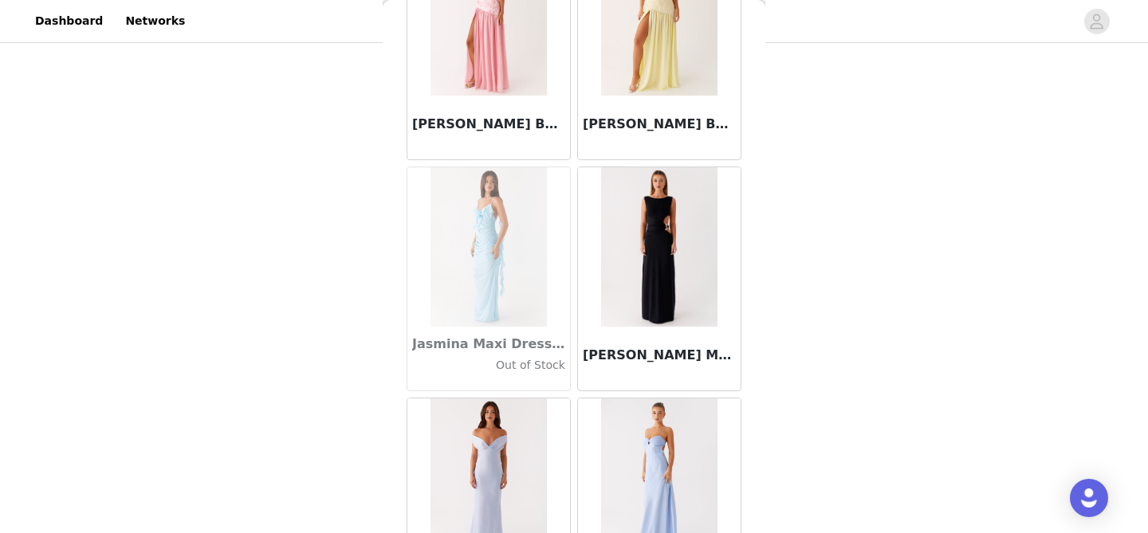
scroll to position [45823, 0]
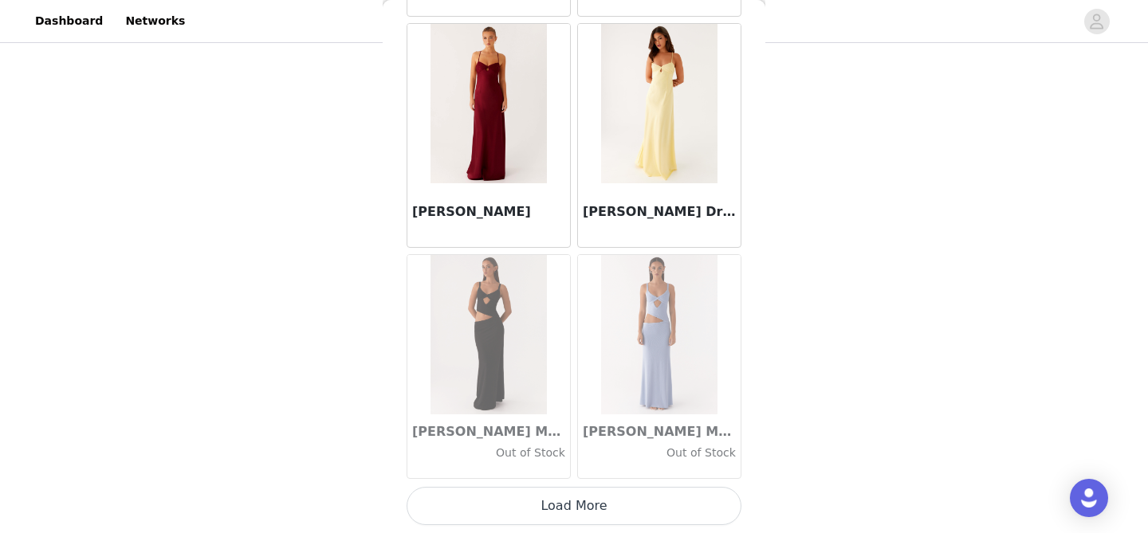
click at [551, 512] on button "Load More" at bounding box center [573, 506] width 335 height 38
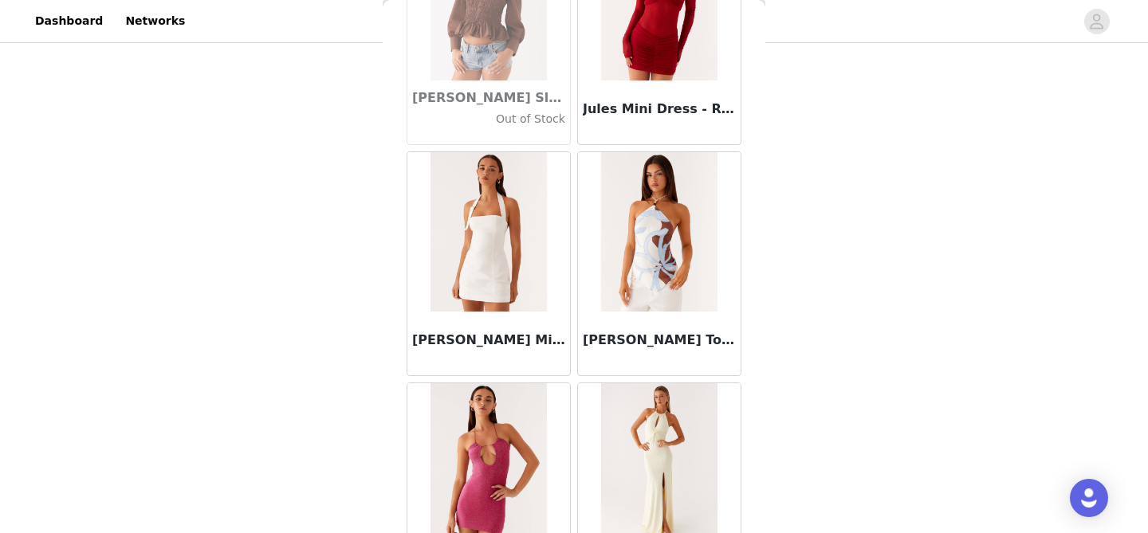
scroll to position [48134, 0]
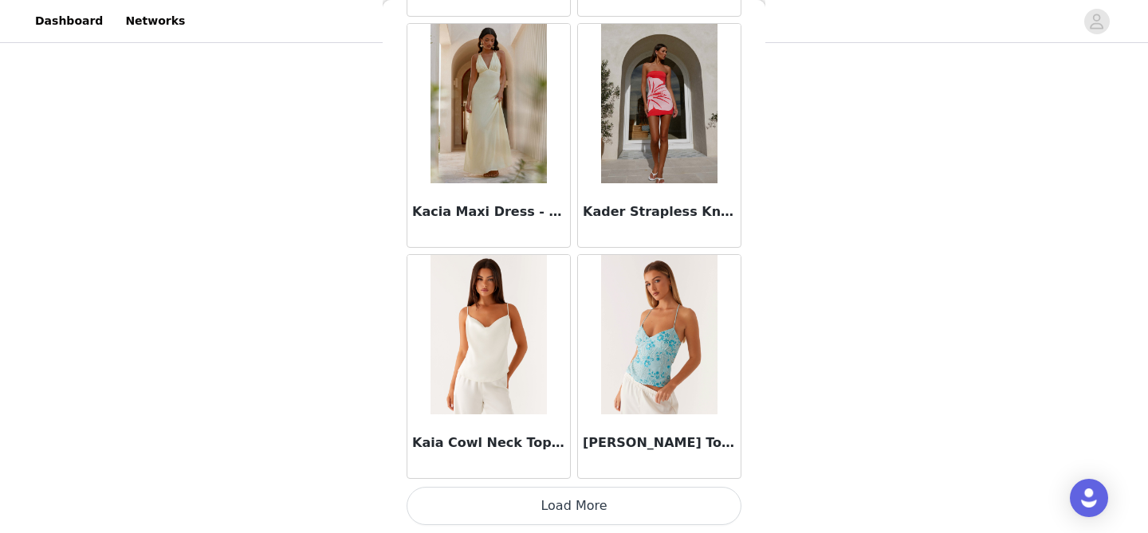
click at [578, 487] on button "Load More" at bounding box center [573, 506] width 335 height 38
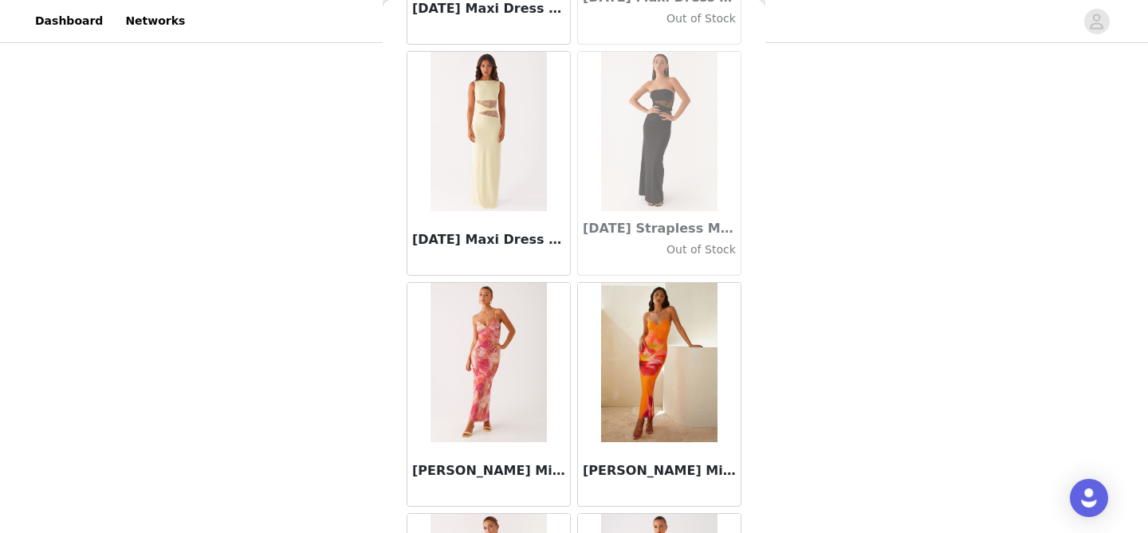
scroll to position [50446, 0]
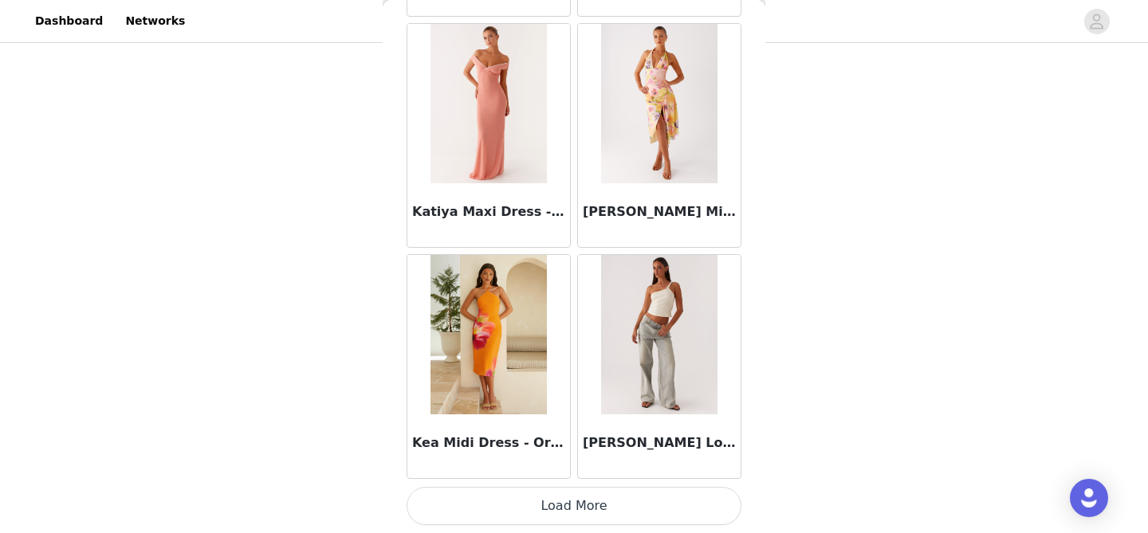
click at [607, 499] on button "Load More" at bounding box center [573, 506] width 335 height 38
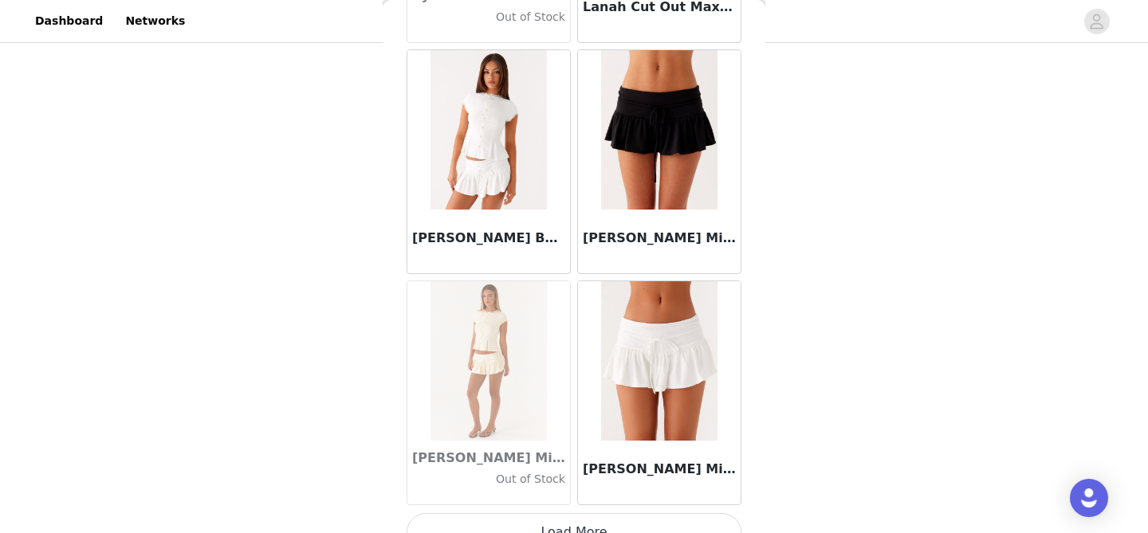
scroll to position [52757, 0]
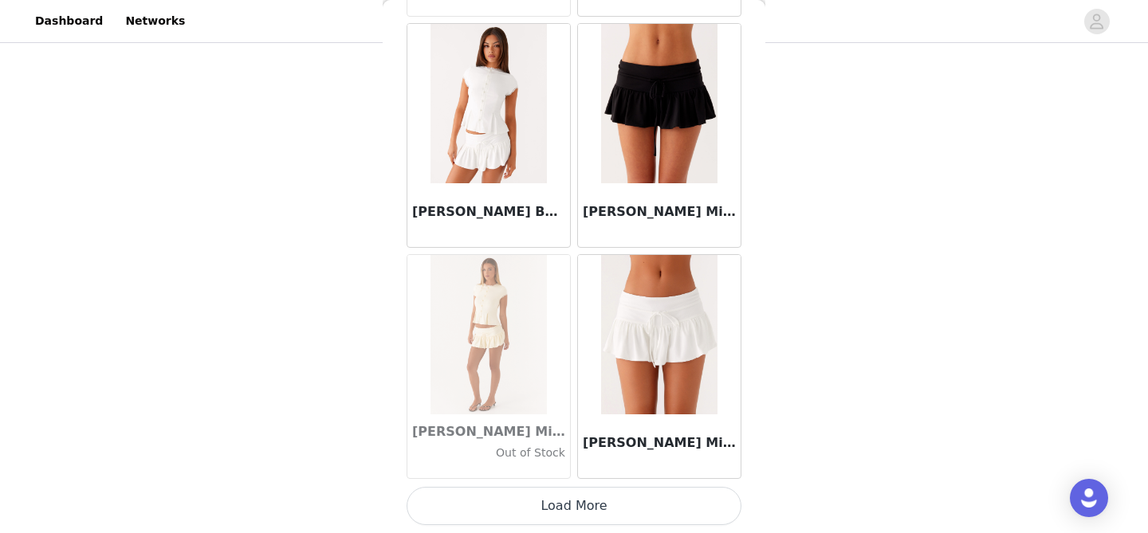
click at [580, 517] on button "Load More" at bounding box center [573, 506] width 335 height 38
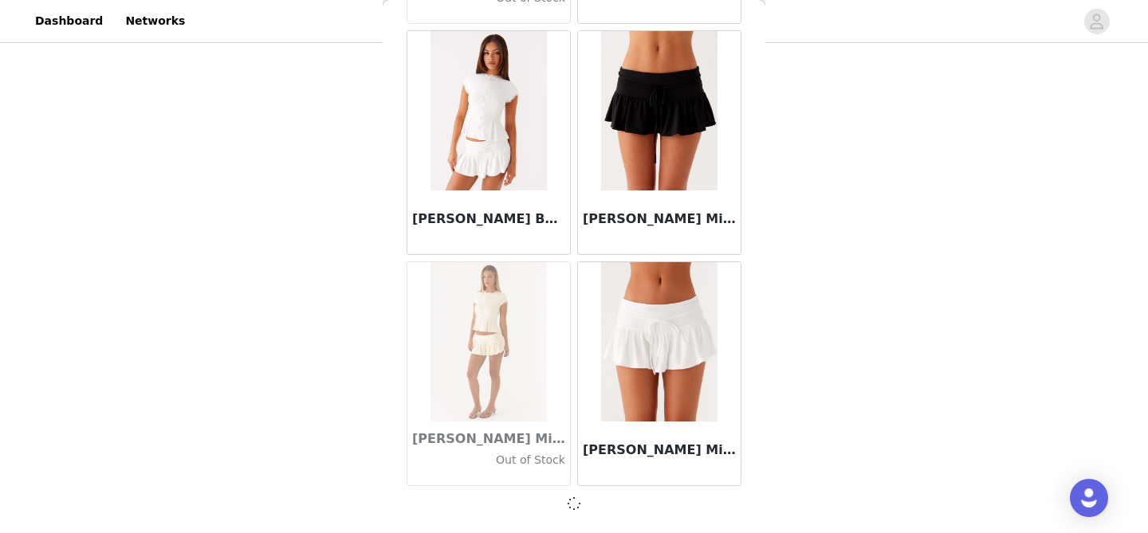
scroll to position [52750, 0]
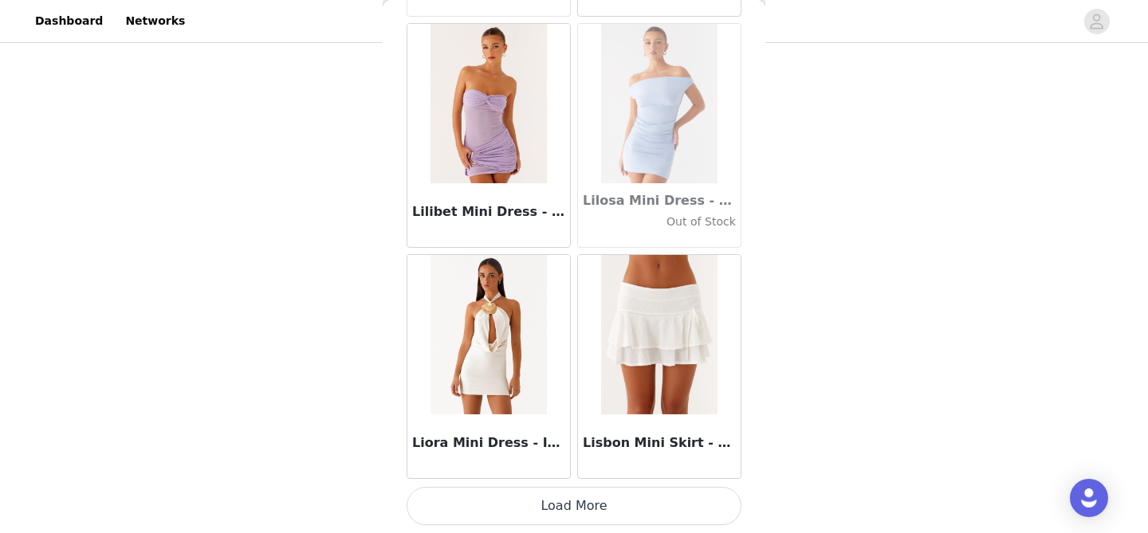
click at [588, 513] on button "Load More" at bounding box center [573, 506] width 335 height 38
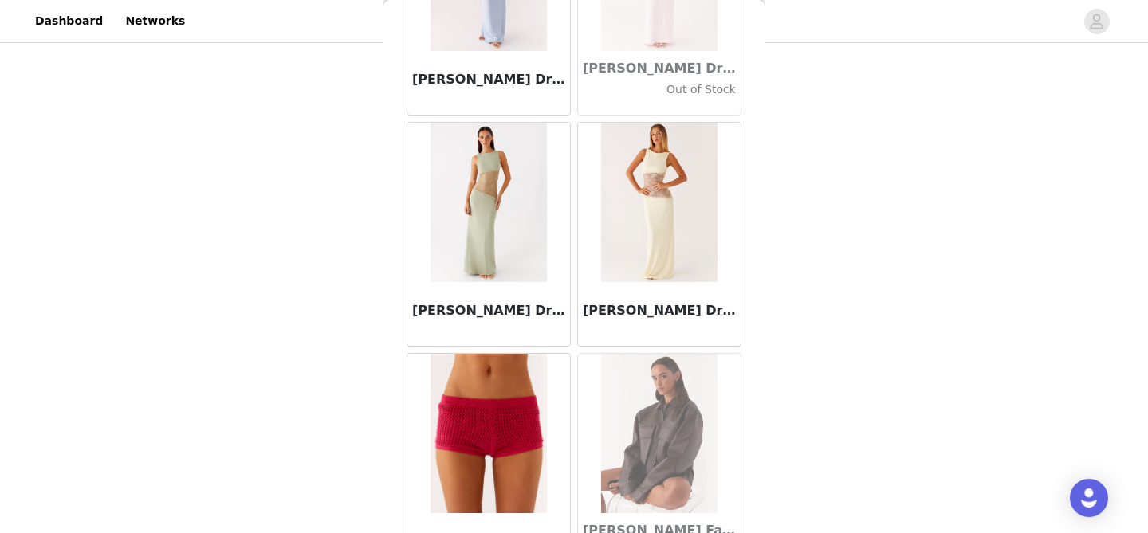
scroll to position [57380, 0]
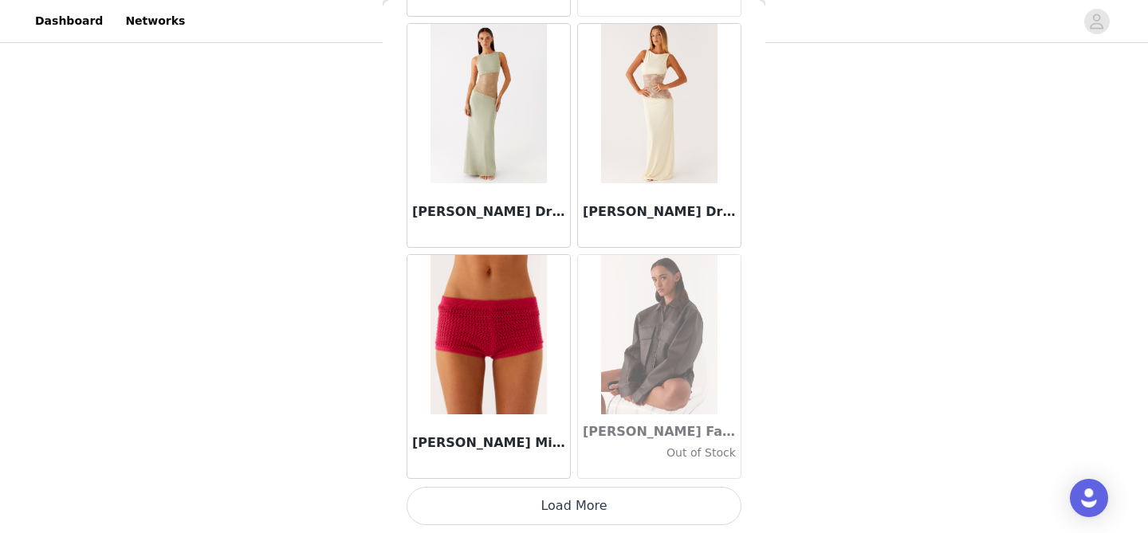
click at [605, 511] on button "Load More" at bounding box center [573, 506] width 335 height 38
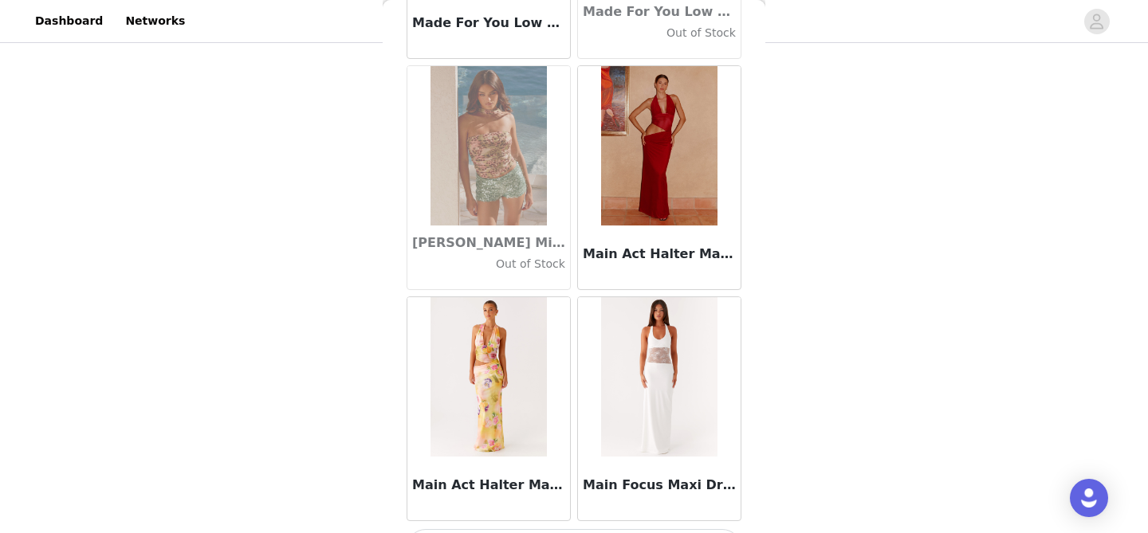
scroll to position [59692, 0]
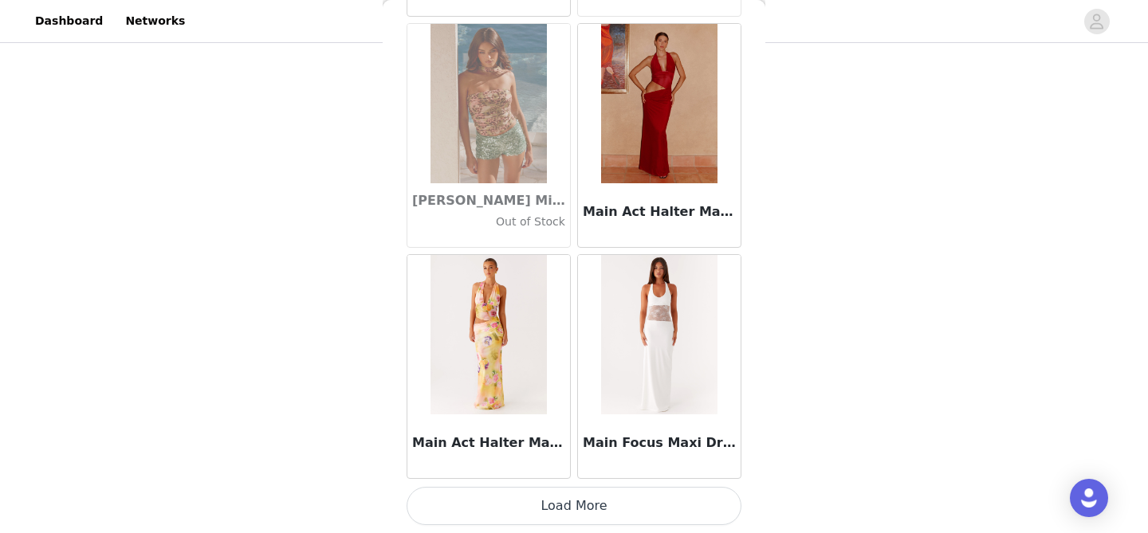
click at [589, 506] on button "Load More" at bounding box center [573, 506] width 335 height 38
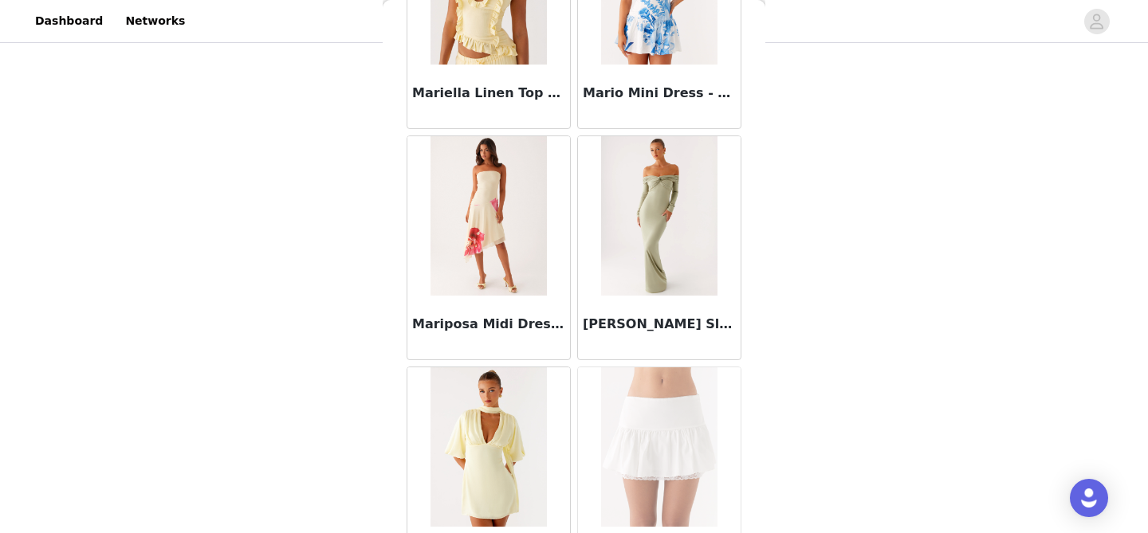
scroll to position [62003, 0]
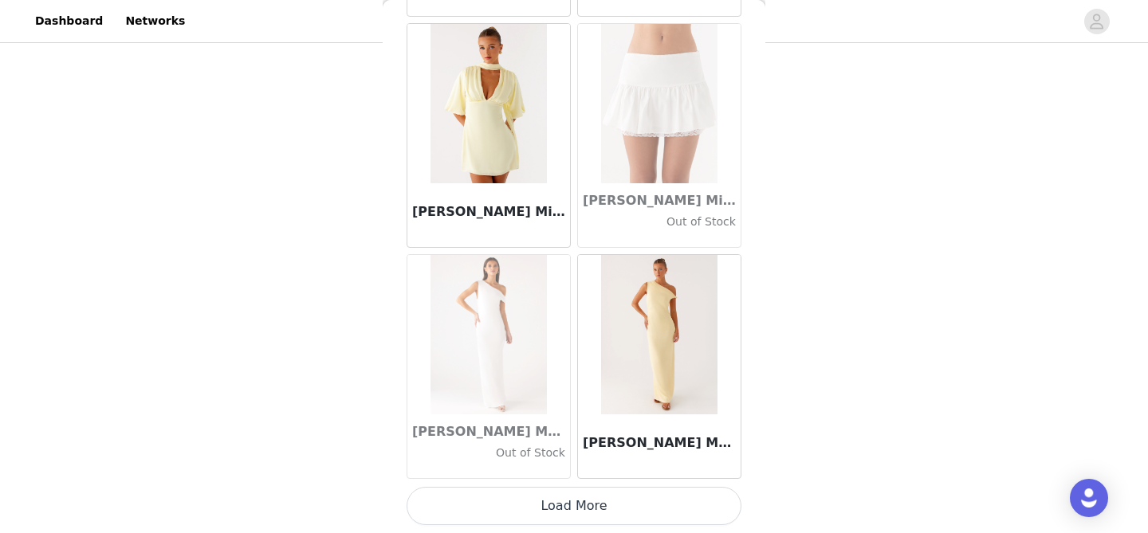
click at [595, 508] on button "Load More" at bounding box center [573, 506] width 335 height 38
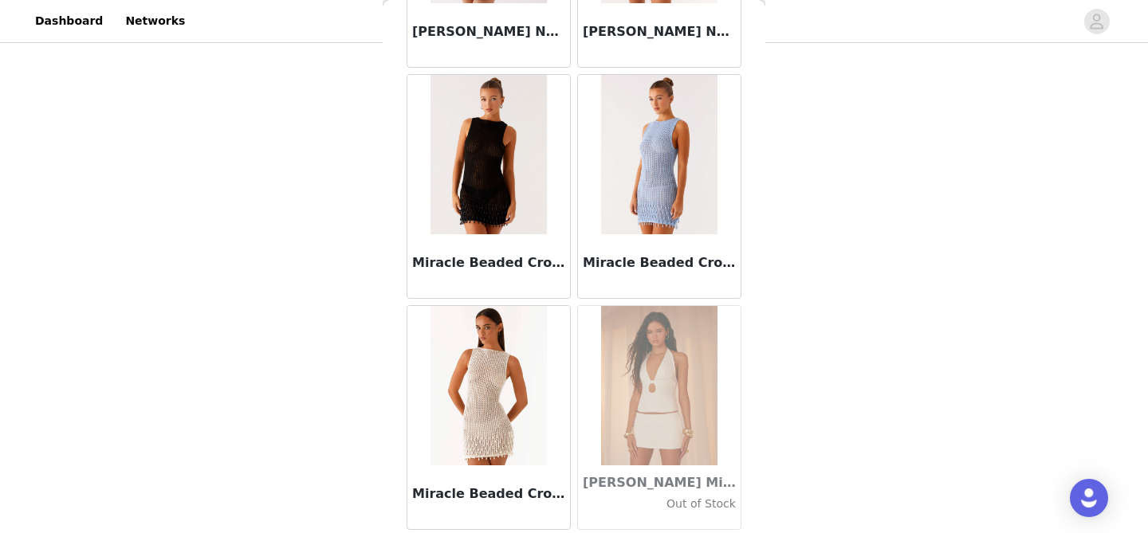
scroll to position [64314, 0]
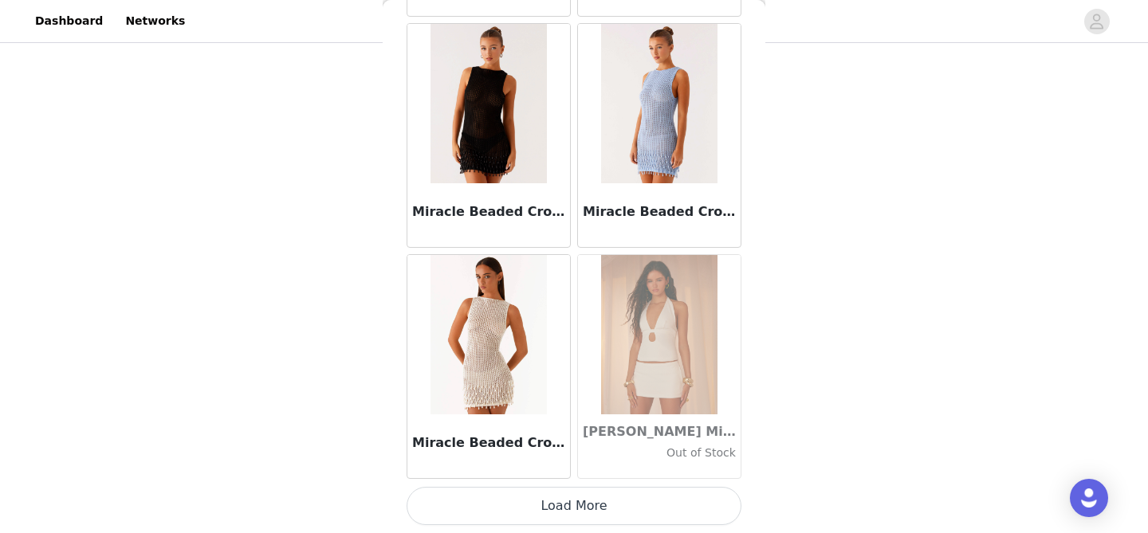
click at [611, 510] on button "Load More" at bounding box center [573, 506] width 335 height 38
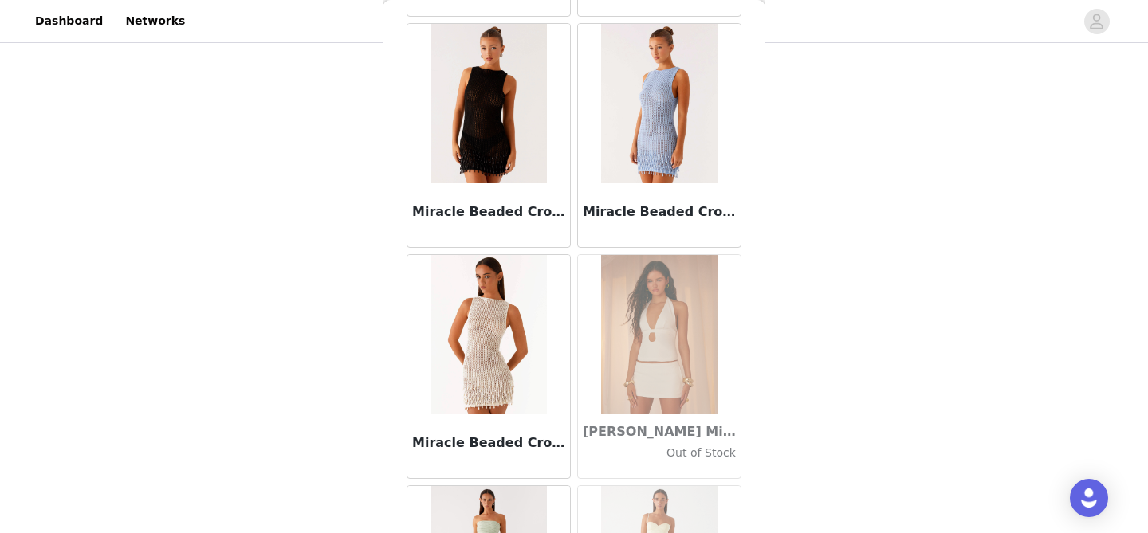
click at [0, 0] on div "Dashboard Networks STEP 1 OF 5 Select your styles! Please note that the sizes a…" at bounding box center [574, 186] width 1148 height 696
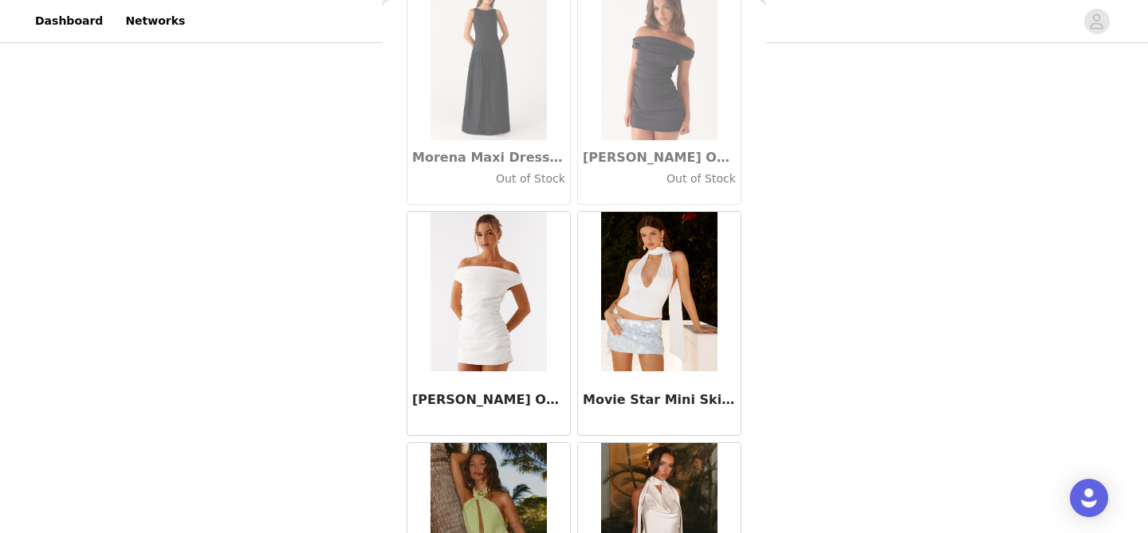
scroll to position [66626, 0]
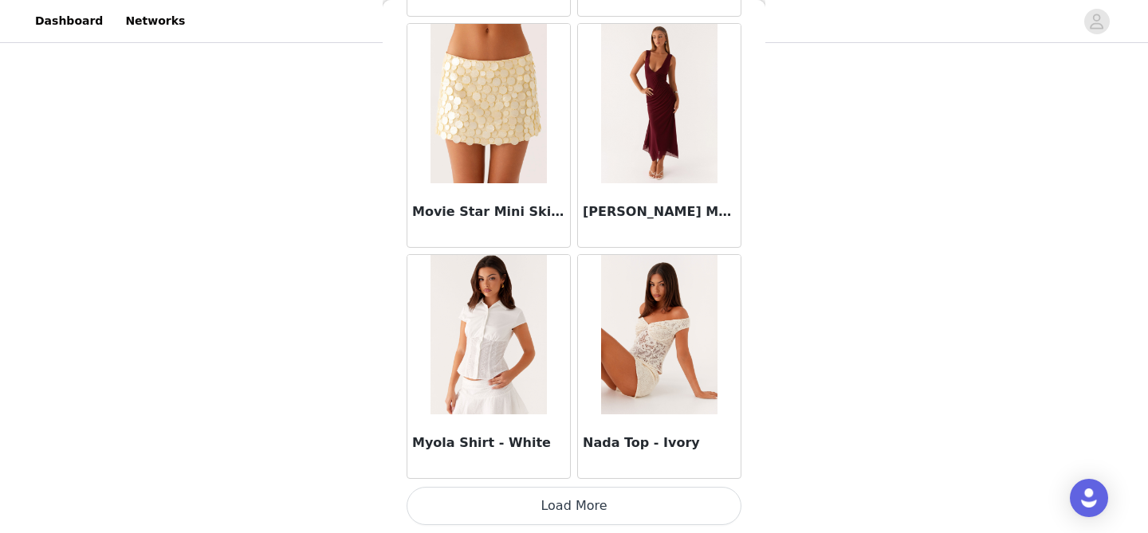
click at [586, 518] on button "Load More" at bounding box center [573, 506] width 335 height 38
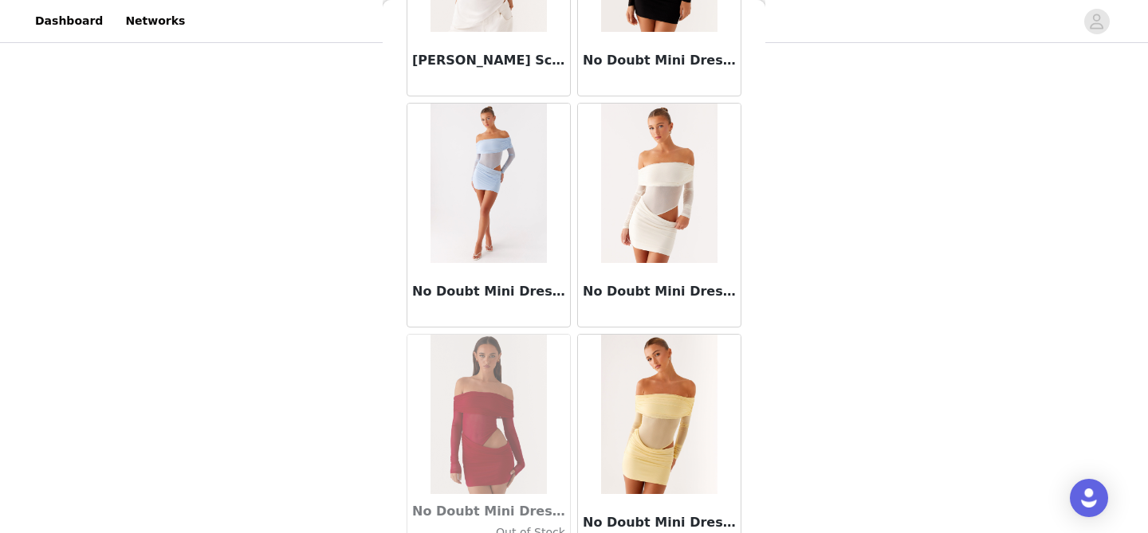
scroll to position [68937, 0]
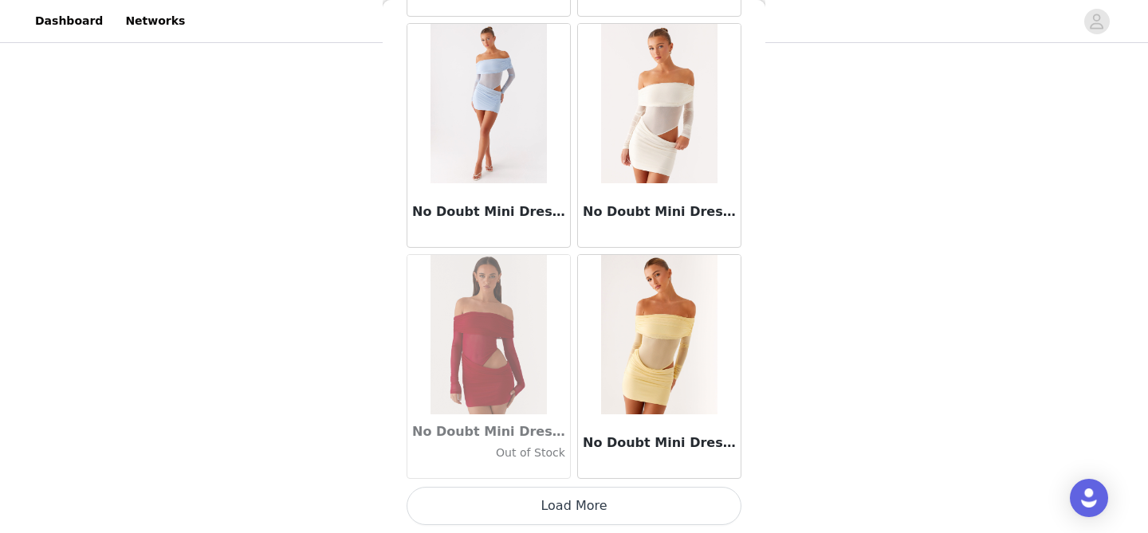
click at [582, 489] on button "Load More" at bounding box center [573, 506] width 335 height 38
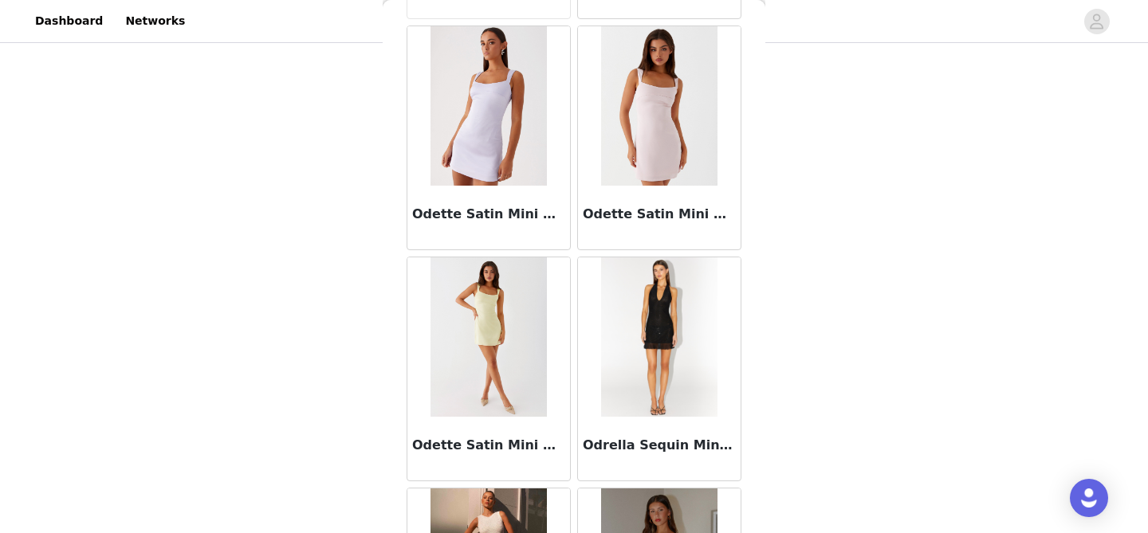
scroll to position [71249, 0]
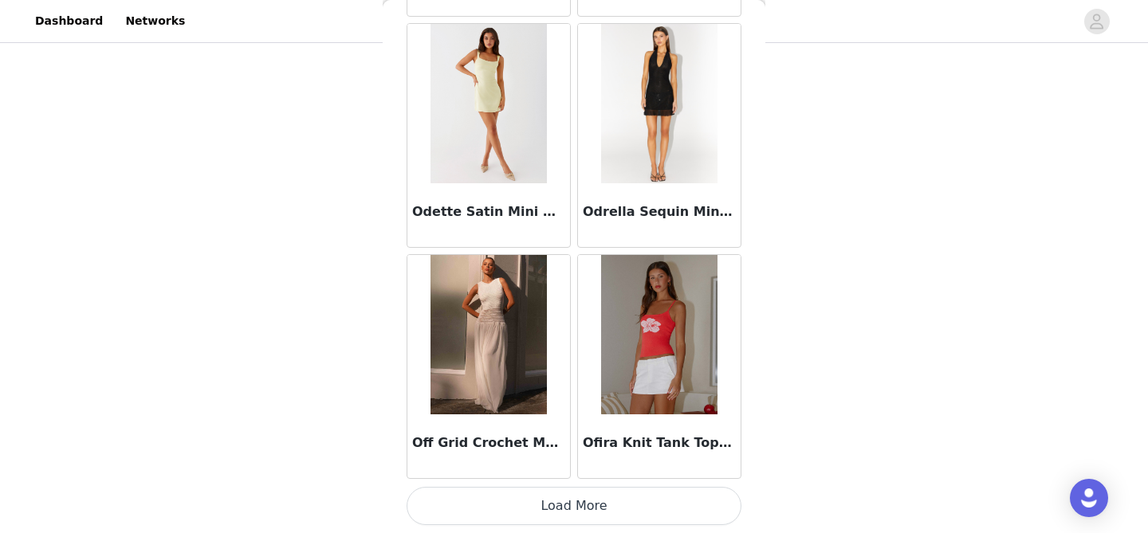
click at [579, 516] on button "Load More" at bounding box center [573, 506] width 335 height 38
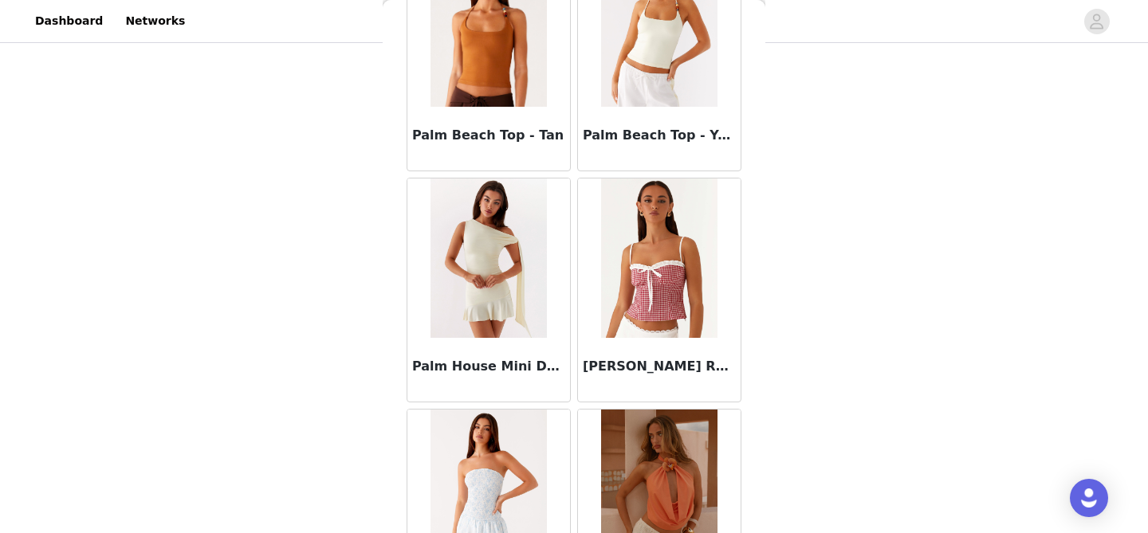
scroll to position [73560, 0]
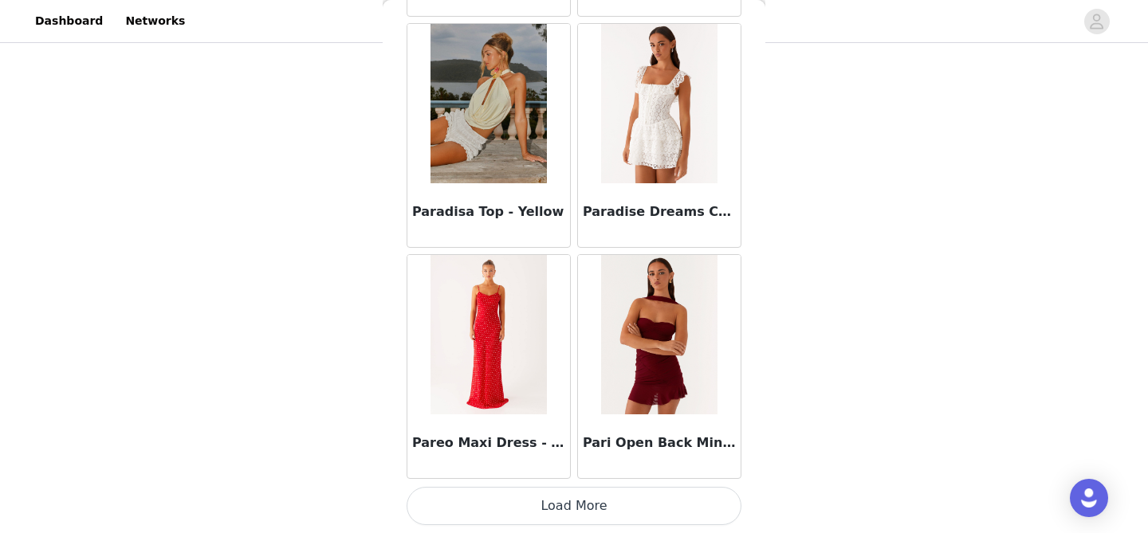
click at [612, 511] on button "Load More" at bounding box center [573, 506] width 335 height 38
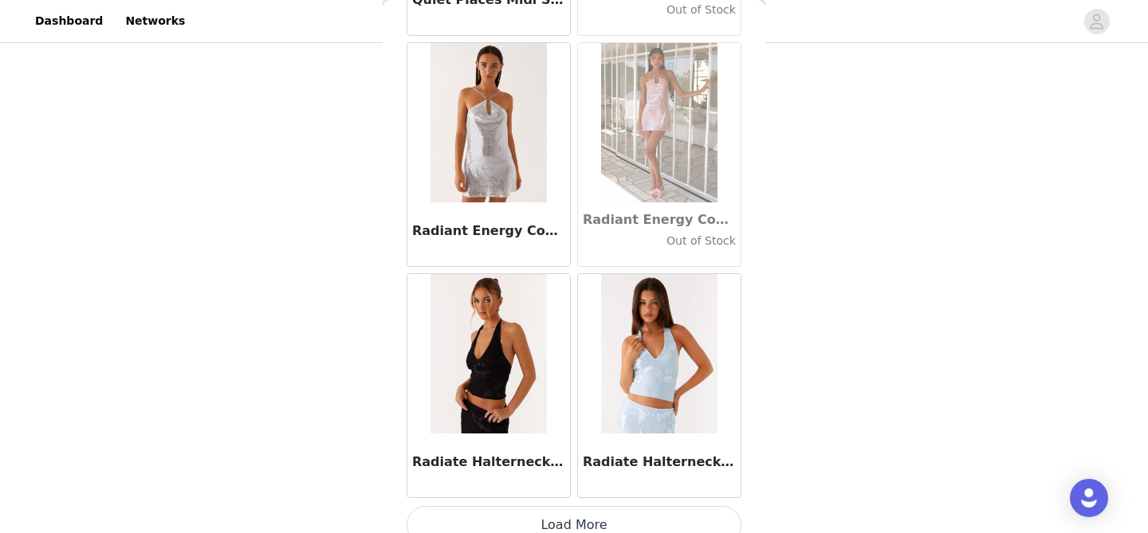
scroll to position [75872, 0]
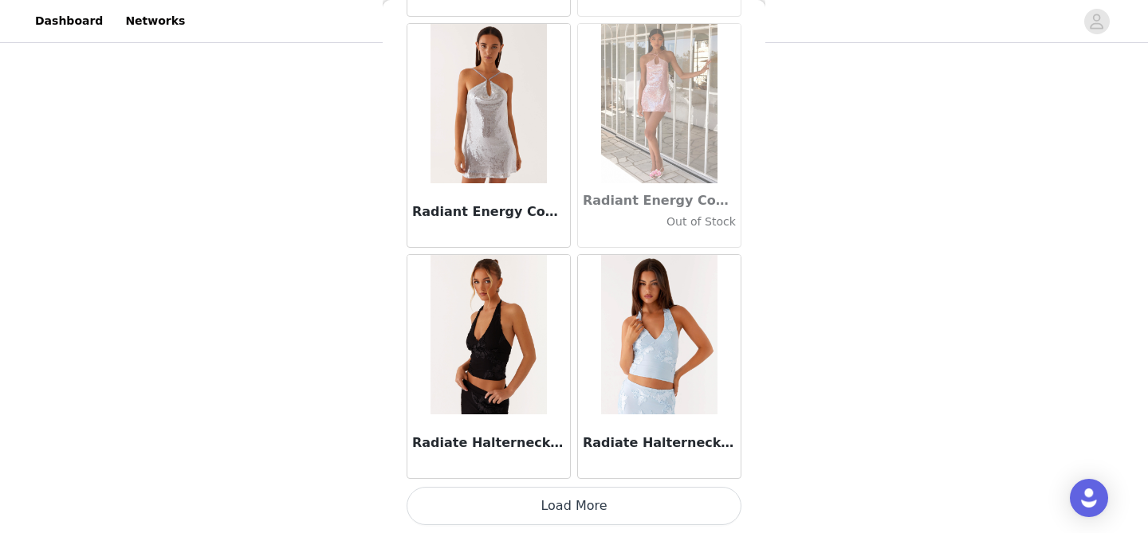
click at [585, 502] on button "Load More" at bounding box center [573, 506] width 335 height 38
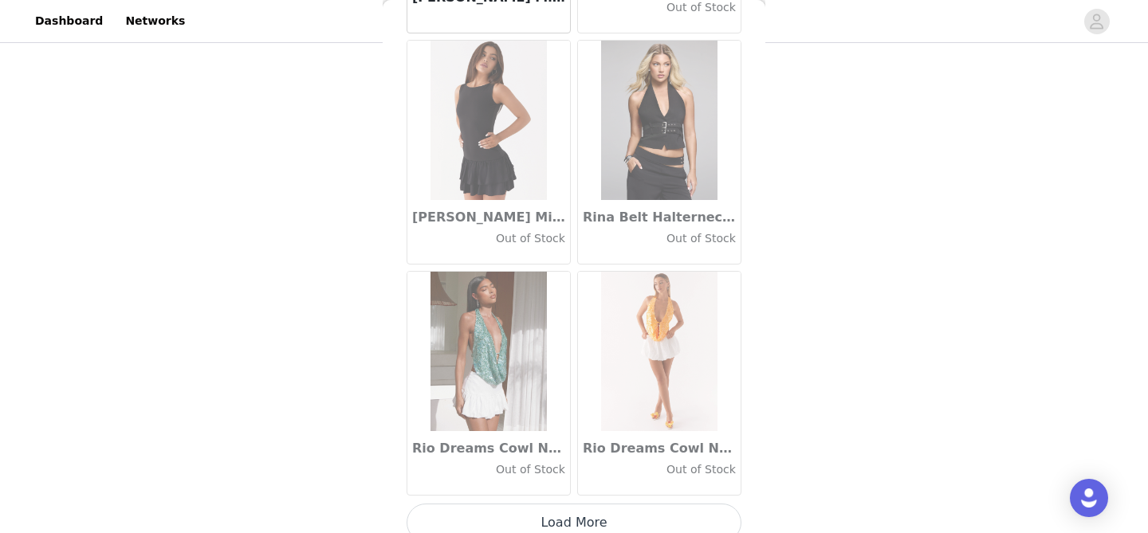
scroll to position [78183, 0]
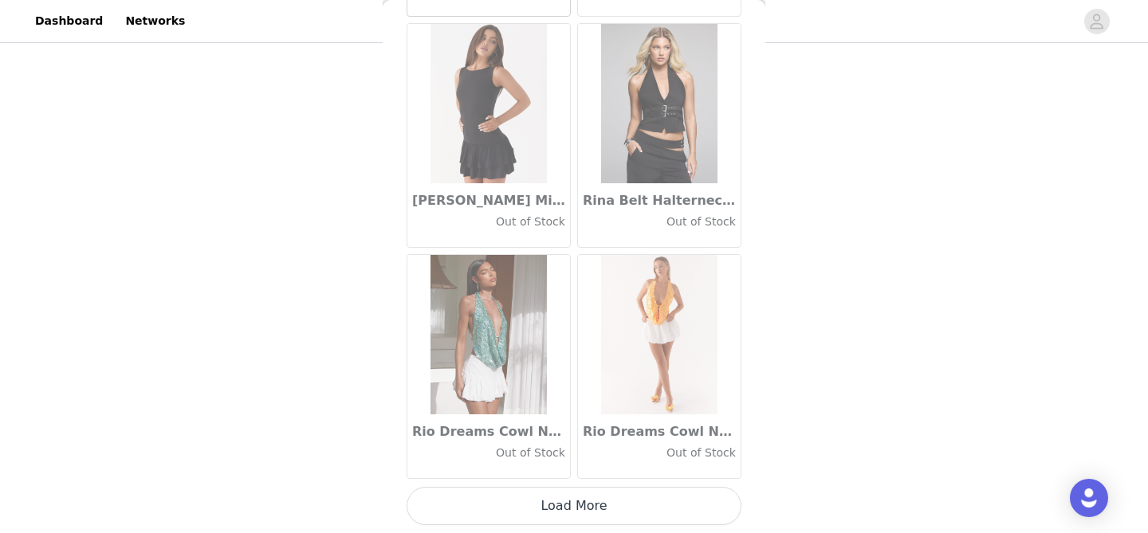
click at [569, 508] on button "Load More" at bounding box center [573, 506] width 335 height 38
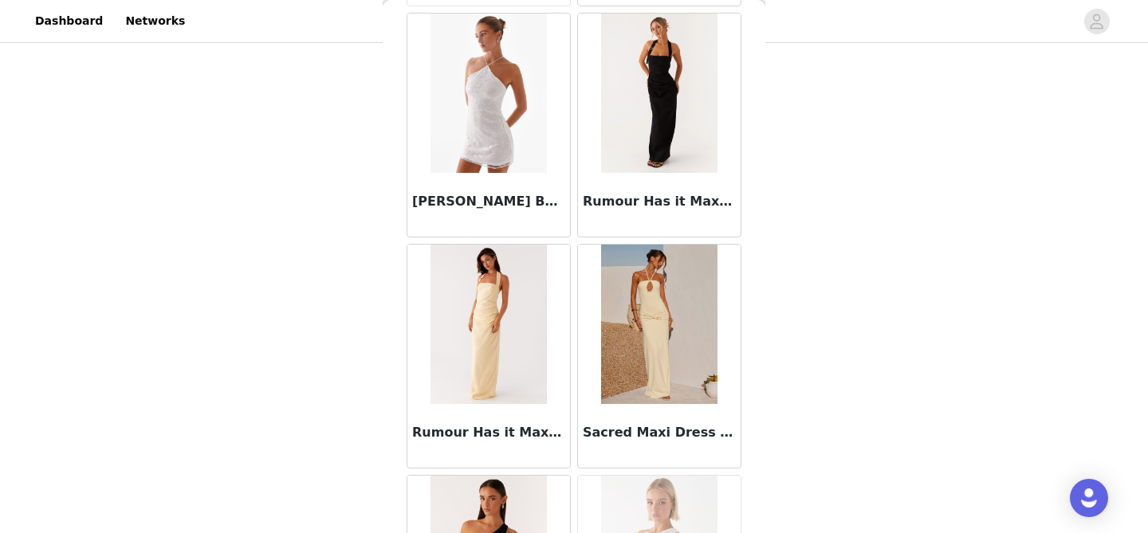
scroll to position [80494, 0]
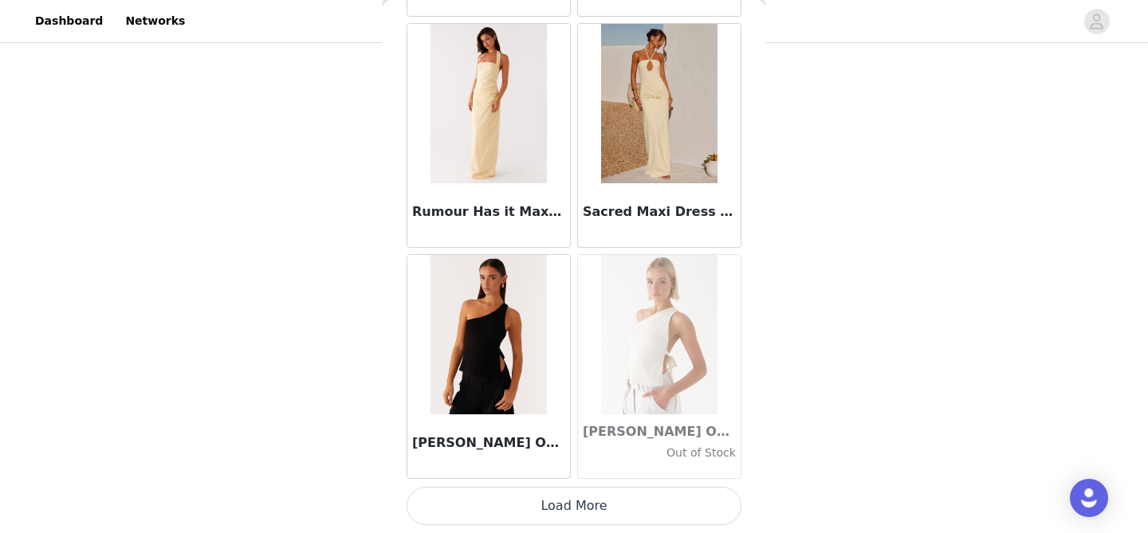
click at [556, 514] on button "Load More" at bounding box center [573, 506] width 335 height 38
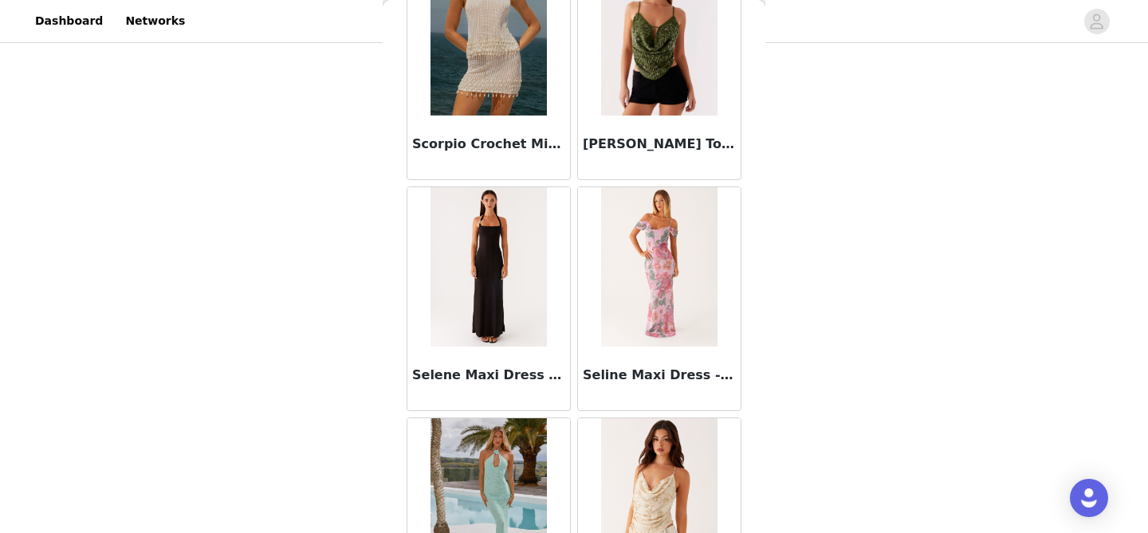
scroll to position [82806, 0]
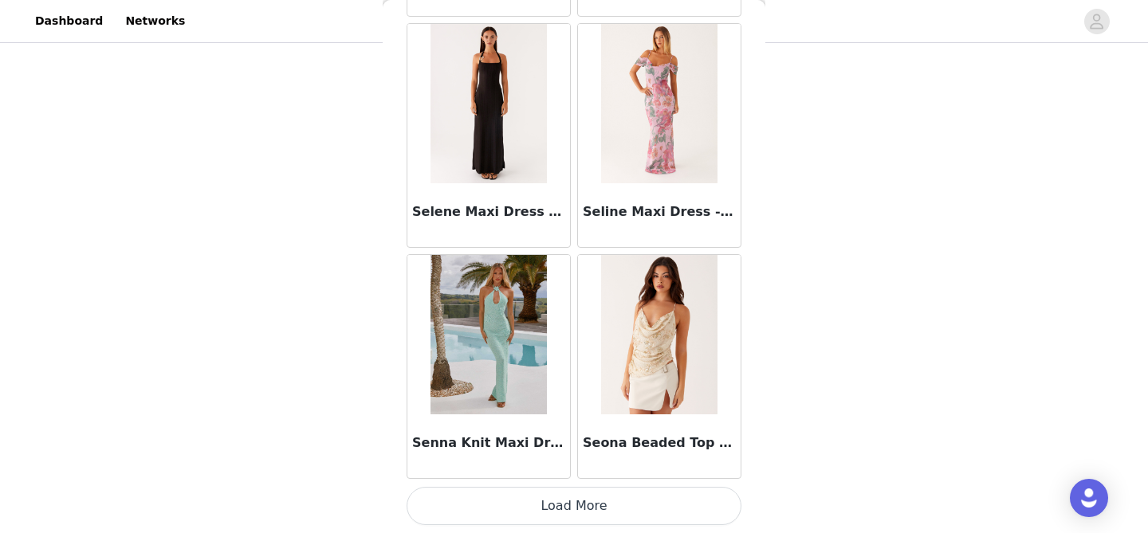
click at [611, 501] on button "Load More" at bounding box center [573, 506] width 335 height 38
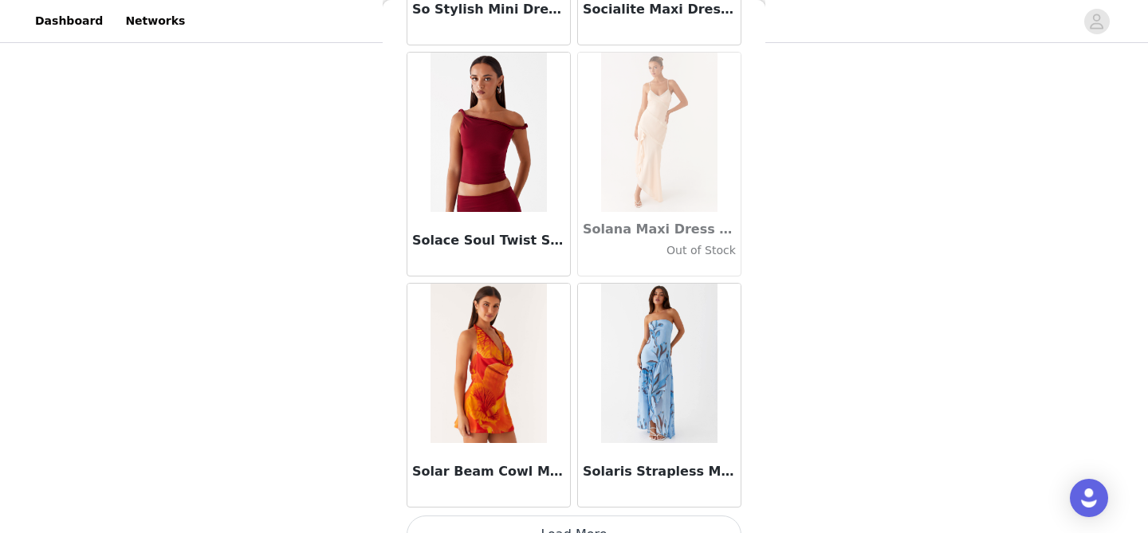
scroll to position [85117, 0]
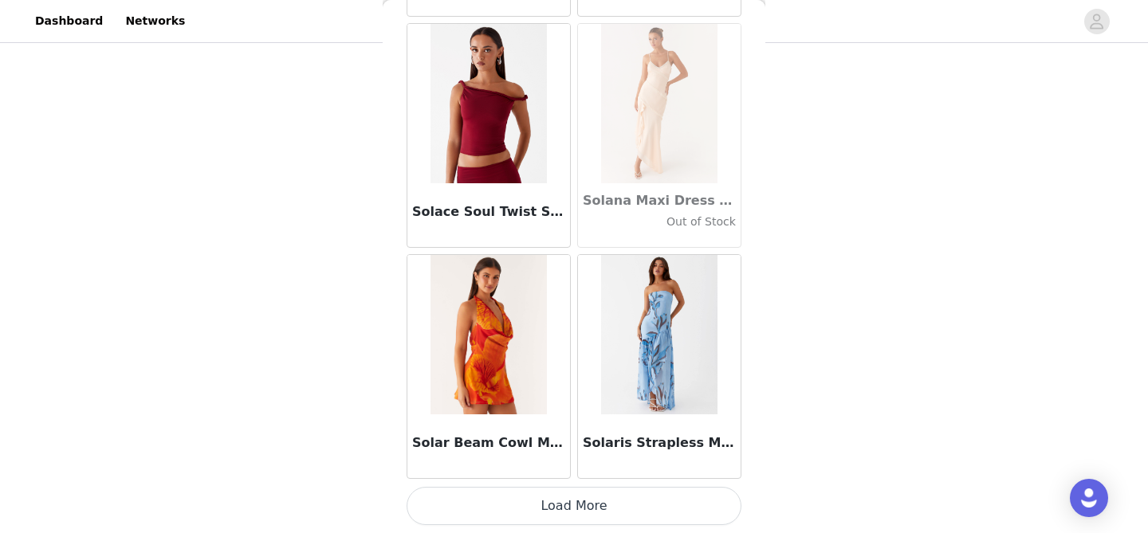
click at [605, 505] on button "Load More" at bounding box center [573, 506] width 335 height 38
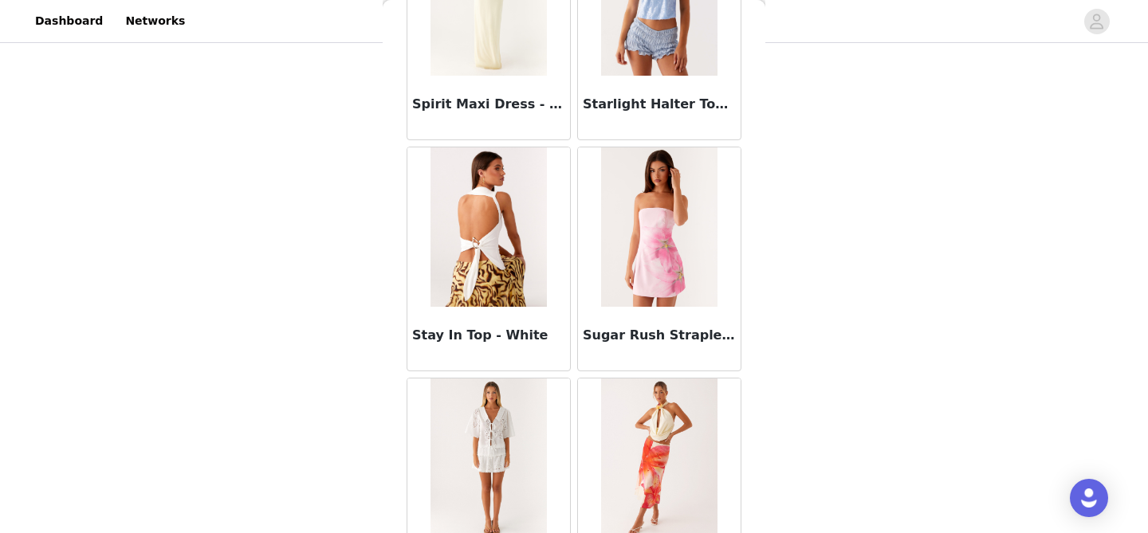
scroll to position [87429, 0]
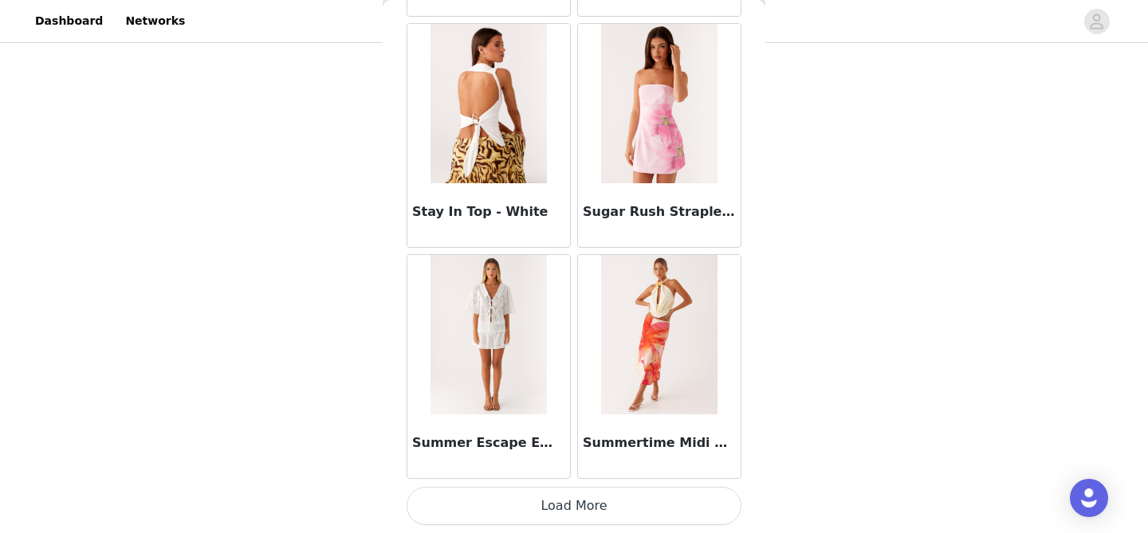
click at [605, 496] on button "Load More" at bounding box center [573, 506] width 335 height 38
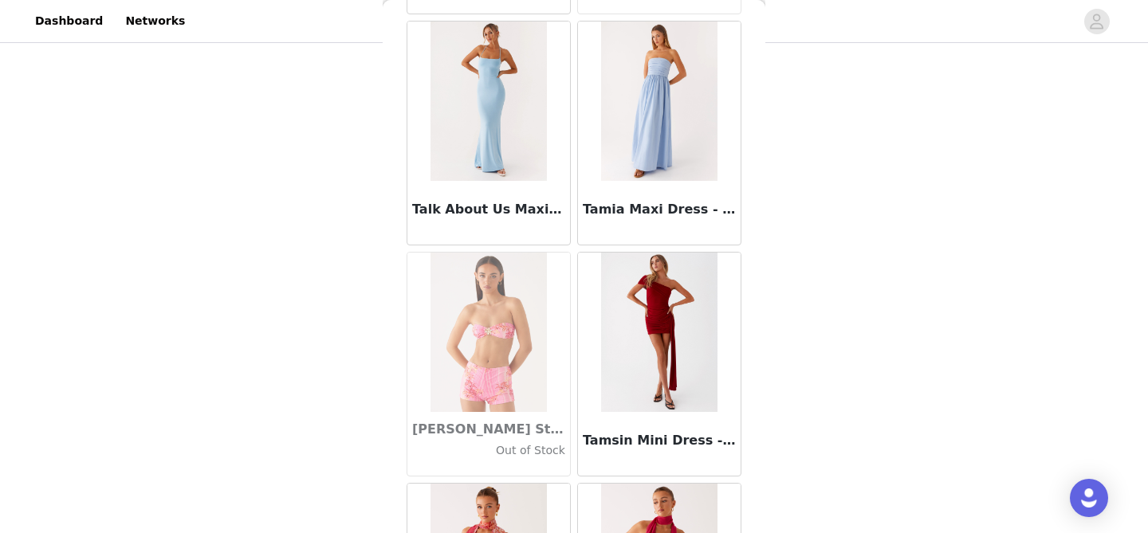
scroll to position [89740, 0]
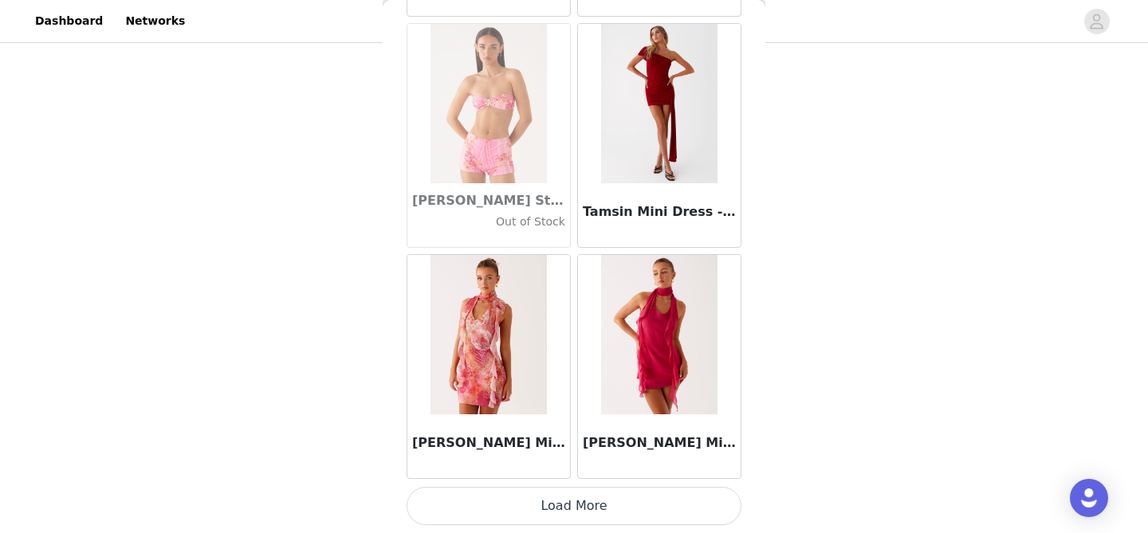
click at [600, 520] on button "Load More" at bounding box center [573, 506] width 335 height 38
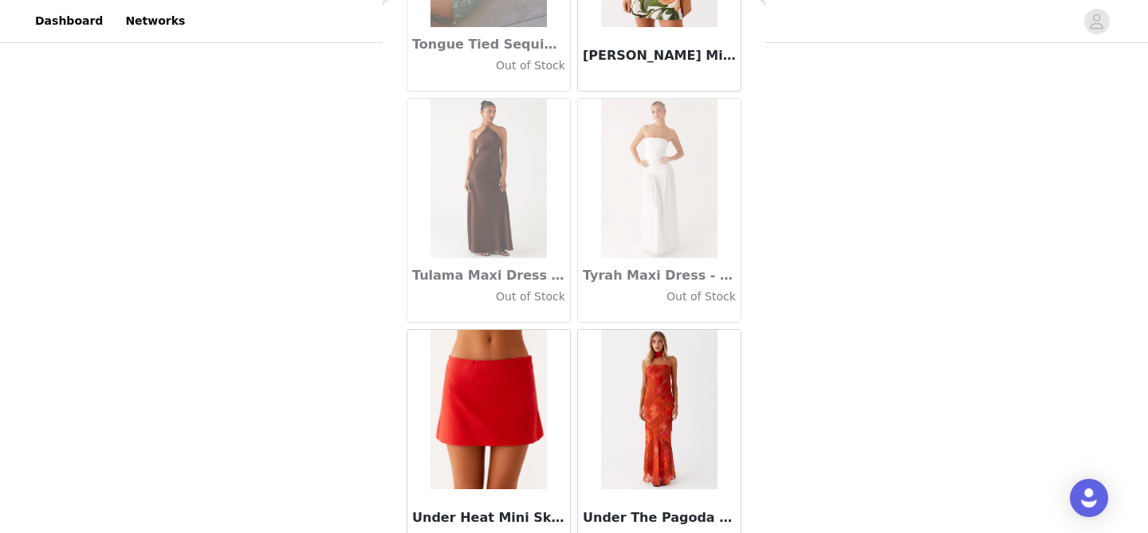
scroll to position [92052, 0]
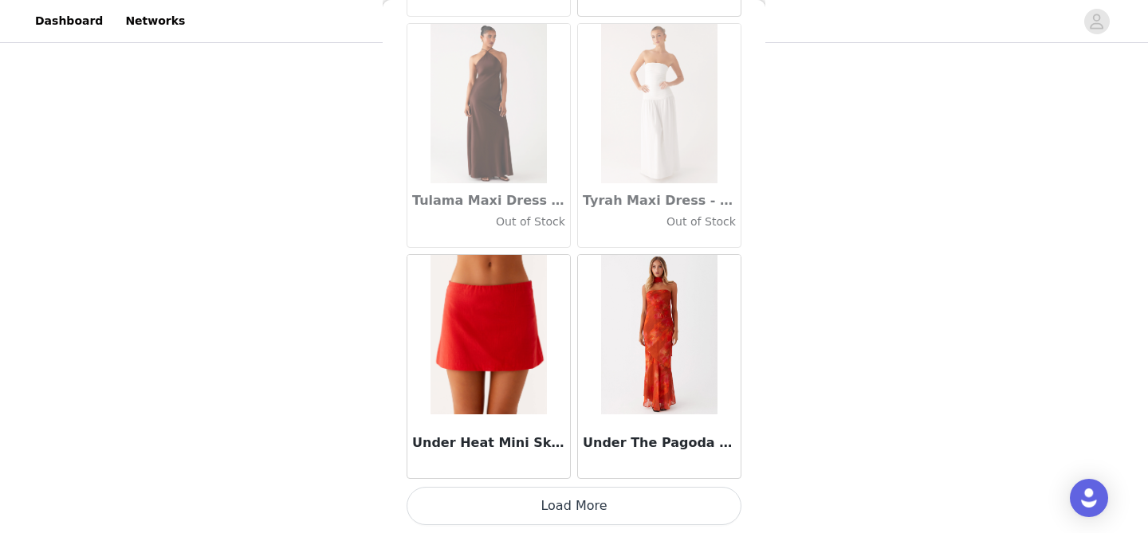
click at [620, 520] on button "Load More" at bounding box center [573, 506] width 335 height 38
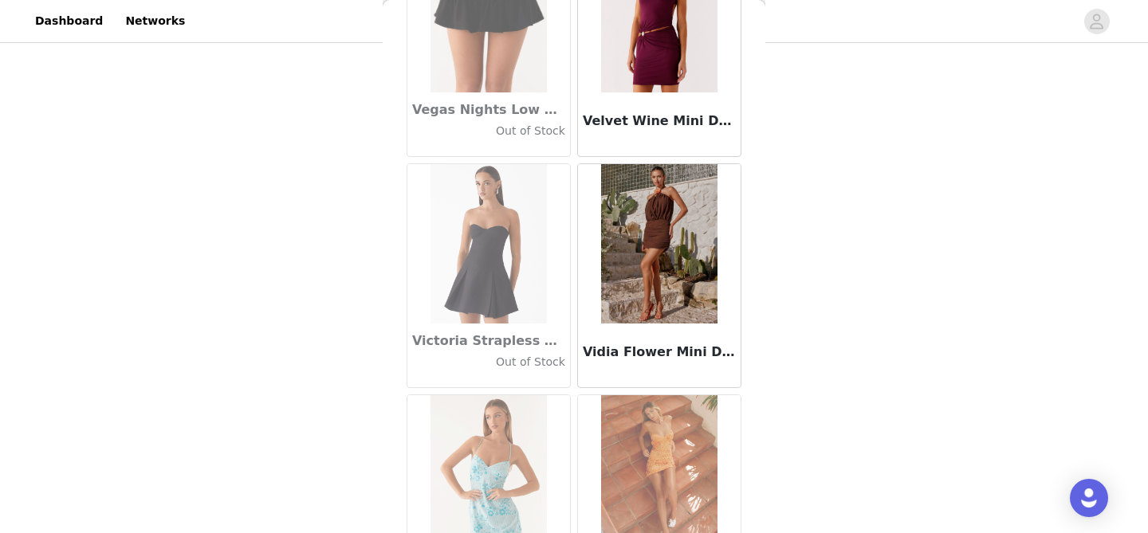
scroll to position [94363, 0]
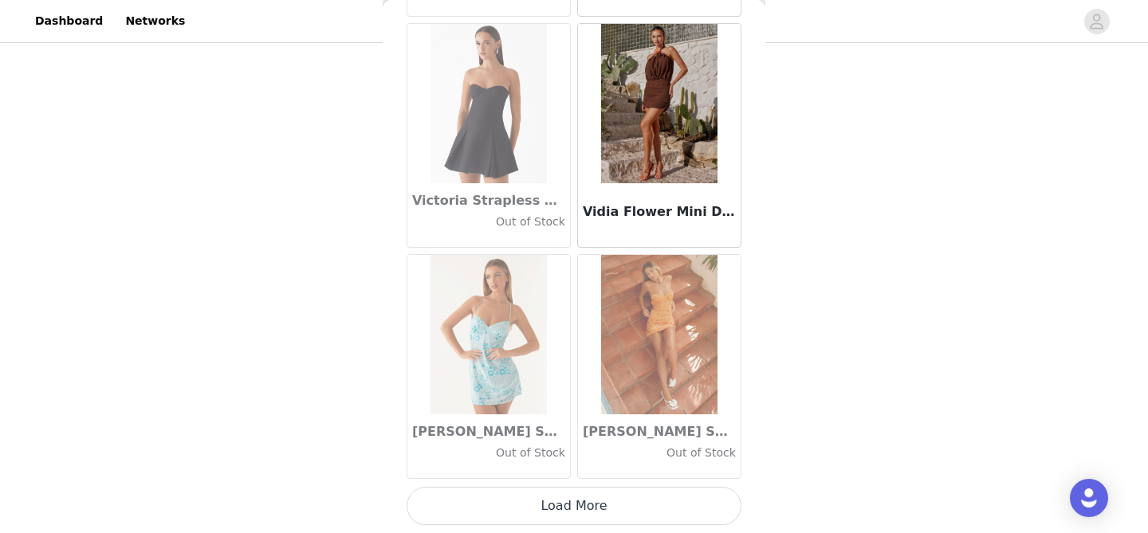
click at [605, 514] on button "Load More" at bounding box center [573, 506] width 335 height 38
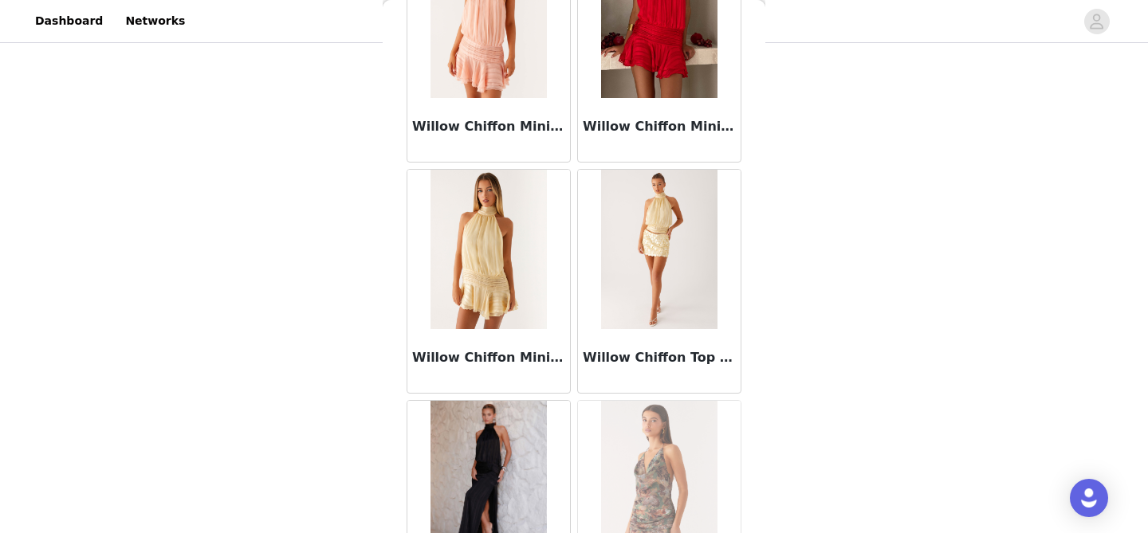
scroll to position [96675, 0]
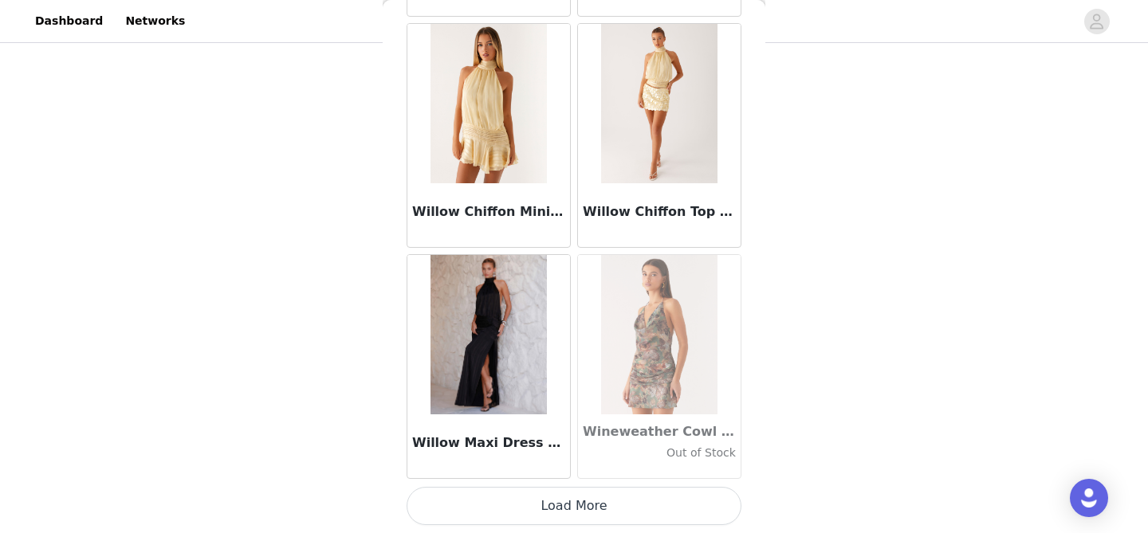
click at [556, 521] on button "Load More" at bounding box center [573, 506] width 335 height 38
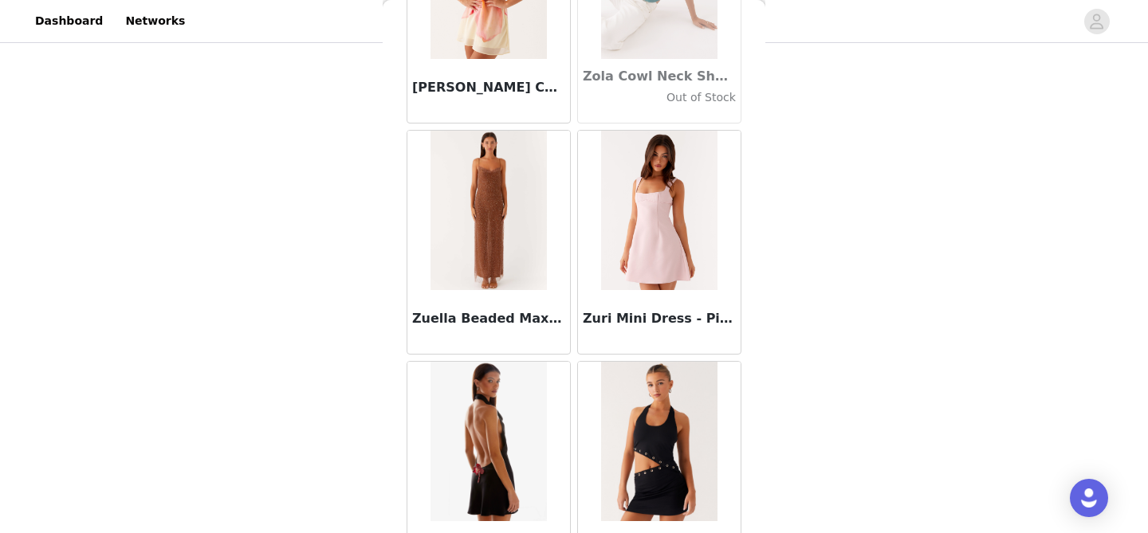
scroll to position [98986, 0]
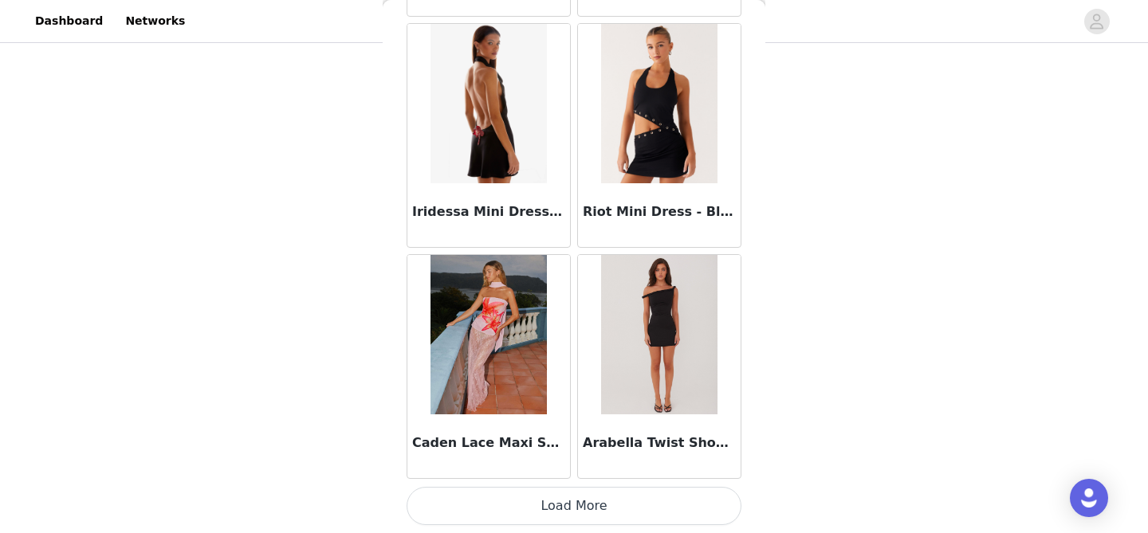
click at [581, 513] on button "Load More" at bounding box center [573, 506] width 335 height 38
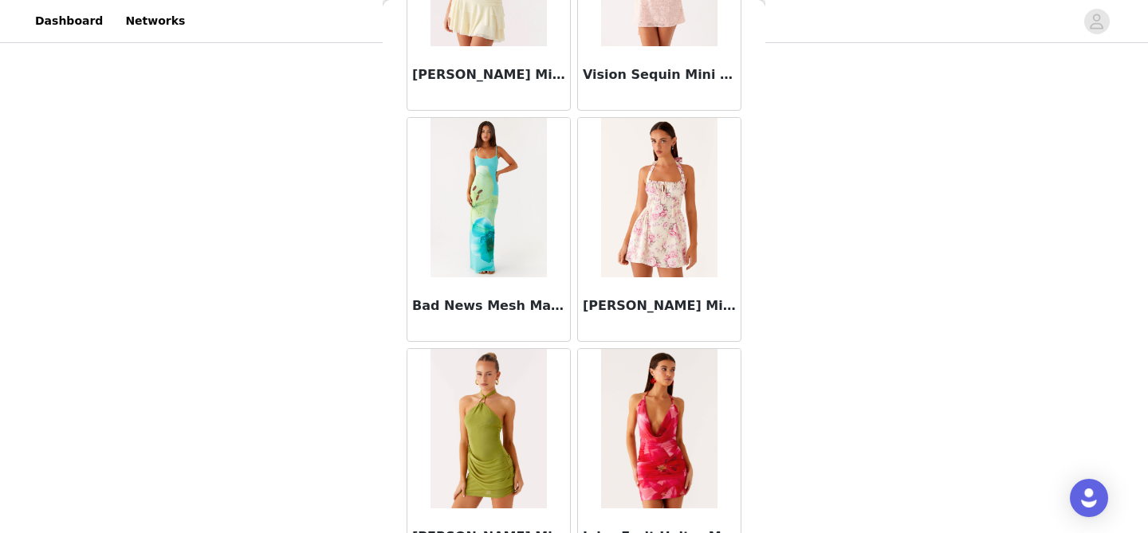
scroll to position [101297, 0]
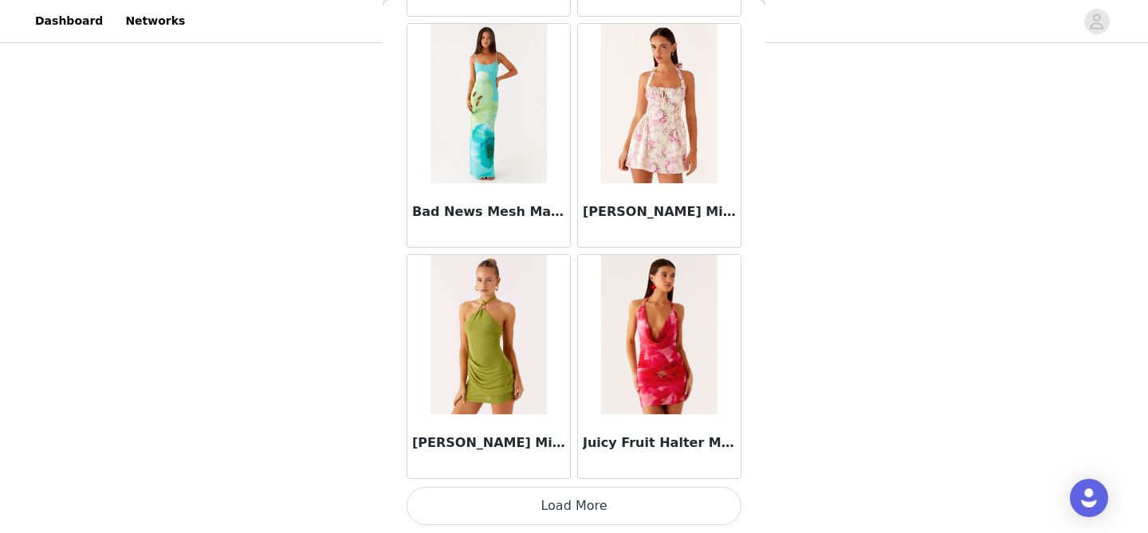
click at [623, 498] on button "Load More" at bounding box center [573, 506] width 335 height 38
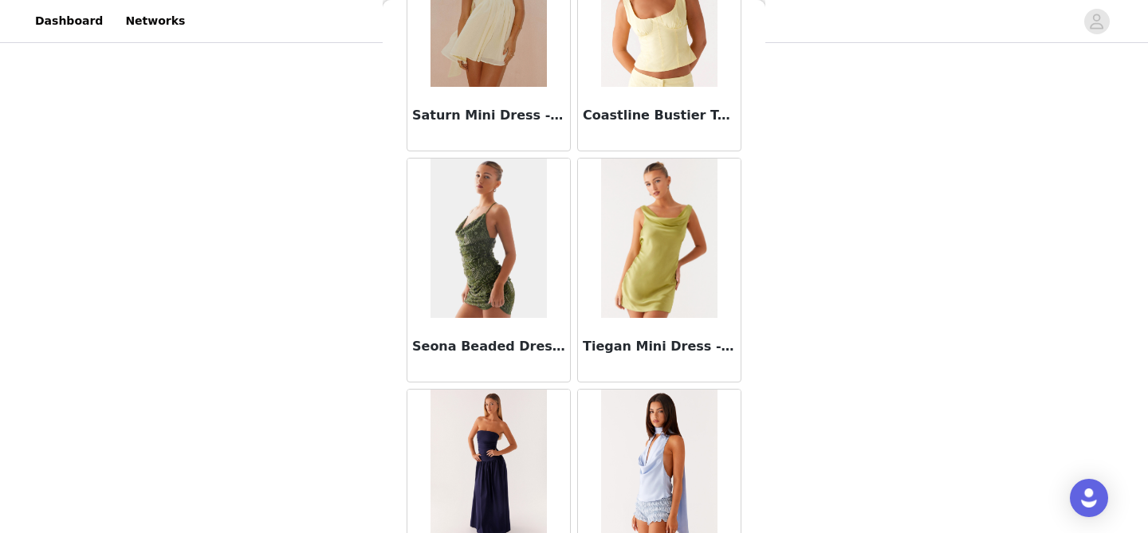
scroll to position [103609, 0]
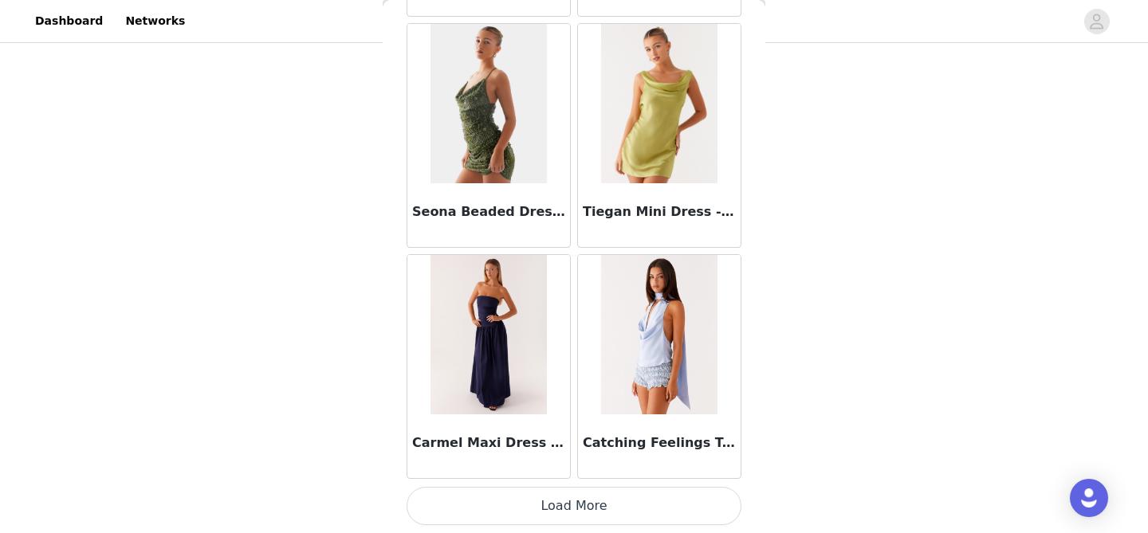
click at [620, 501] on button "Load More" at bounding box center [573, 506] width 335 height 38
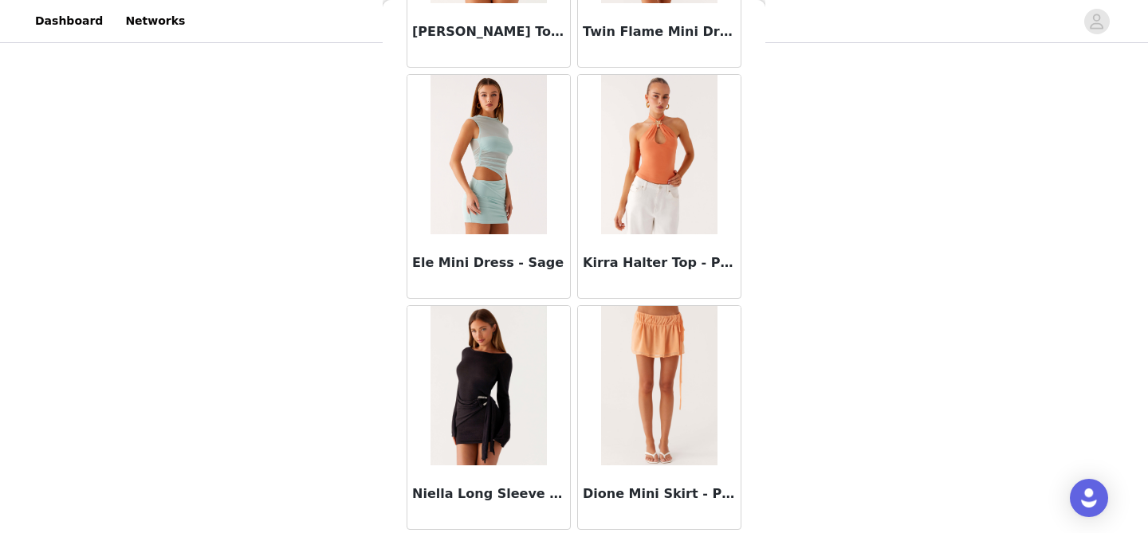
scroll to position [105920, 0]
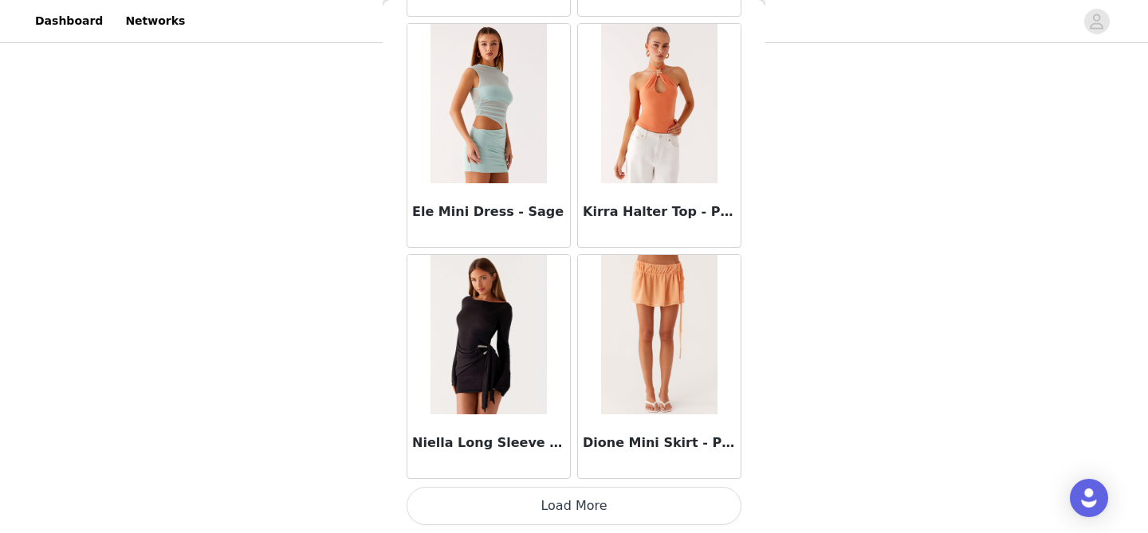
click at [494, 374] on img at bounding box center [488, 334] width 116 height 159
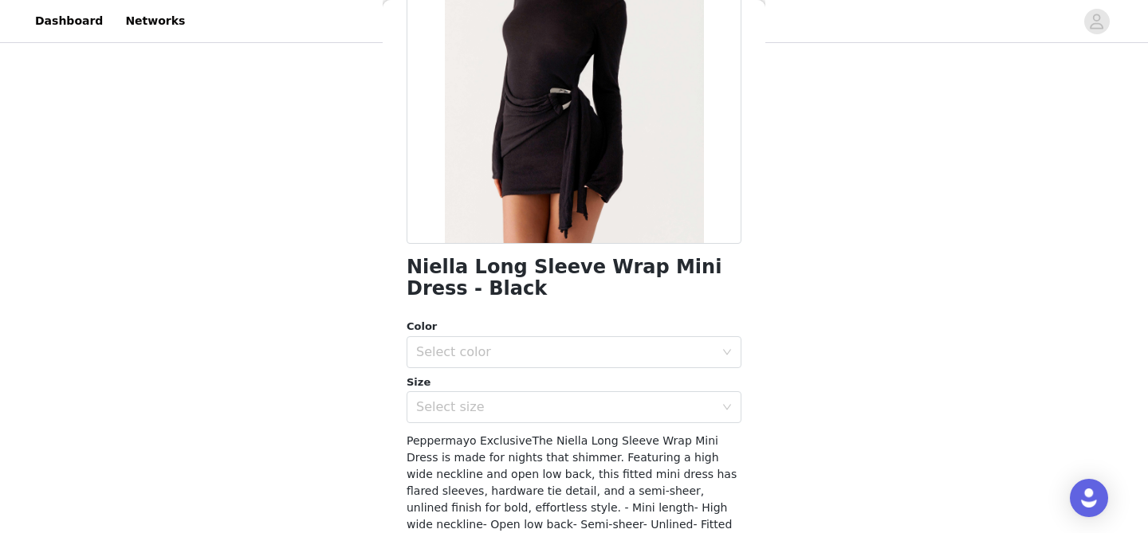
scroll to position [316, 0]
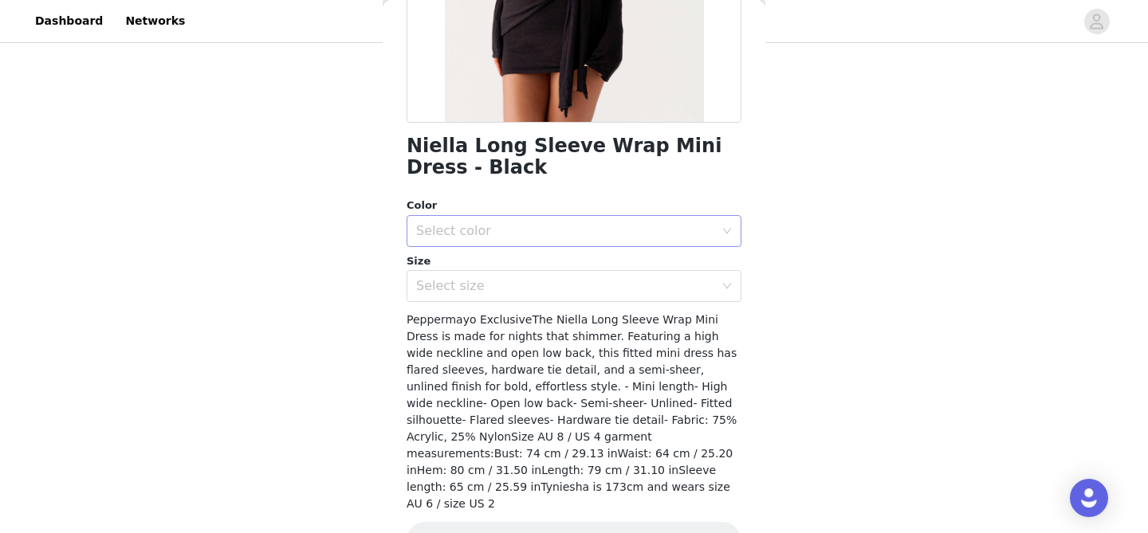
click at [474, 215] on div "Select color" at bounding box center [573, 231] width 335 height 32
click at [475, 263] on li "Black" at bounding box center [573, 266] width 335 height 26
click at [478, 299] on div "Select size" at bounding box center [568, 286] width 305 height 30
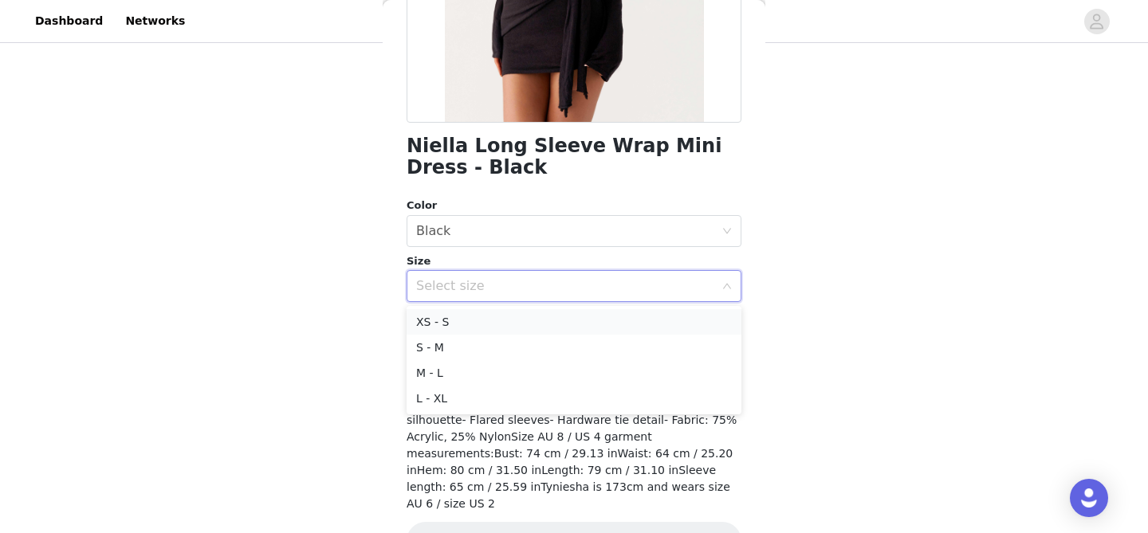
click at [478, 321] on li "XS - S" at bounding box center [573, 322] width 335 height 26
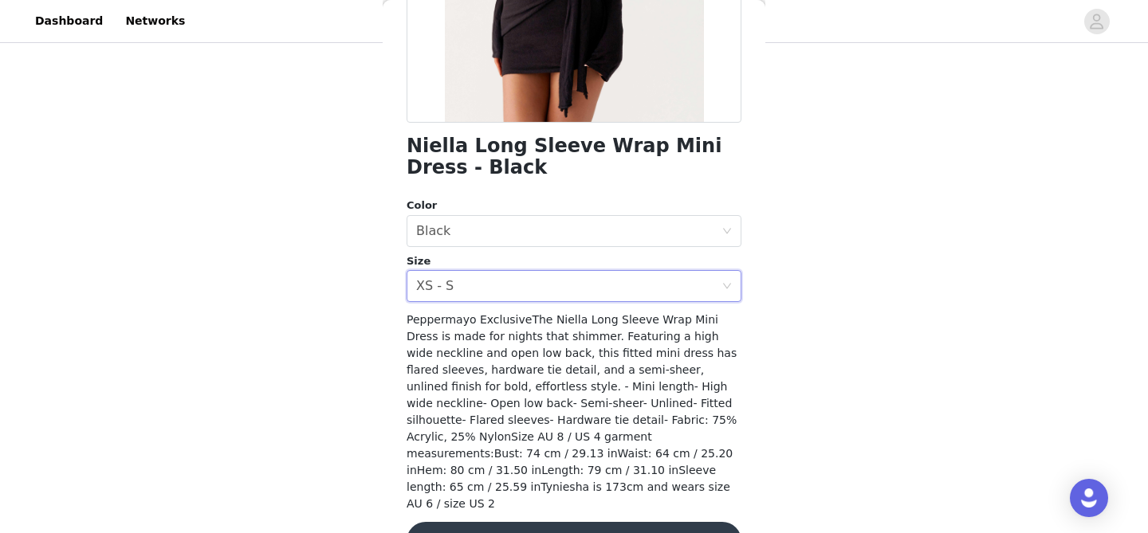
scroll to position [345, 0]
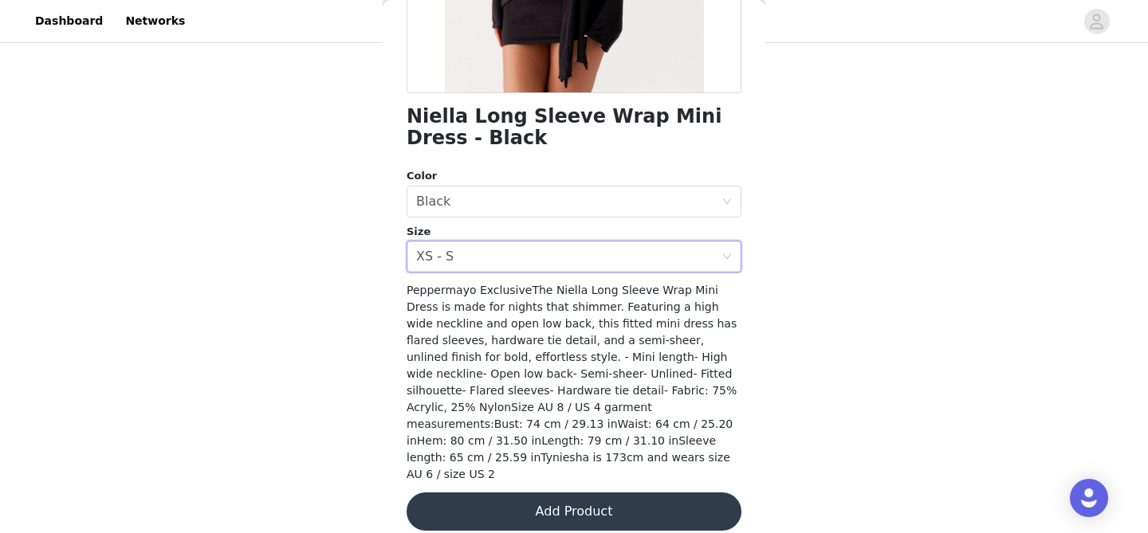
click at [569, 494] on button "Add Product" at bounding box center [573, 512] width 335 height 38
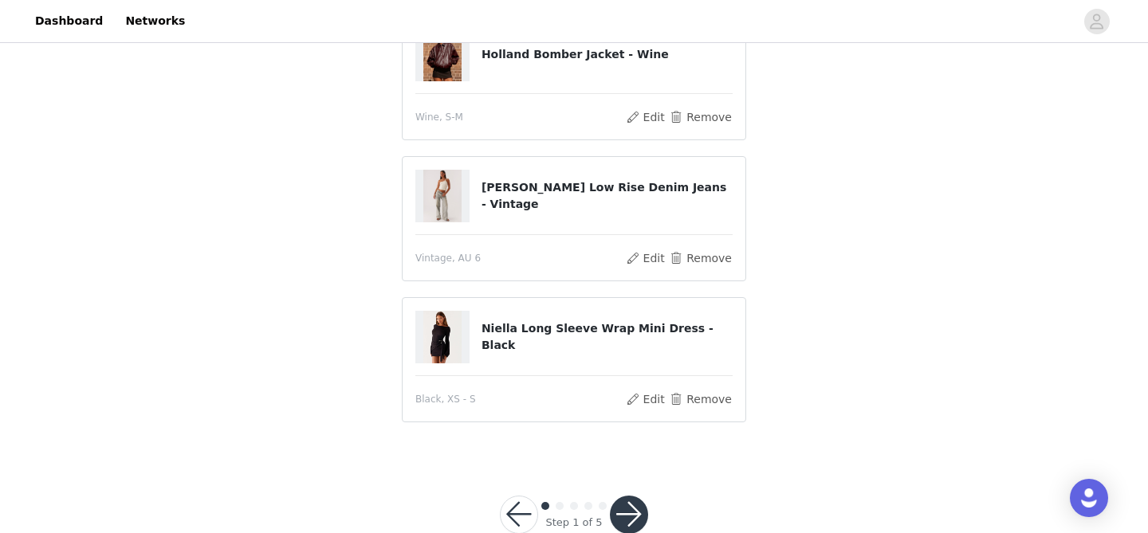
click at [607, 516] on div "Step 1 of 5" at bounding box center [574, 514] width 72 height 31
click at [619, 516] on button "button" at bounding box center [629, 515] width 38 height 38
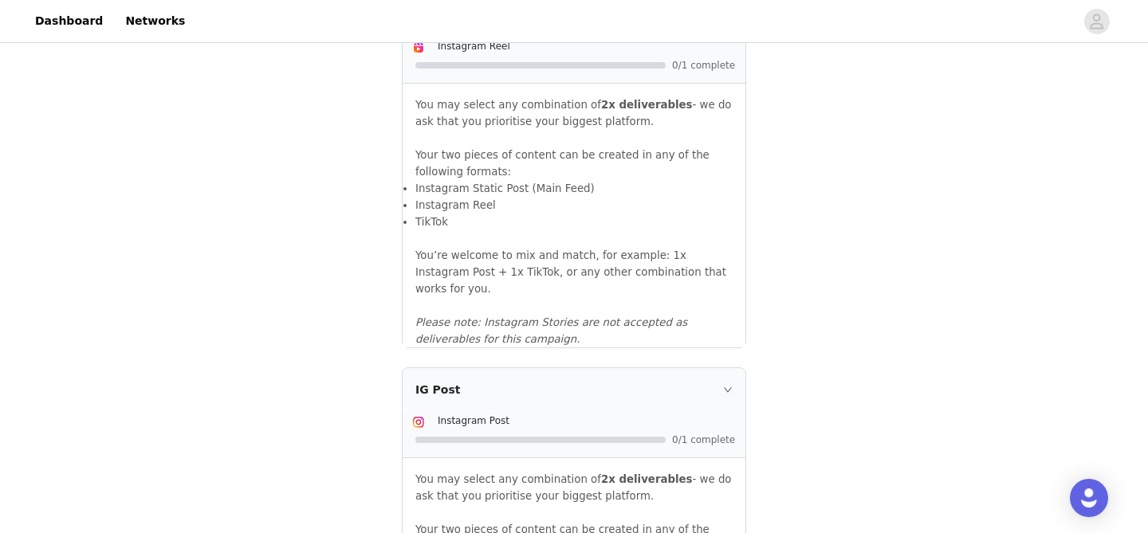
scroll to position [1823, 0]
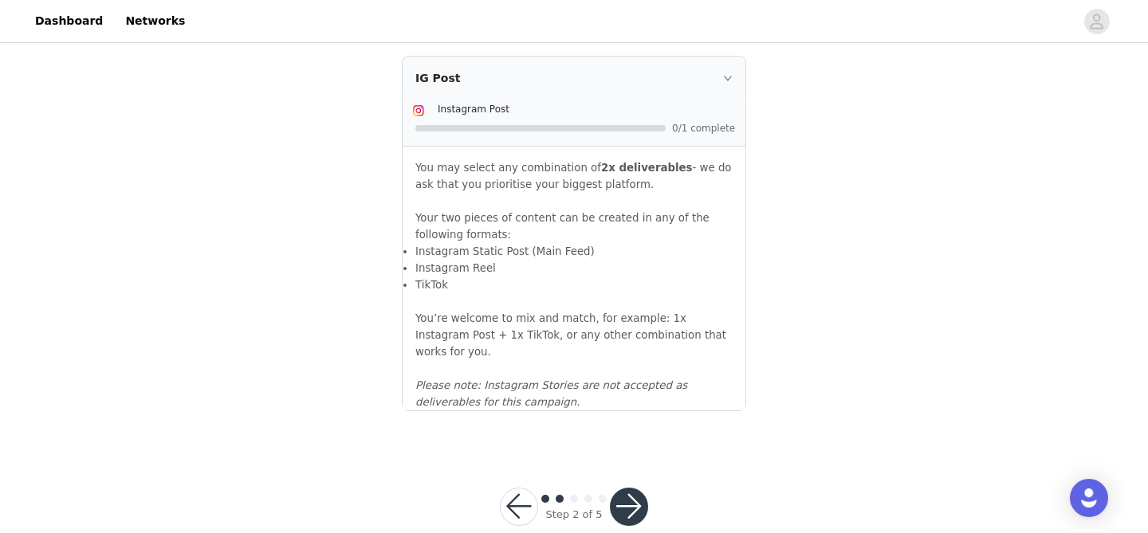
click at [627, 488] on button "button" at bounding box center [629, 507] width 38 height 38
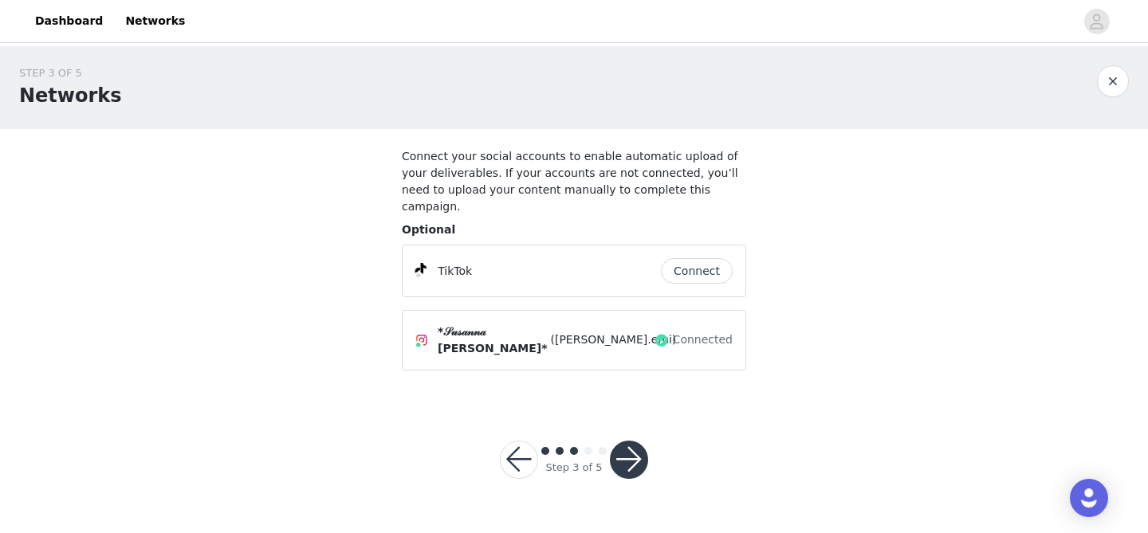
click at [630, 332] on div "*𝒮𝓊𝓈𝒶𝓃𝓃𝒶 [PERSON_NAME]* (susanna.emi) Connected" at bounding box center [574, 340] width 344 height 61
click at [630, 450] on button "button" at bounding box center [629, 460] width 38 height 38
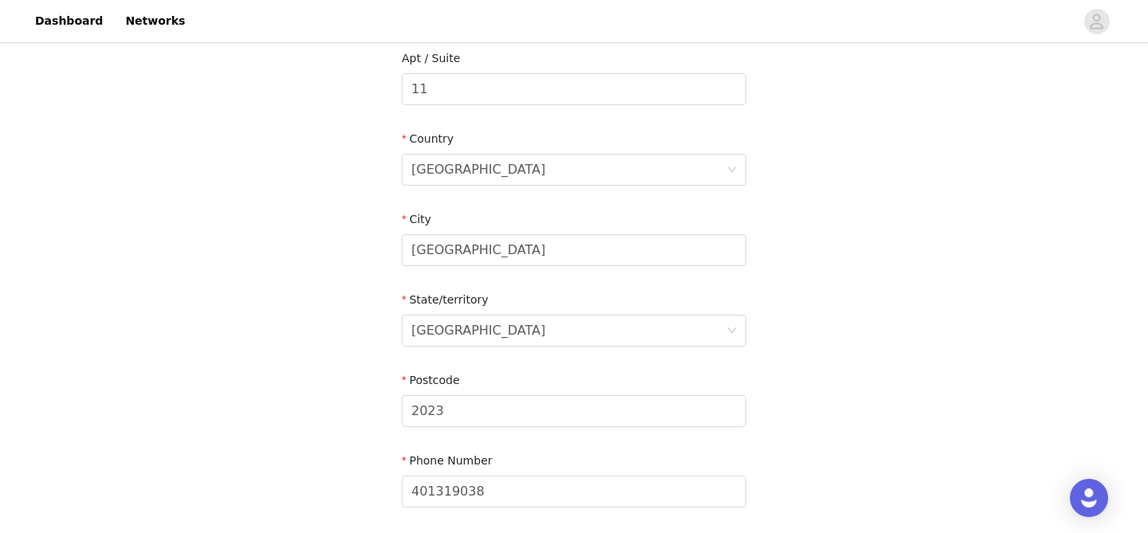
scroll to position [620, 0]
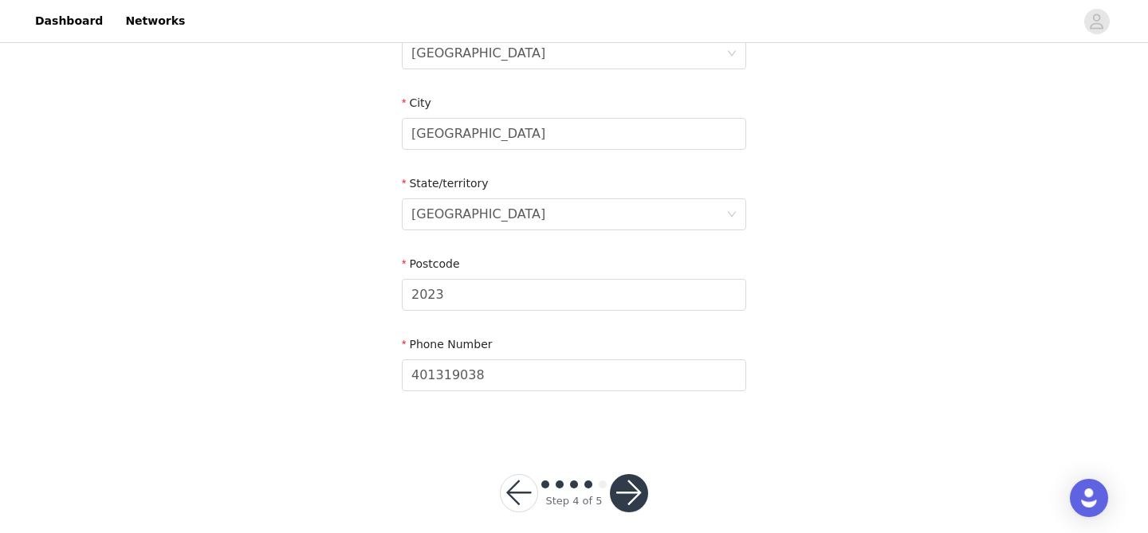
click at [626, 492] on button "button" at bounding box center [629, 493] width 38 height 38
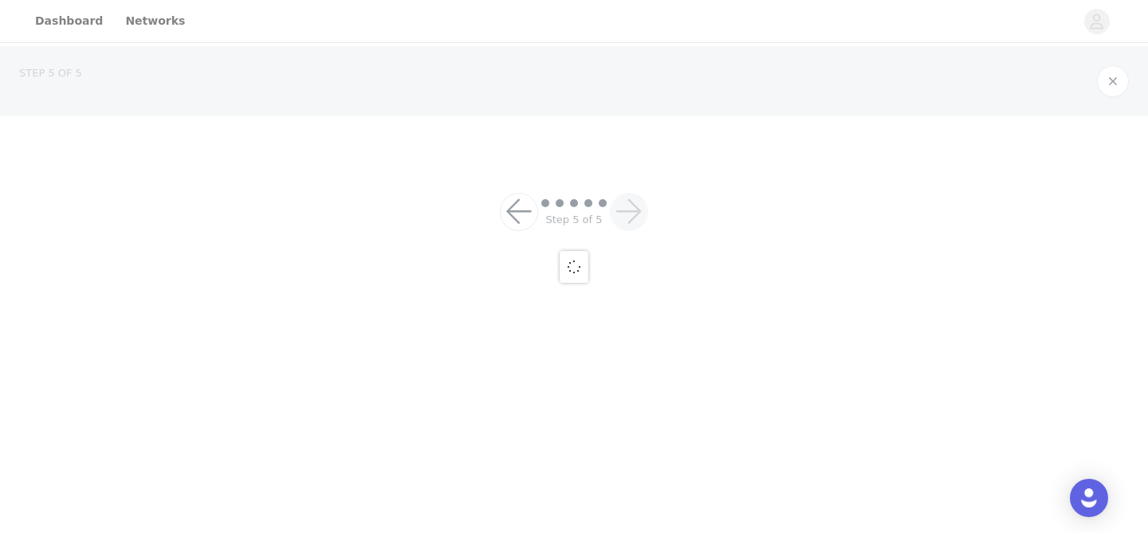
click at [626, 487] on div at bounding box center [574, 266] width 1148 height 533
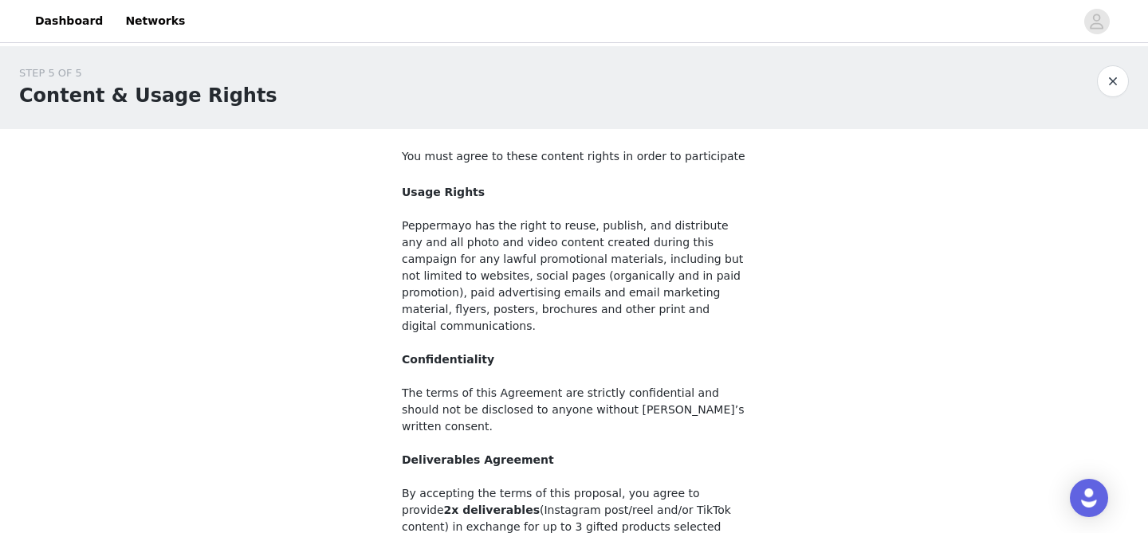
scroll to position [203, 0]
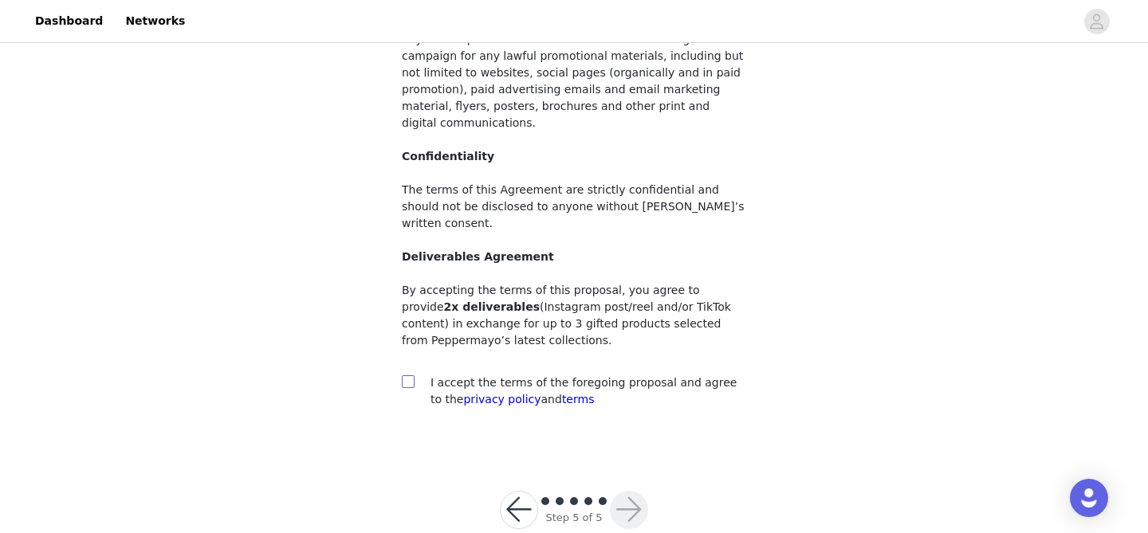
click at [403, 375] on input "checkbox" at bounding box center [407, 380] width 11 height 11
checkbox input "true"
click at [606, 497] on span at bounding box center [603, 501] width 8 height 8
click at [634, 491] on button "button" at bounding box center [629, 510] width 38 height 38
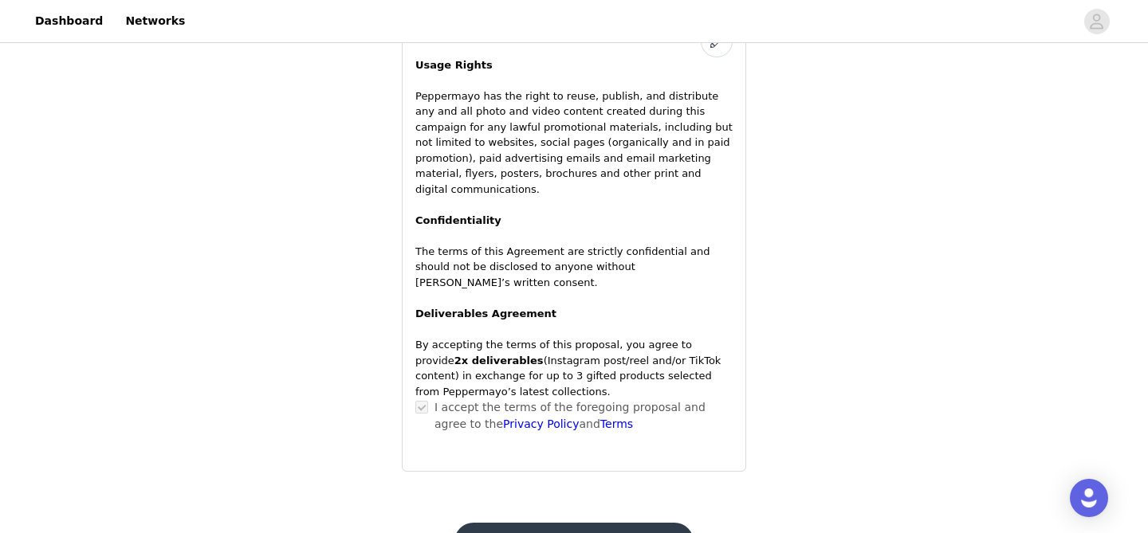
scroll to position [1289, 0]
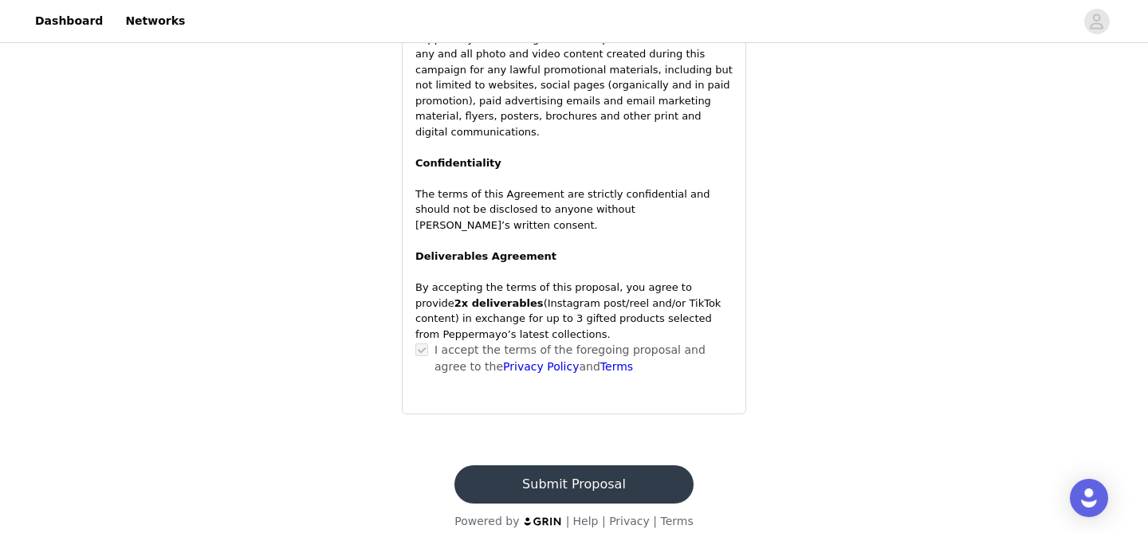
click at [528, 467] on button "Submit Proposal" at bounding box center [573, 484] width 238 height 38
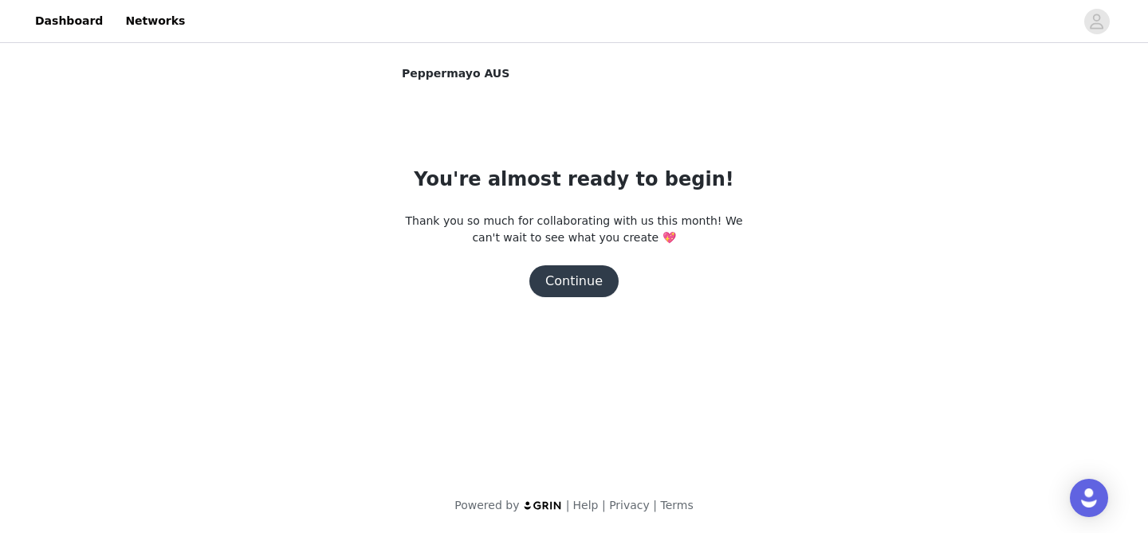
click at [581, 281] on button "Continue" at bounding box center [573, 281] width 89 height 32
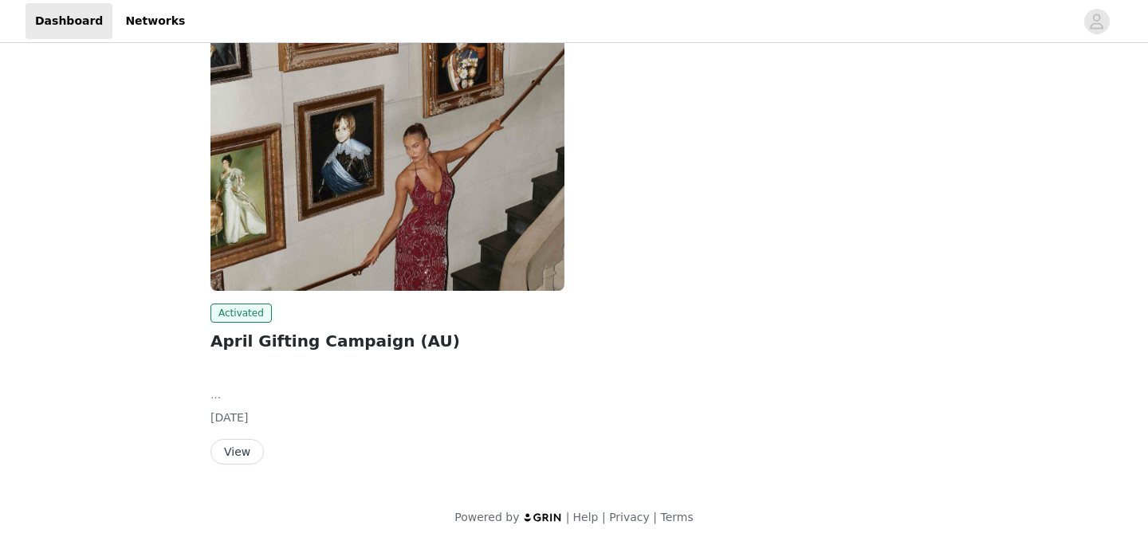
scroll to position [1168, 0]
